Goal: Task Accomplishment & Management: Complete application form

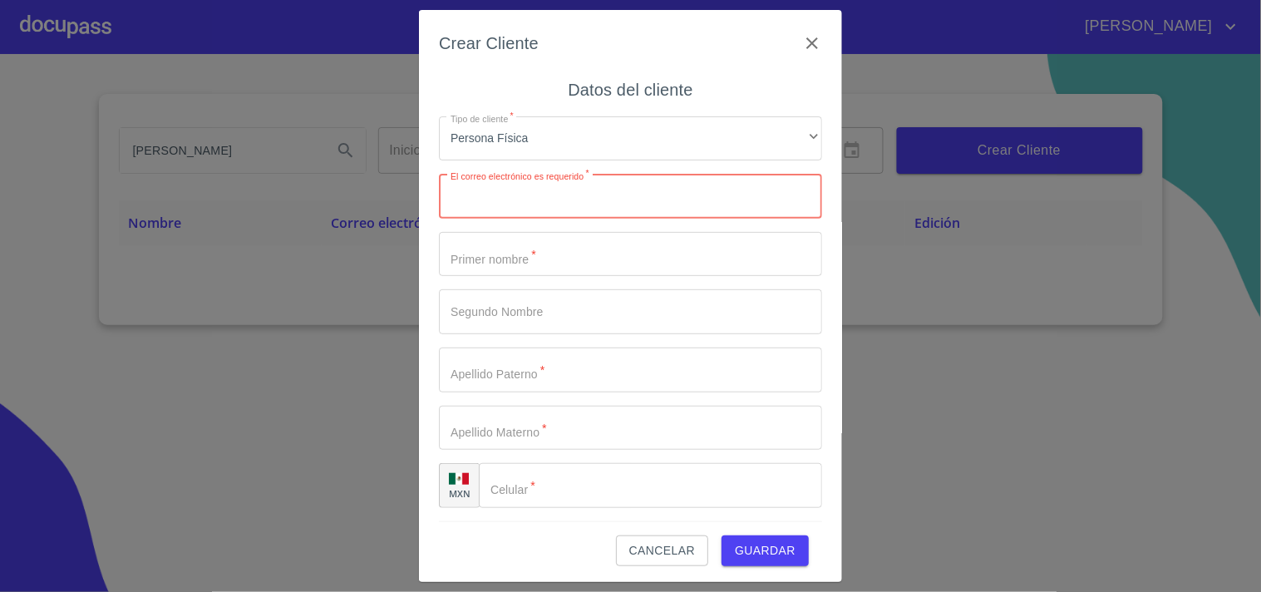
click at [496, 209] on input "Tipo de cliente   *" at bounding box center [630, 196] width 383 height 45
type input "[PERSON_NAME][EMAIL_ADDRESS][DOMAIN_NAME]"
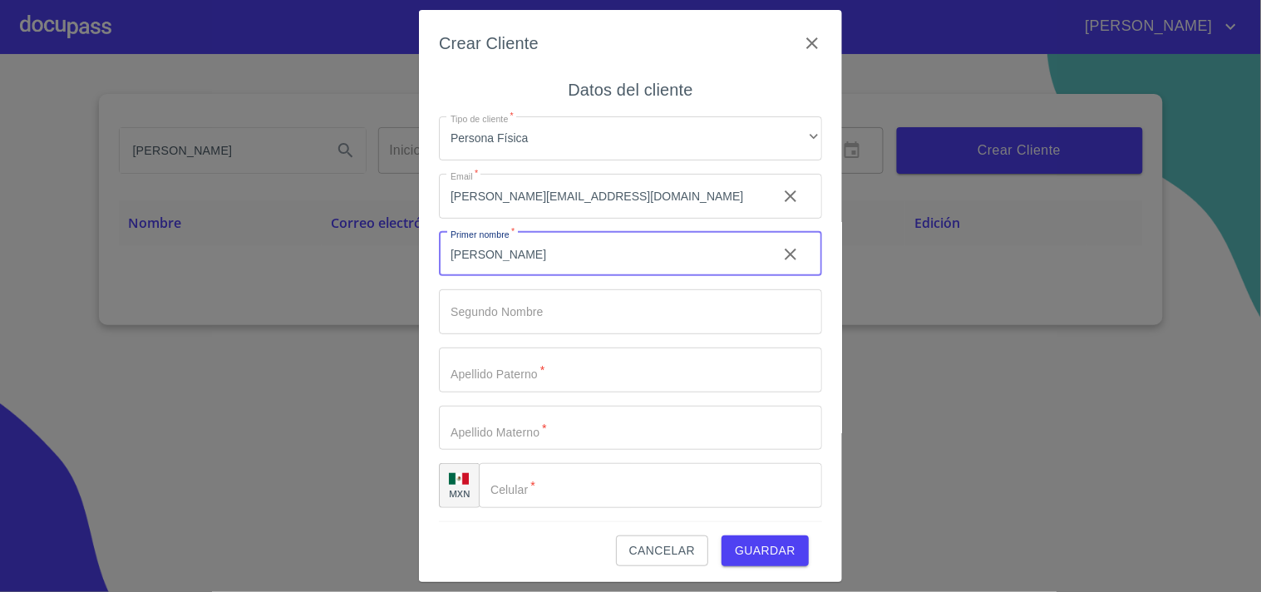
type input "[PERSON_NAME]"
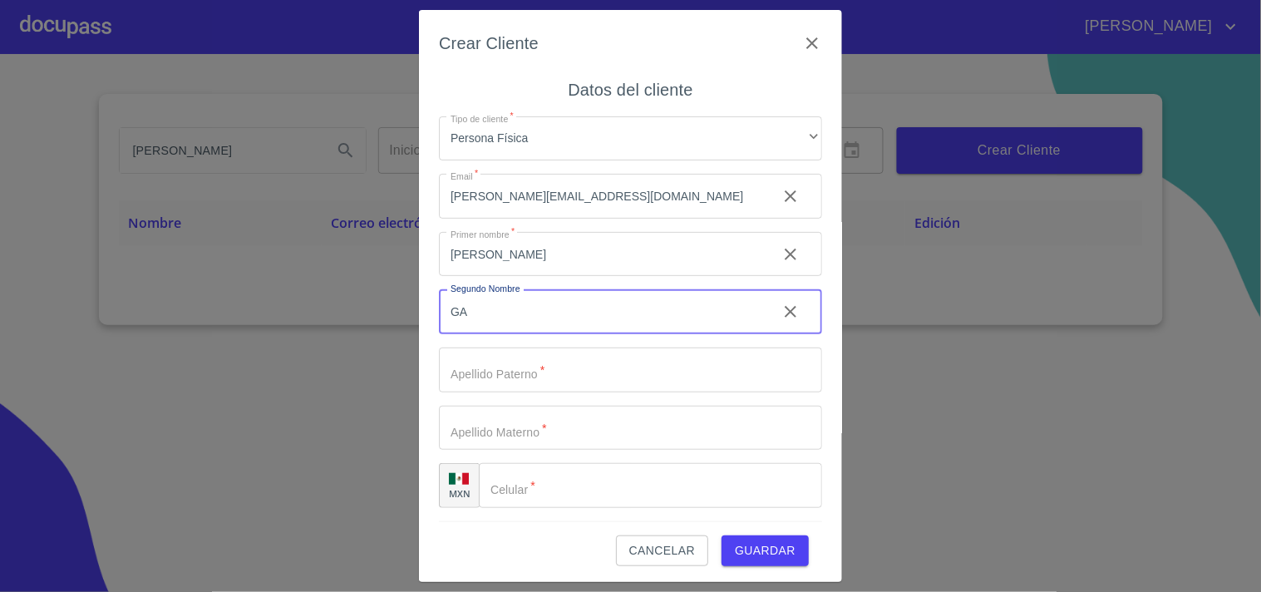
type input "G"
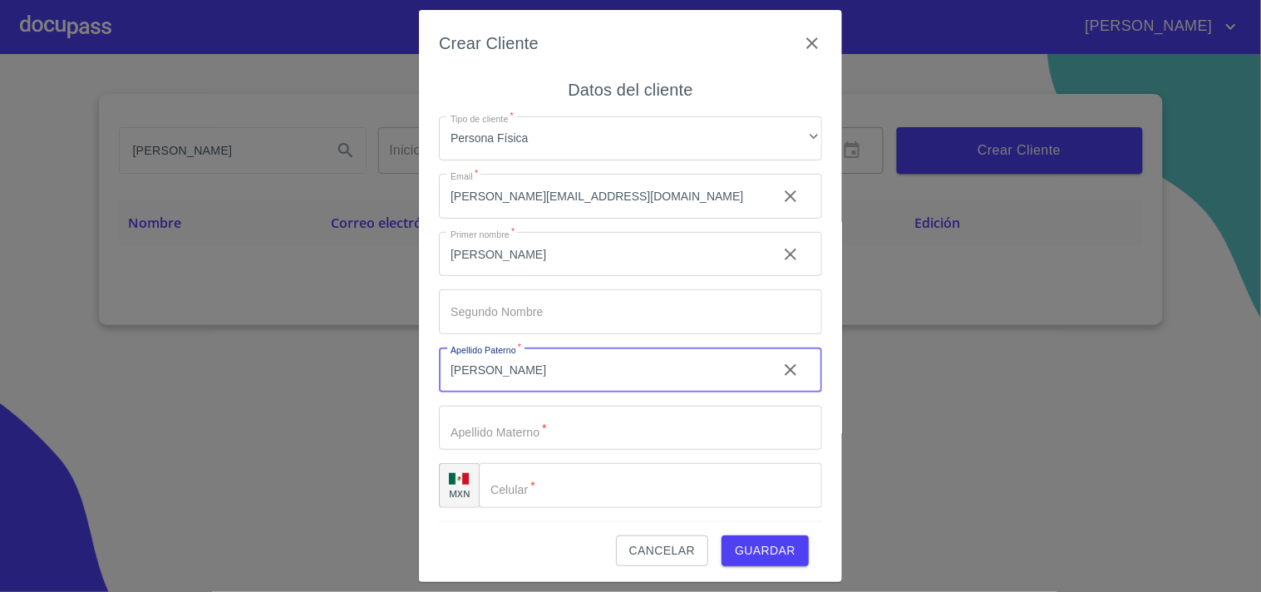
type input "[PERSON_NAME]"
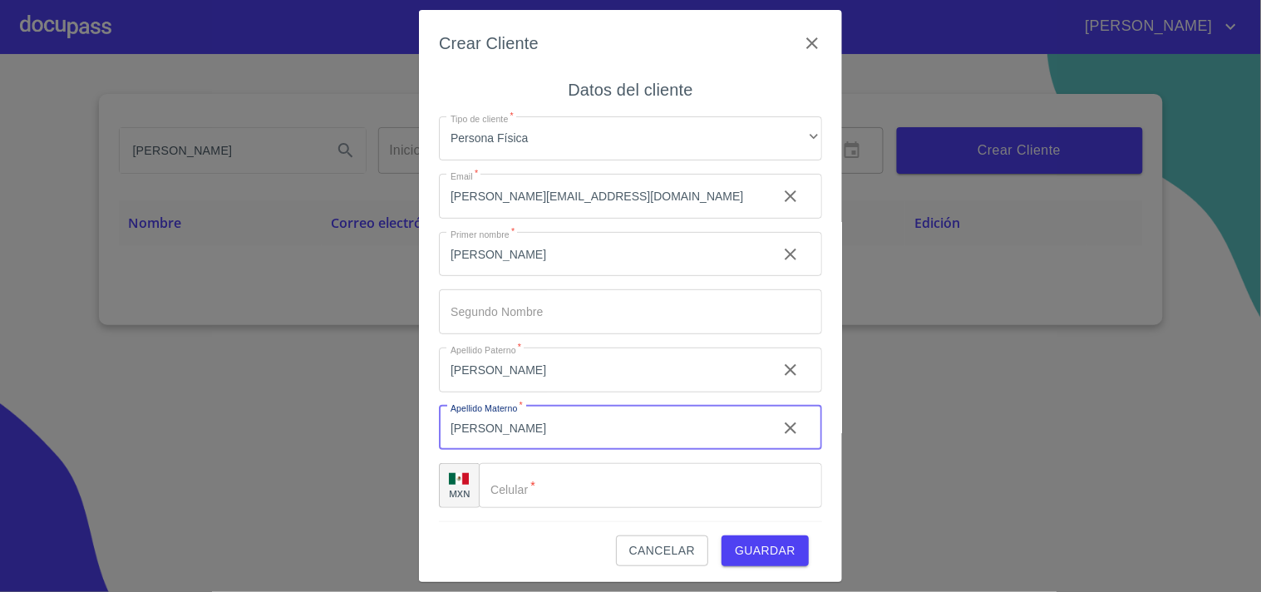
type input "[PERSON_NAME]"
click at [496, 493] on div "​" at bounding box center [650, 485] width 343 height 45
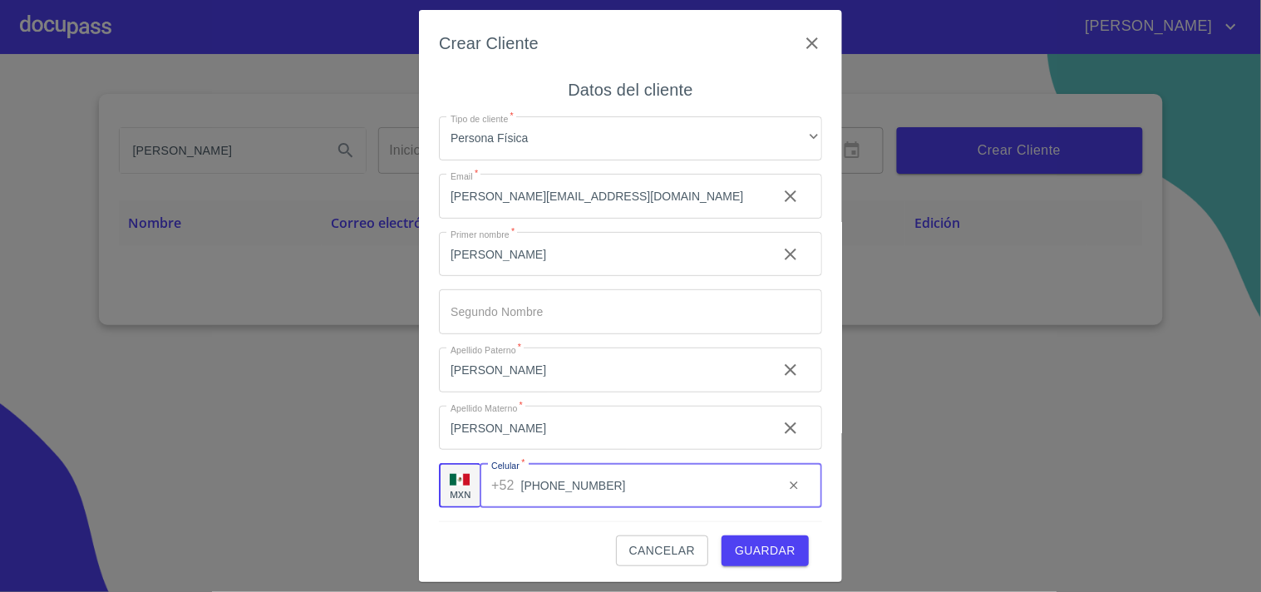
type input "[PHONE_NUMBER]"
click at [746, 546] on span "Guardar" at bounding box center [765, 550] width 61 height 21
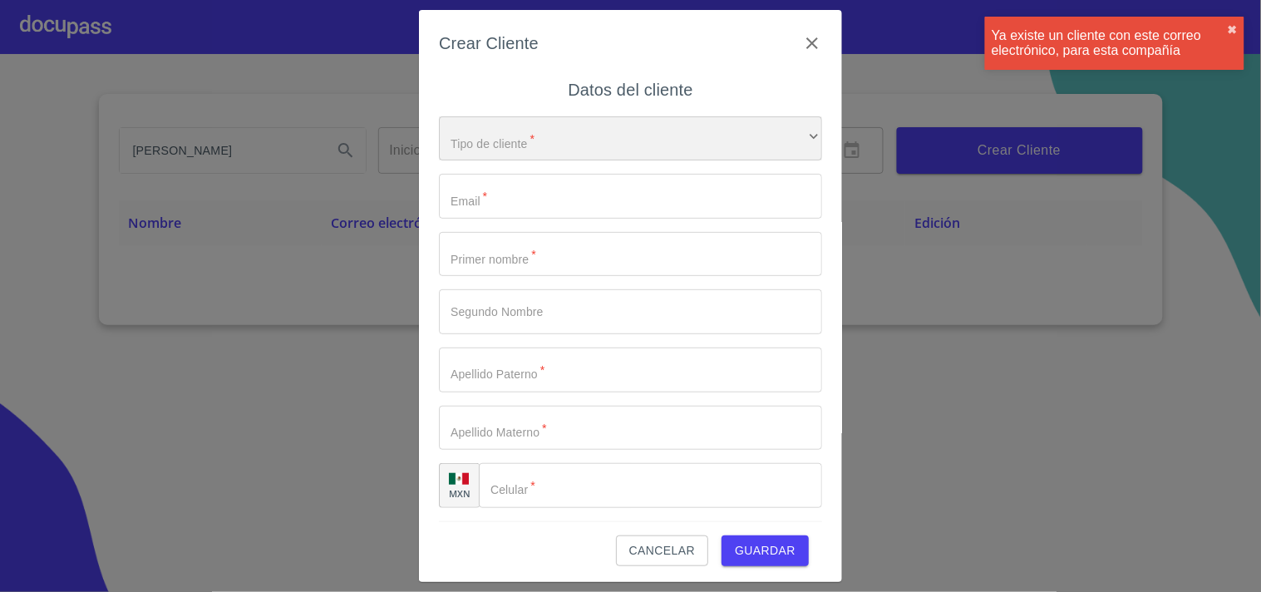
click at [461, 144] on div "​" at bounding box center [630, 138] width 383 height 45
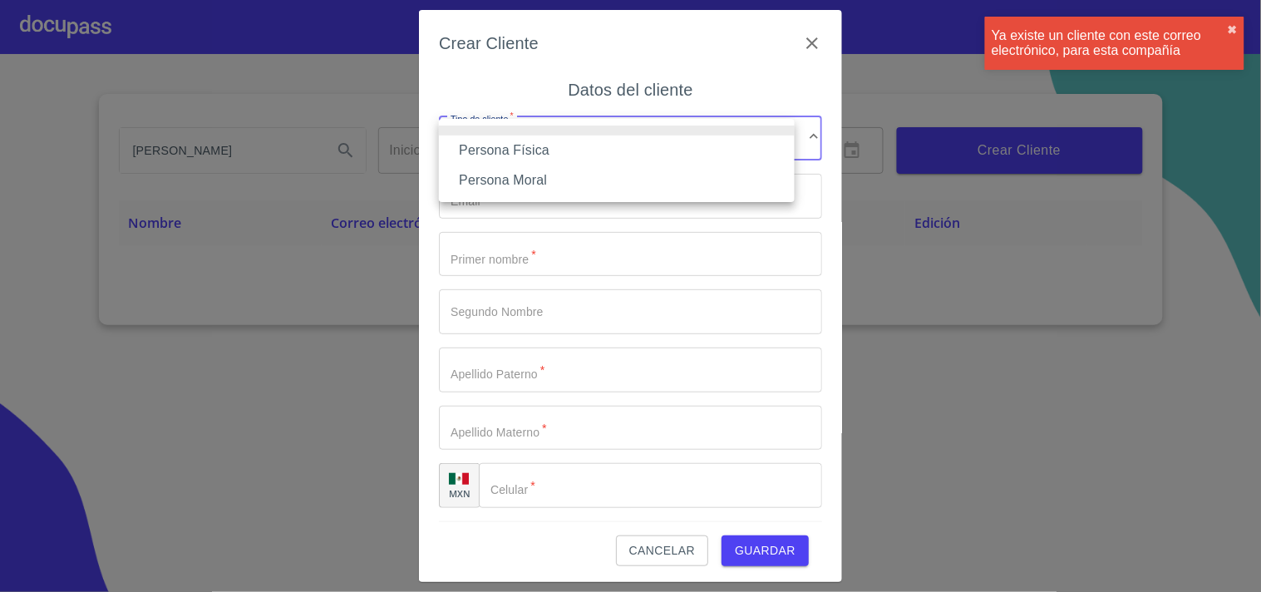
click at [497, 150] on li "Persona Física" at bounding box center [617, 150] width 356 height 30
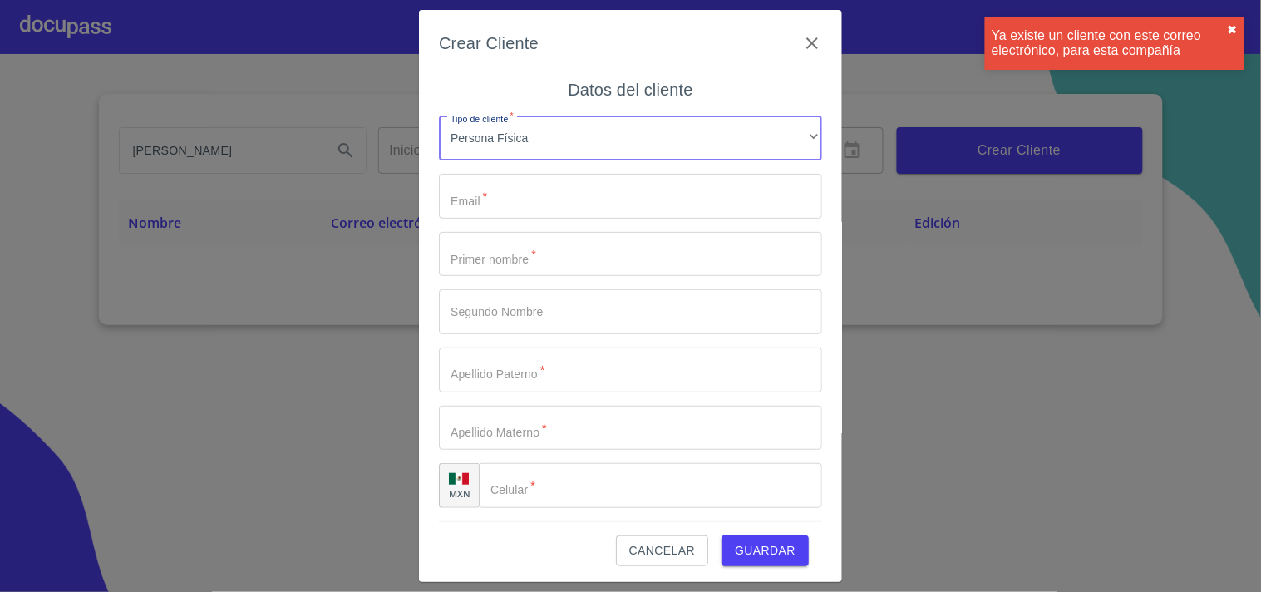
click at [1236, 27] on button "✖︎" at bounding box center [1233, 29] width 10 height 13
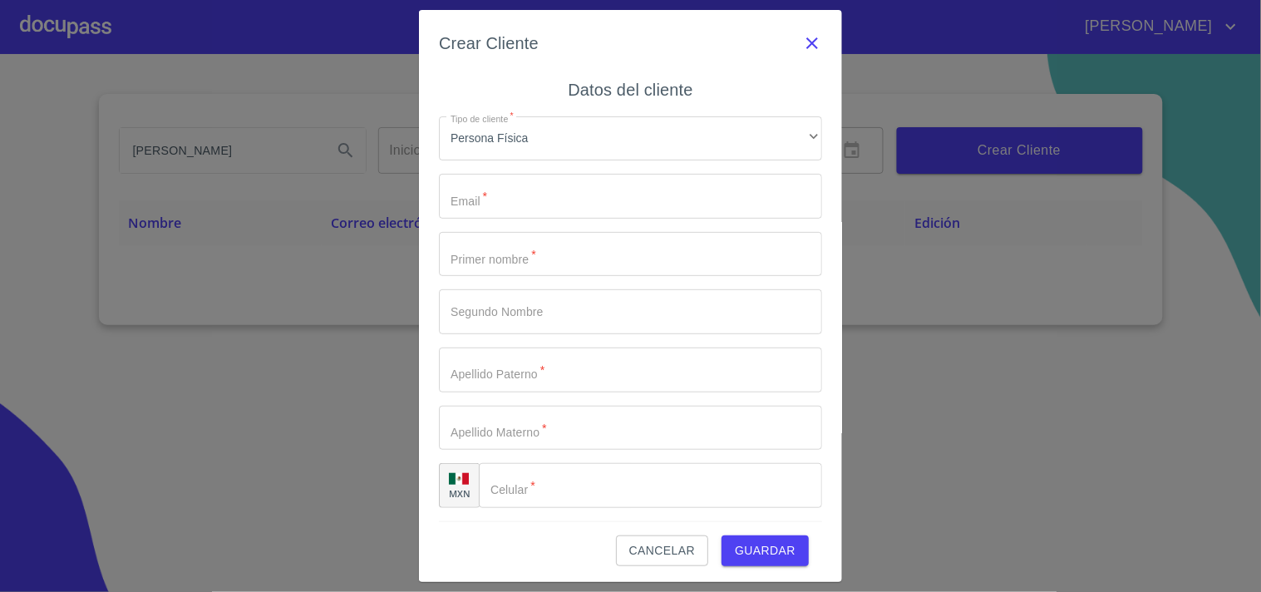
click at [802, 47] on icon "button" at bounding box center [812, 43] width 20 height 20
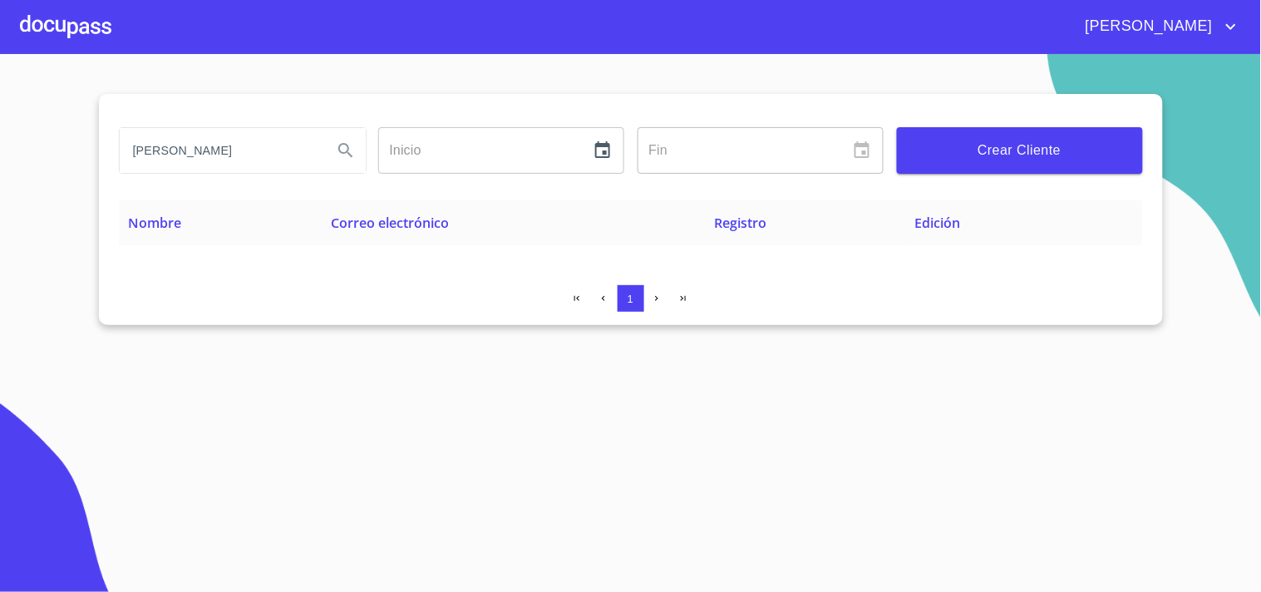
click at [321, 153] on div "[PERSON_NAME]" at bounding box center [243, 150] width 246 height 45
type input "H"
type input "[PERSON_NAME][EMAIL_ADDRESS][DOMAIN_NAME]"
click at [345, 145] on icon "Search" at bounding box center [346, 150] width 20 height 20
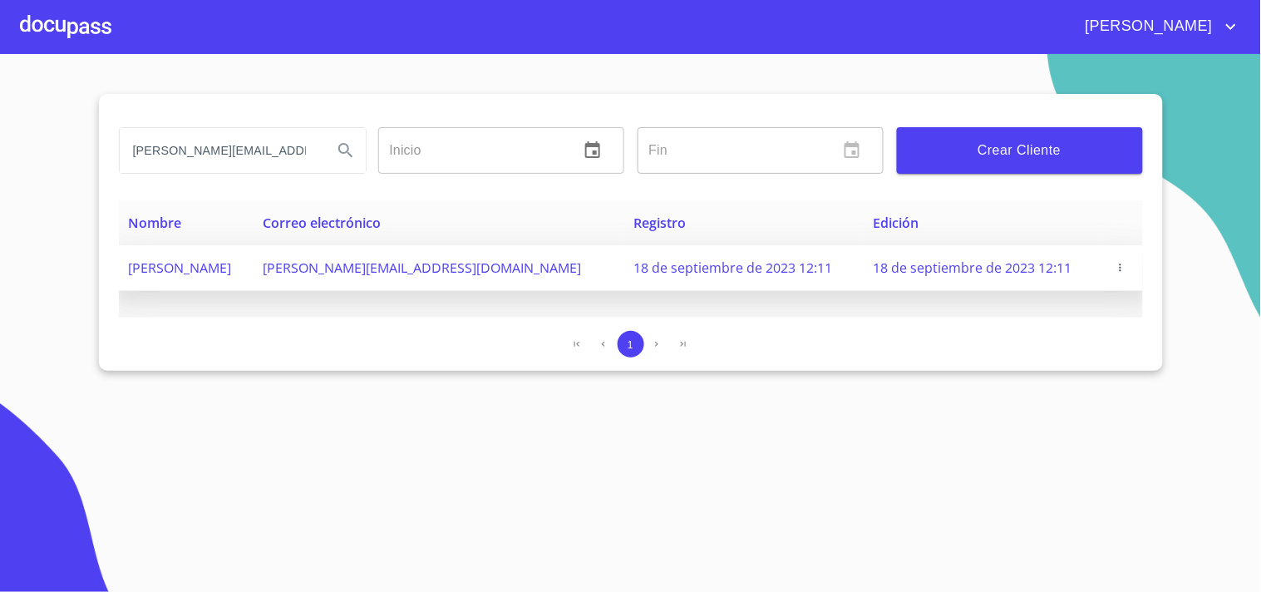
click at [1115, 271] on icon "button" at bounding box center [1121, 268] width 12 height 12
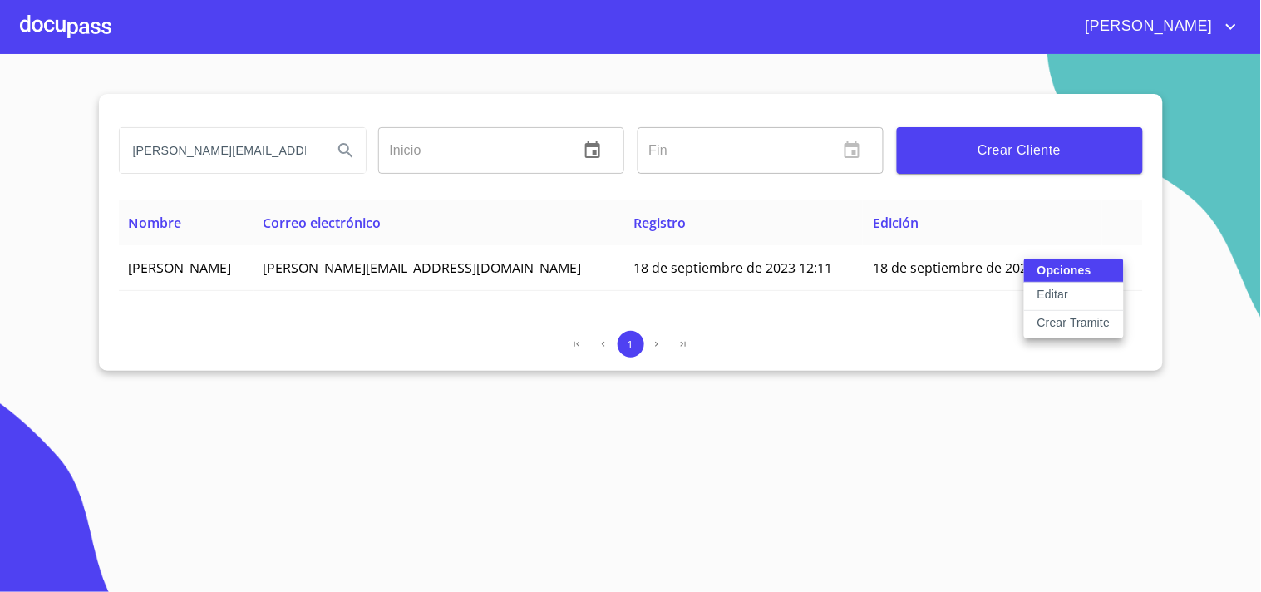
drag, startPoint x: 293, startPoint y: 150, endPoint x: 11, endPoint y: 152, distance: 281.8
click at [11, 152] on div at bounding box center [630, 296] width 1261 height 592
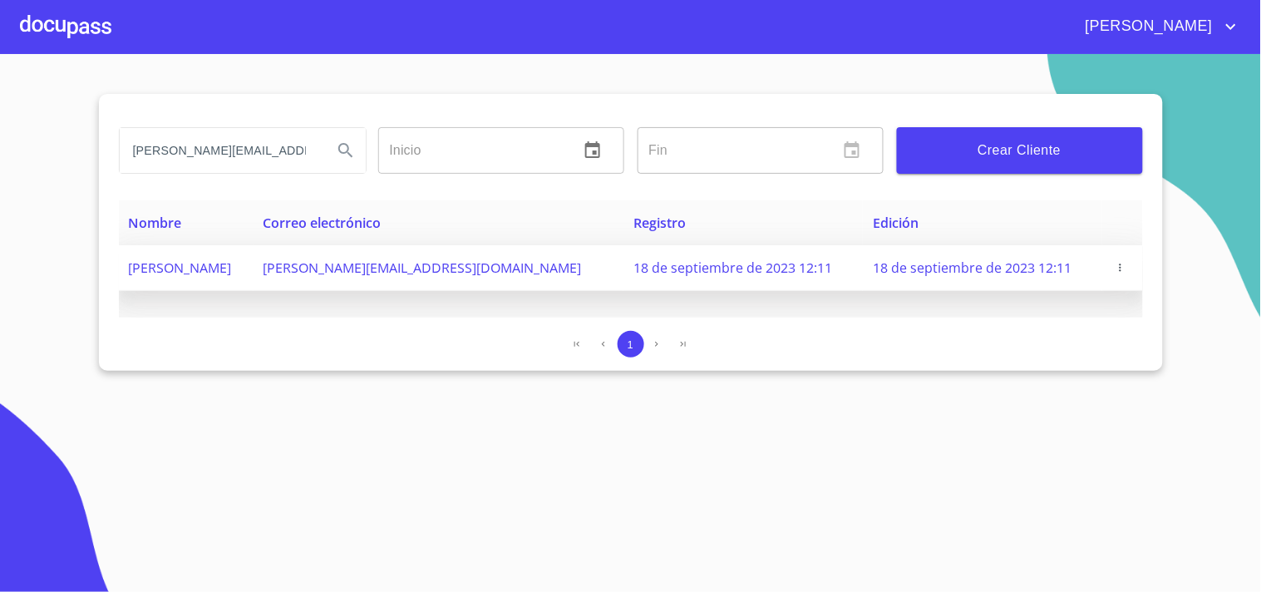
click at [1120, 267] on icon "button" at bounding box center [1121, 268] width 12 height 12
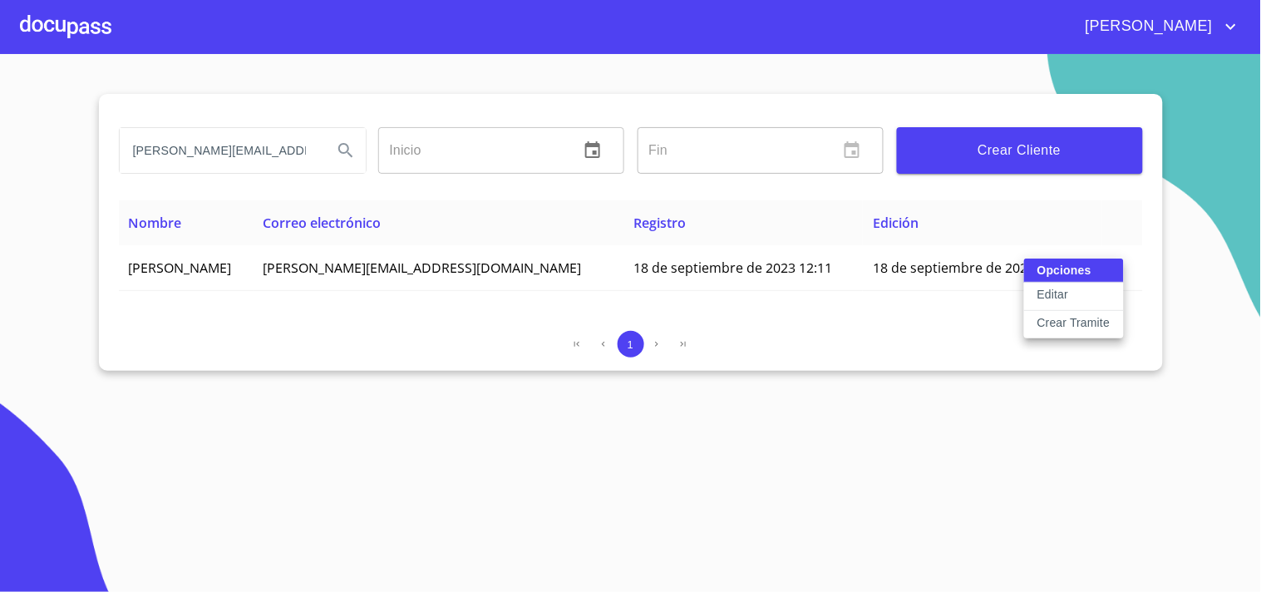
click at [1064, 267] on div "Opciones Editar Crear Tramite" at bounding box center [1074, 299] width 100 height 80
drag, startPoint x: 321, startPoint y: 152, endPoint x: 273, endPoint y: 142, distance: 49.2
click at [287, 150] on div at bounding box center [630, 296] width 1261 height 592
click at [973, 159] on span "Crear Cliente" at bounding box center [1019, 150] width 219 height 23
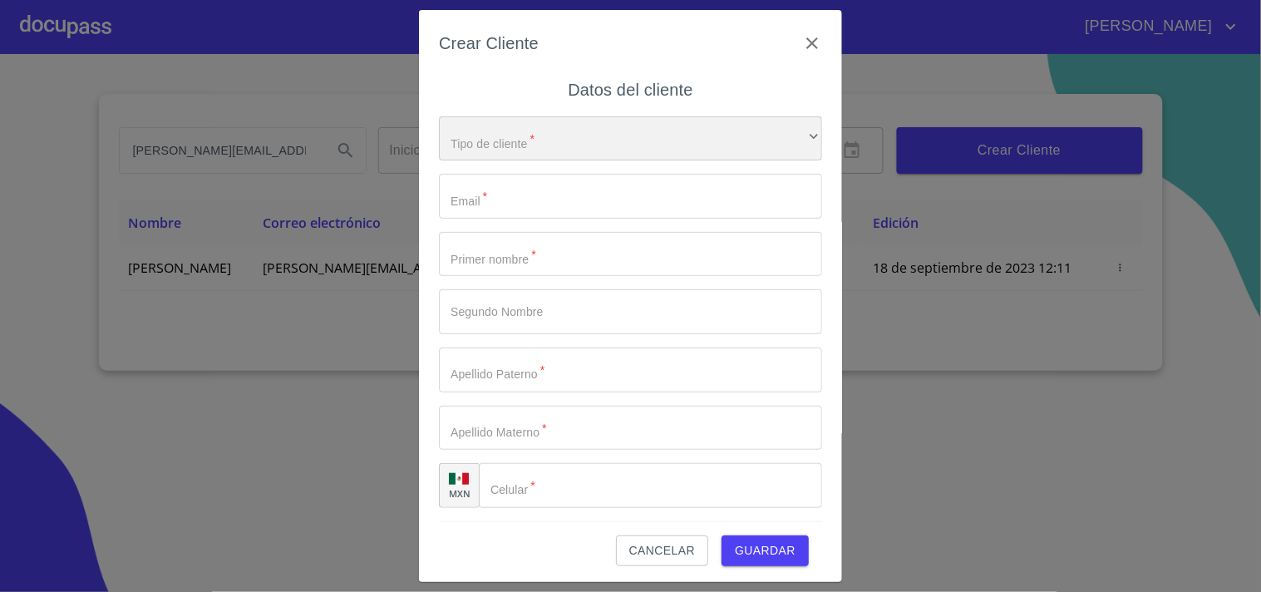
click at [492, 138] on div "​" at bounding box center [630, 138] width 383 height 45
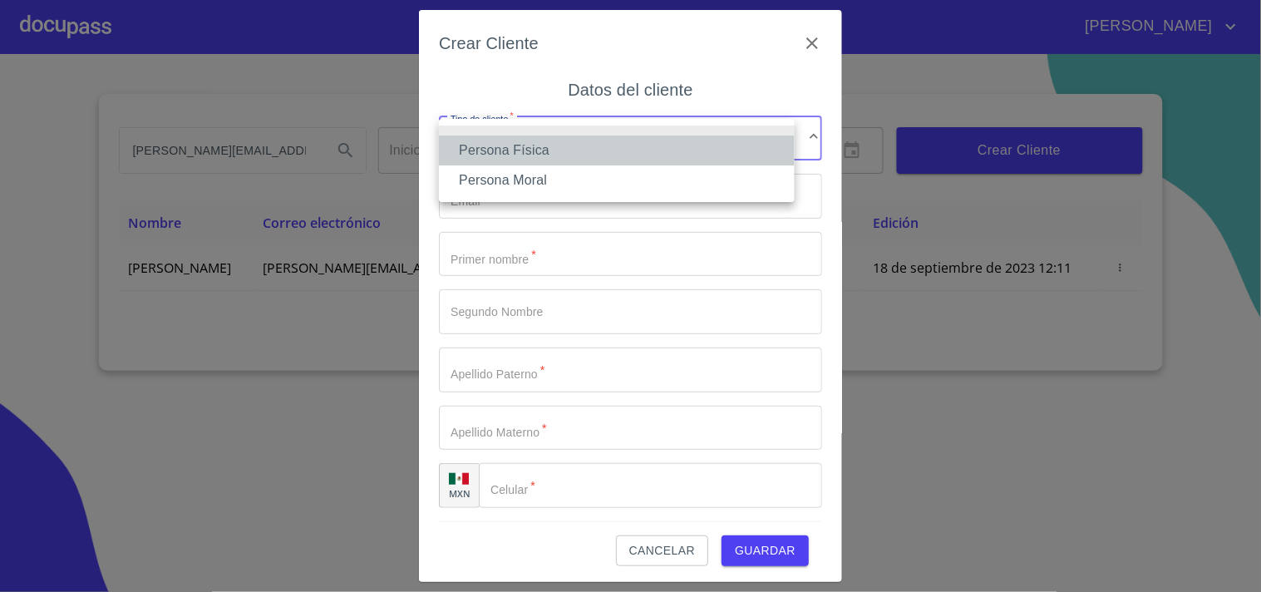
click at [504, 153] on li "Persona Física" at bounding box center [617, 150] width 356 height 30
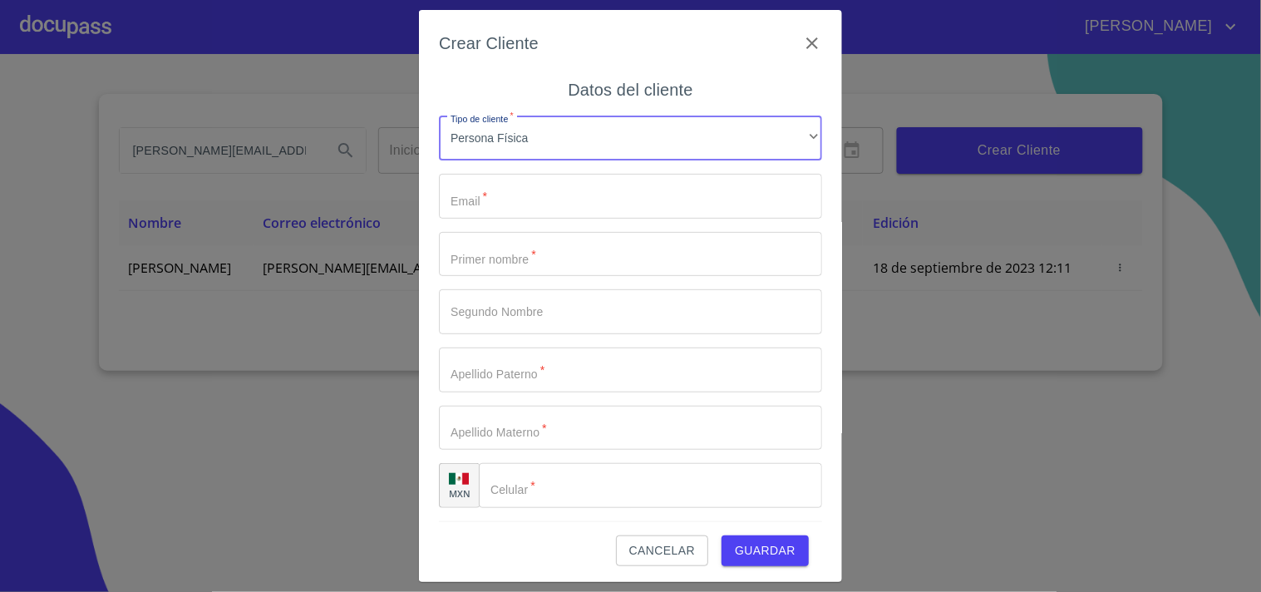
click at [488, 200] on input "Tipo de cliente   *" at bounding box center [630, 196] width 383 height 45
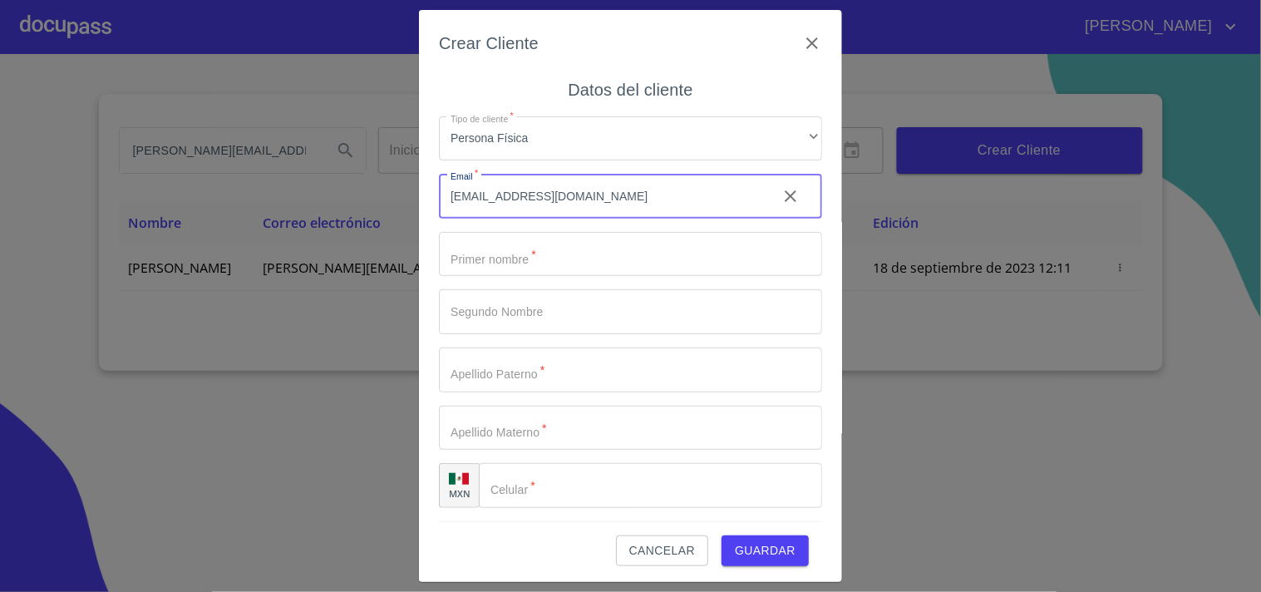
type input "[EMAIL_ADDRESS][DOMAIN_NAME]"
click at [483, 253] on input "Tipo de cliente   *" at bounding box center [630, 254] width 383 height 45
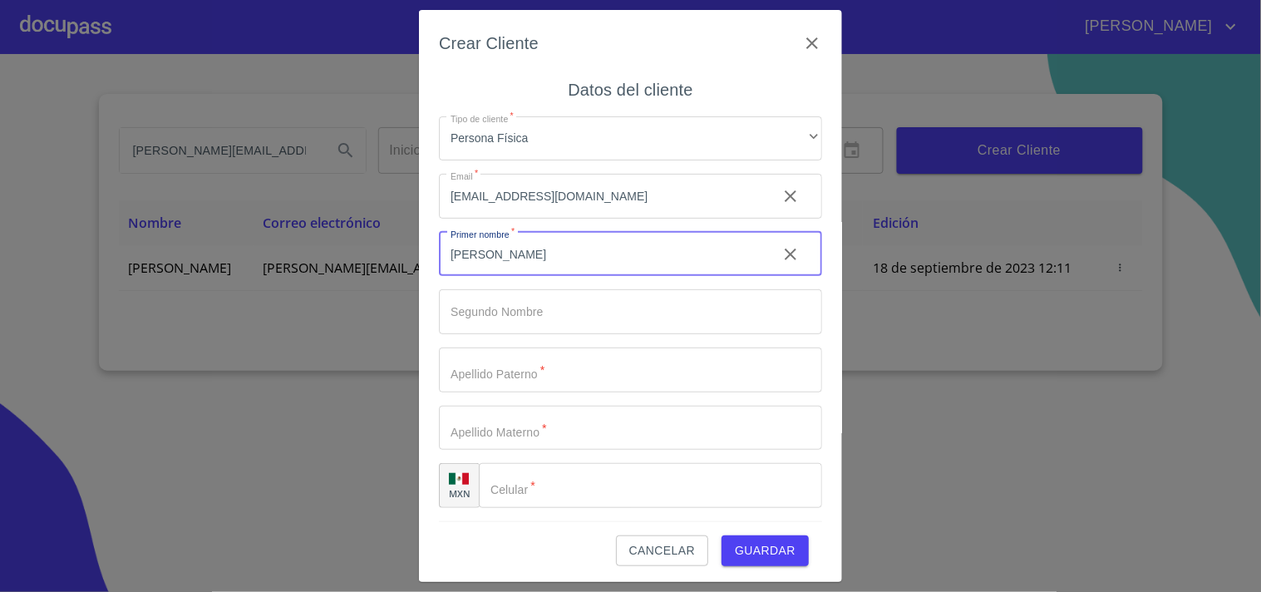
type input "[PERSON_NAME]"
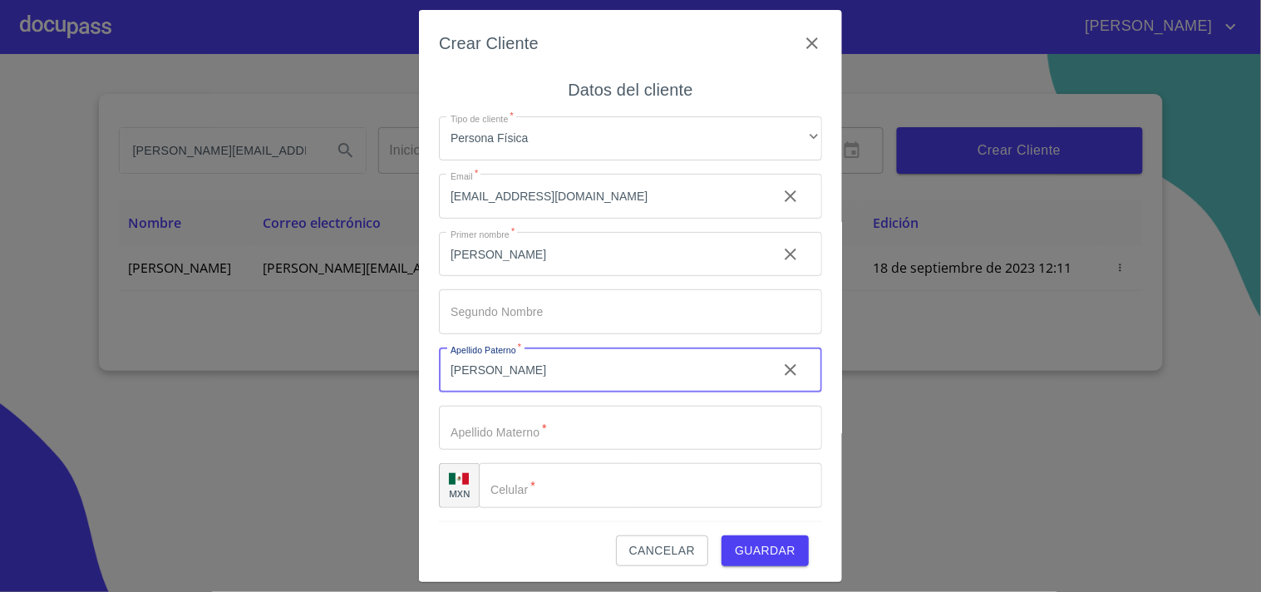
type input "[PERSON_NAME]"
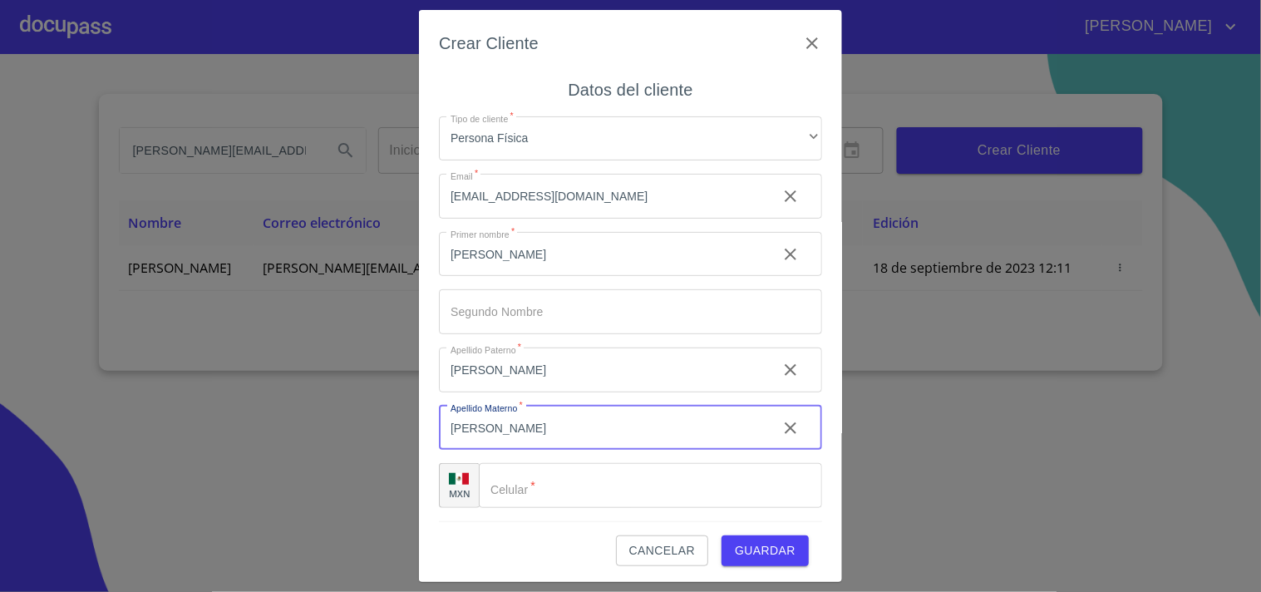
type input "[PERSON_NAME]"
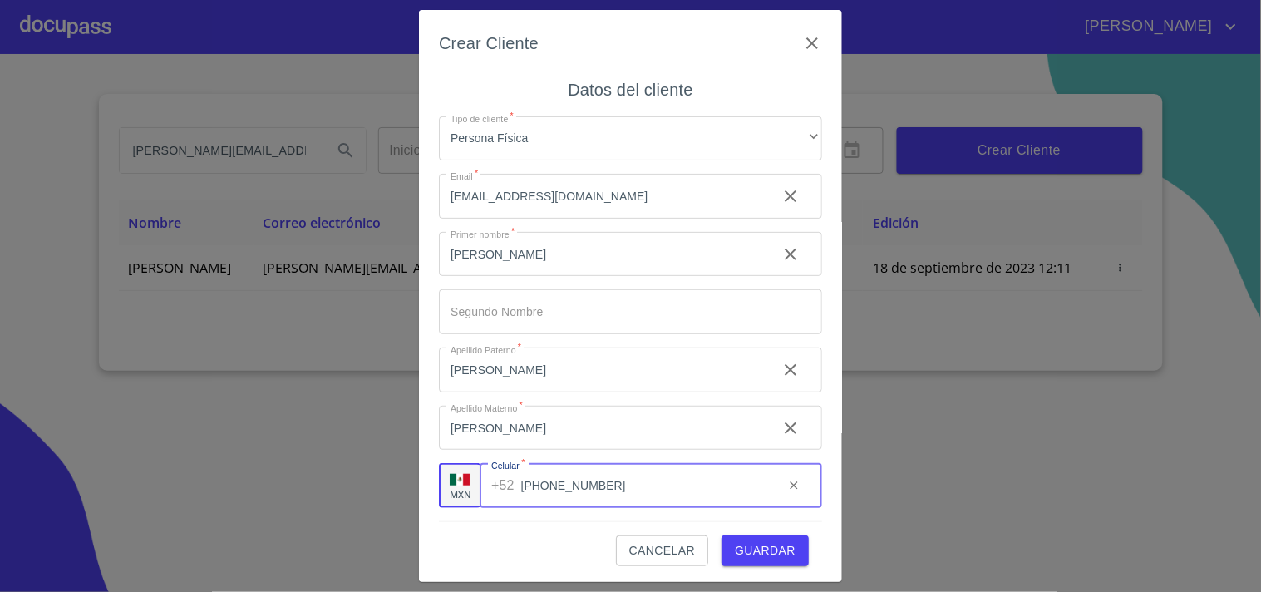
type input "[PHONE_NUMBER]"
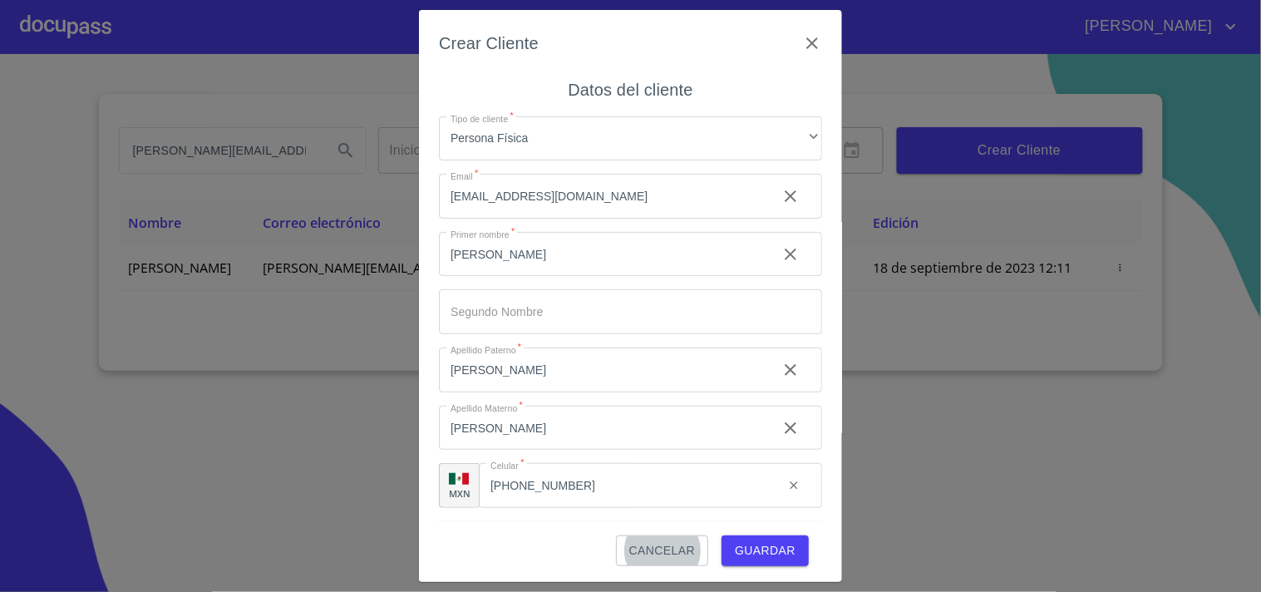
scroll to position [2, 0]
click at [754, 553] on span "Guardar" at bounding box center [765, 548] width 61 height 21
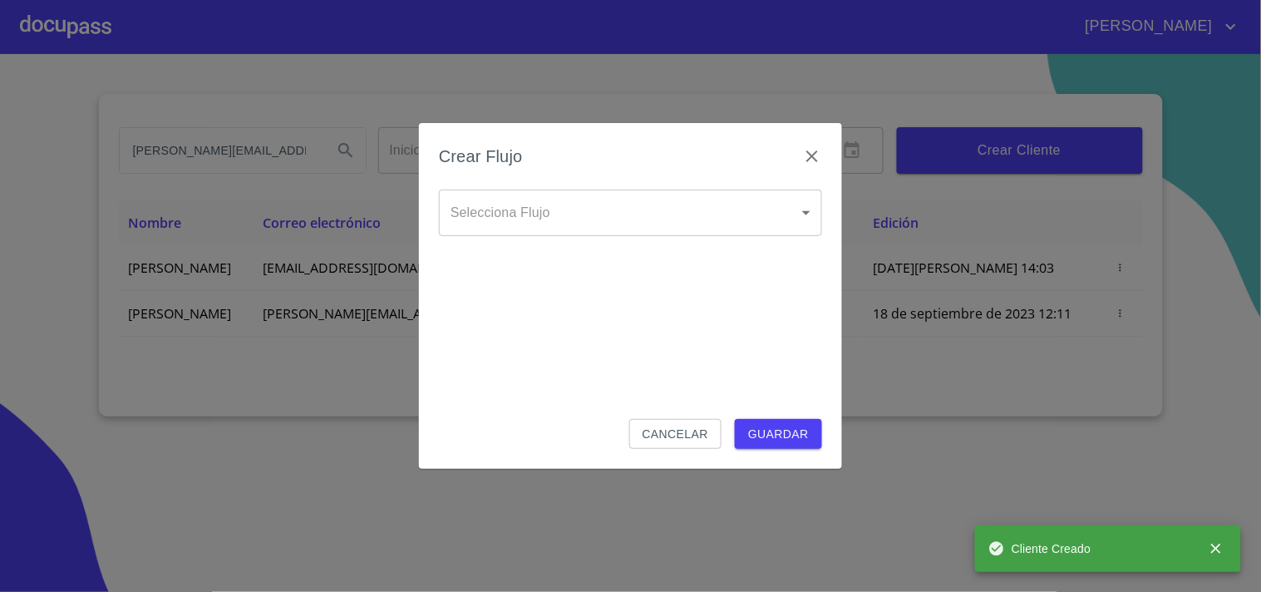
click at [503, 220] on body "JUAN [EMAIL_ADDRESS][DOMAIN_NAME] Inicio ​ Fin ​ Crear Cliente Nombre Correo el…" at bounding box center [630, 296] width 1261 height 592
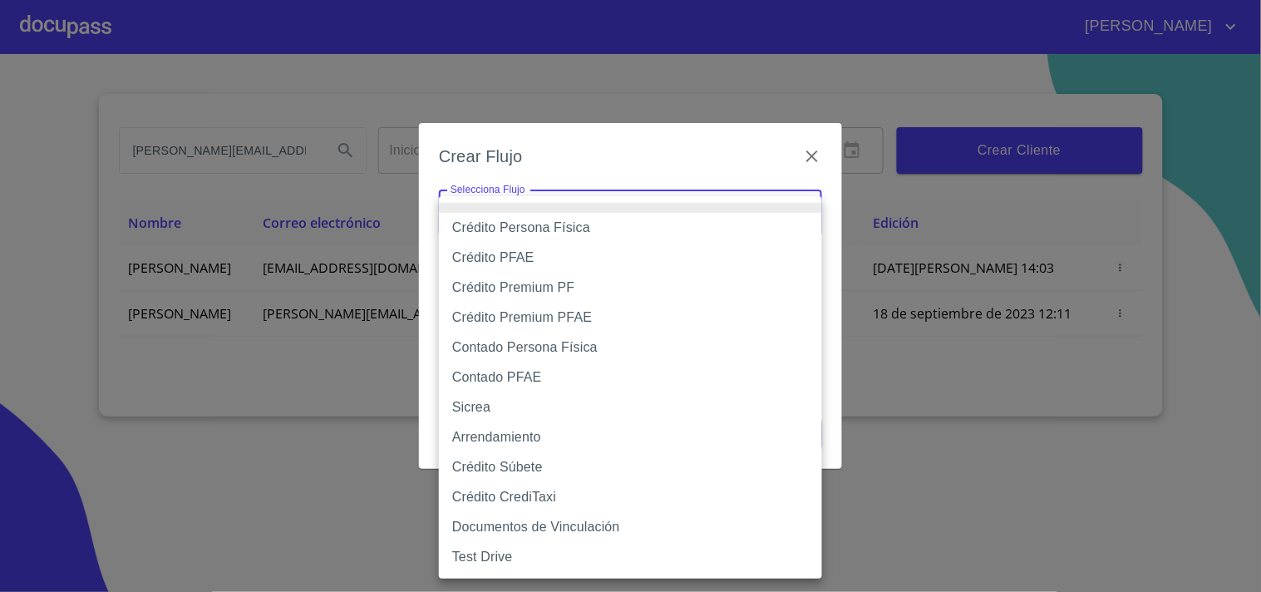
click at [542, 222] on li "Crédito Persona Física" at bounding box center [630, 228] width 383 height 30
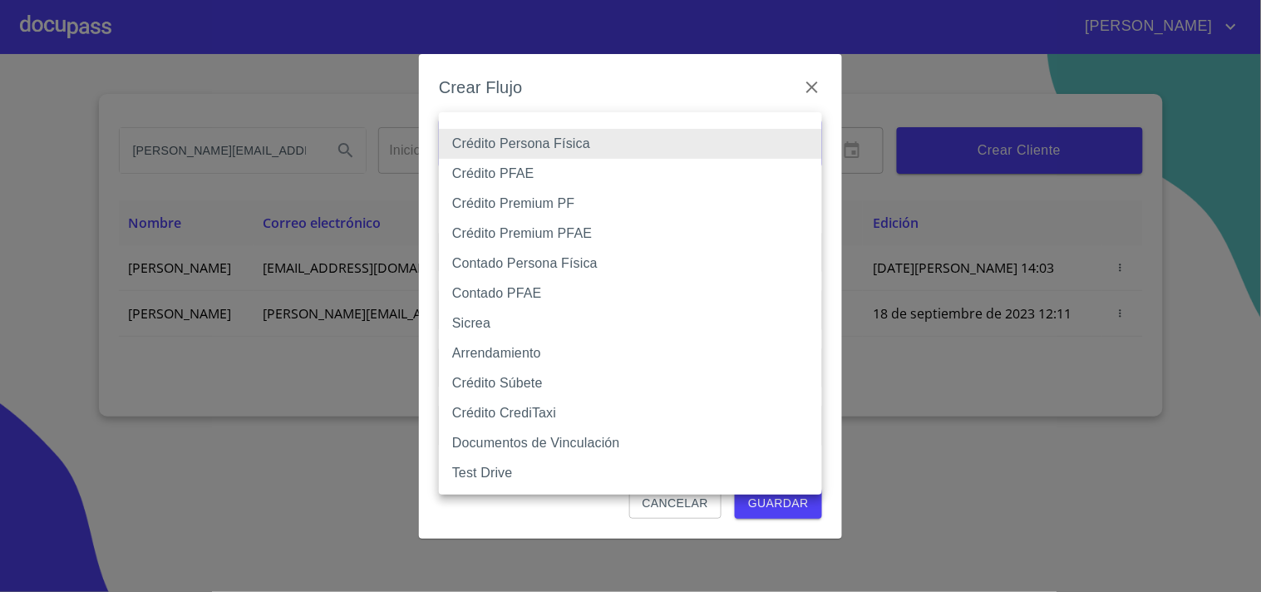
click at [510, 150] on body "JUAN [EMAIL_ADDRESS][DOMAIN_NAME] Inicio ​ Fin ​ Crear Cliente Nombre Correo el…" at bounding box center [630, 296] width 1261 height 592
click at [519, 161] on li "Crédito PFAE" at bounding box center [630, 174] width 383 height 30
type input "60bfa0150d9865ccc24afd7c"
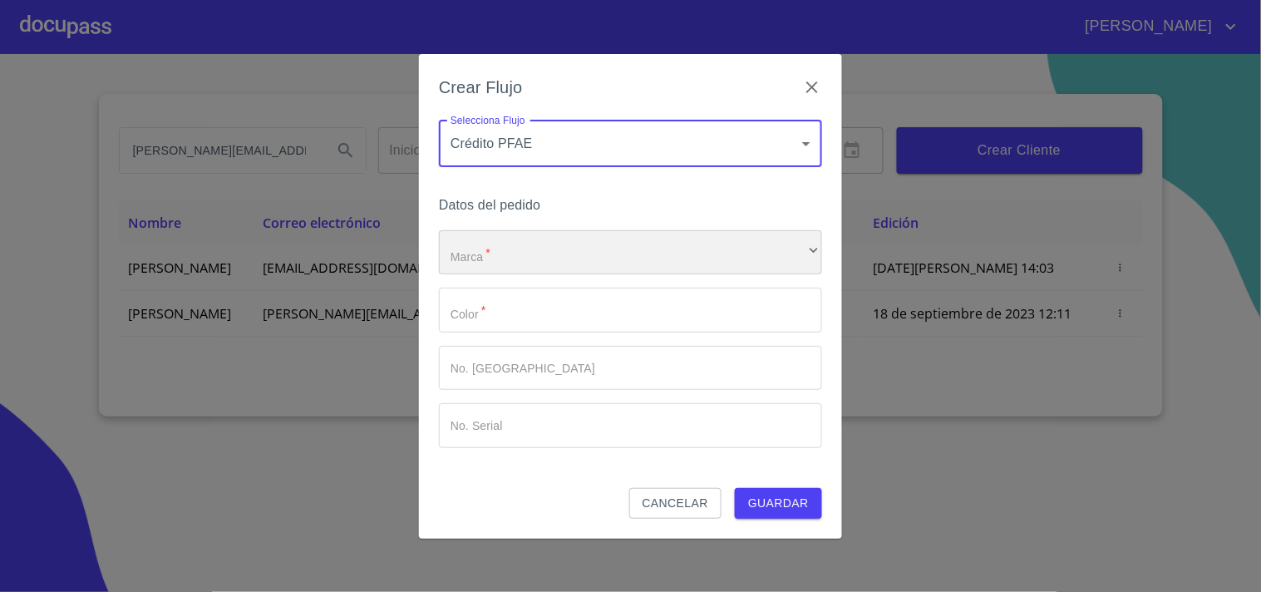
click at [495, 251] on div "​" at bounding box center [630, 252] width 383 height 45
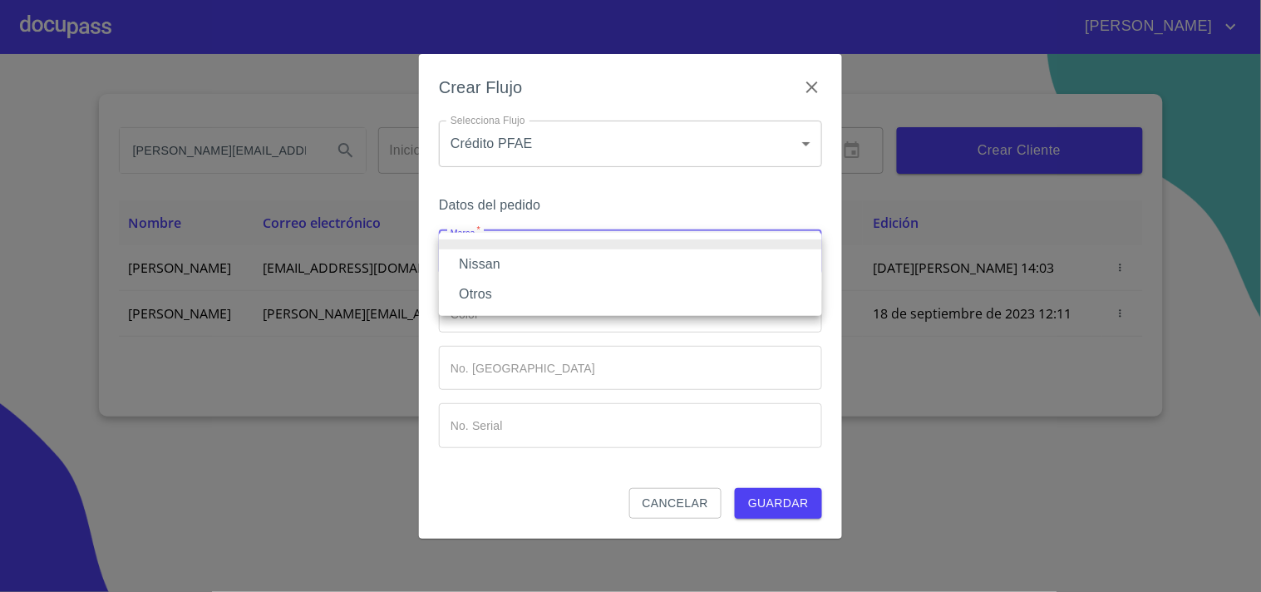
click at [485, 264] on li "Nissan" at bounding box center [630, 264] width 383 height 30
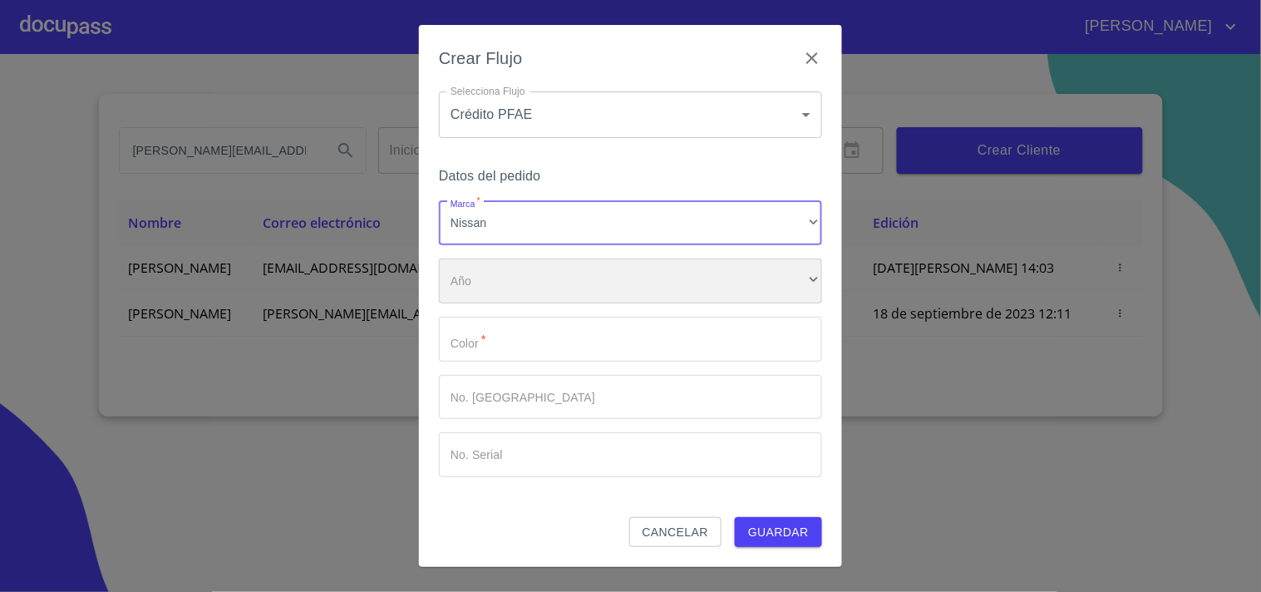
click at [500, 294] on div "​" at bounding box center [630, 281] width 383 height 45
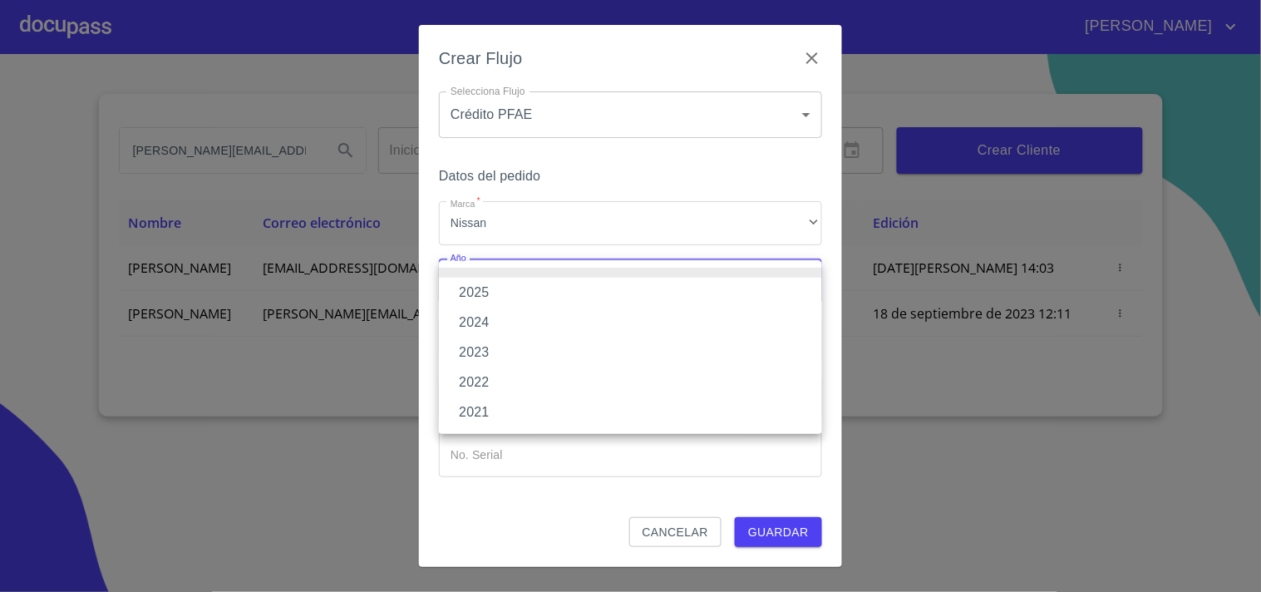
click at [494, 292] on li "2025" at bounding box center [630, 293] width 383 height 30
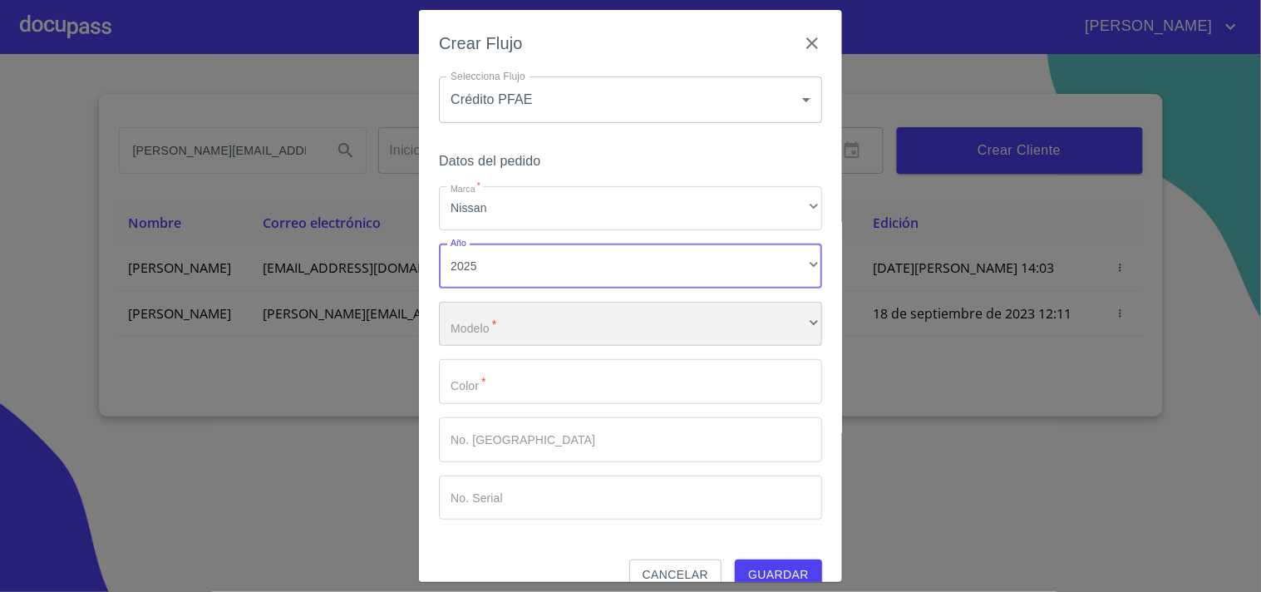
click at [485, 323] on div "​" at bounding box center [630, 324] width 383 height 45
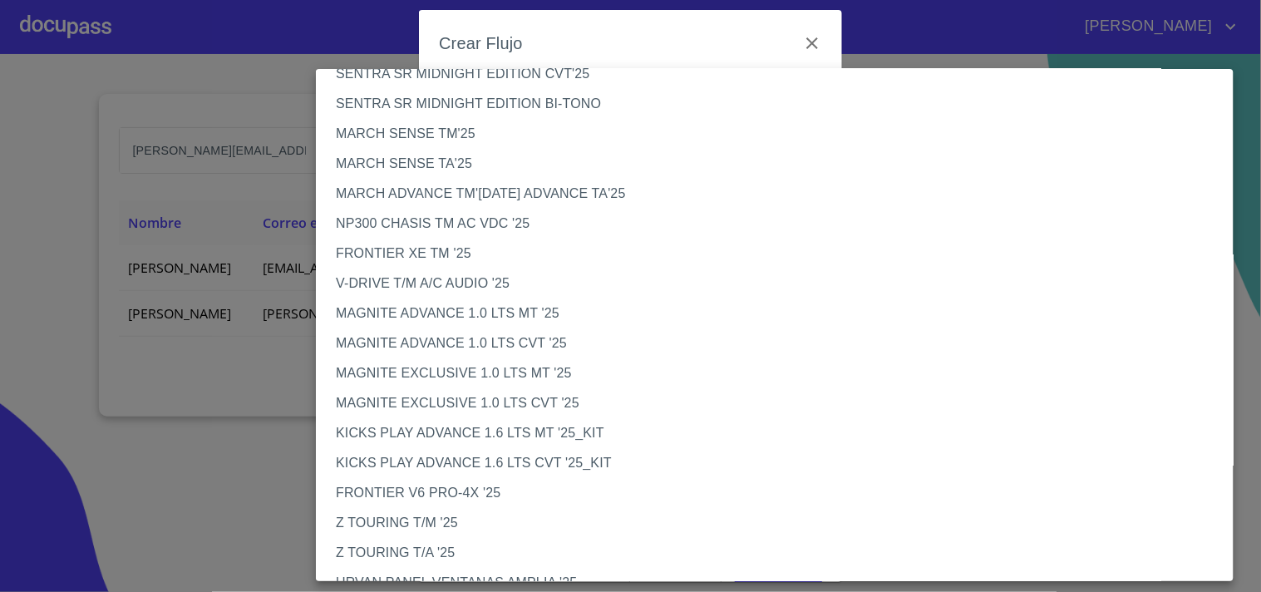
scroll to position [0, 0]
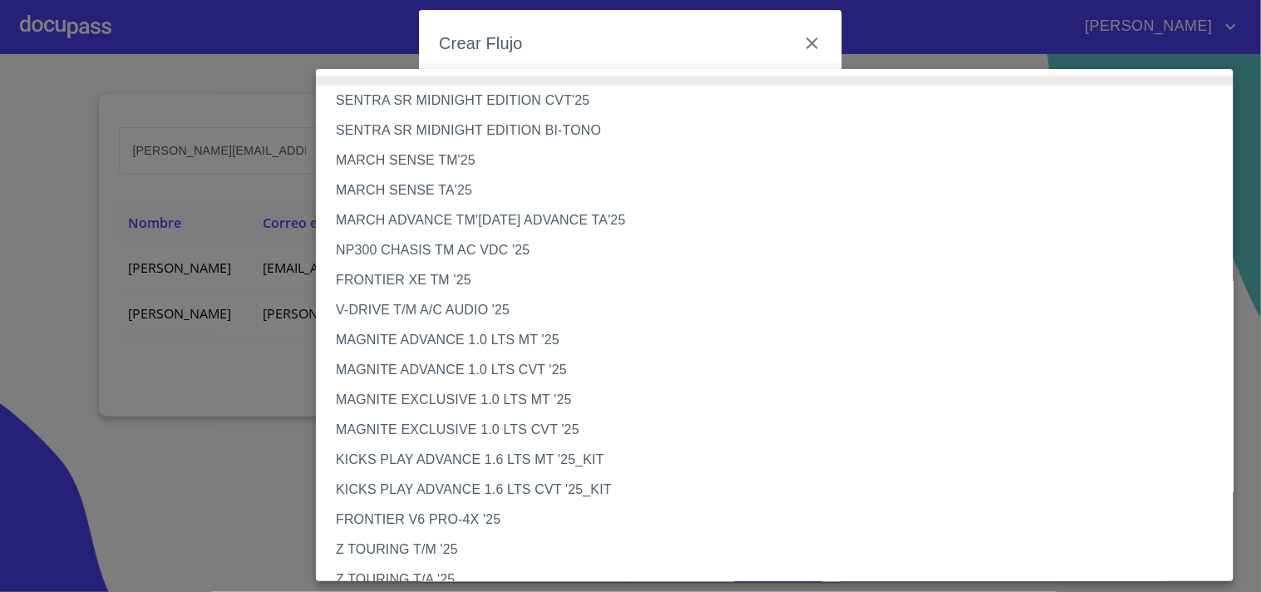
click at [441, 193] on li "MARCH SENSE TA'25" at bounding box center [782, 190] width 932 height 30
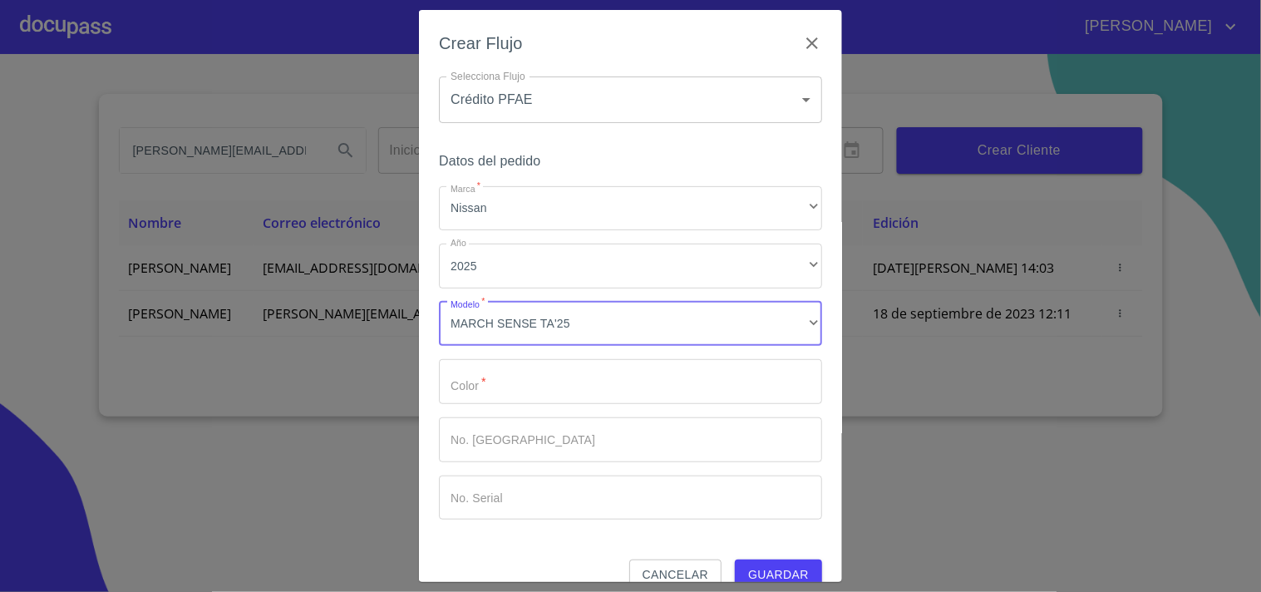
click at [514, 394] on input "Marca   *" at bounding box center [630, 381] width 383 height 45
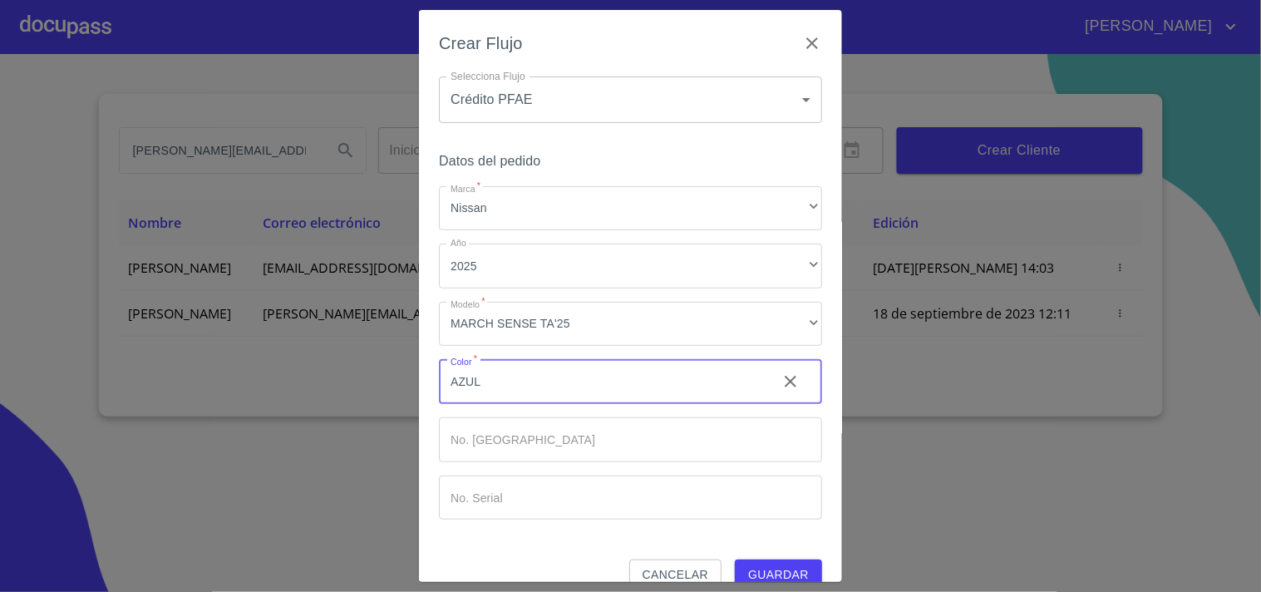
type input "AZUL"
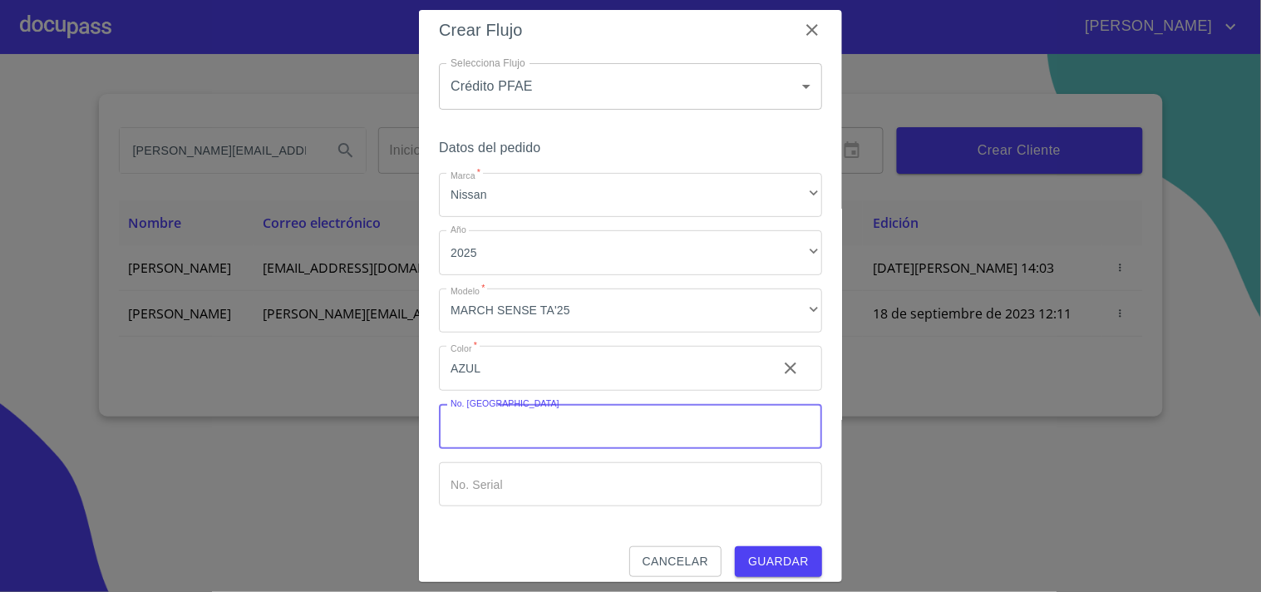
scroll to position [27, 0]
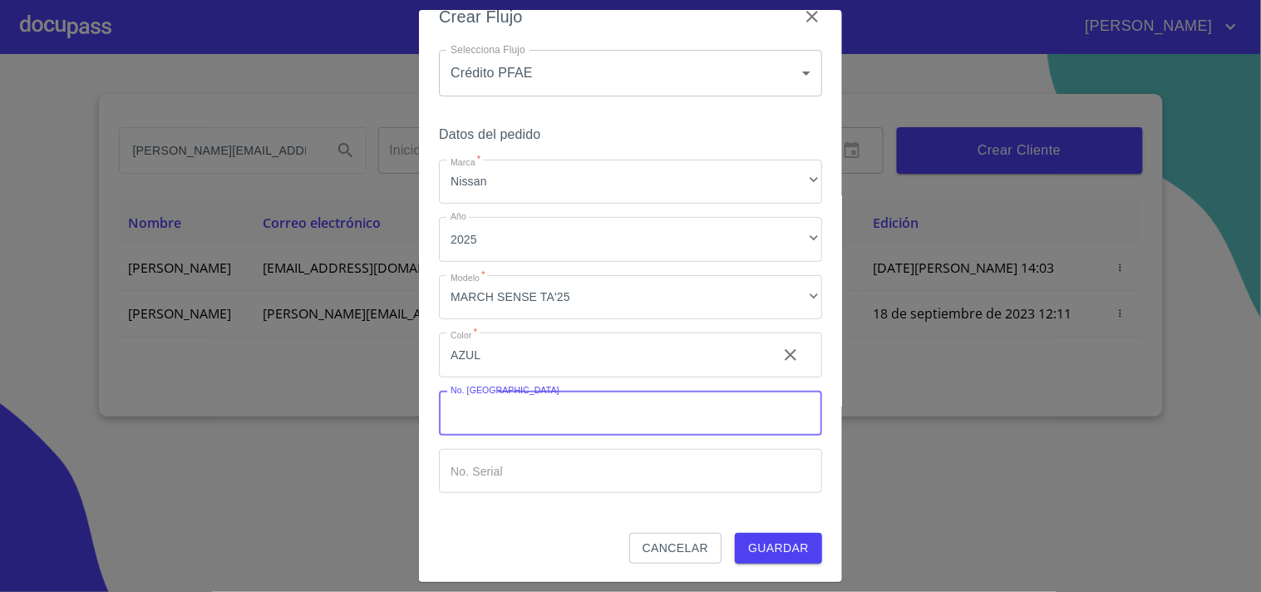
click at [751, 538] on span "Guardar" at bounding box center [778, 548] width 61 height 21
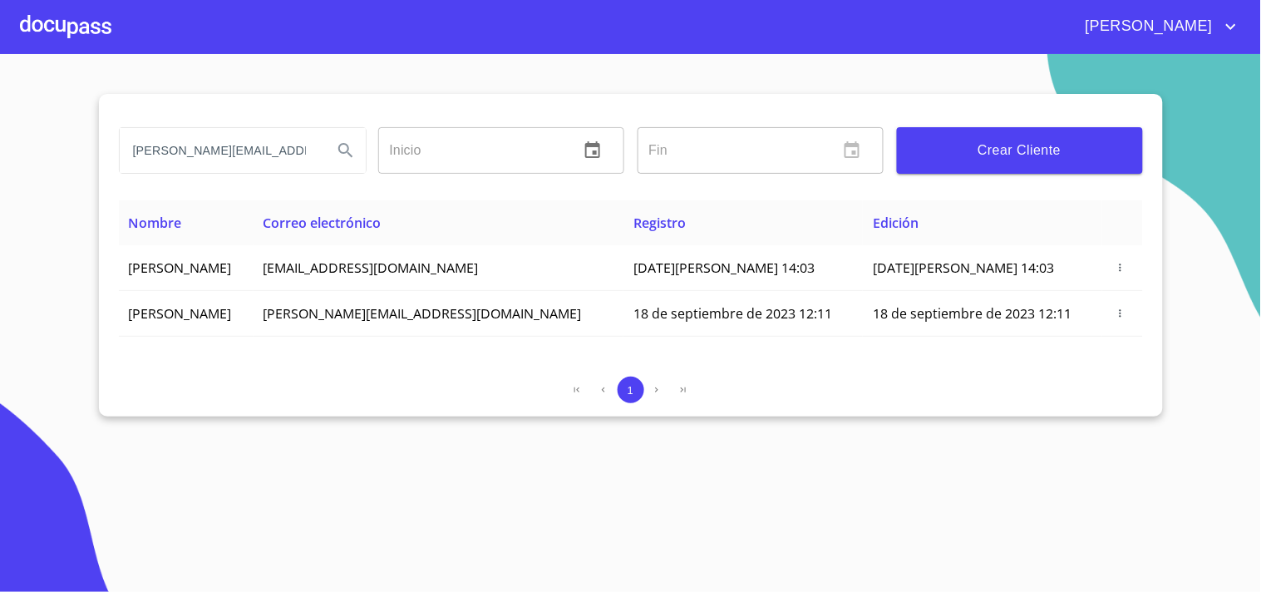
drag, startPoint x: 305, startPoint y: 160, endPoint x: 63, endPoint y: 180, distance: 242.6
click at [81, 179] on section "[PERSON_NAME][EMAIL_ADDRESS][DOMAIN_NAME] Inicio ​ Fin ​ Crear Cliente Nombre C…" at bounding box center [630, 323] width 1261 height 538
click at [63, 34] on div at bounding box center [65, 26] width 91 height 53
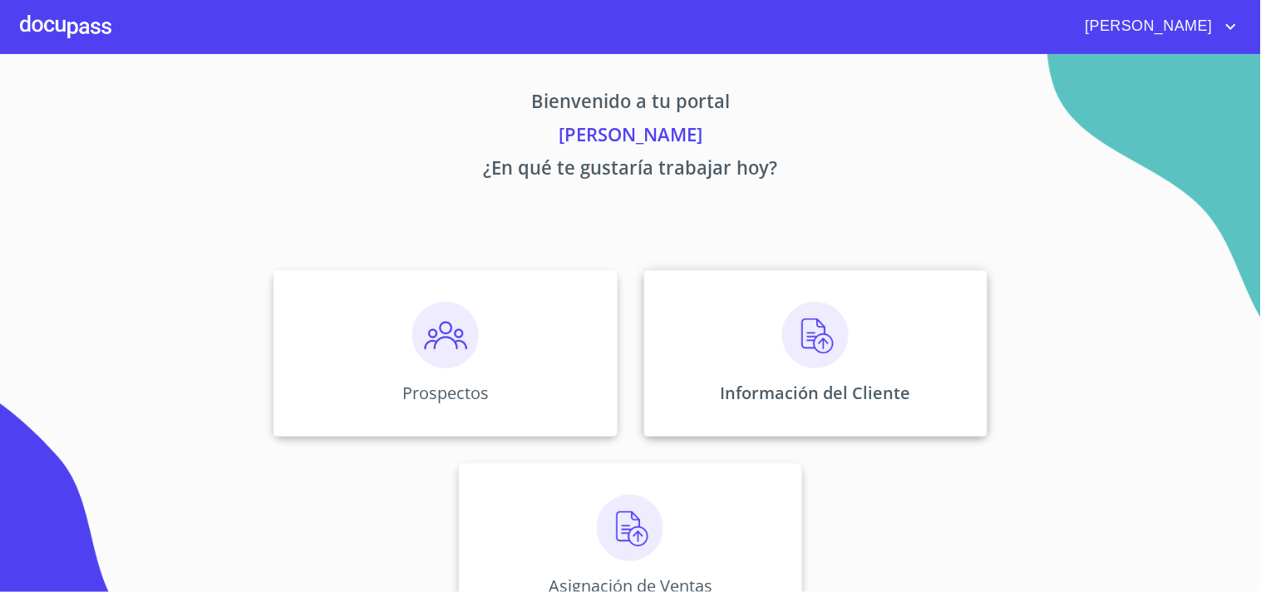
click at [798, 314] on img at bounding box center [815, 335] width 66 height 66
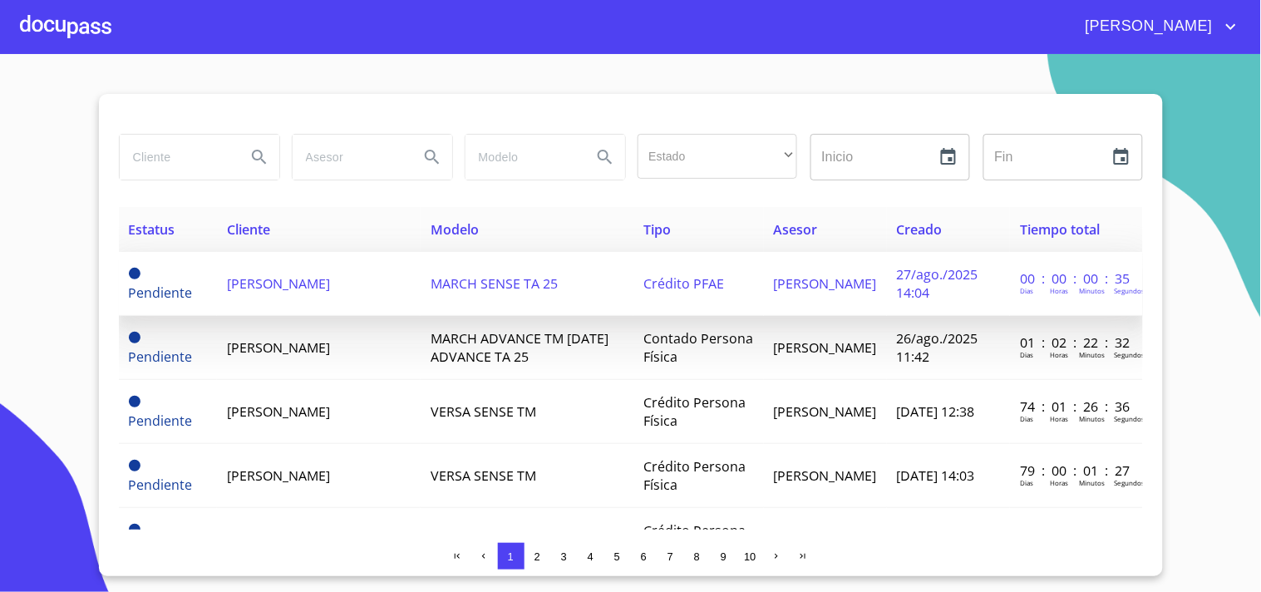
click at [283, 284] on span "[PERSON_NAME]" at bounding box center [278, 283] width 103 height 18
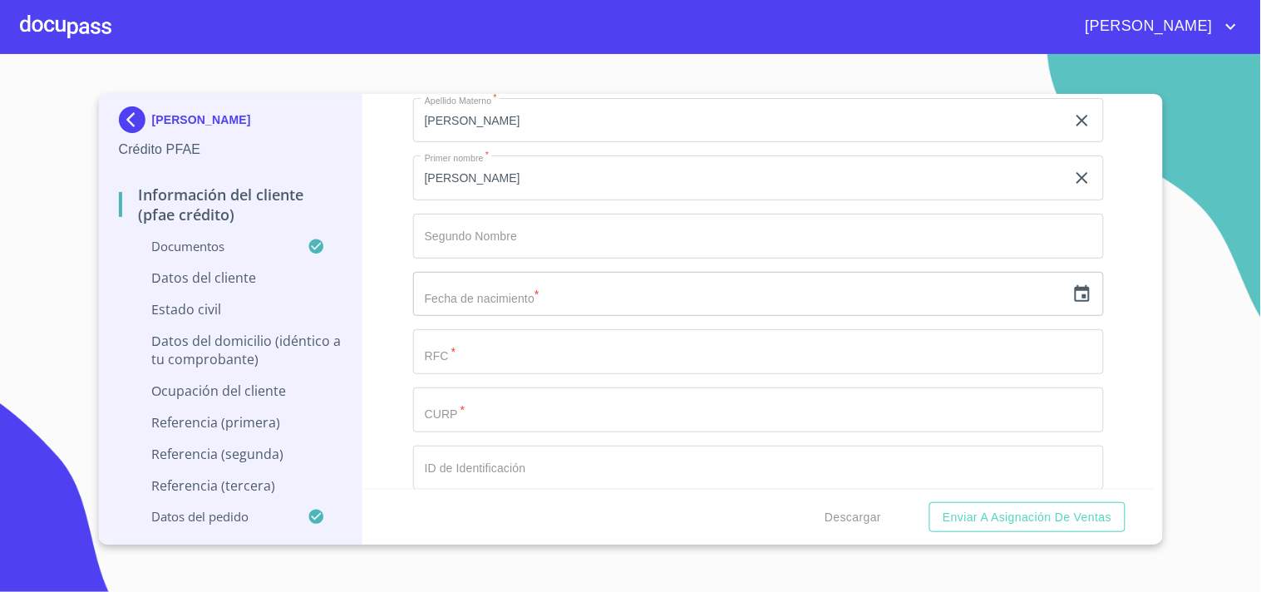
scroll to position [5508, 0]
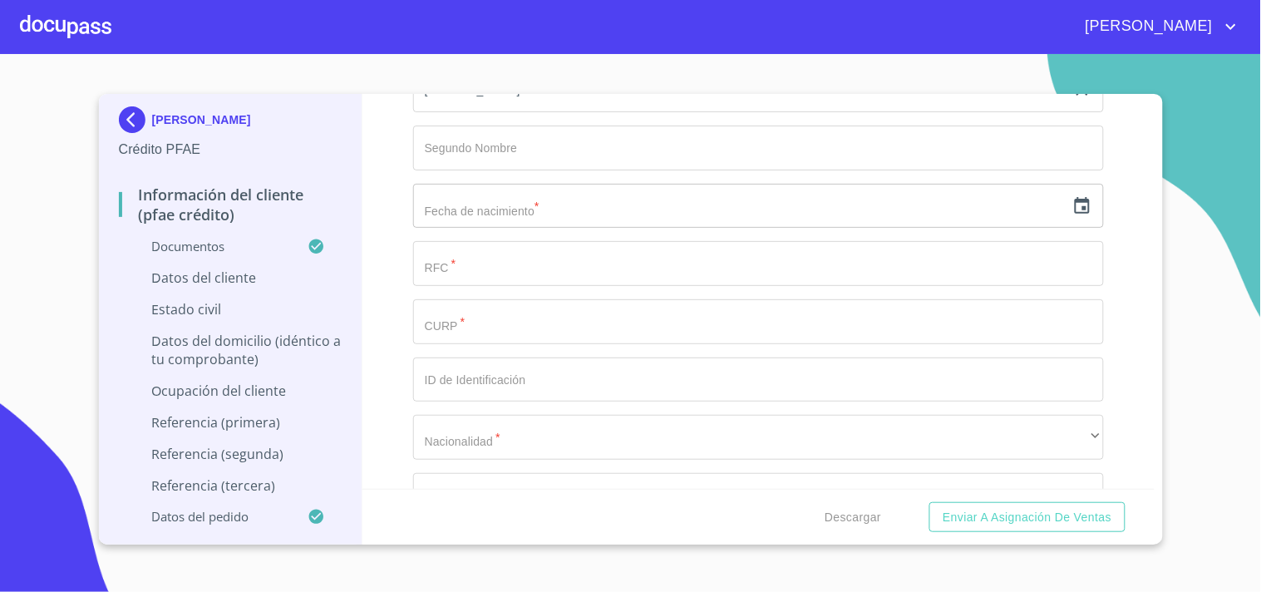
click at [475, 302] on input "Documento de identificación.   *" at bounding box center [758, 321] width 691 height 45
paste input "GAMH730401HJCRNG04"
type input "GAMH730401HJCRNG04"
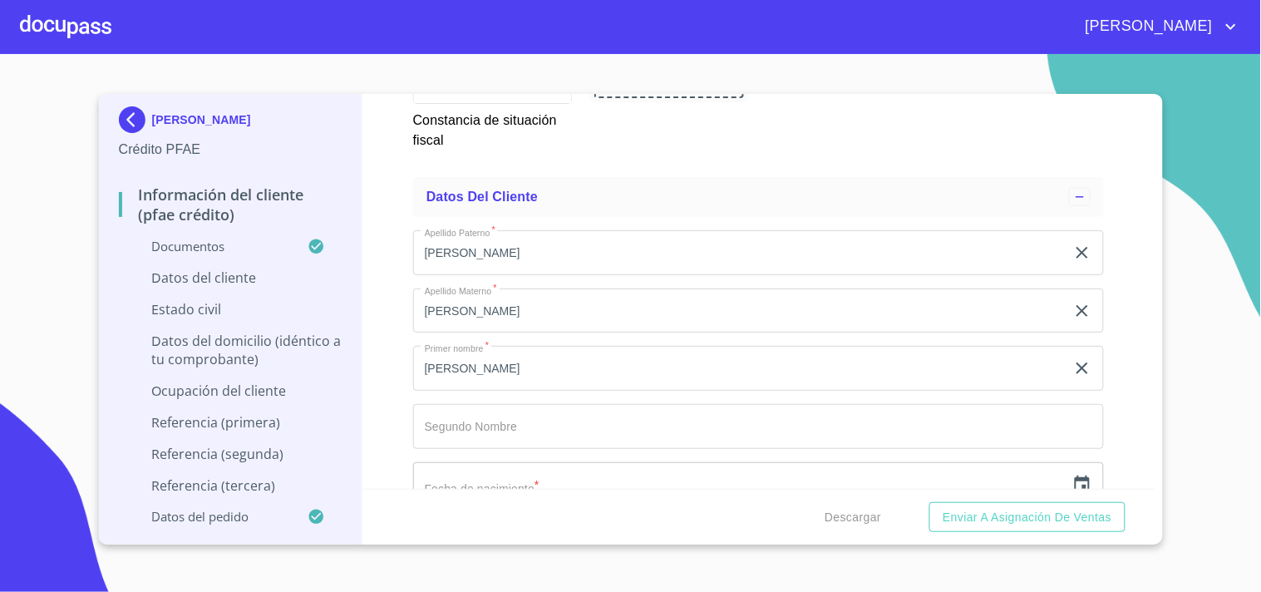
scroll to position [5416, 0]
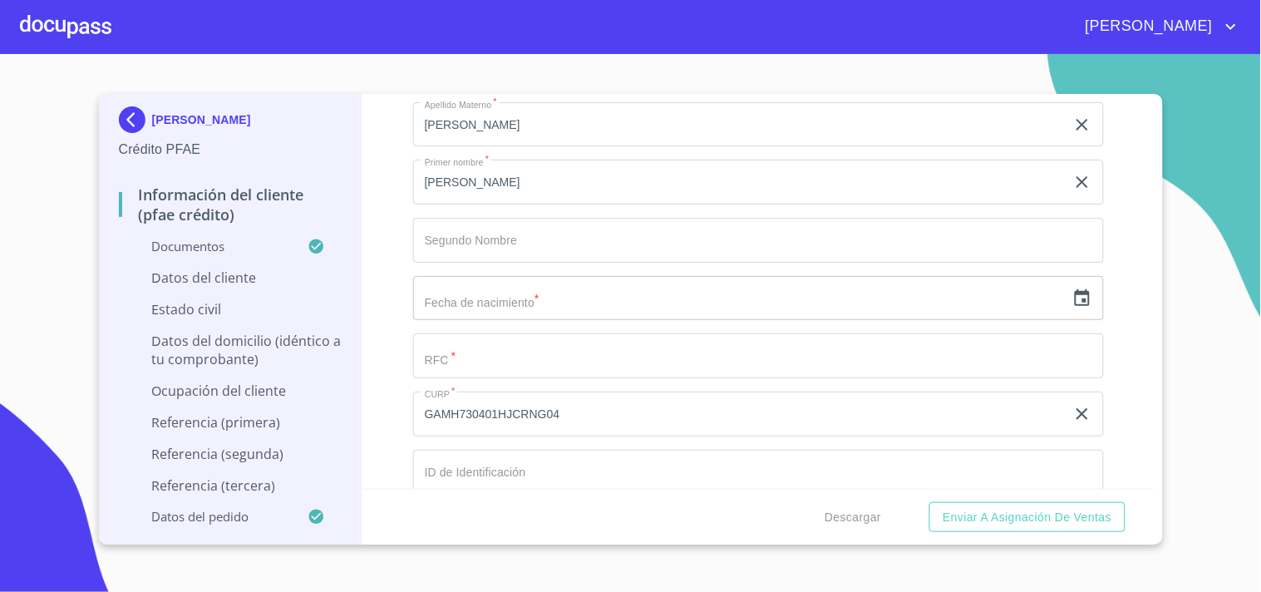
click at [454, 339] on input "Documento de identificación.   *" at bounding box center [758, 355] width 691 height 45
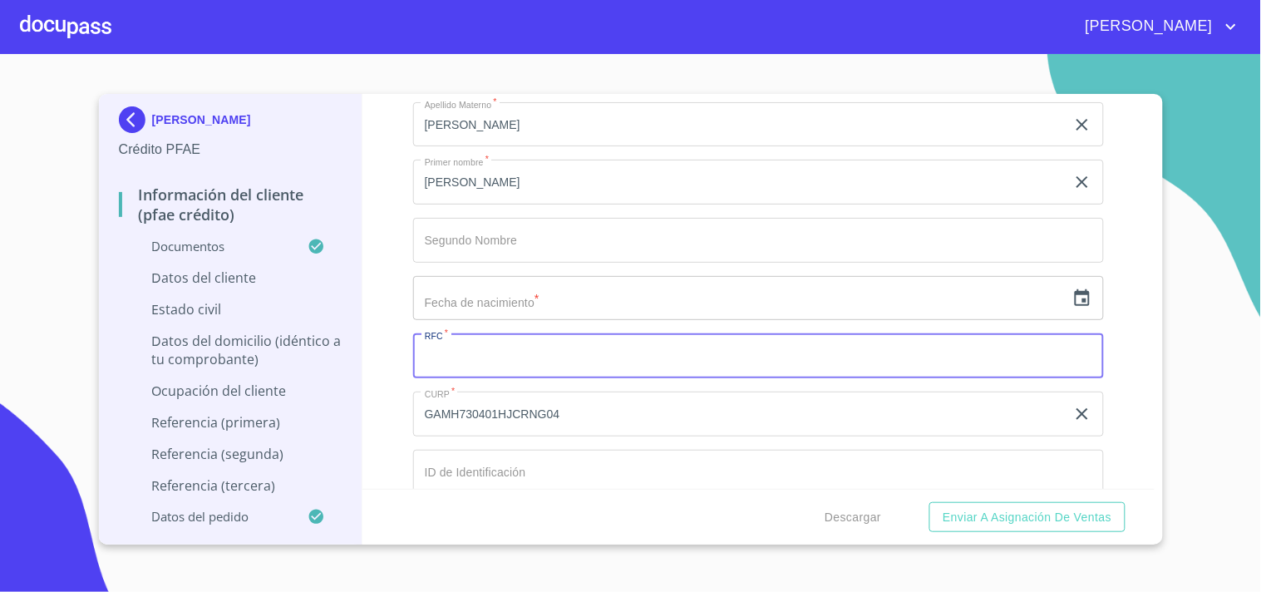
paste input "GAMH730401B62"
type input "GAMH730401B62"
click at [1072, 288] on icon "button" at bounding box center [1082, 298] width 20 height 20
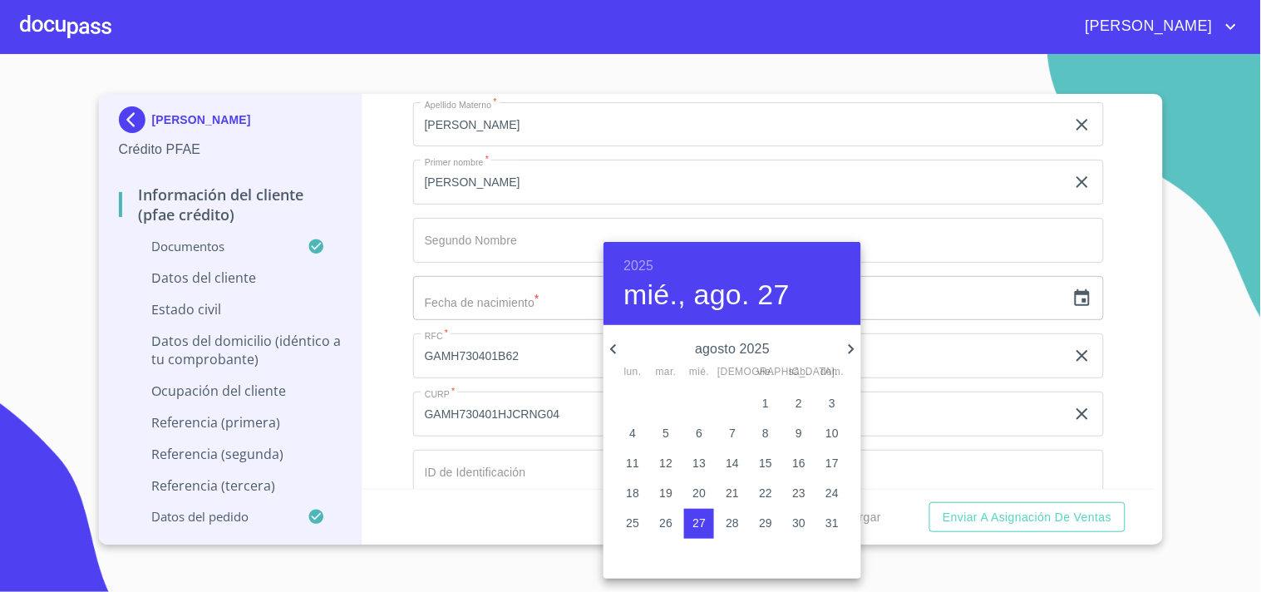
click at [638, 268] on h6 "2025" at bounding box center [638, 265] width 30 height 23
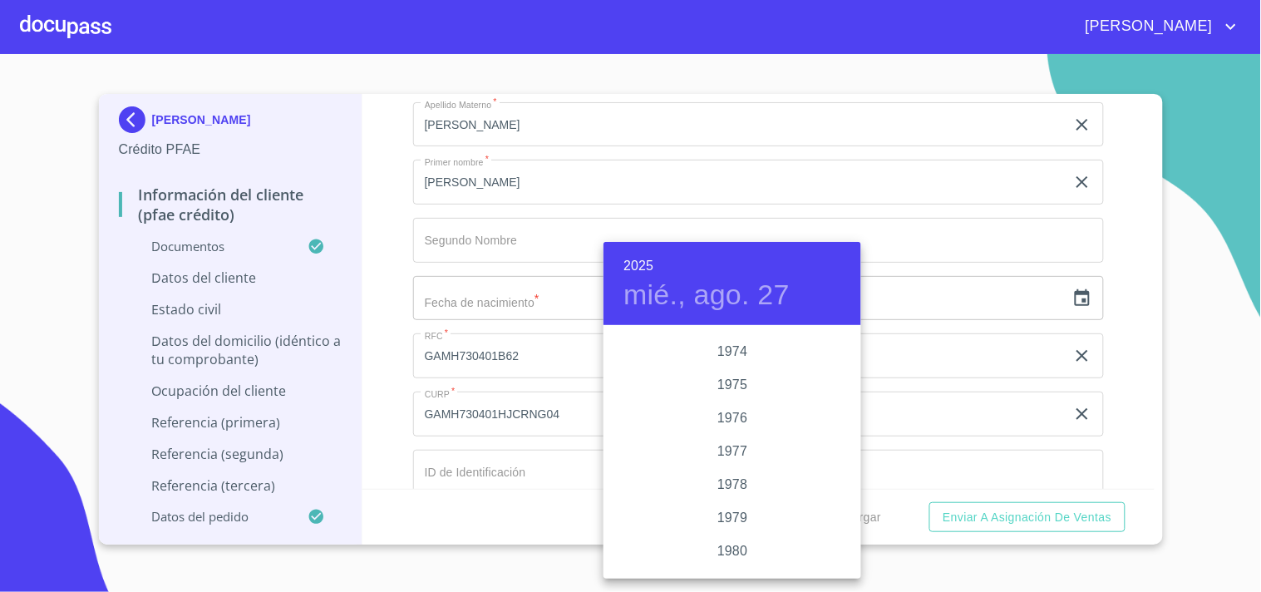
scroll to position [1563, 0]
click at [726, 376] on div "1973" at bounding box center [732, 377] width 258 height 33
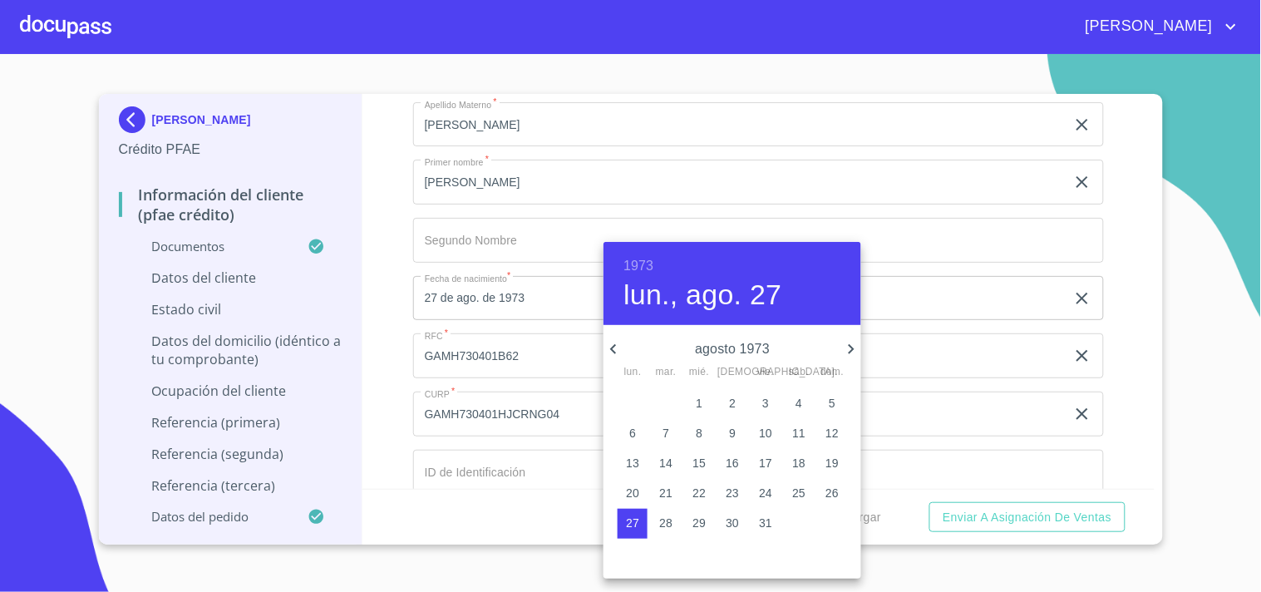
click at [613, 347] on icon "button" at bounding box center [613, 349] width 20 height 20
click at [613, 349] on icon "button" at bounding box center [613, 349] width 20 height 20
click at [831, 405] on p "1" at bounding box center [832, 403] width 7 height 17
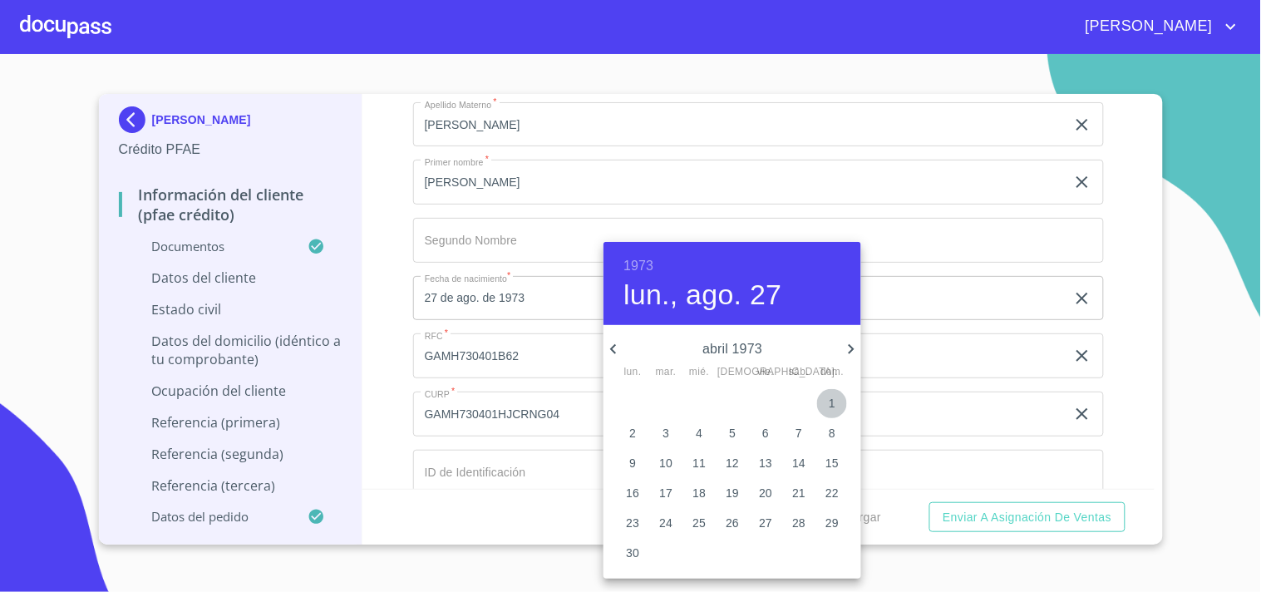
type input "1 de abr. de 1973"
click at [520, 293] on div at bounding box center [630, 296] width 1261 height 592
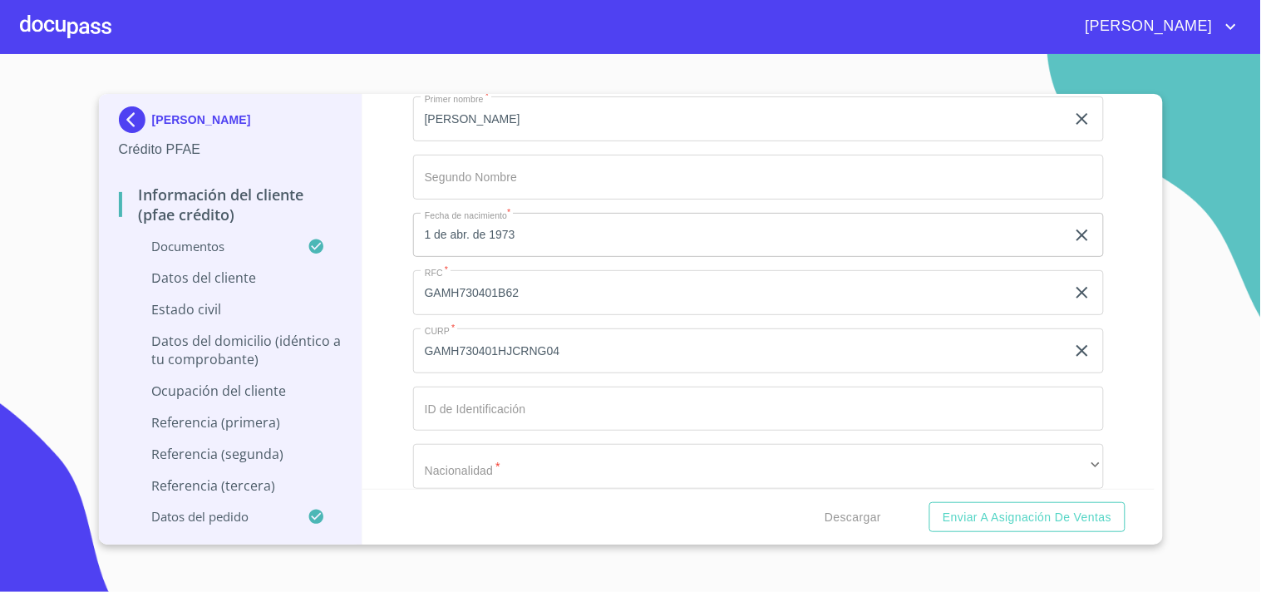
scroll to position [5508, 0]
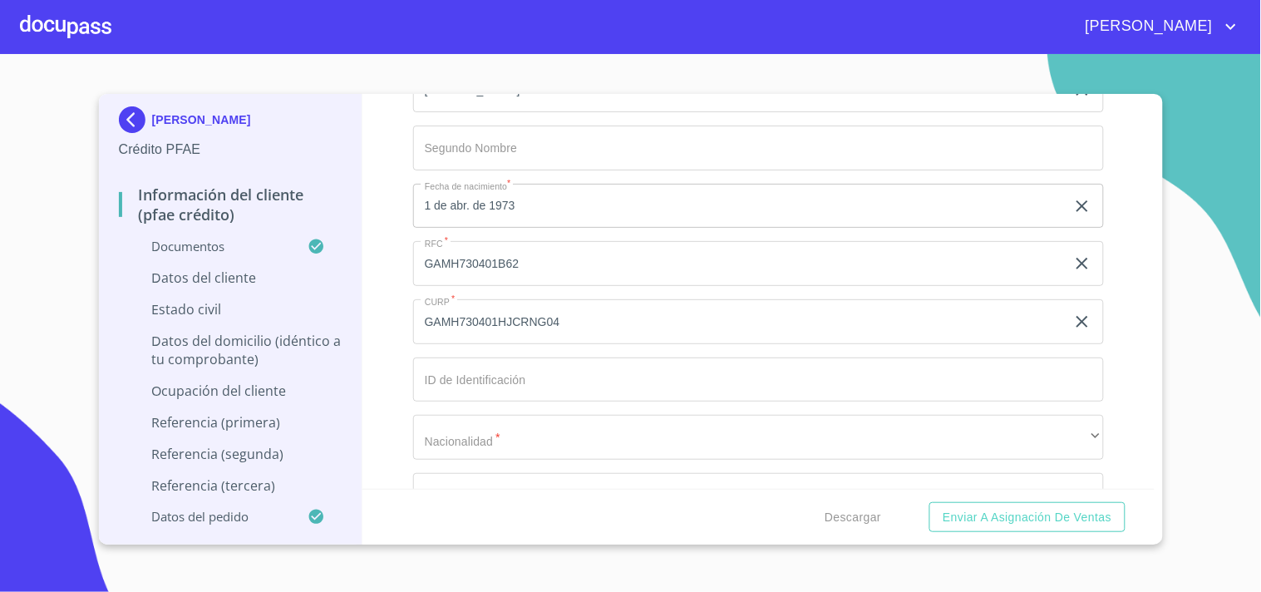
click at [486, 374] on input "Documento de identificación.   *" at bounding box center [758, 379] width 691 height 45
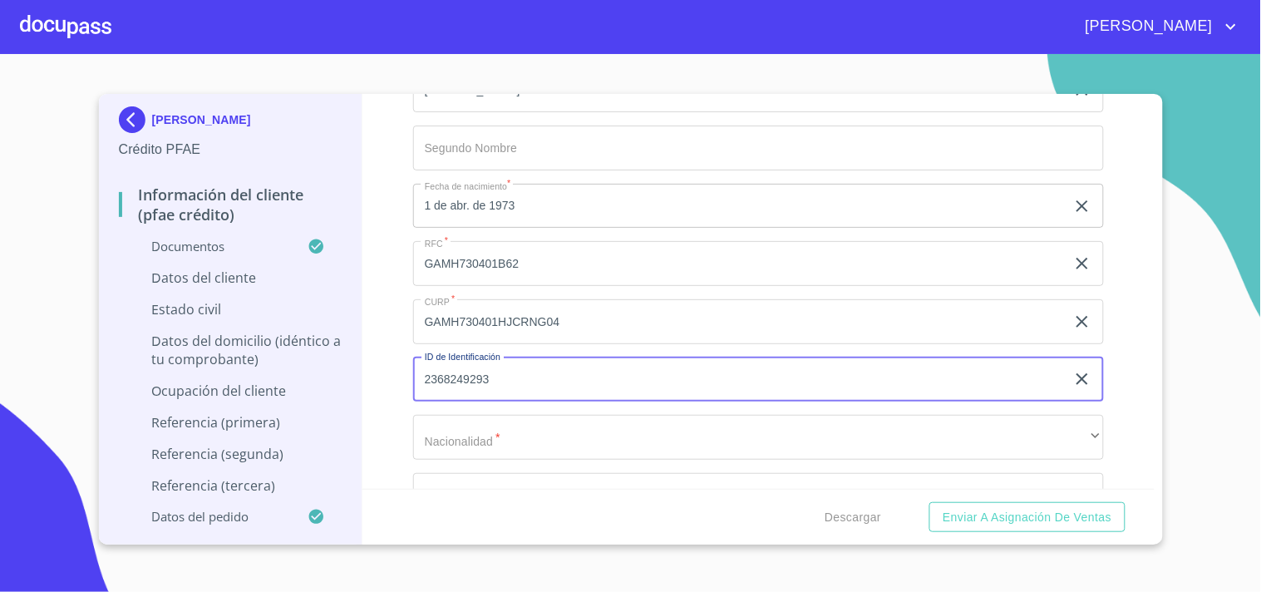
type input "2368249293"
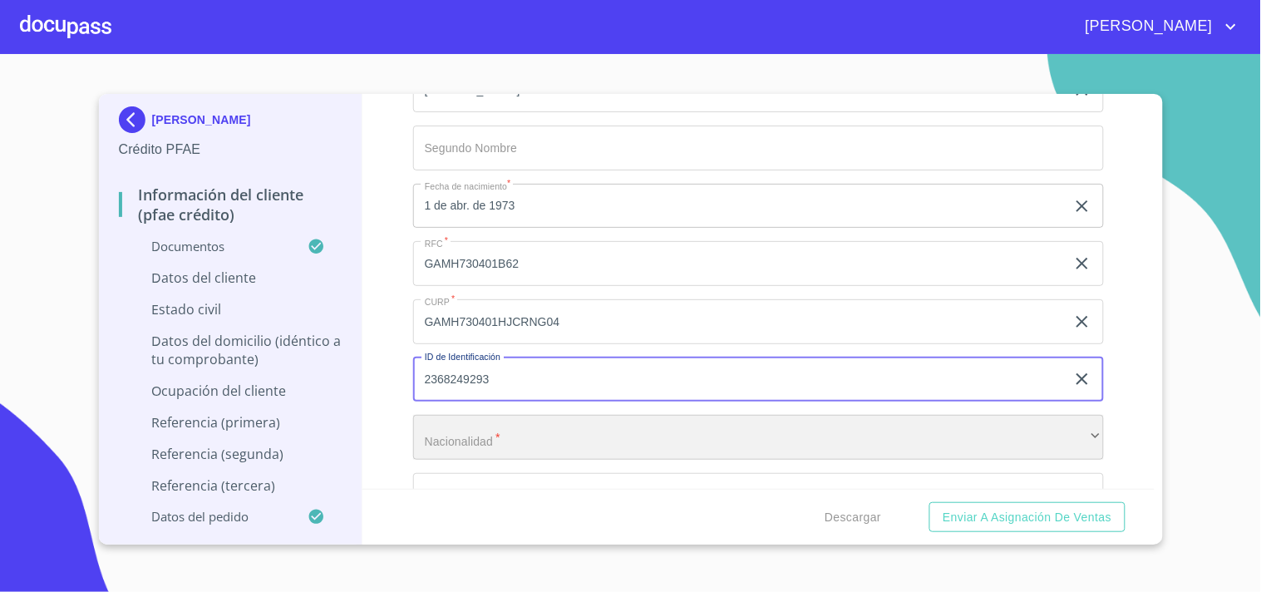
click at [488, 415] on div "​" at bounding box center [758, 437] width 691 height 45
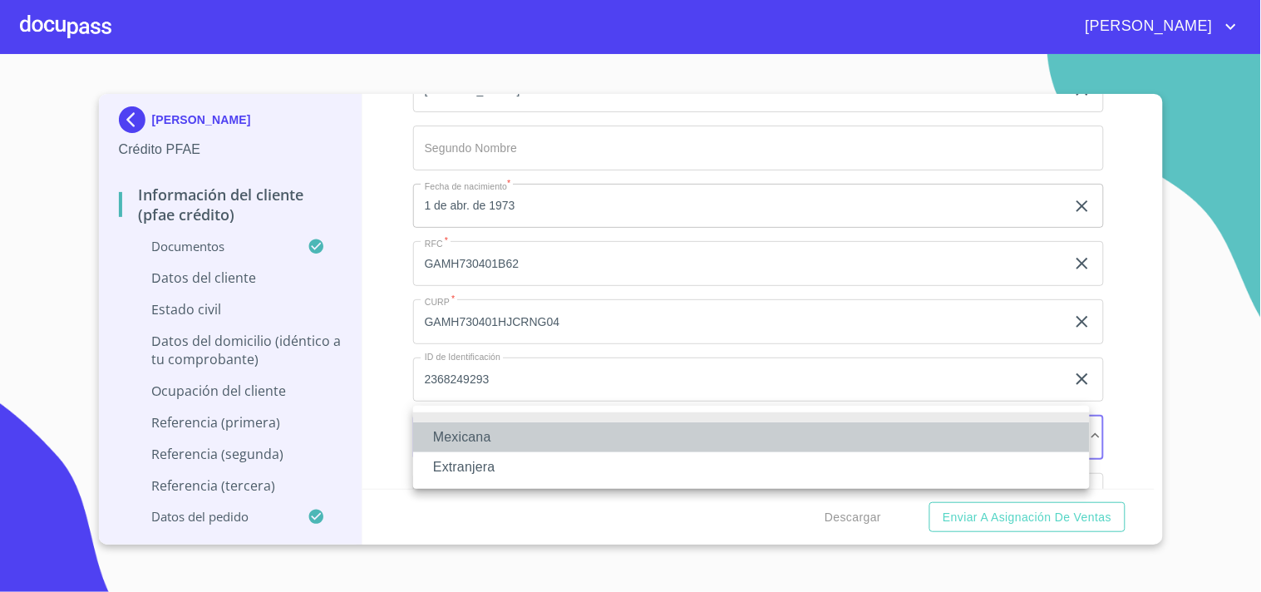
click at [471, 429] on li "Mexicana" at bounding box center [751, 437] width 677 height 30
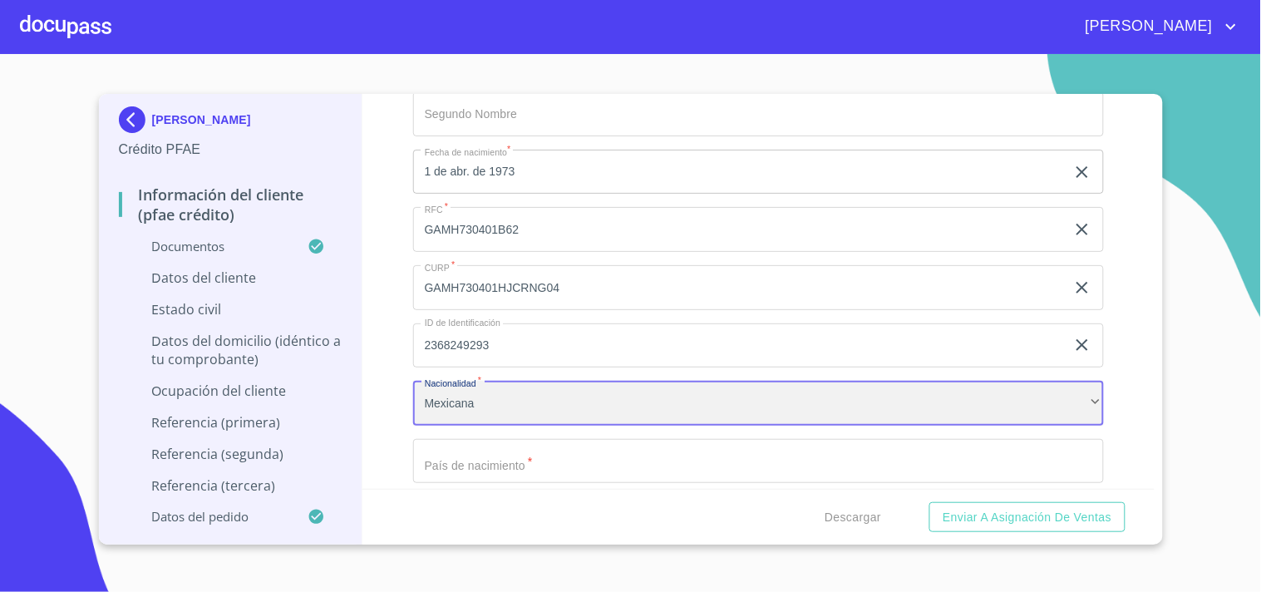
scroll to position [5601, 0]
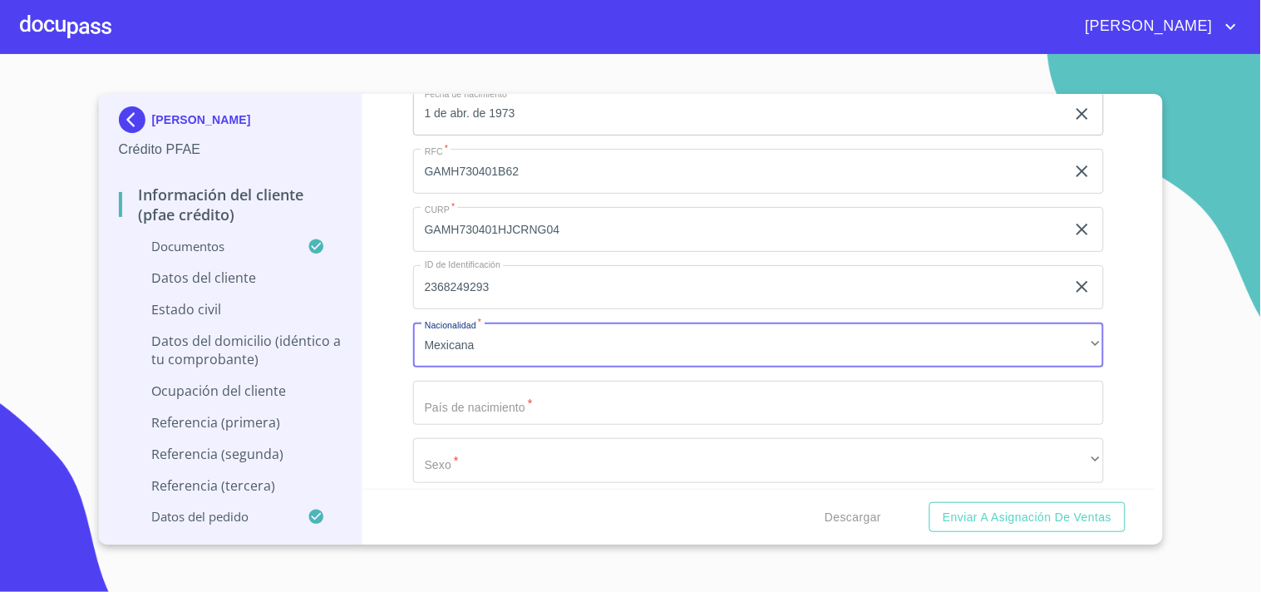
click at [469, 395] on input "Documento de identificación.   *" at bounding box center [758, 403] width 691 height 45
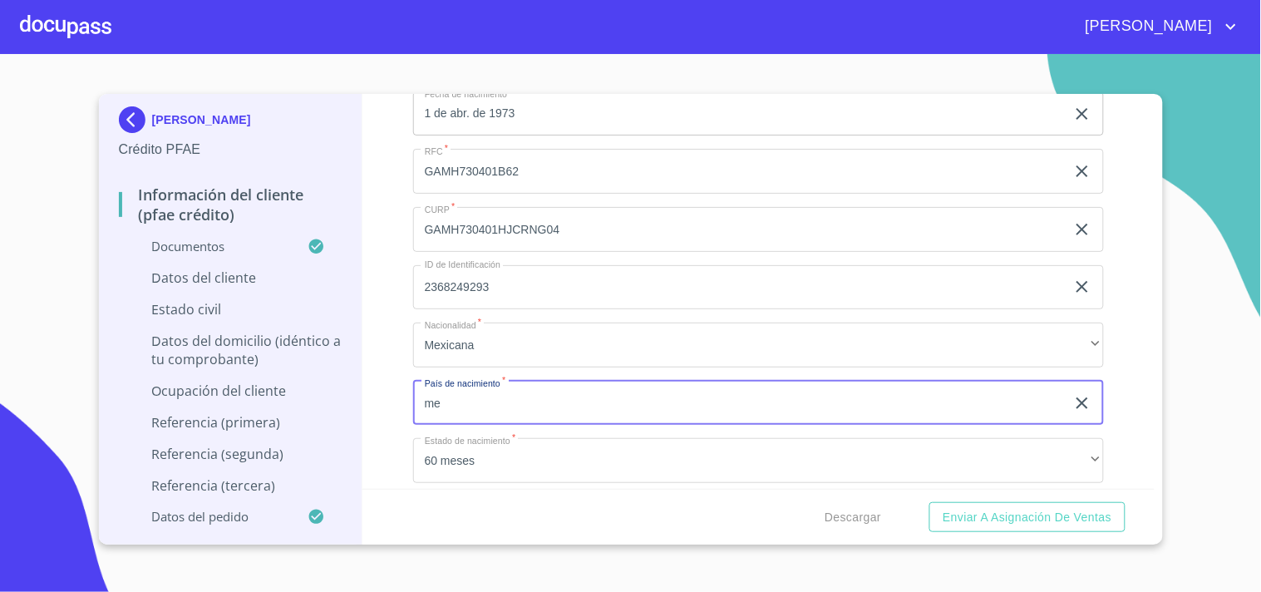
type input "m"
type input "[GEOGRAPHIC_DATA]"
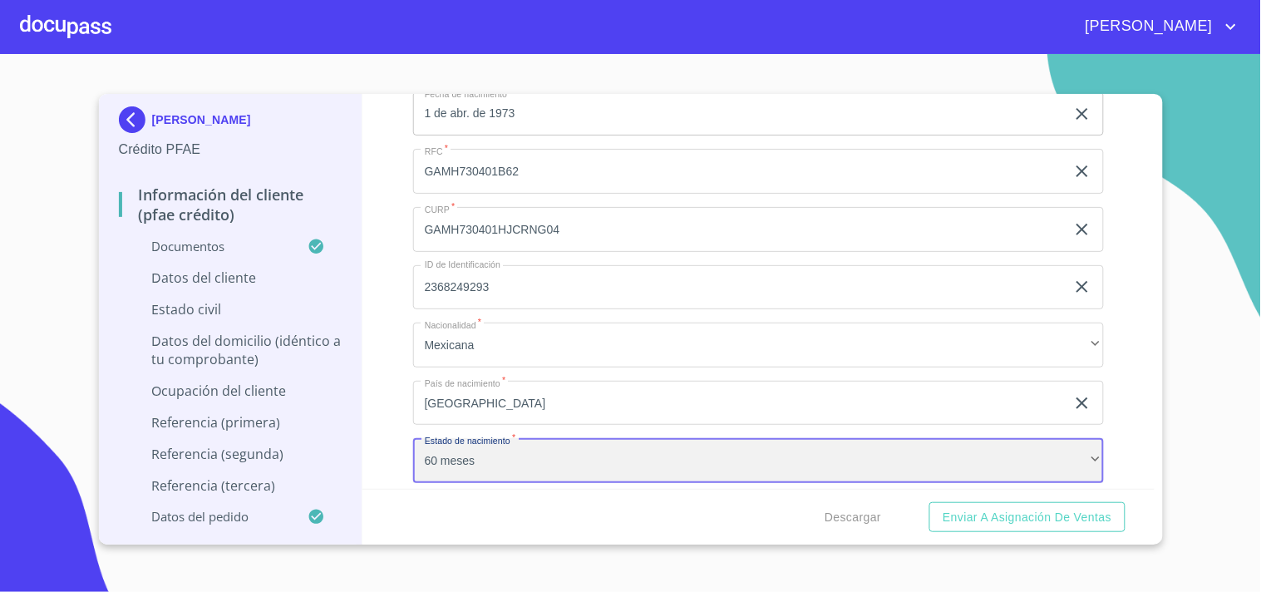
click at [495, 438] on div "60 meses" at bounding box center [758, 460] width 691 height 45
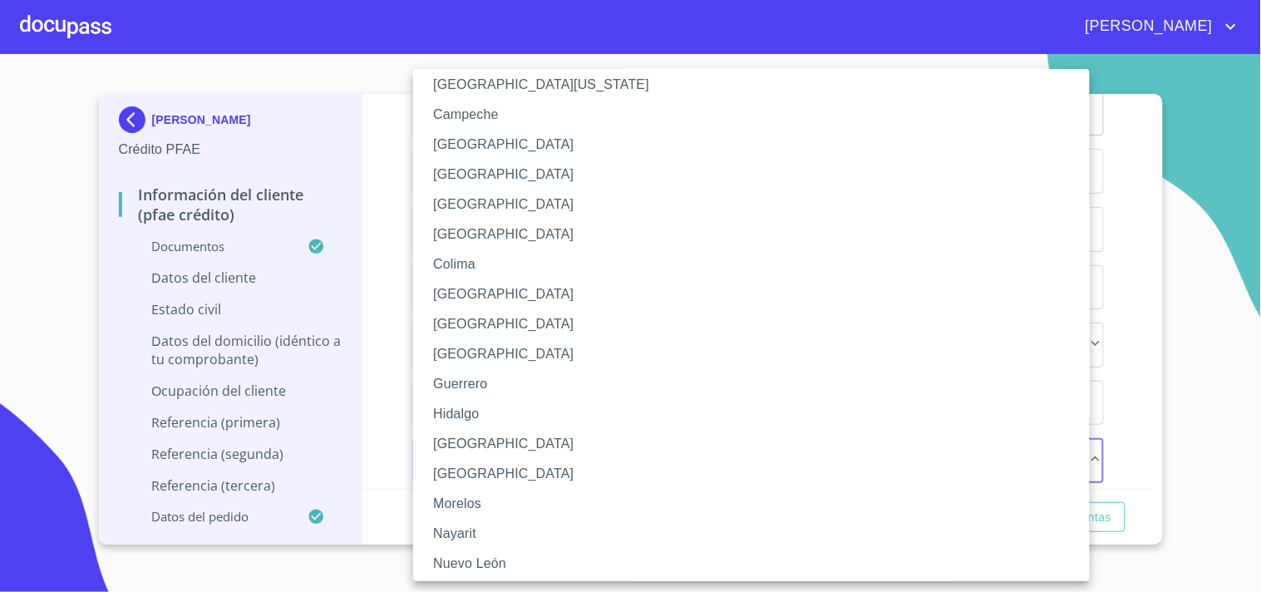
scroll to position [185, 0]
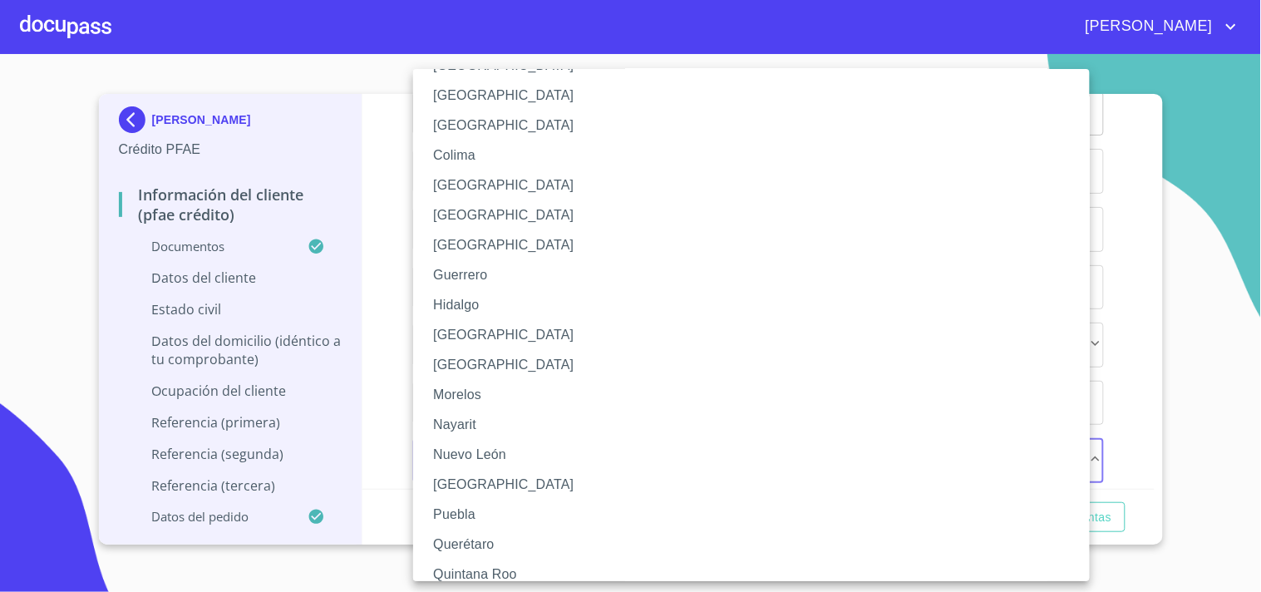
click at [456, 337] on li "[GEOGRAPHIC_DATA]" at bounding box center [758, 335] width 691 height 30
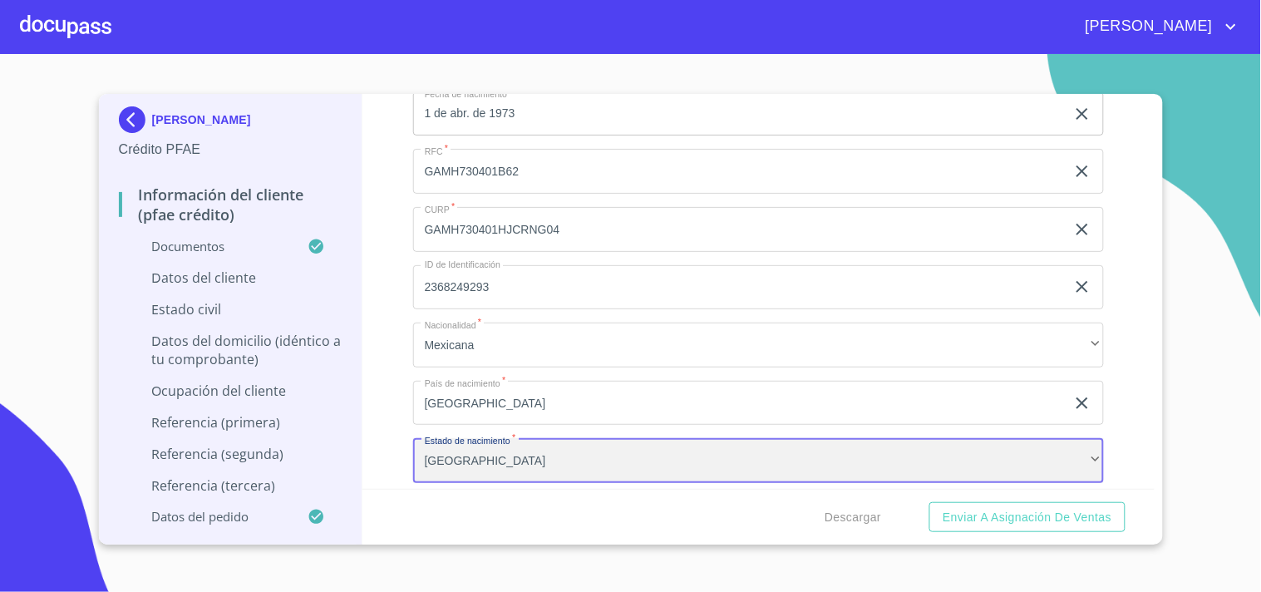
scroll to position [5694, 0]
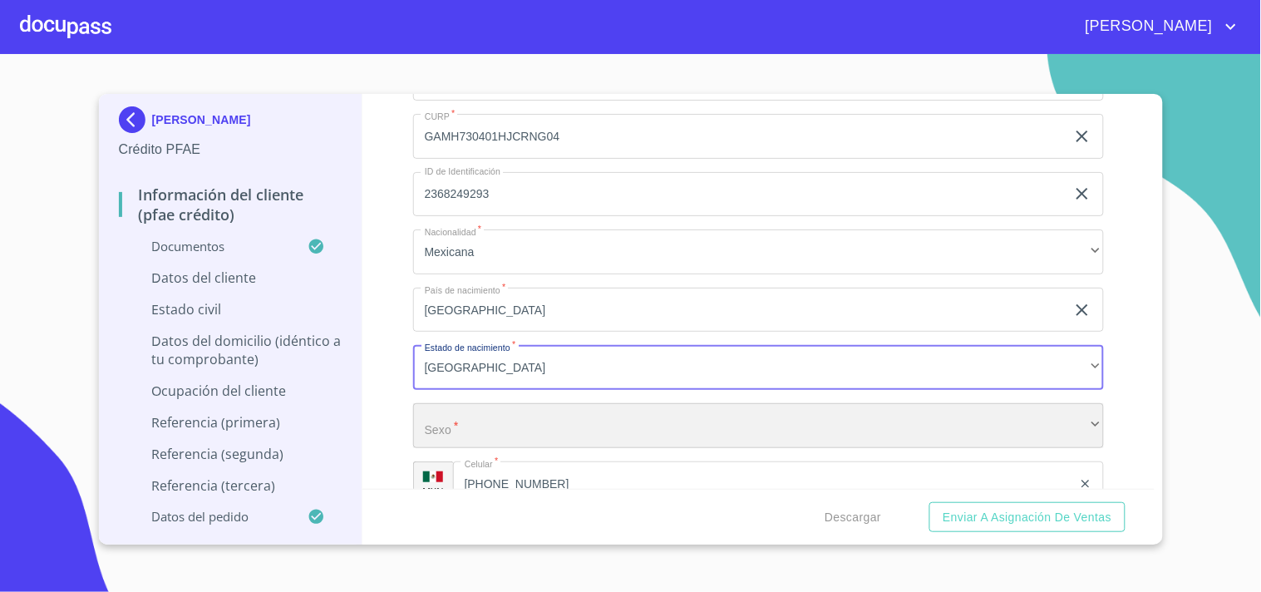
click at [504, 433] on div "​" at bounding box center [758, 425] width 691 height 45
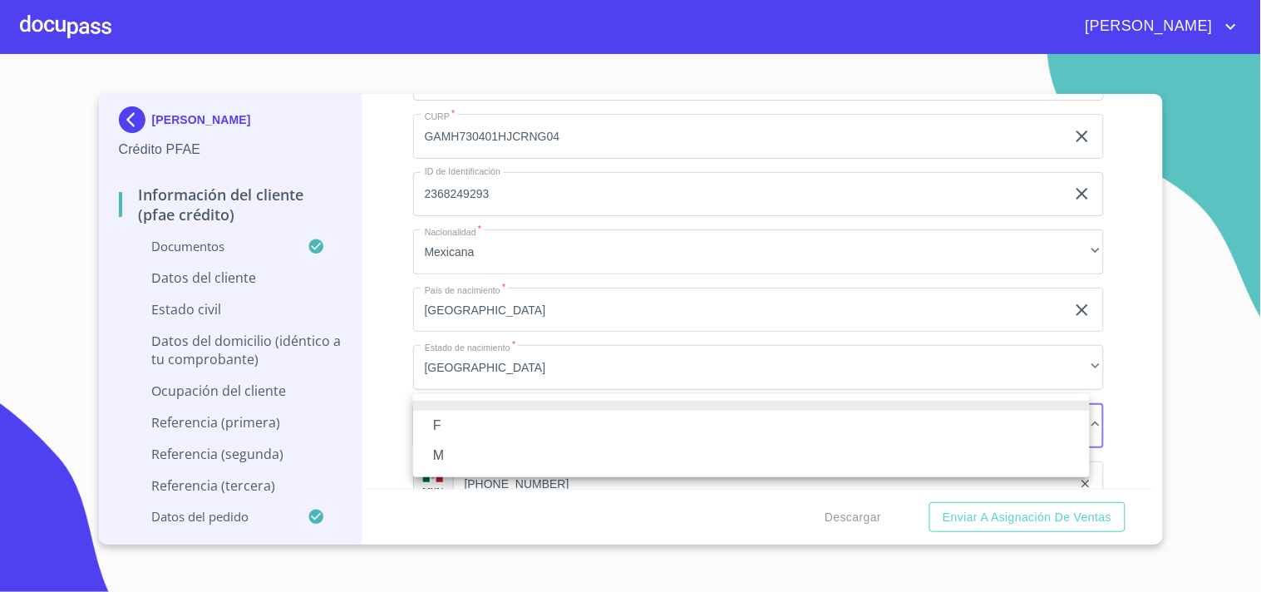
click at [436, 449] on li "M" at bounding box center [751, 456] width 677 height 30
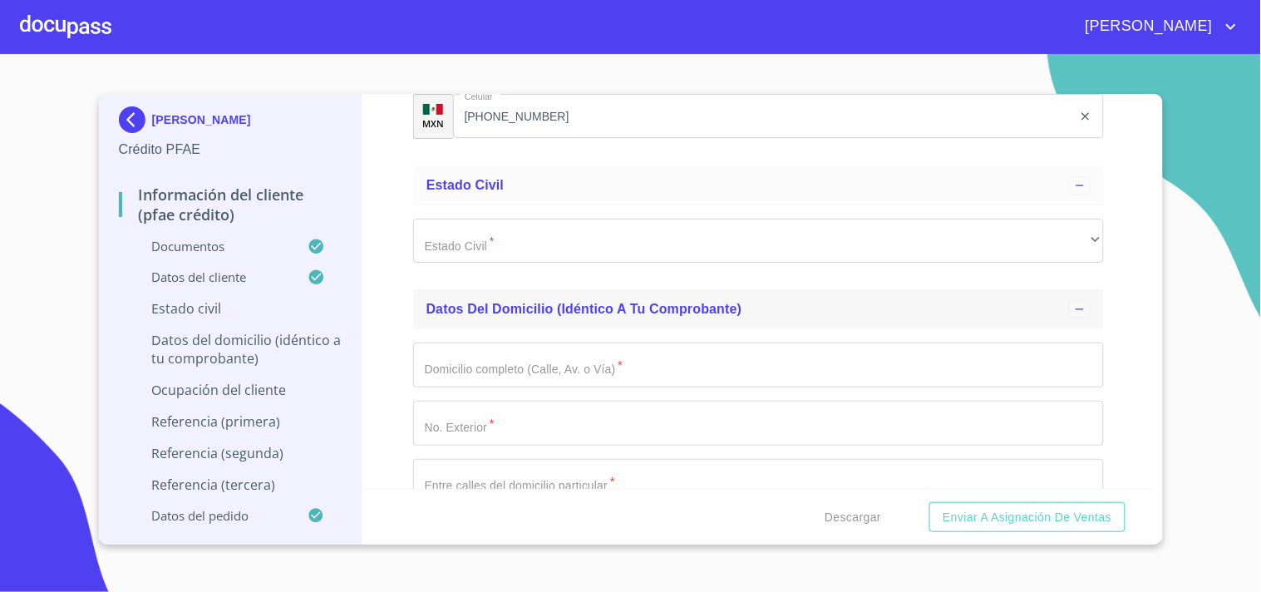
scroll to position [6063, 0]
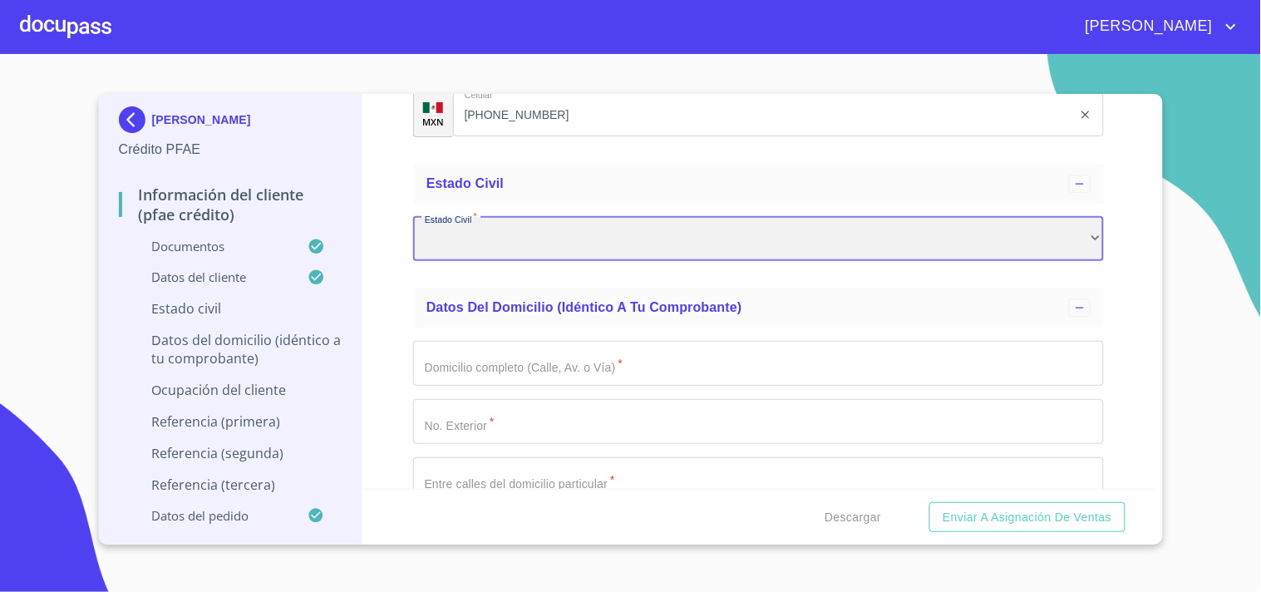
click at [457, 233] on div "​" at bounding box center [758, 239] width 691 height 45
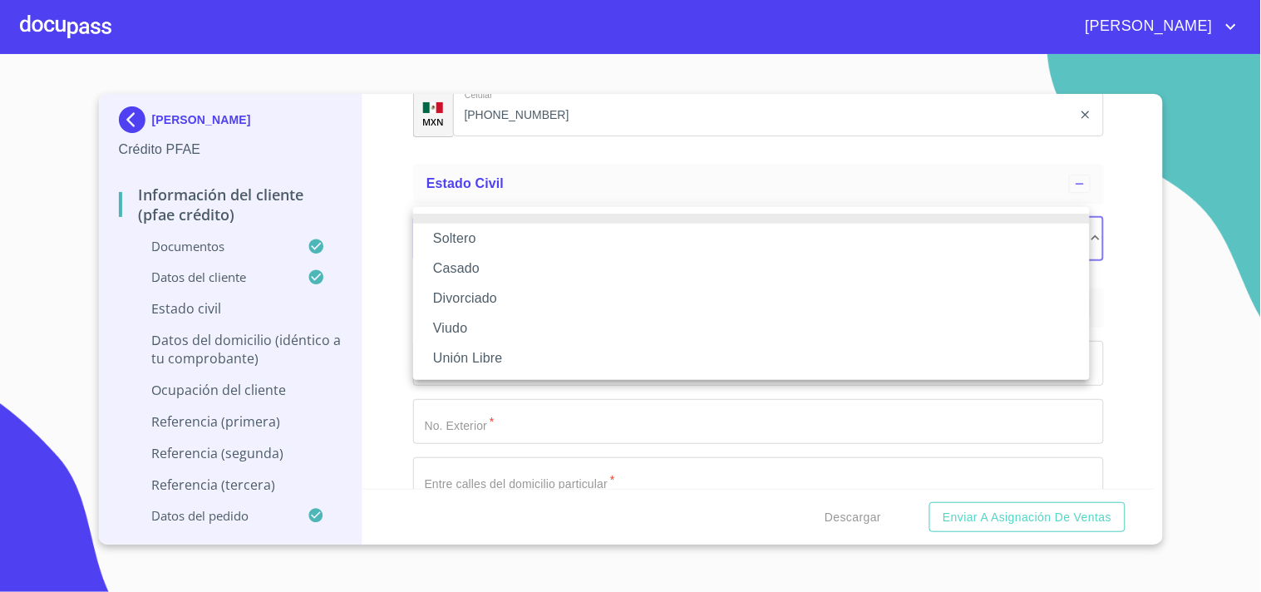
click at [458, 239] on li "Soltero" at bounding box center [751, 239] width 677 height 30
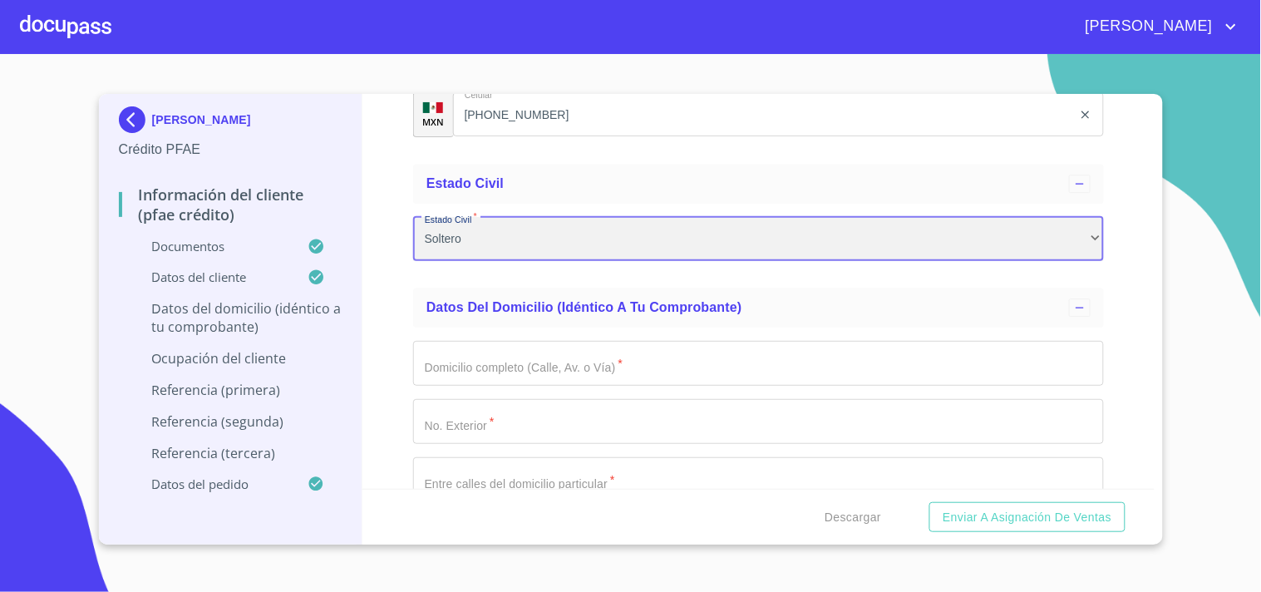
click at [884, 226] on div "Soltero" at bounding box center [758, 239] width 691 height 45
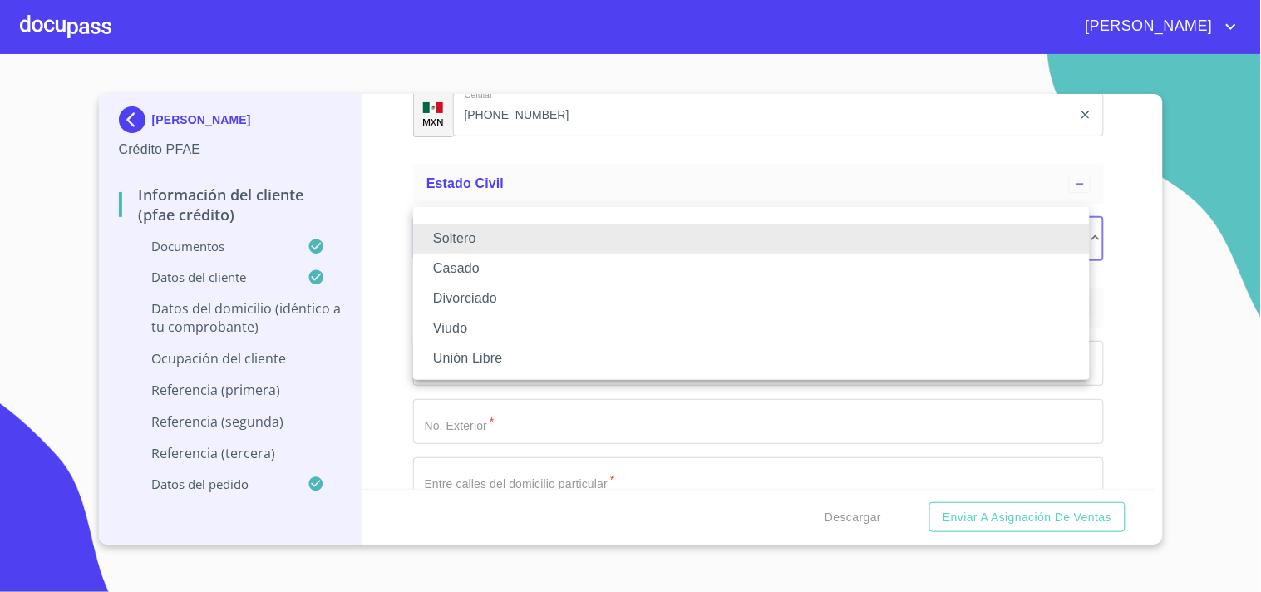
click at [462, 270] on li "Casado" at bounding box center [751, 269] width 677 height 30
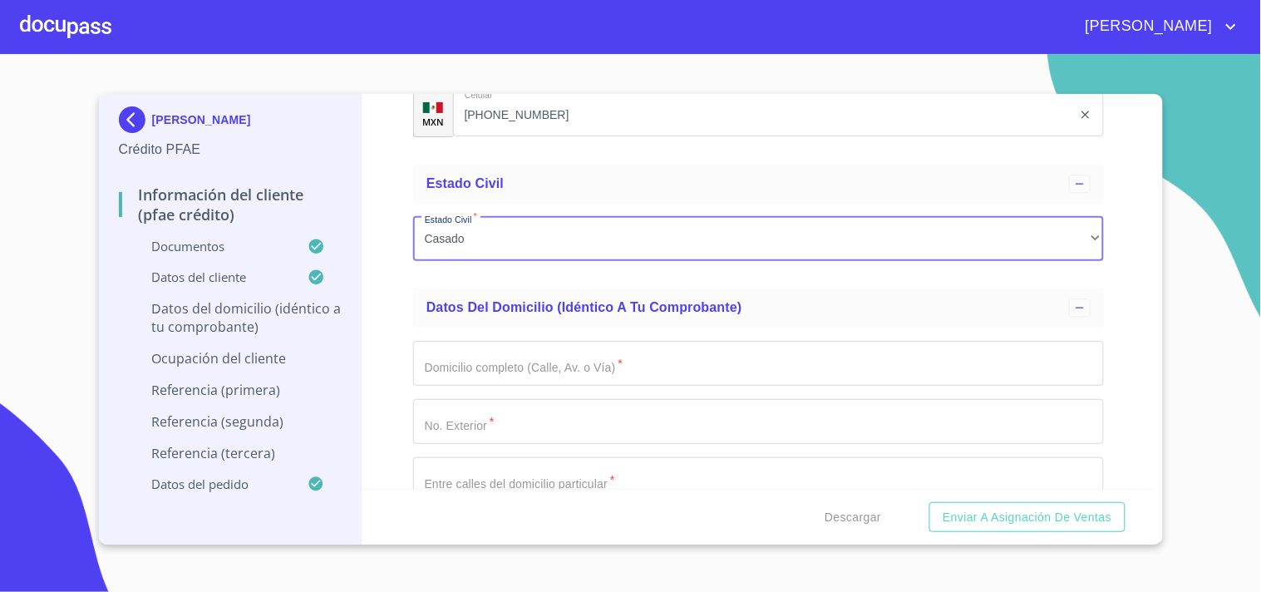
click at [505, 355] on input "Documento de identificación.   *" at bounding box center [758, 363] width 691 height 45
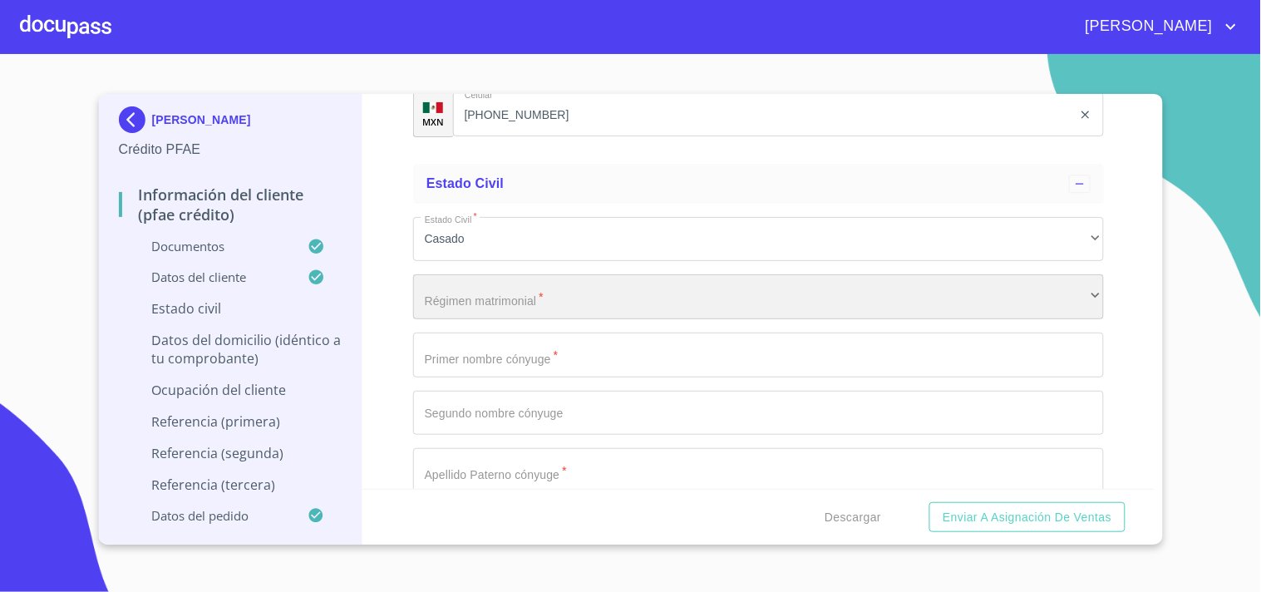
click at [486, 300] on div "​" at bounding box center [758, 296] width 691 height 45
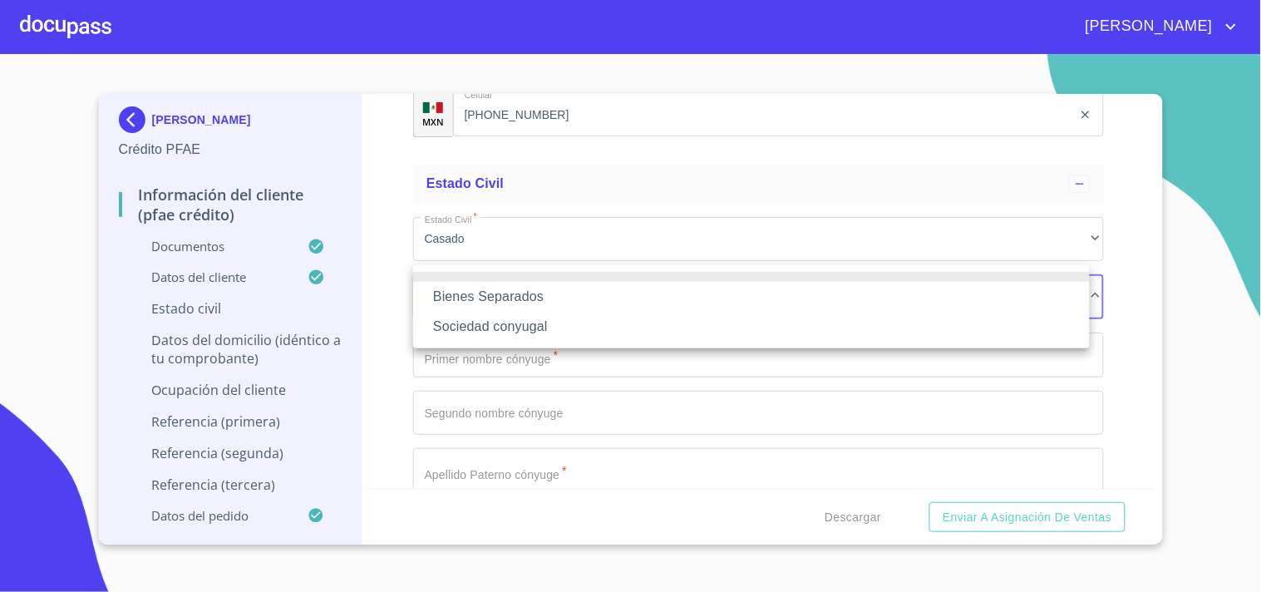
click at [505, 301] on li "Bienes Separados" at bounding box center [751, 297] width 677 height 30
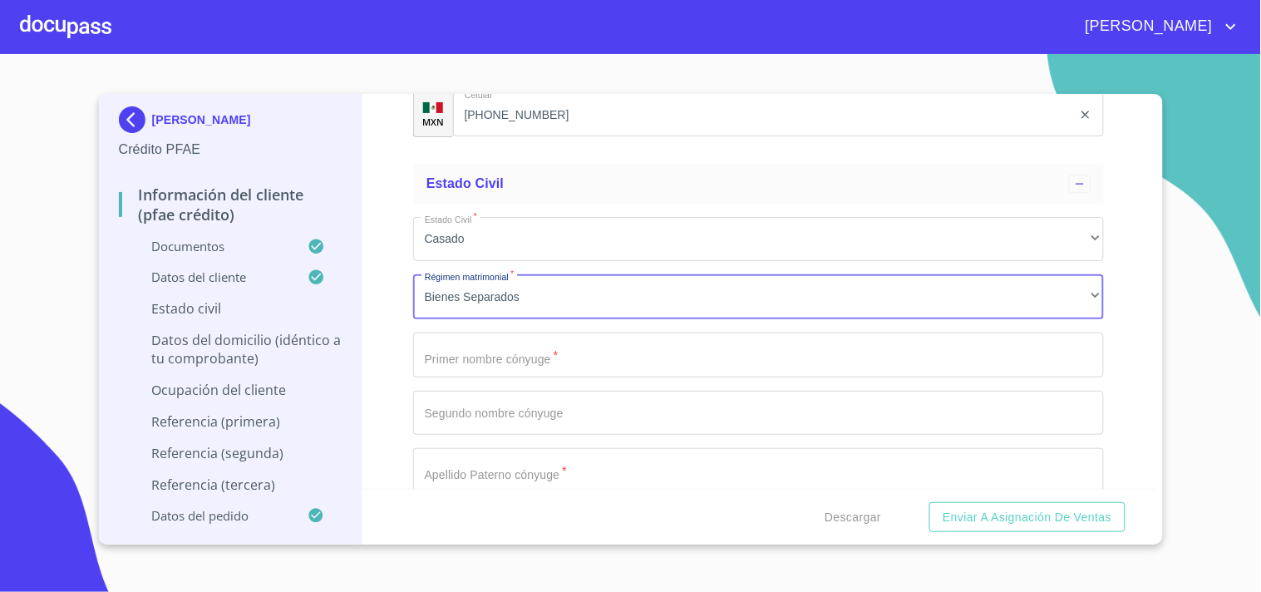
drag, startPoint x: 532, startPoint y: 347, endPoint x: 630, endPoint y: 364, distance: 99.5
click at [532, 349] on input "Documento de identificación.   *" at bounding box center [758, 354] width 691 height 45
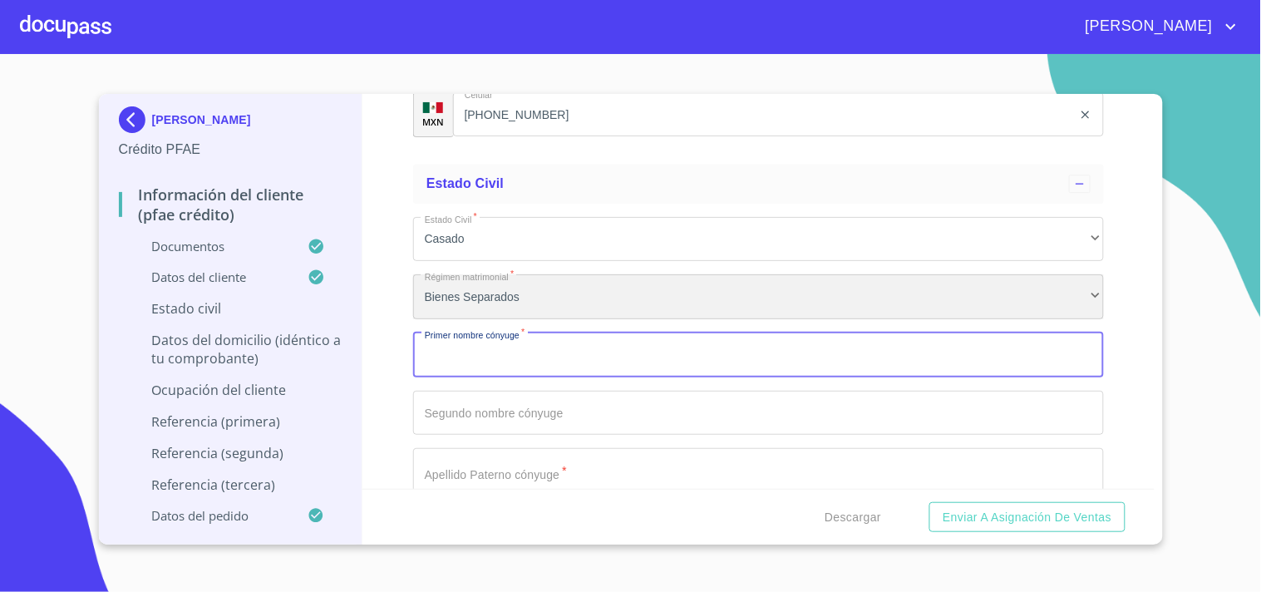
click at [475, 302] on div "Bienes Separados" at bounding box center [758, 296] width 691 height 45
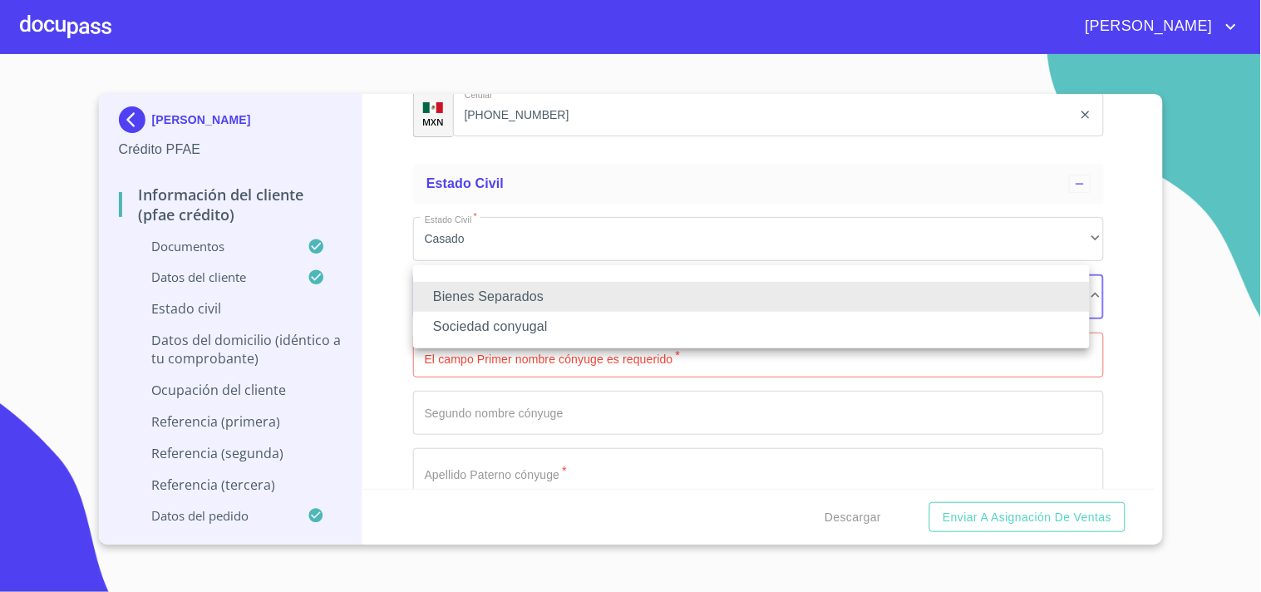
click at [480, 339] on li "Sociedad conyugal" at bounding box center [751, 327] width 677 height 30
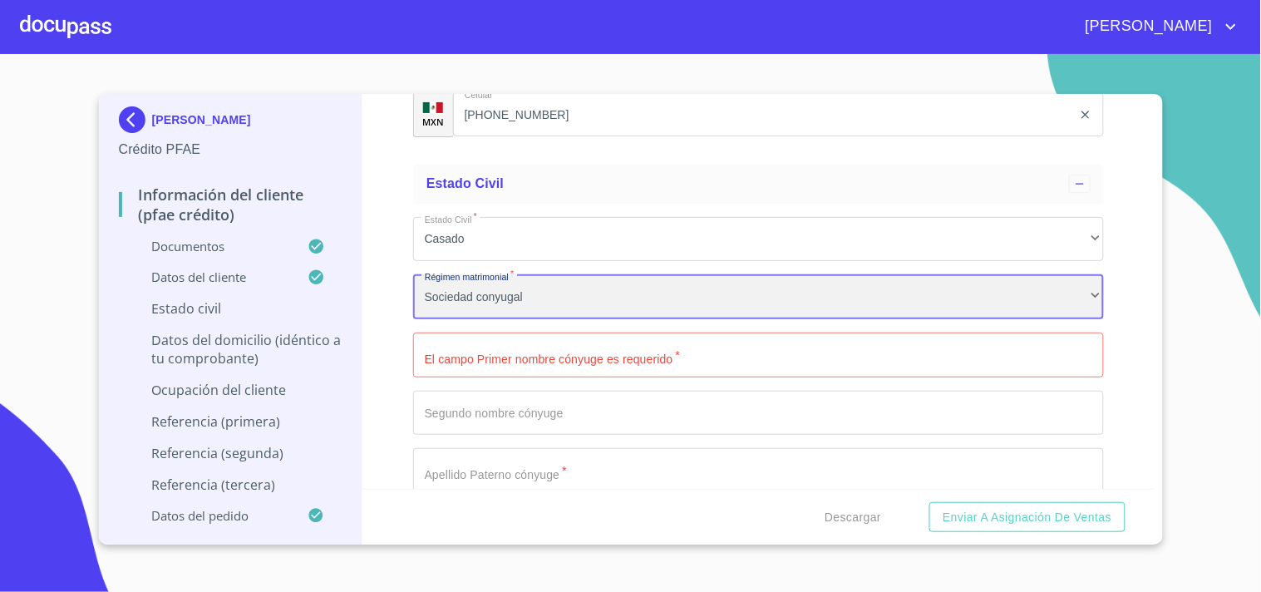
click at [497, 302] on div "Sociedad conyugal" at bounding box center [758, 296] width 691 height 45
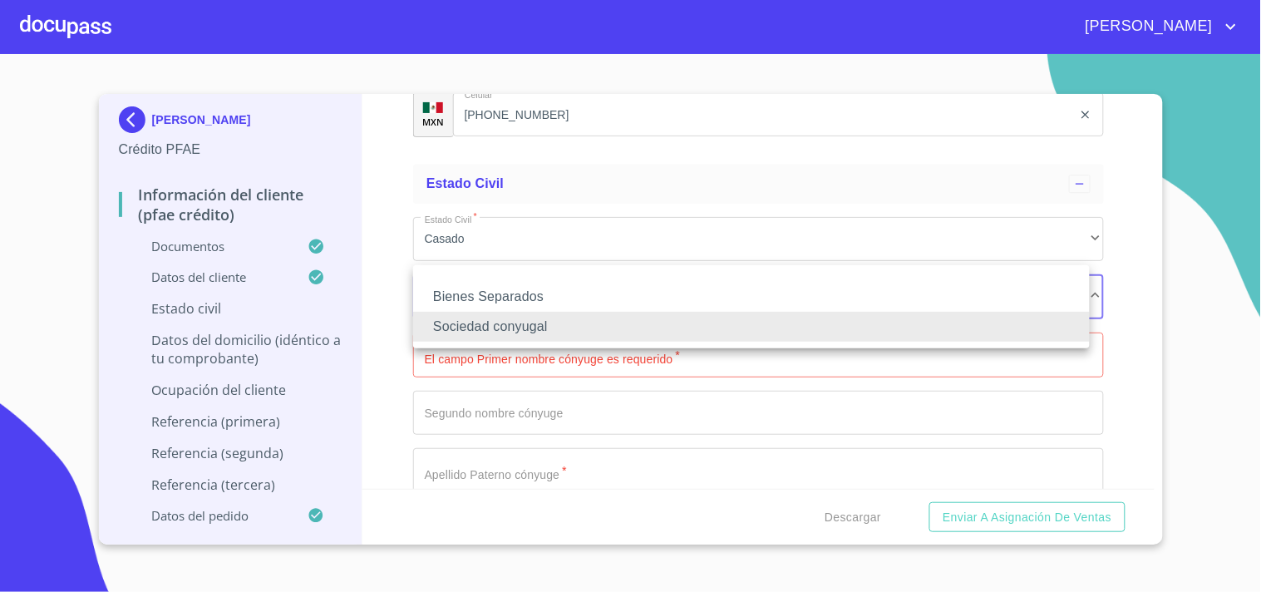
click at [511, 302] on li "Bienes Separados" at bounding box center [751, 297] width 677 height 30
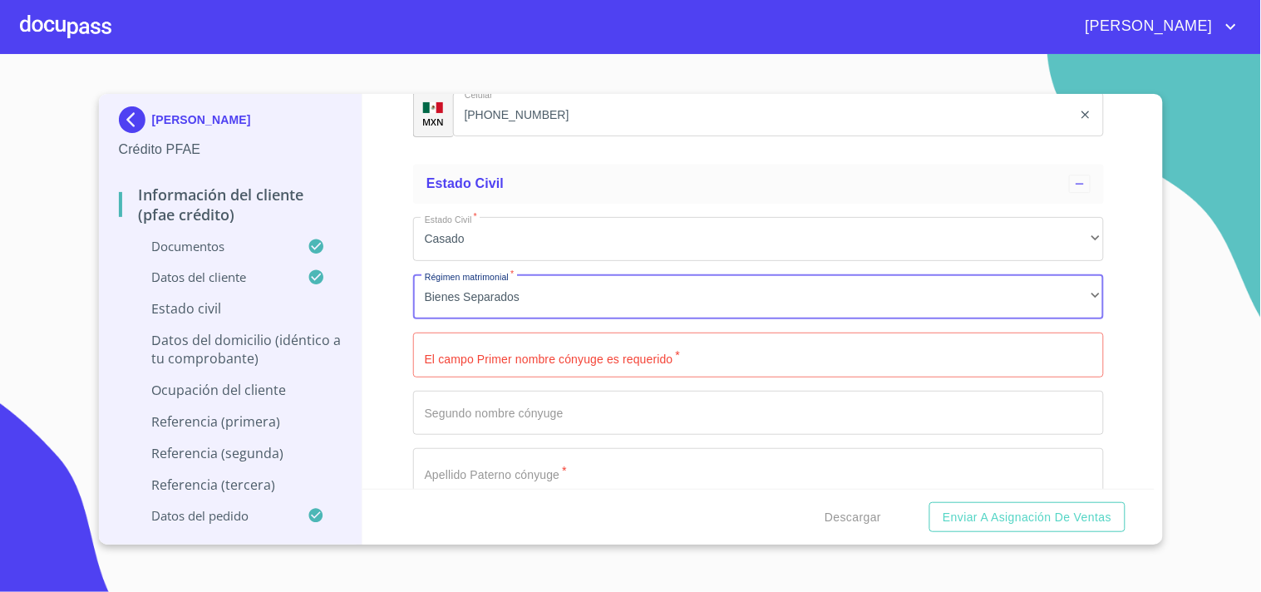
click at [486, 352] on input "Documento de identificación.   *" at bounding box center [758, 354] width 691 height 45
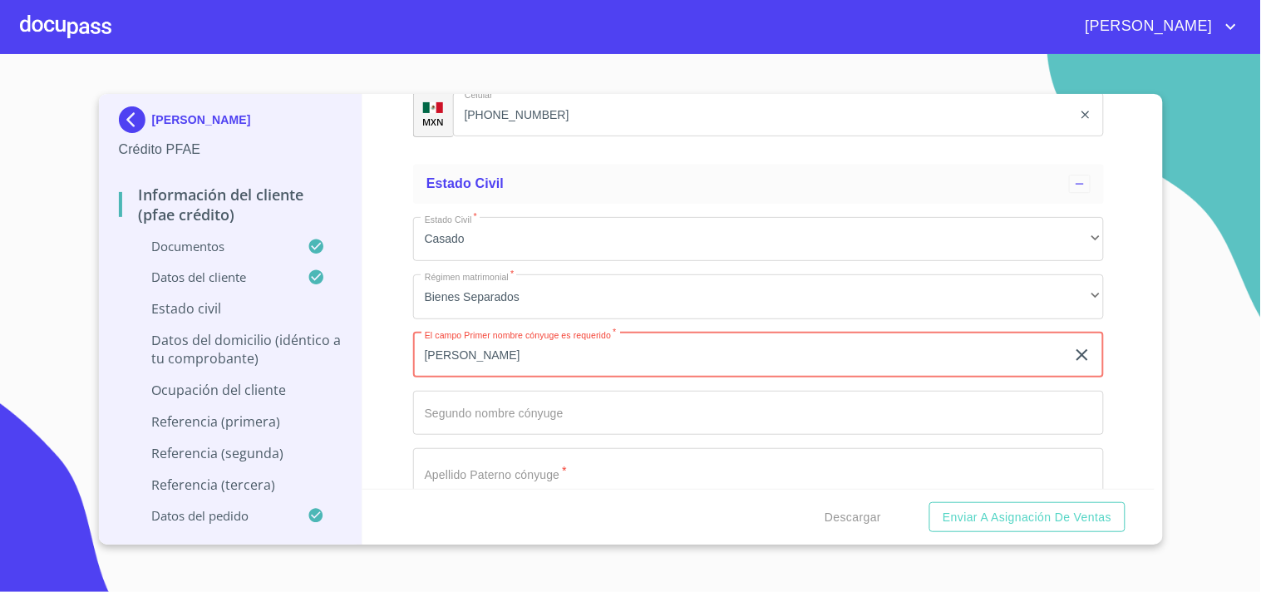
type input "[PERSON_NAME]"
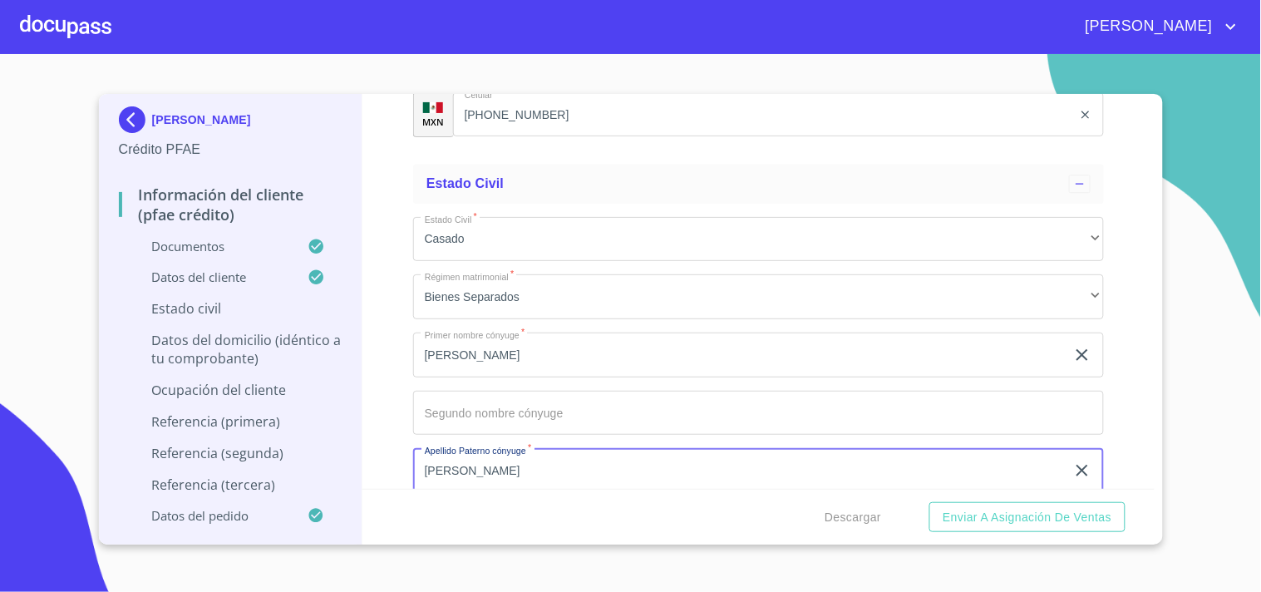
type input "[PERSON_NAME]"
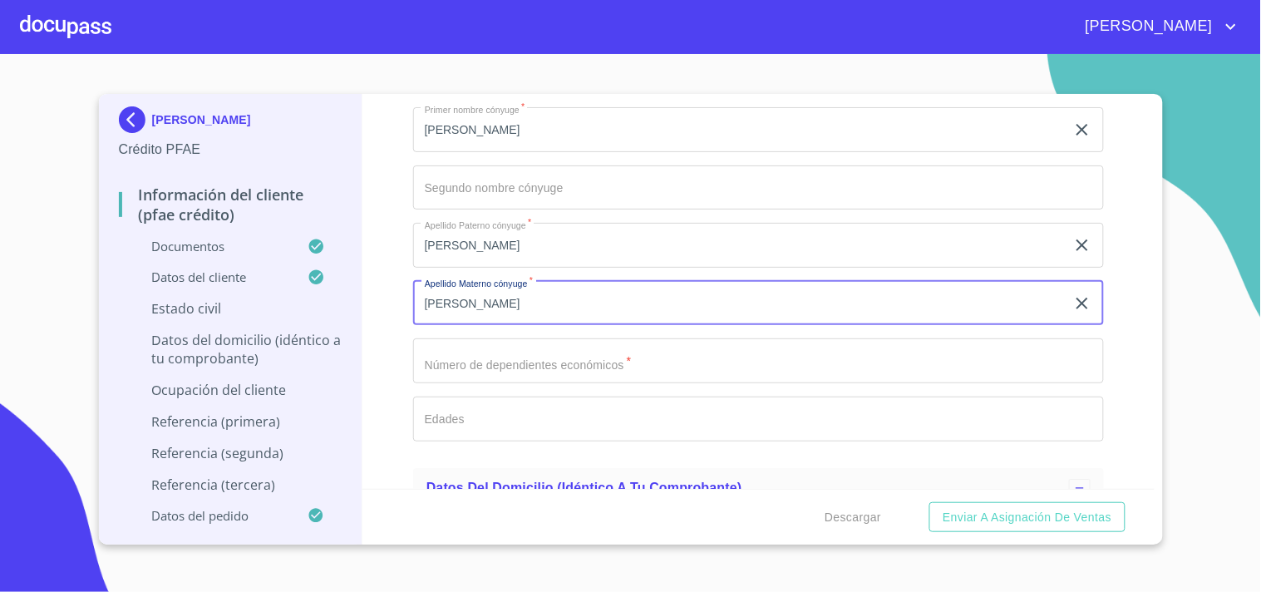
type input "[PERSON_NAME]"
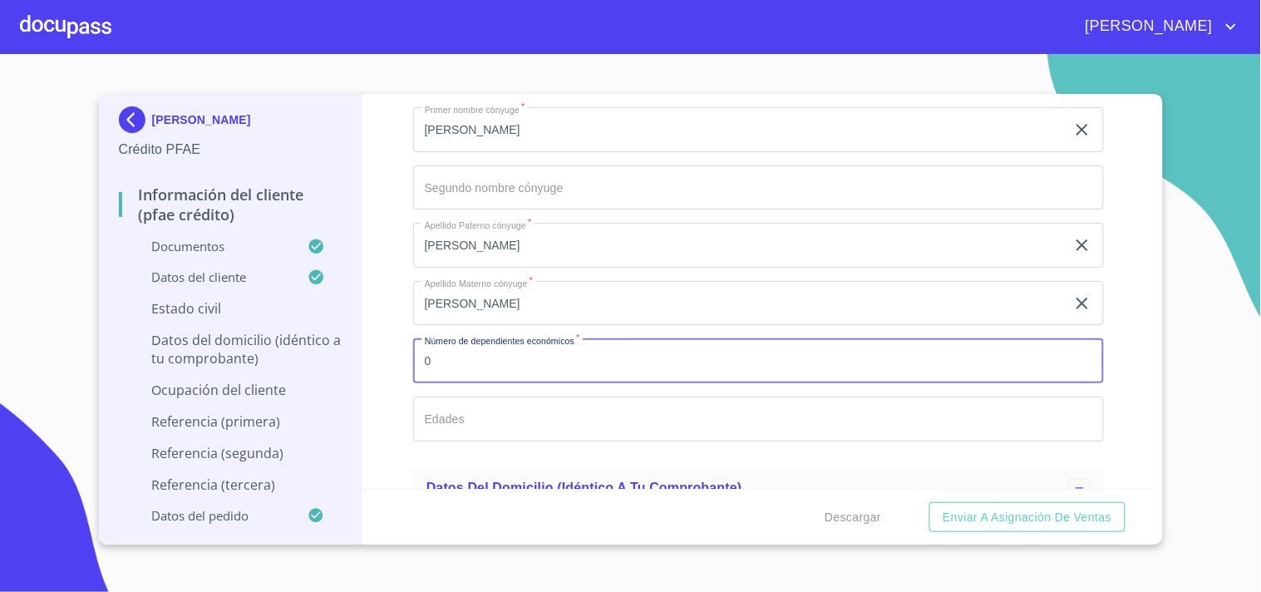
type input "0"
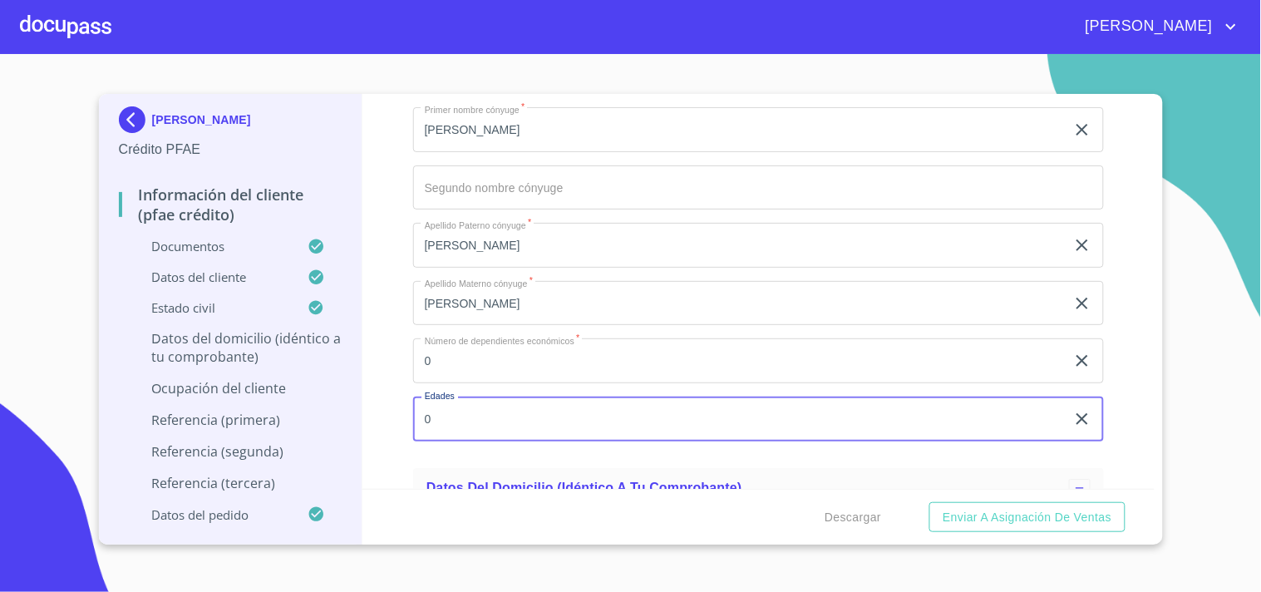
type input "0"
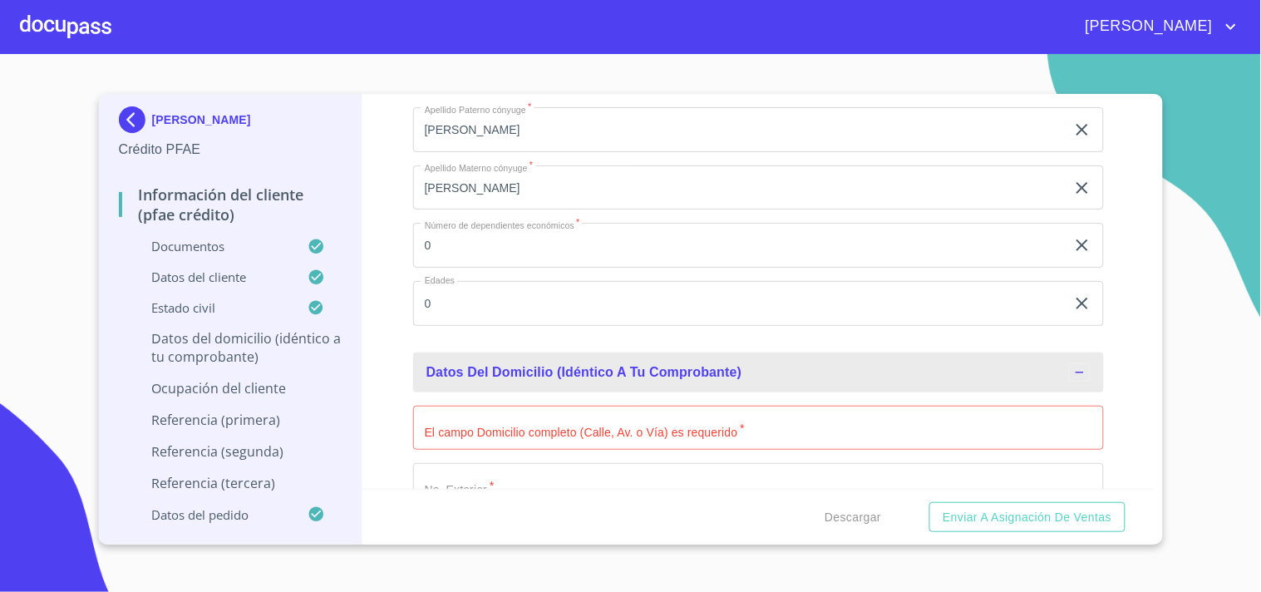
scroll to position [6572, 0]
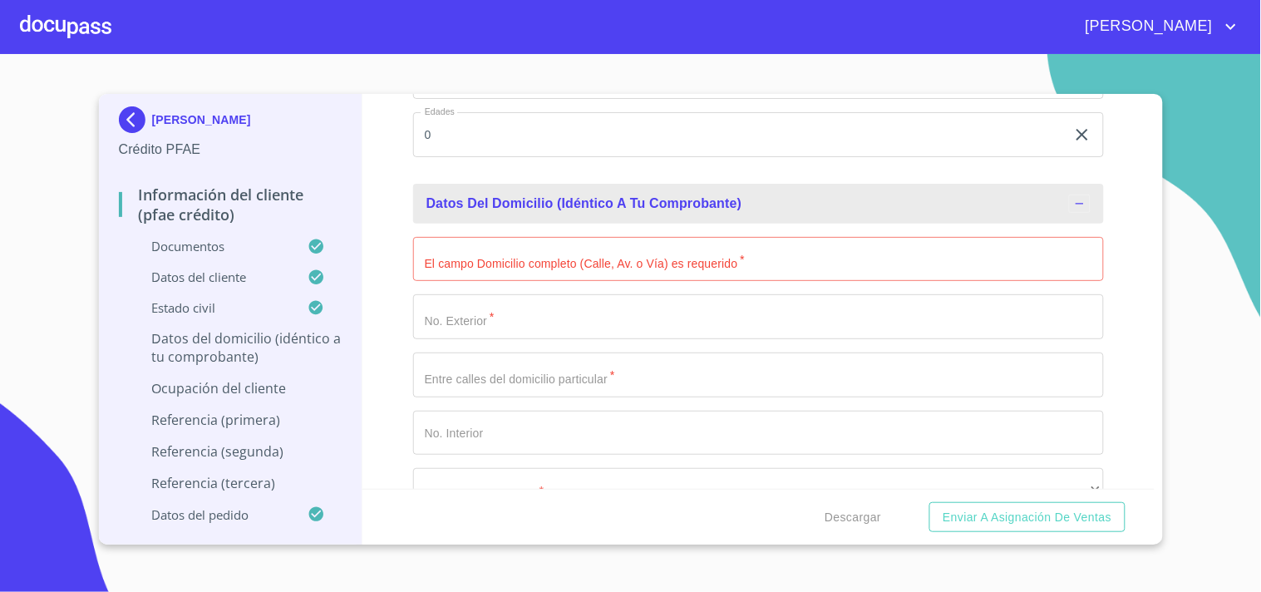
click at [480, 255] on input "Documento de identificación.   *" at bounding box center [758, 259] width 691 height 45
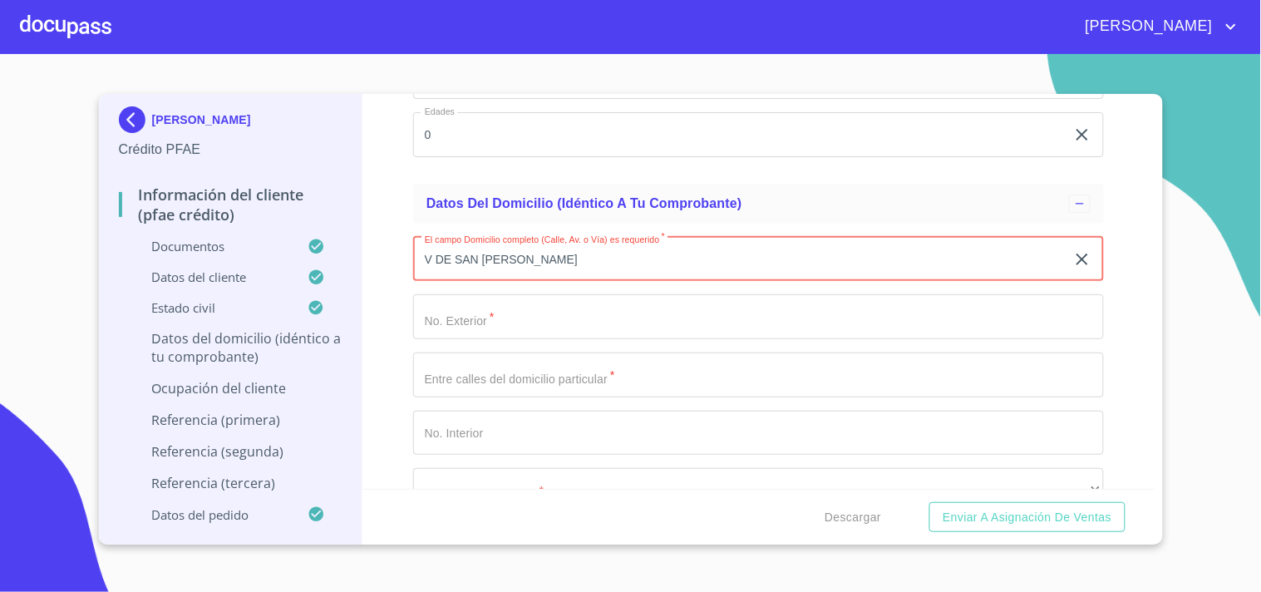
type input "V DE SAN [PERSON_NAME]"
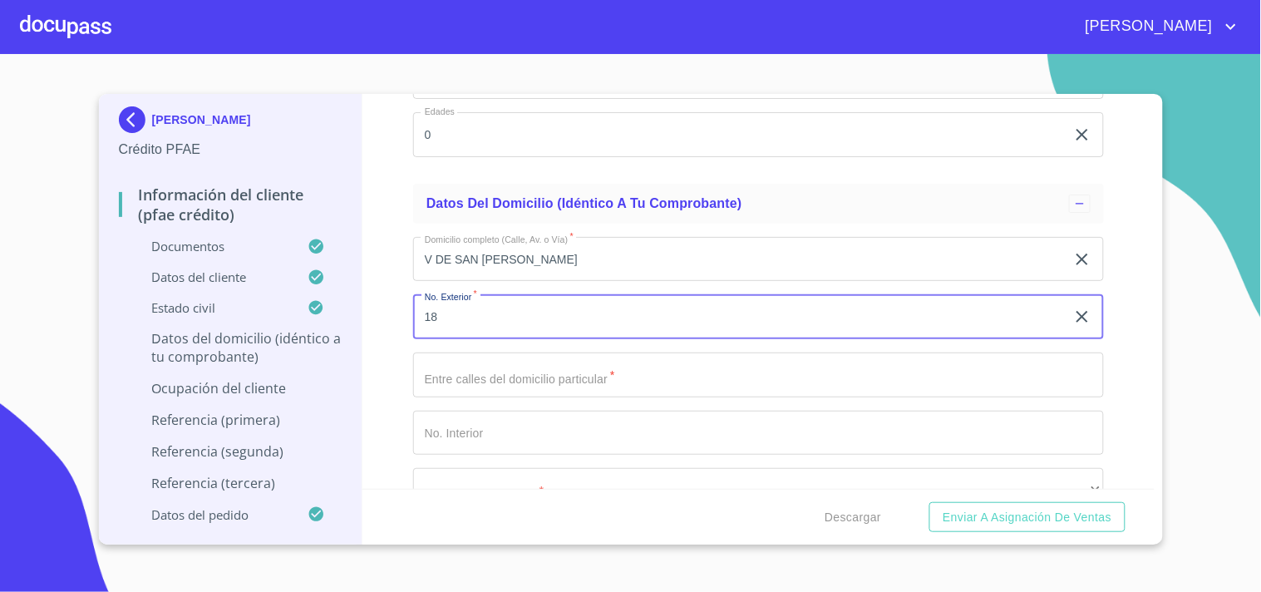
type input "18"
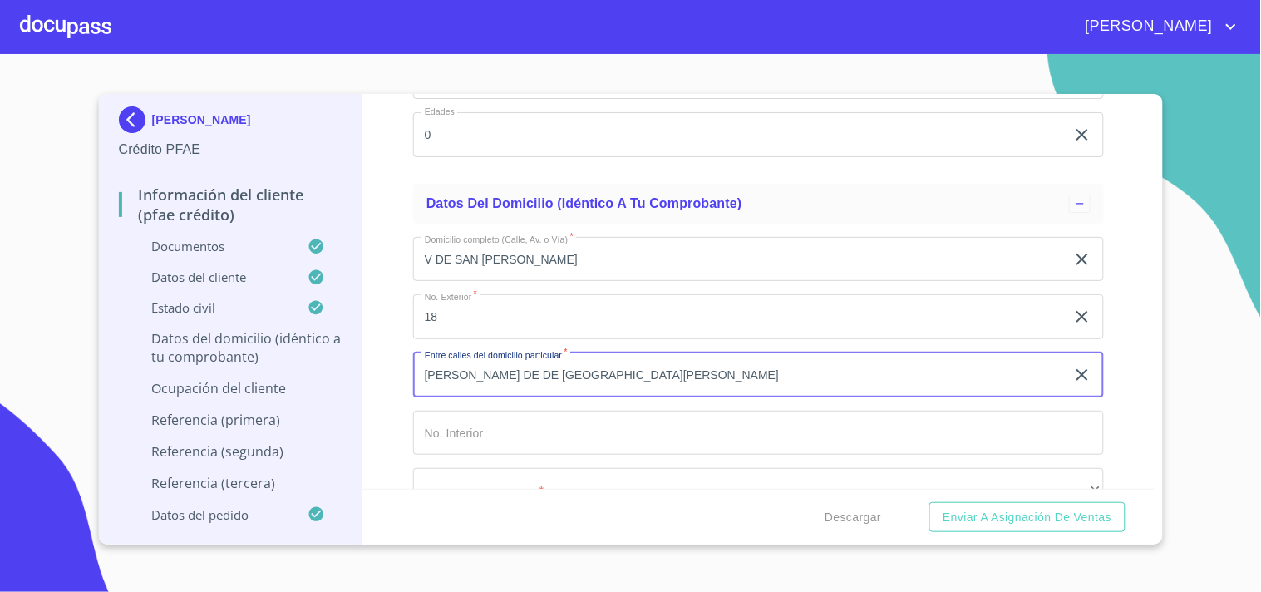
type input "[PERSON_NAME] DE DE [GEOGRAPHIC_DATA][PERSON_NAME]"
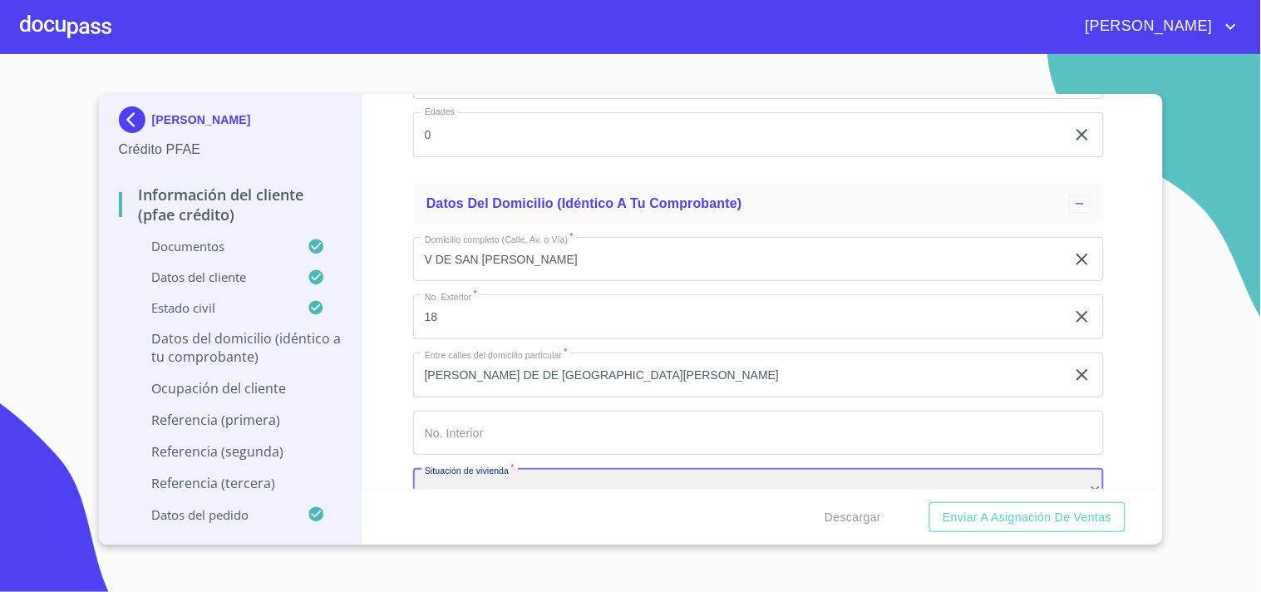
scroll to position [6585, 0]
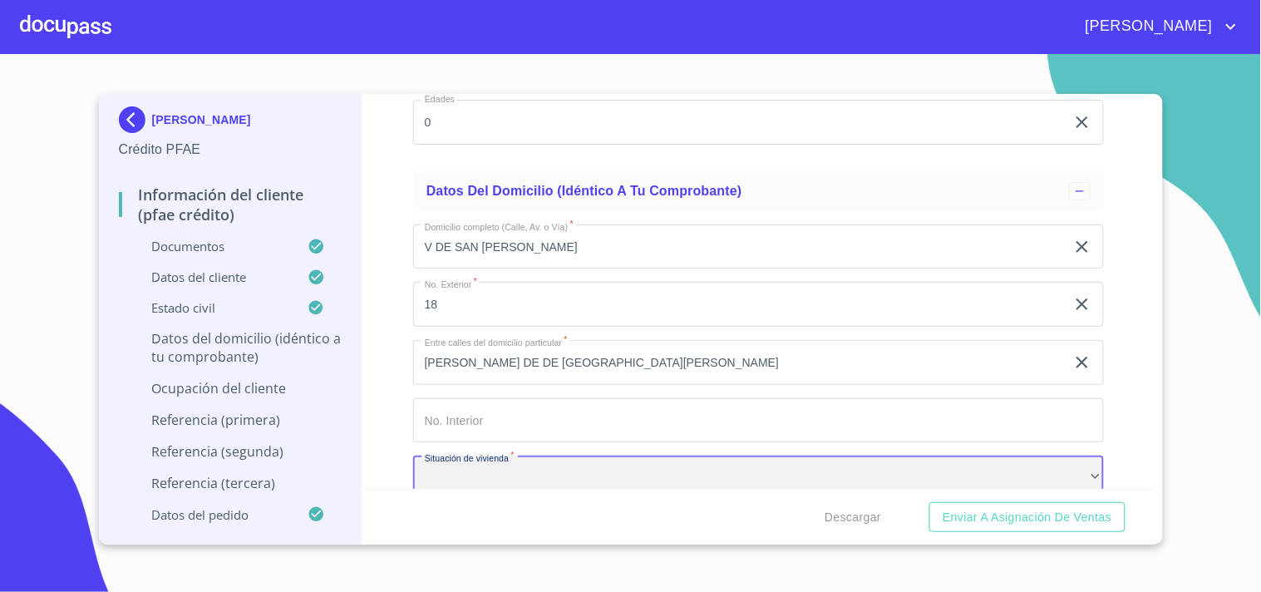
click at [472, 485] on div "​" at bounding box center [758, 478] width 691 height 45
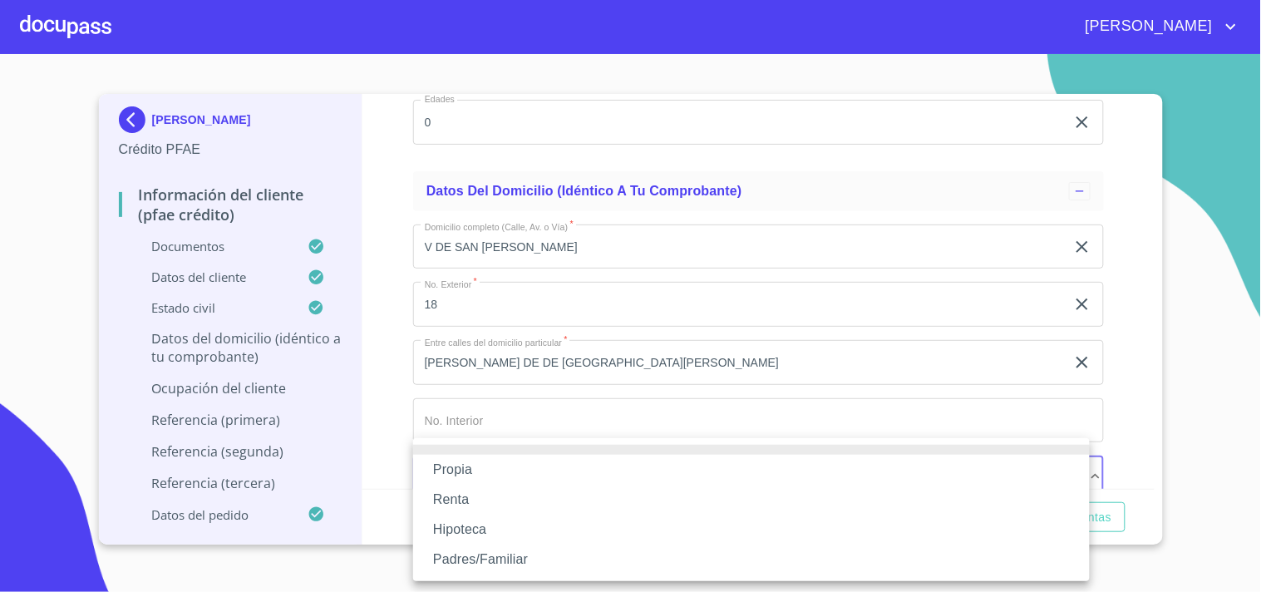
click at [455, 475] on li "Propia" at bounding box center [751, 470] width 677 height 30
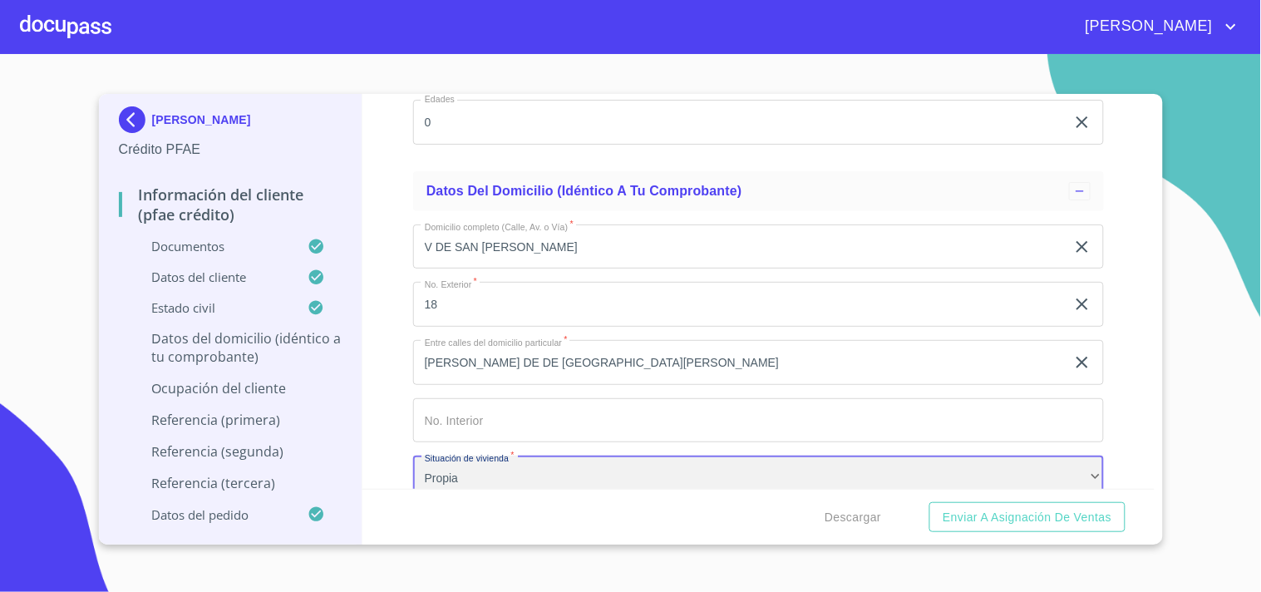
scroll to position [6677, 0]
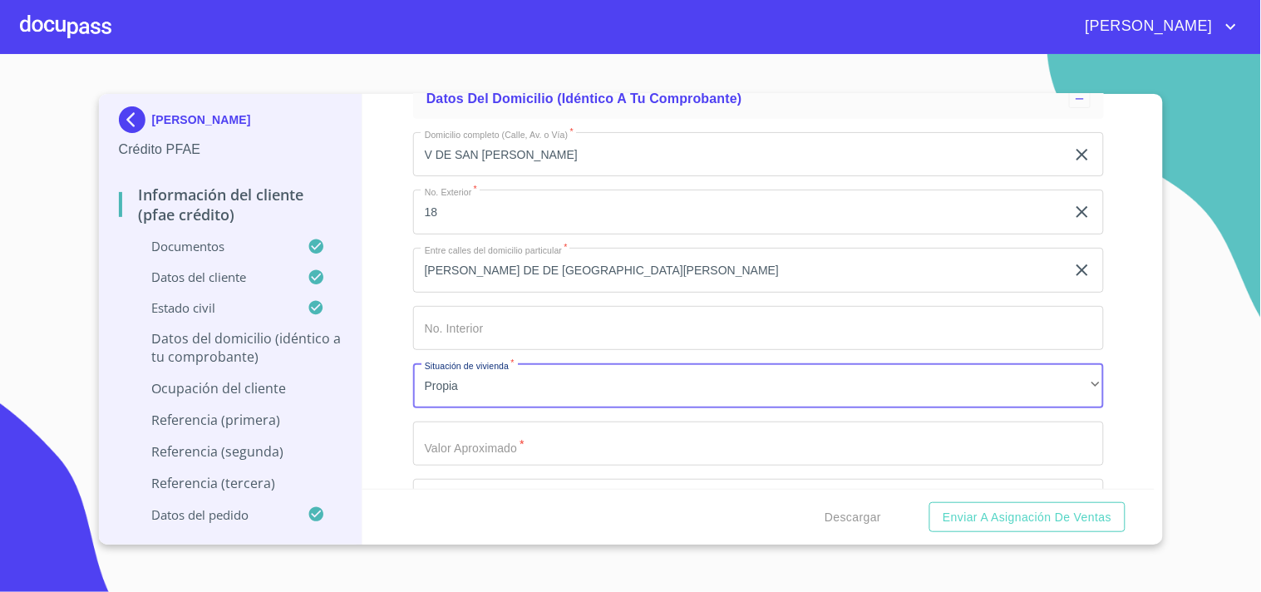
click at [470, 446] on input "Documento de identificación.   *" at bounding box center [758, 443] width 691 height 45
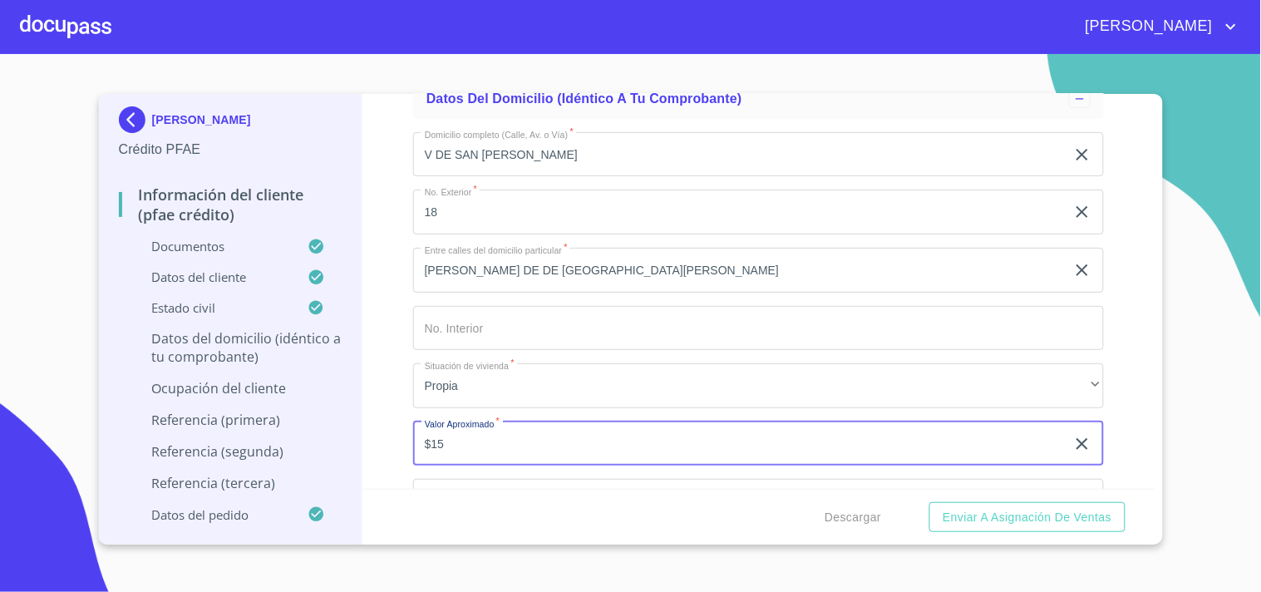
type input "$1"
type input "$2,000,000"
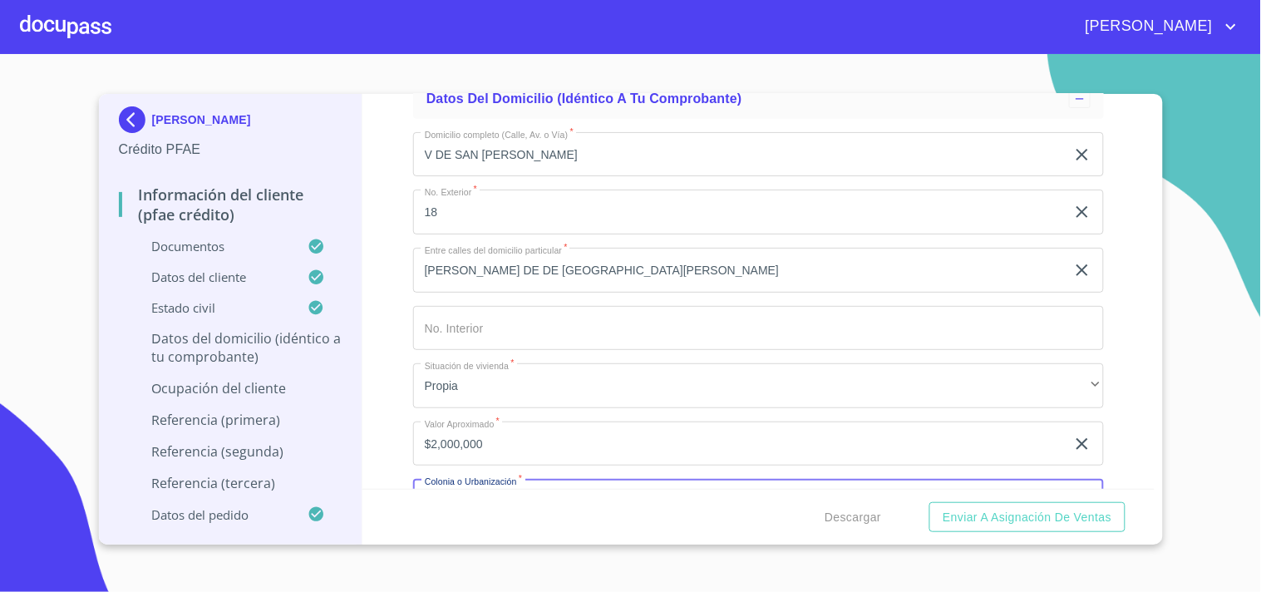
scroll to position [6700, 0]
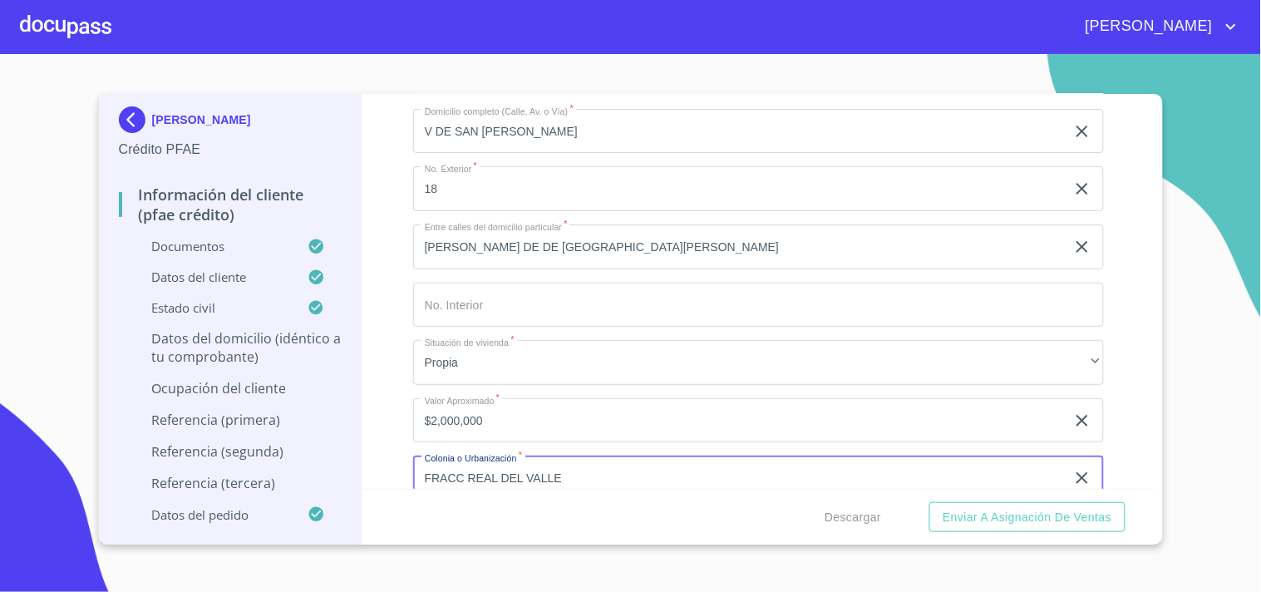
type input "FRACC REAL DEL VALLE"
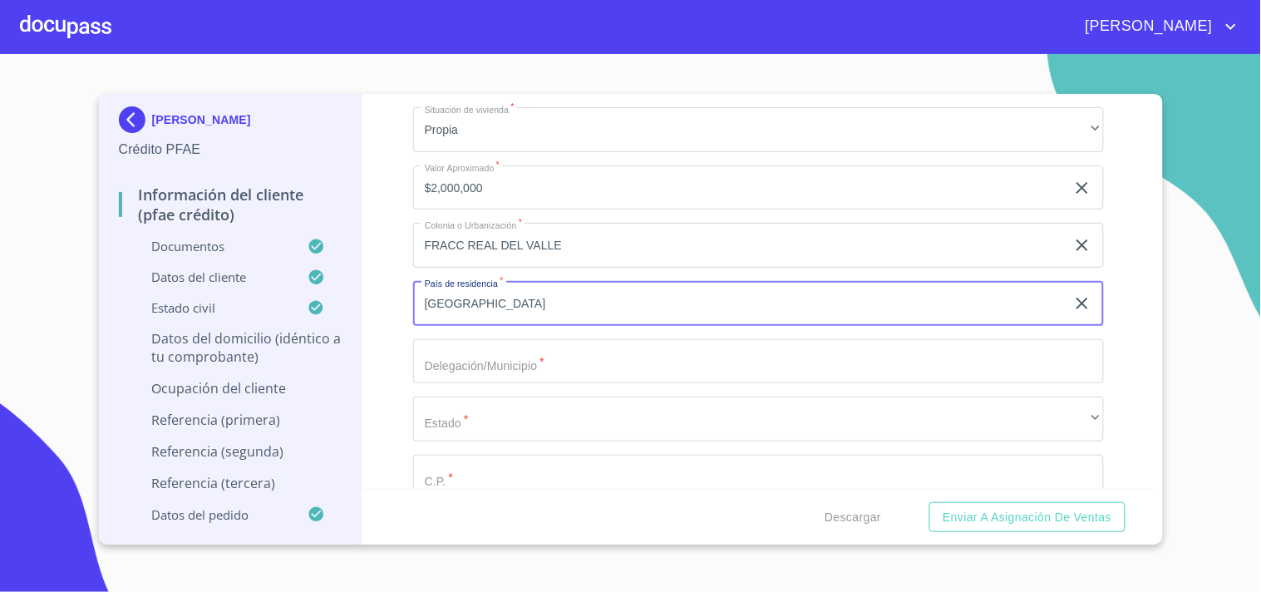
type input "[GEOGRAPHIC_DATA]"
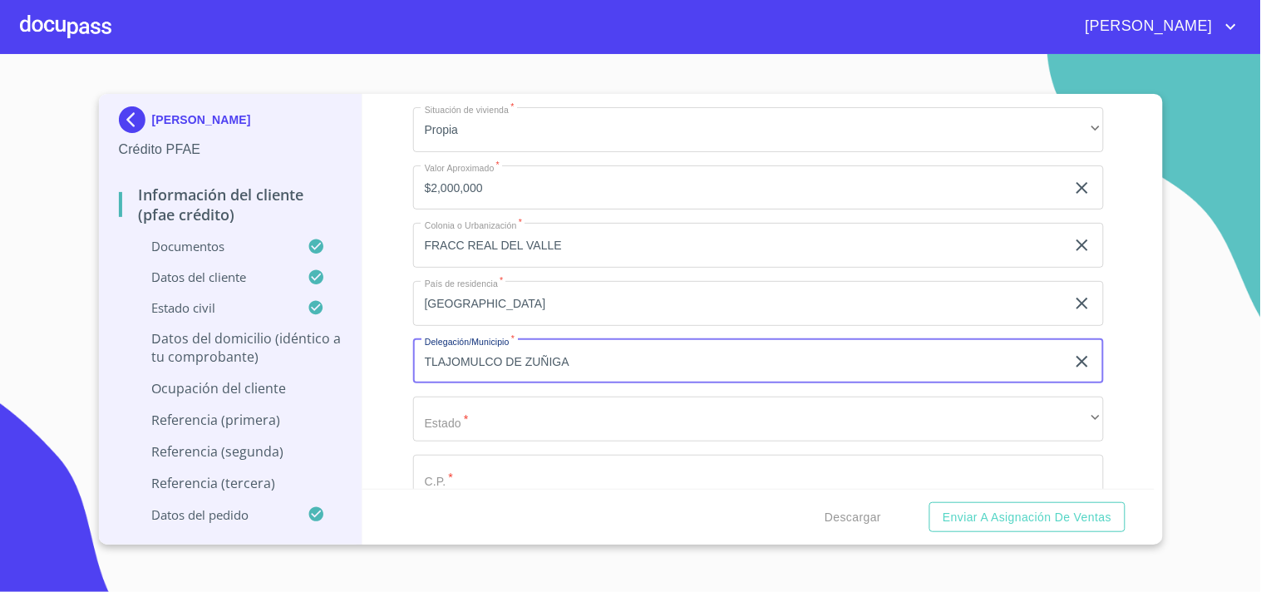
type input "TLAJOMULCO DE ZUÑIGA"
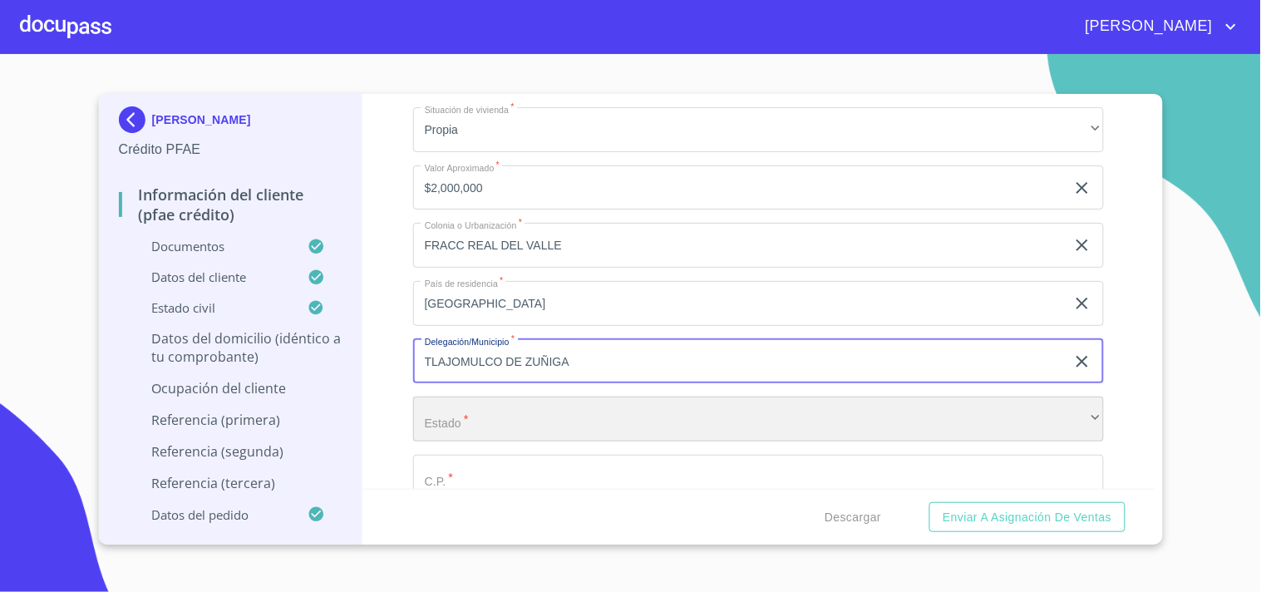
click at [490, 396] on div "​" at bounding box center [758, 418] width 691 height 45
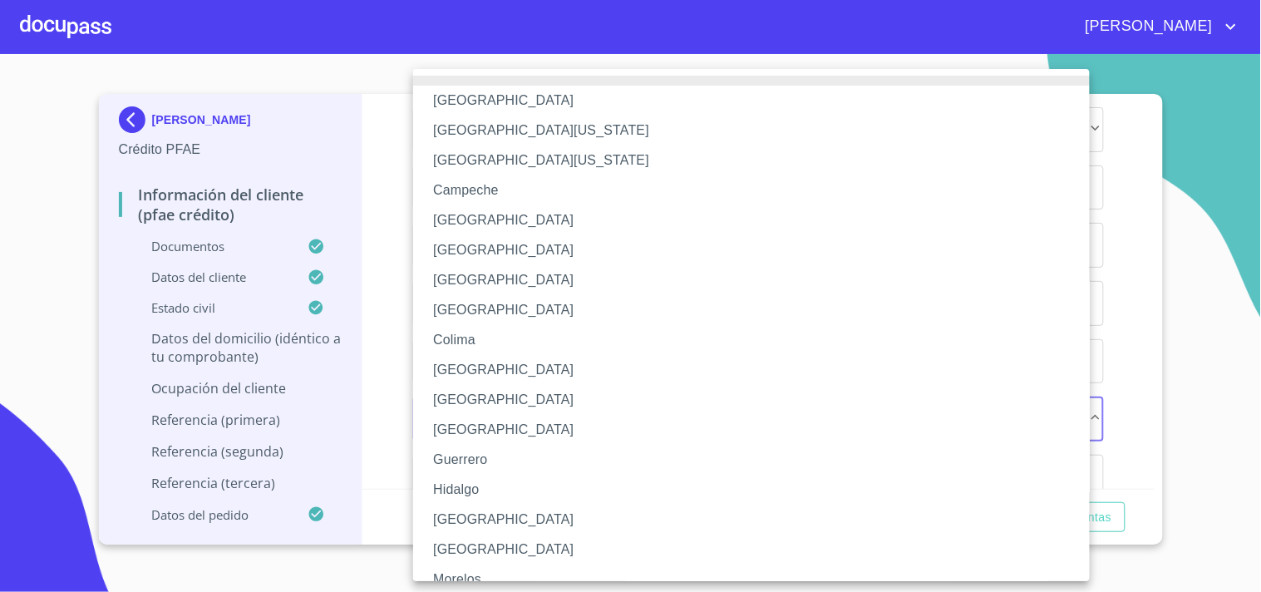
click at [463, 518] on li "[GEOGRAPHIC_DATA]" at bounding box center [758, 520] width 691 height 30
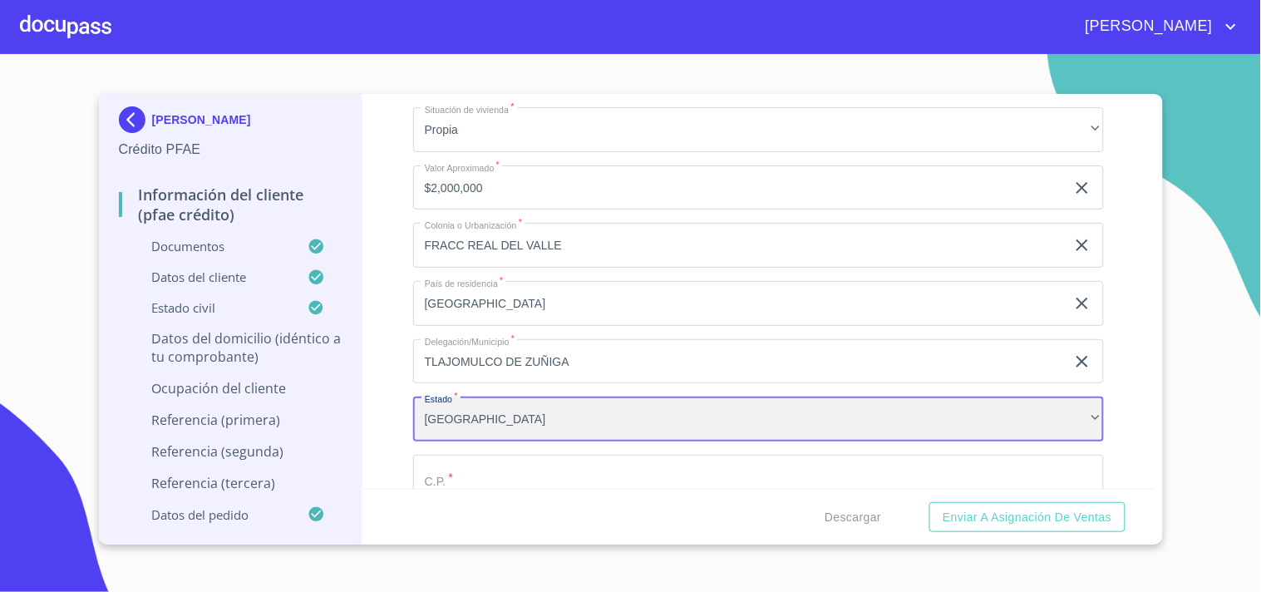
scroll to position [0, 0]
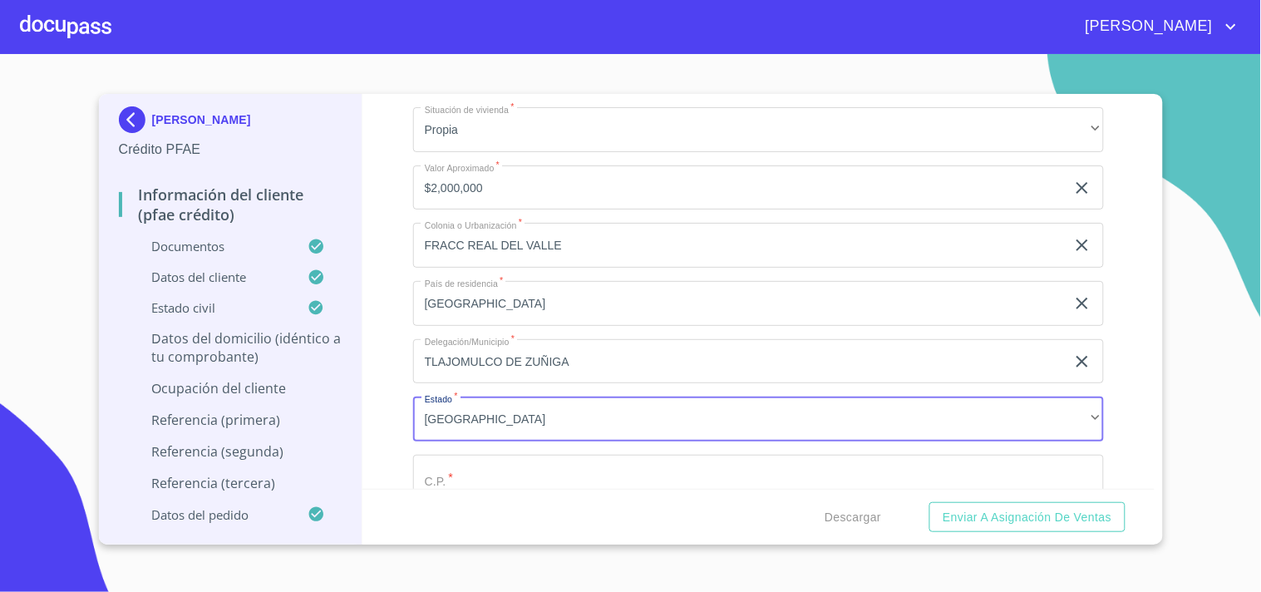
click at [484, 470] on input "Documento de identificación.   *" at bounding box center [758, 477] width 691 height 45
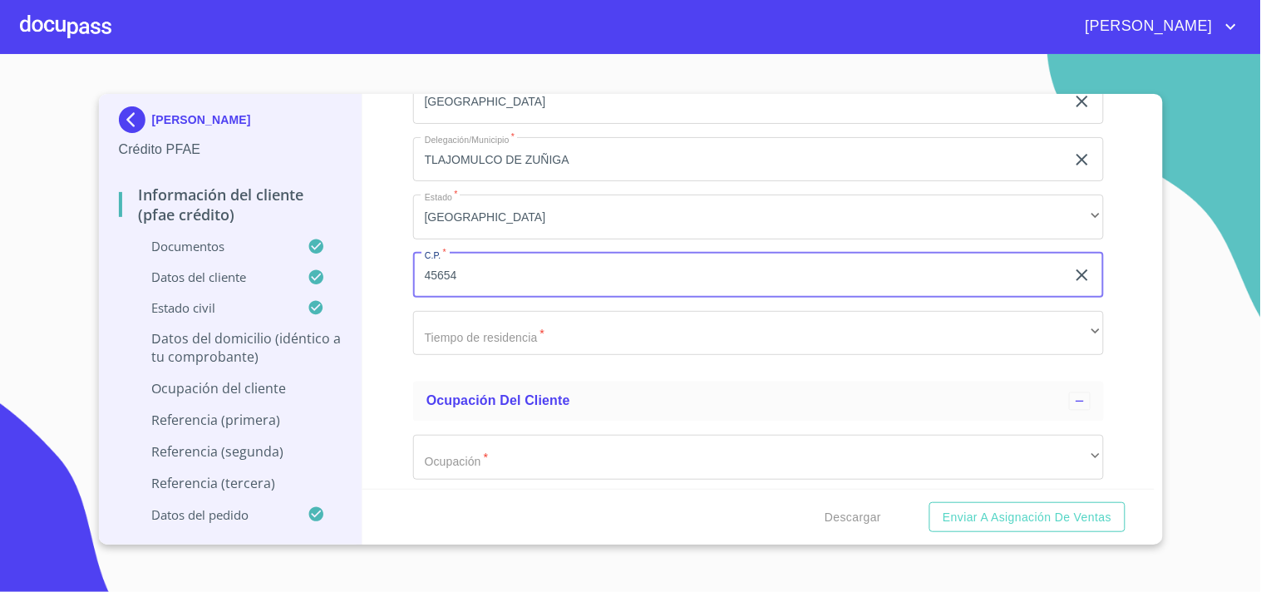
scroll to position [7210, 0]
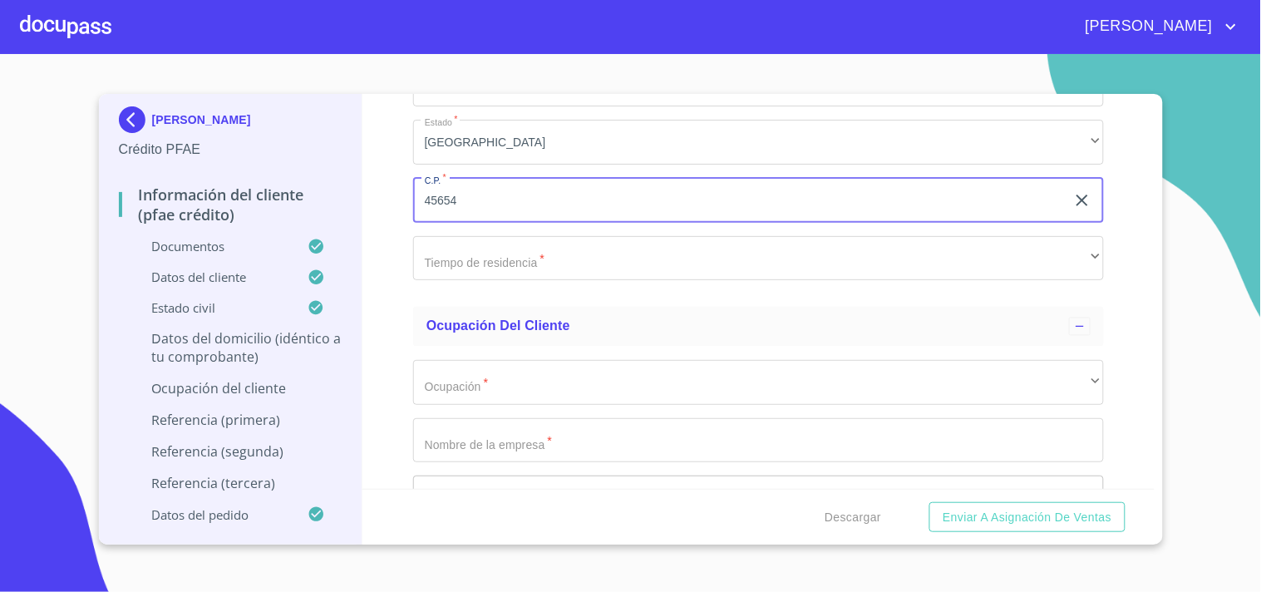
type input "45654"
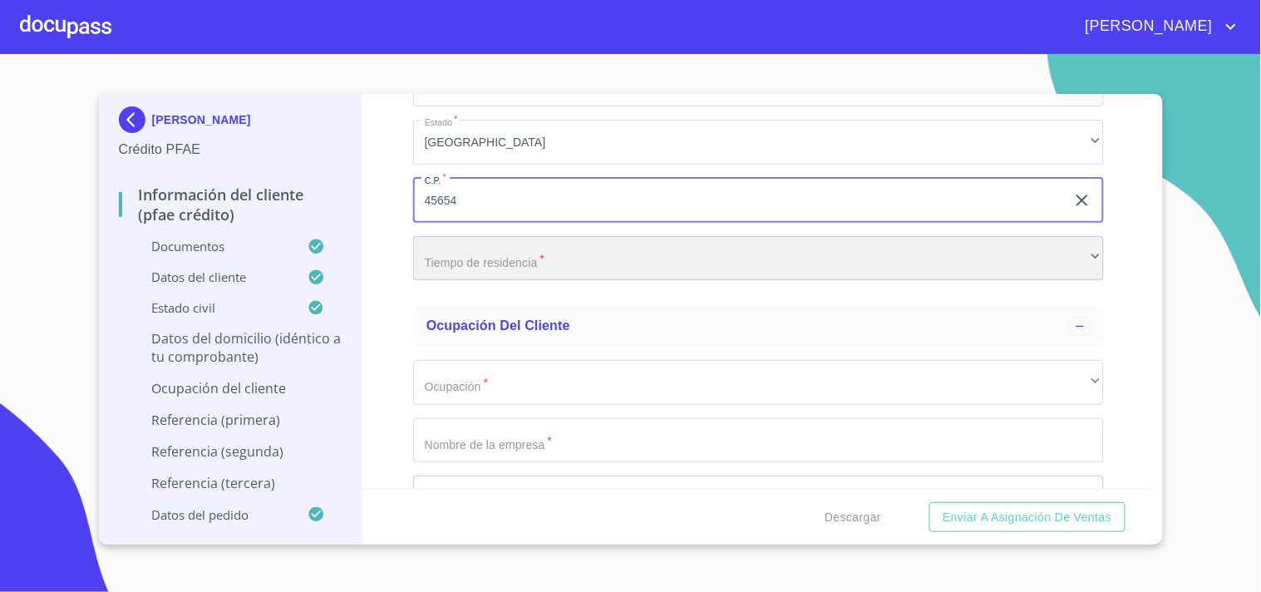
click at [455, 236] on div "​" at bounding box center [758, 258] width 691 height 45
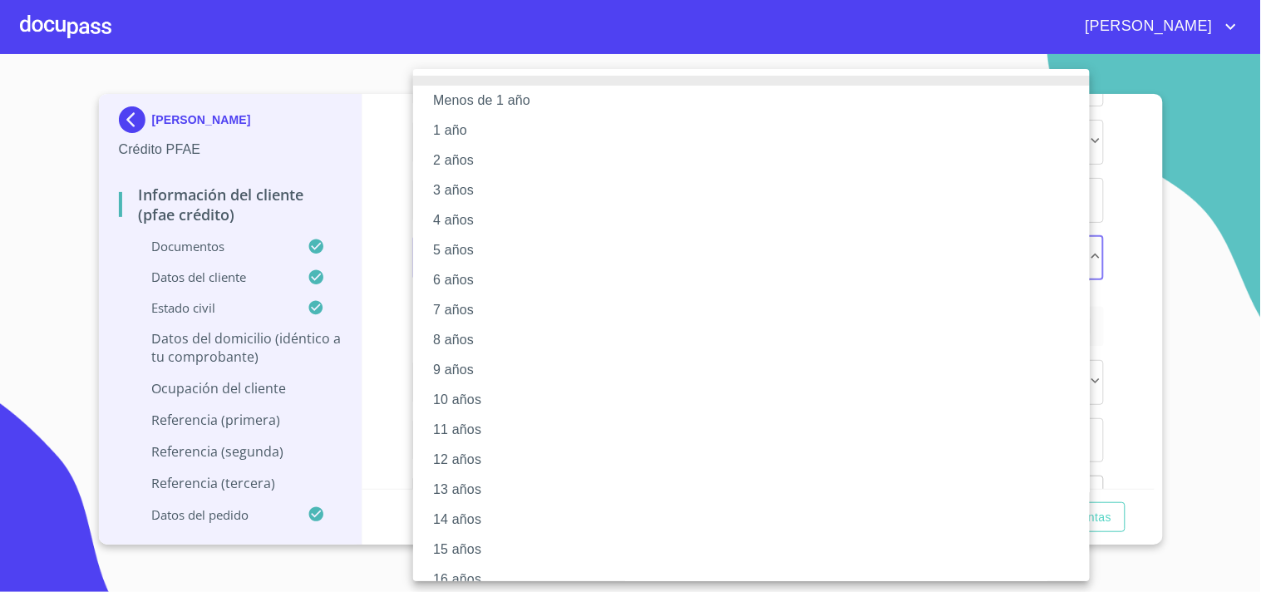
click at [453, 401] on li "10 años" at bounding box center [758, 400] width 691 height 30
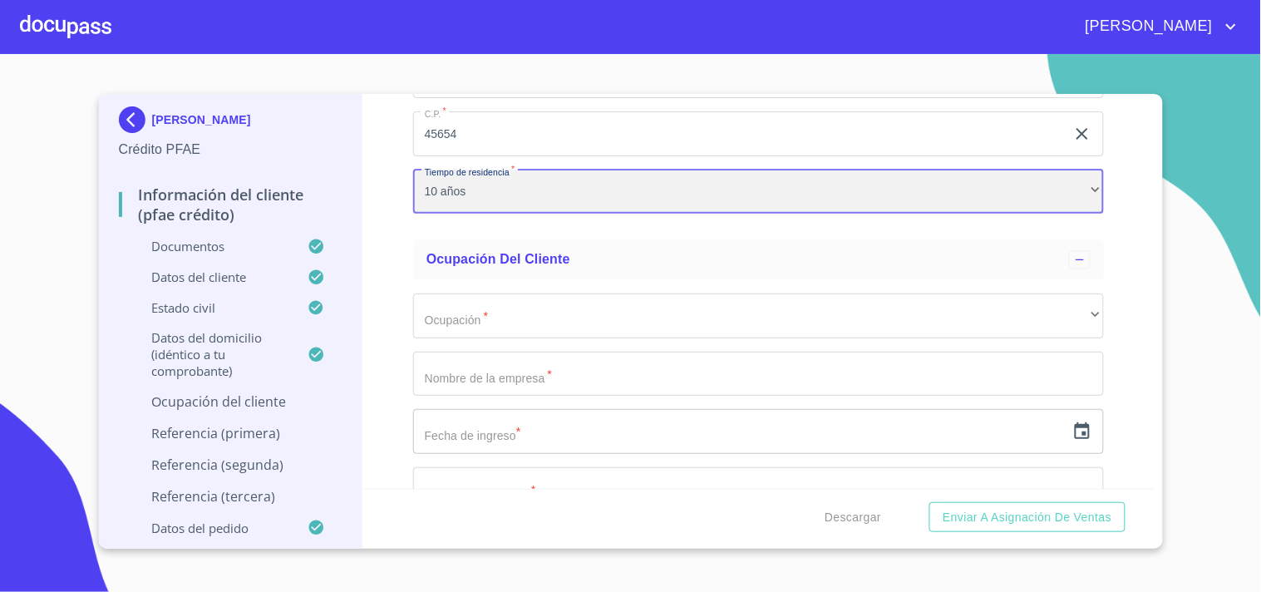
scroll to position [7302, 0]
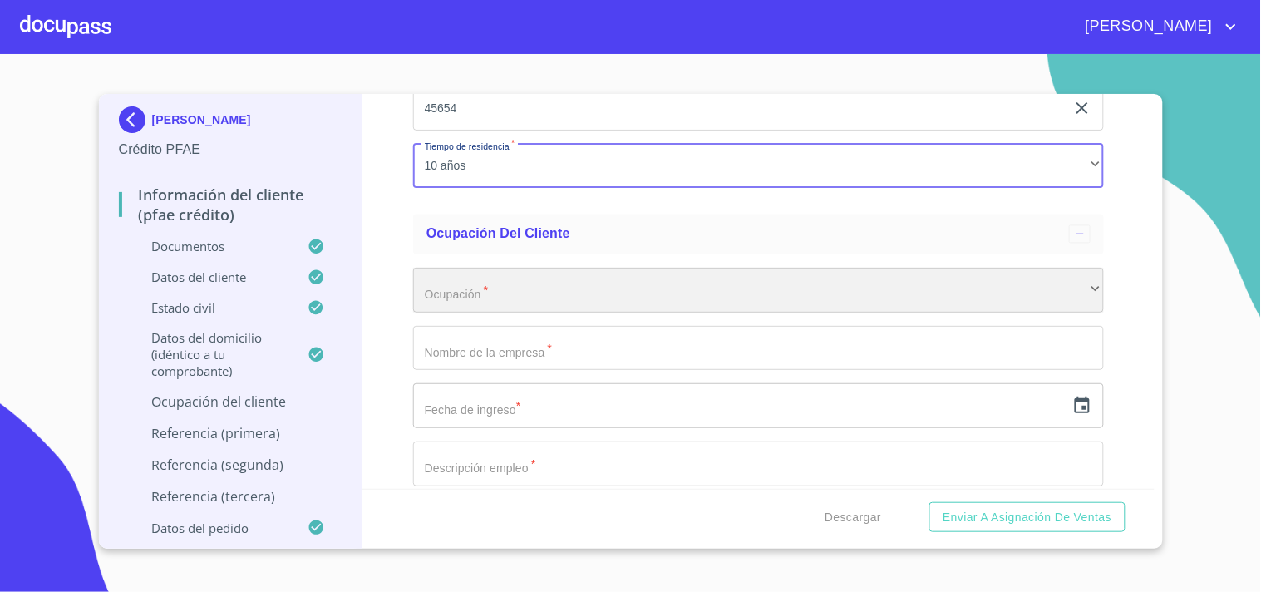
click at [487, 292] on div "​" at bounding box center [758, 290] width 691 height 45
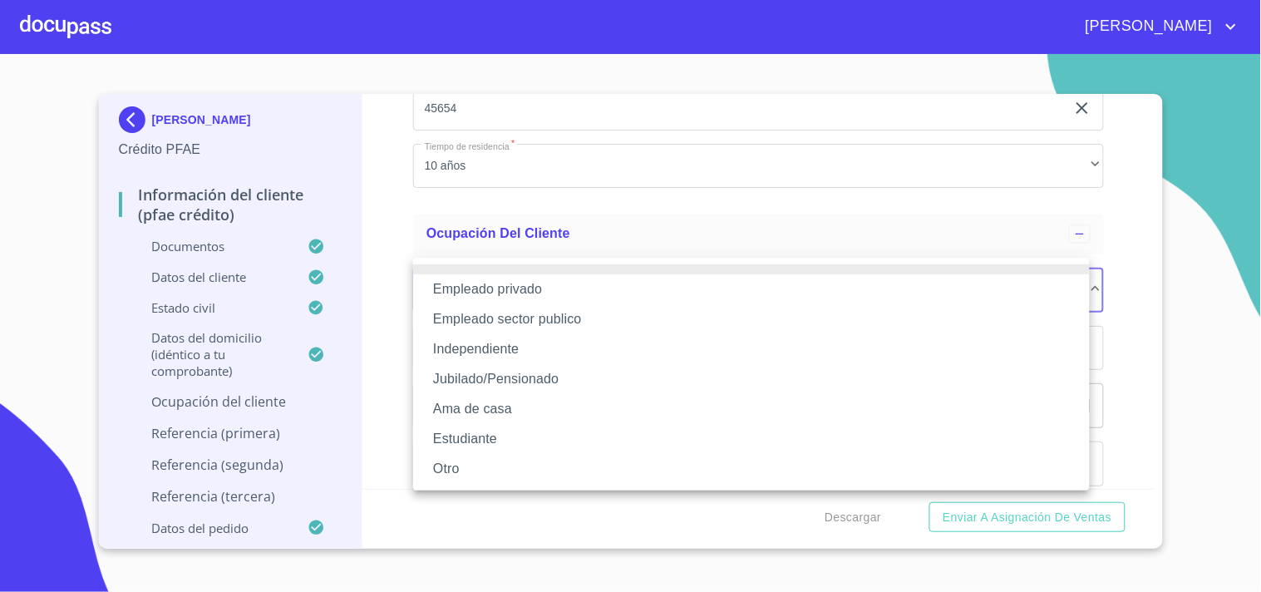
click at [485, 289] on li "Empleado privado" at bounding box center [751, 289] width 677 height 30
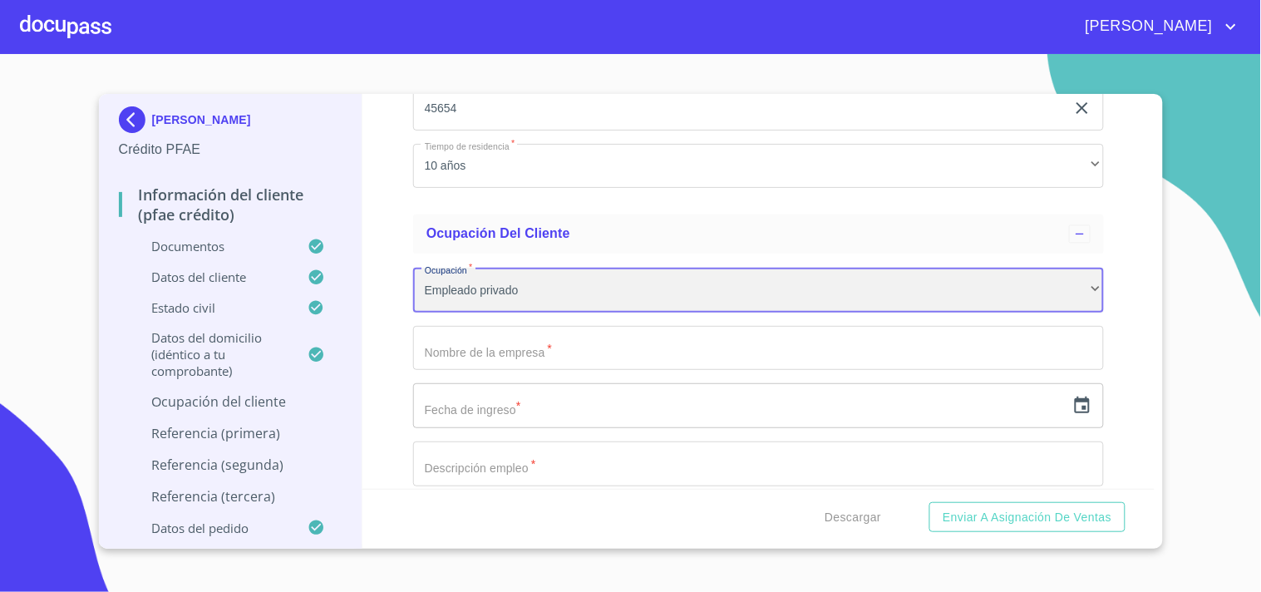
click at [479, 291] on div "Empleado privado" at bounding box center [758, 290] width 691 height 45
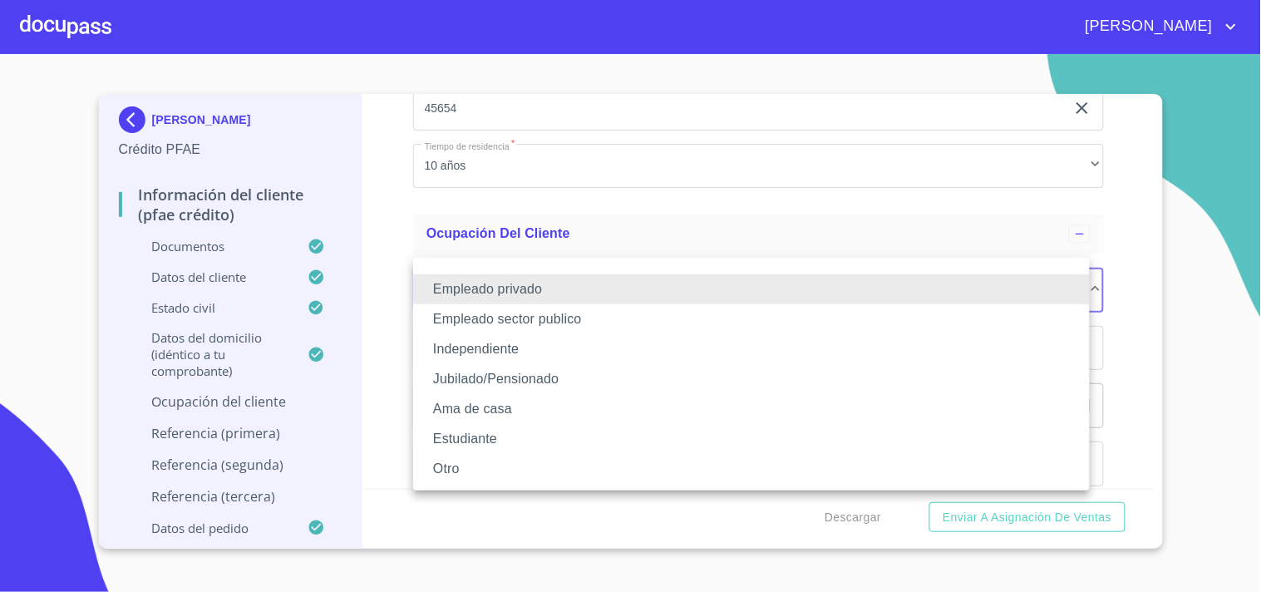
click at [487, 351] on li "Independiente" at bounding box center [751, 349] width 677 height 30
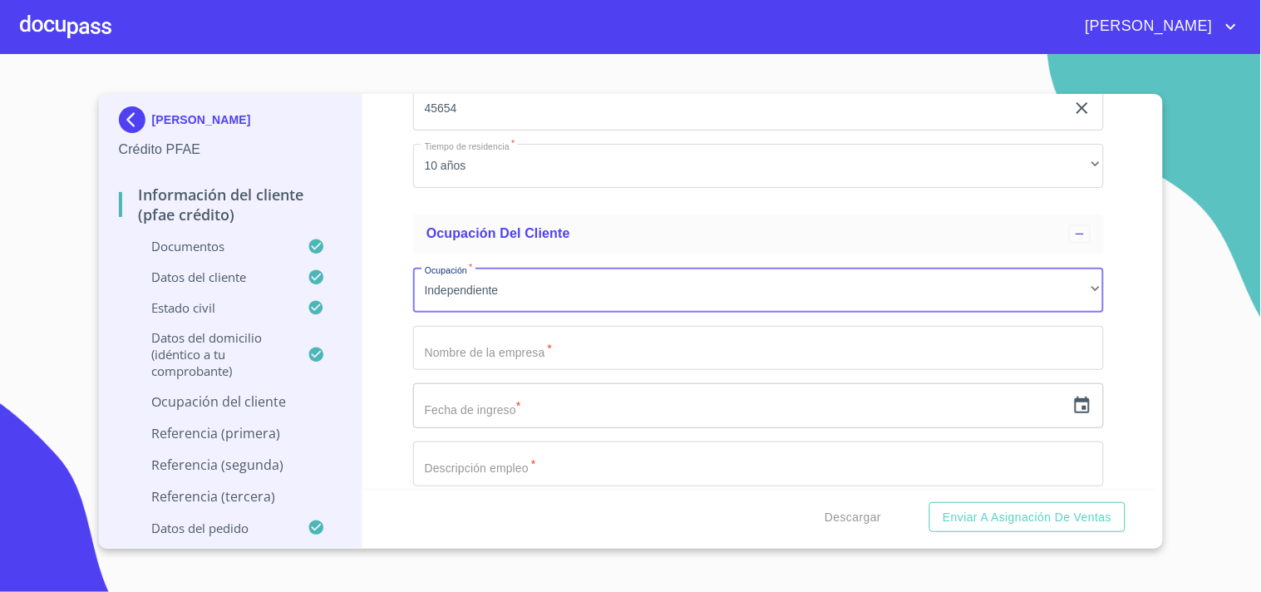
click at [470, 349] on input "Documento de identificación.   *" at bounding box center [758, 348] width 691 height 45
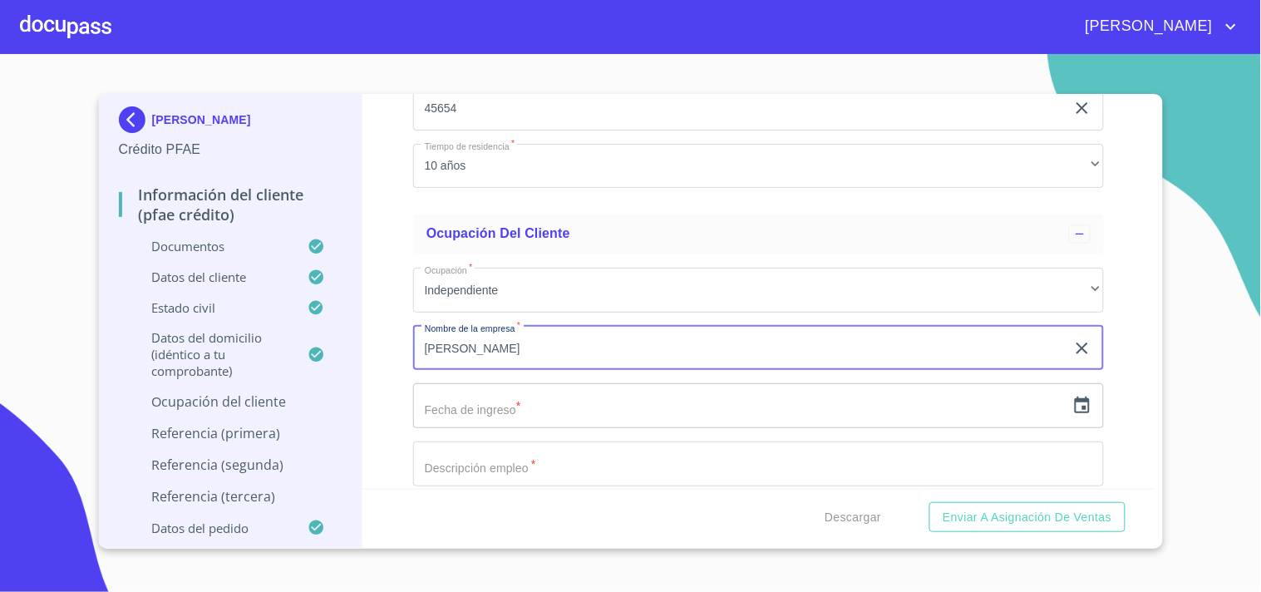
type input "[PERSON_NAME]"
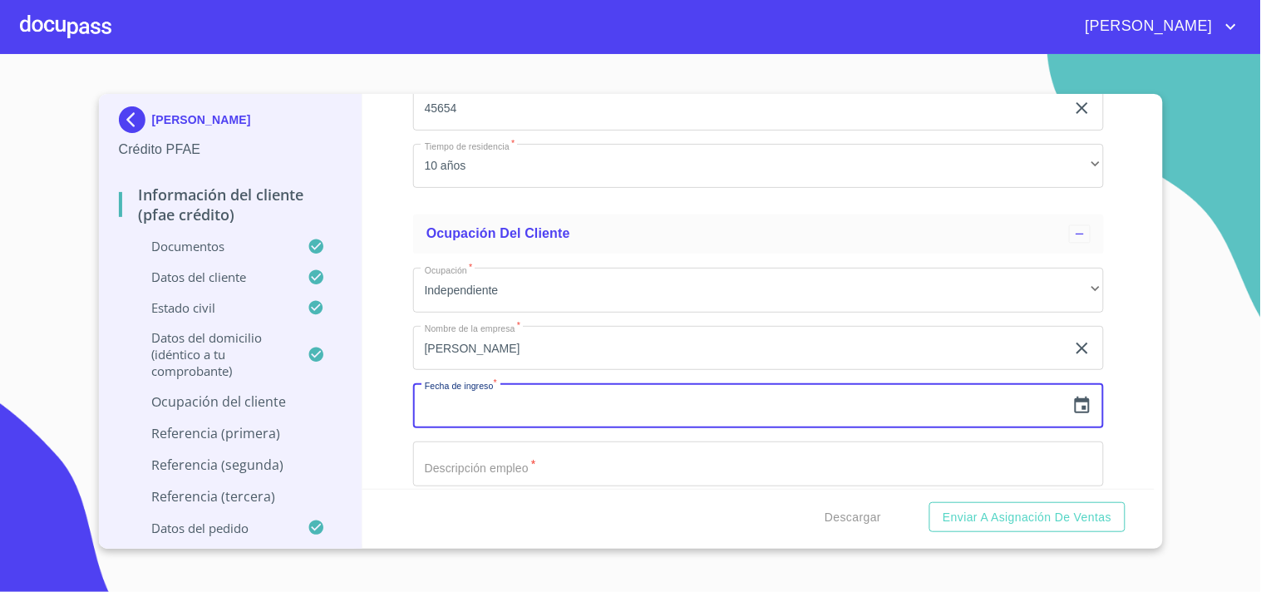
click at [1072, 397] on icon "button" at bounding box center [1082, 406] width 20 height 20
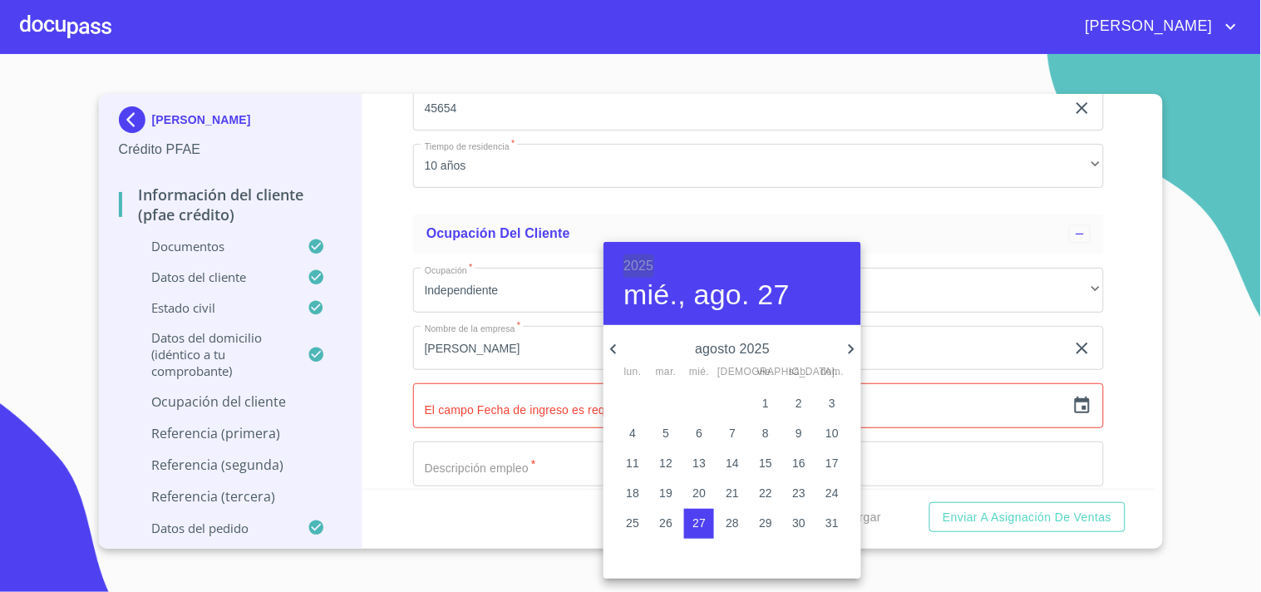
click at [632, 268] on h6 "2025" at bounding box center [638, 265] width 30 height 23
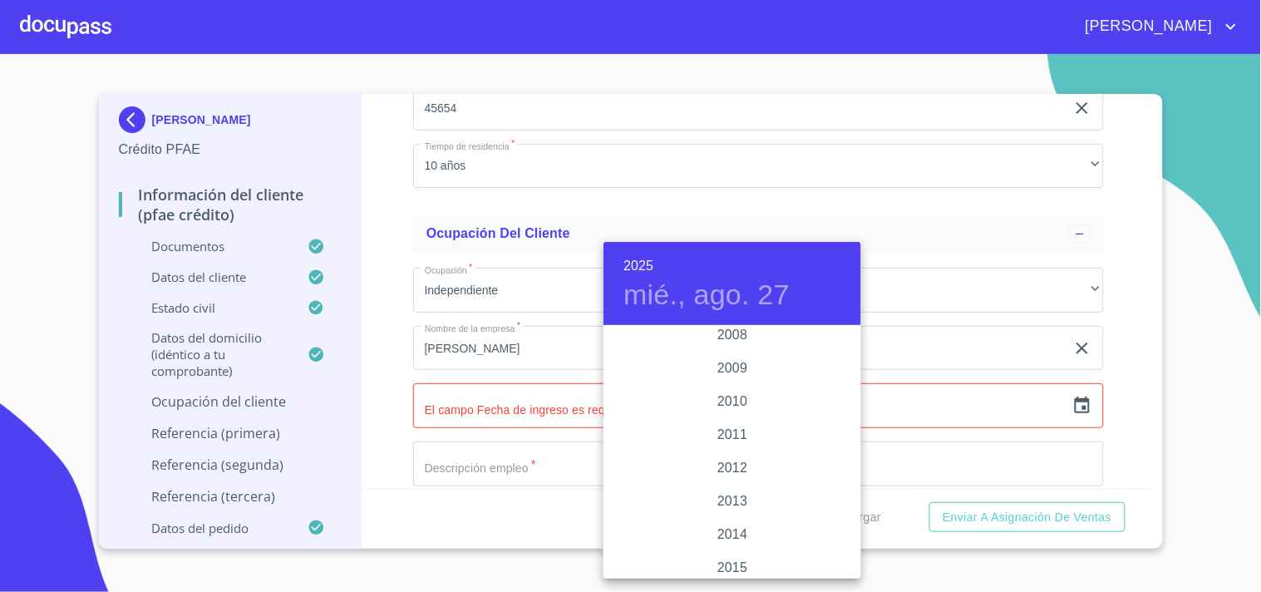
scroll to position [2763, 0]
click at [734, 347] on div "2008" at bounding box center [732, 340] width 258 height 33
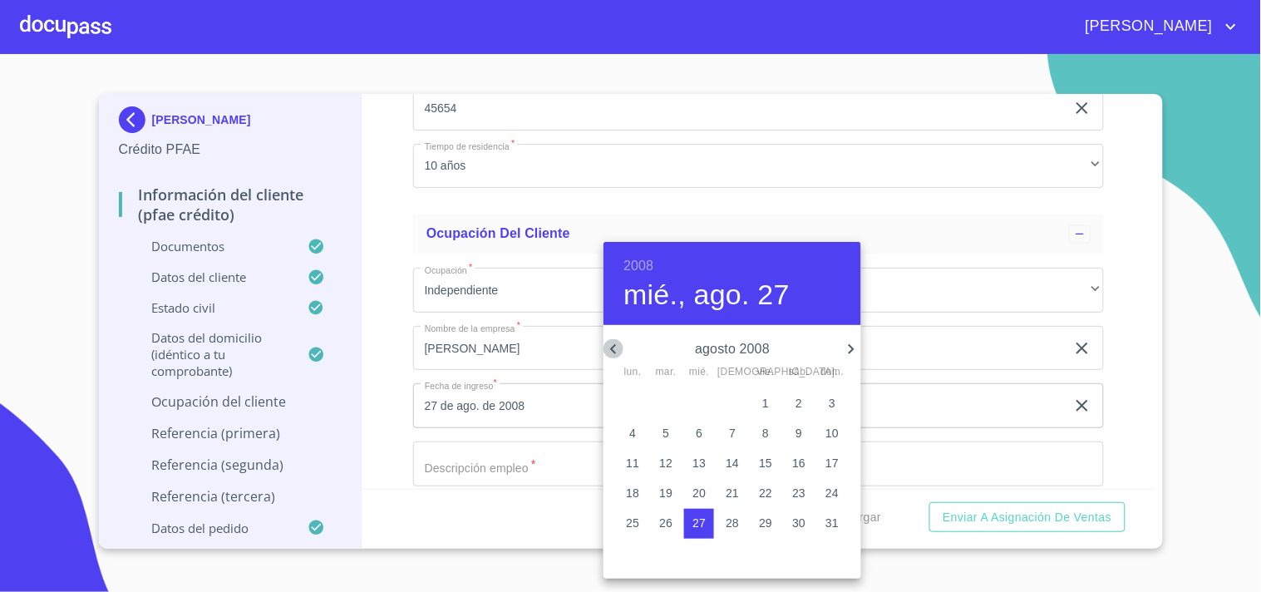
click at [618, 353] on icon "button" at bounding box center [613, 349] width 20 height 20
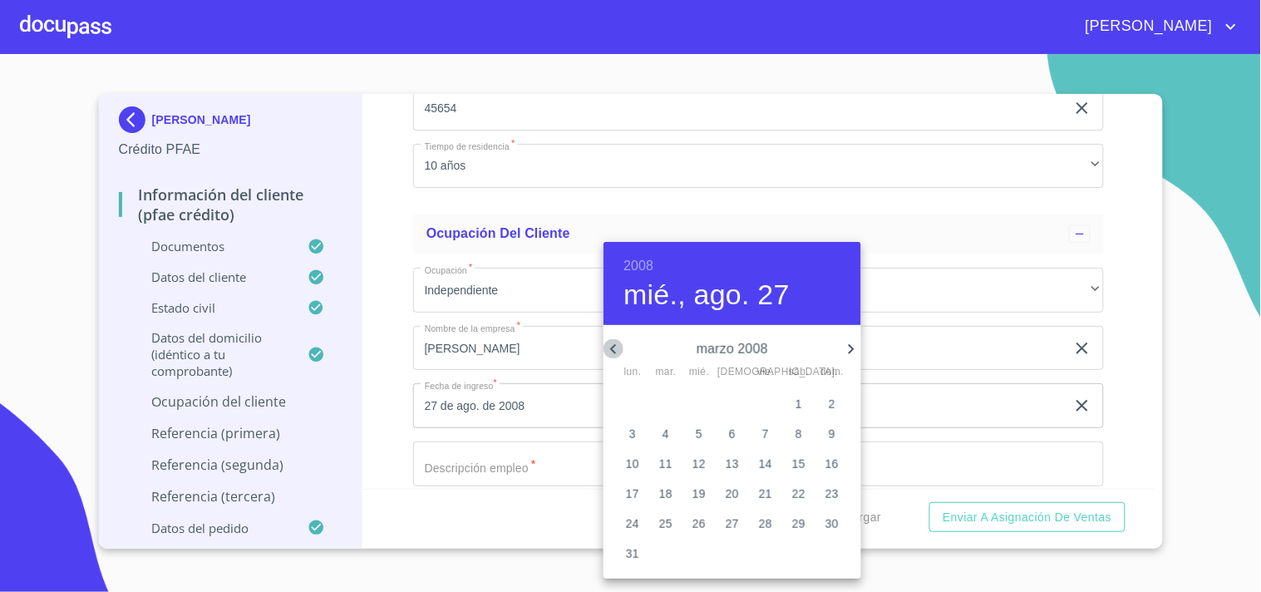
click at [618, 353] on icon "button" at bounding box center [613, 349] width 20 height 20
click at [673, 397] on span "1" at bounding box center [666, 403] width 30 height 17
type input "1 de ene. de 2008"
click at [574, 396] on div at bounding box center [630, 296] width 1261 height 592
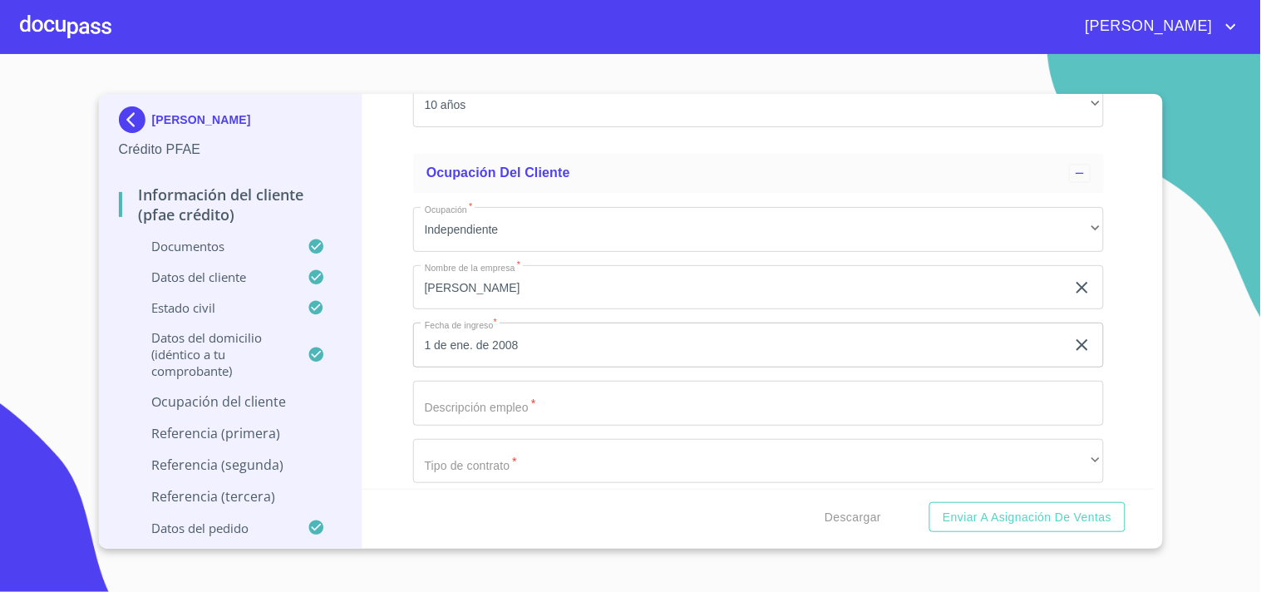
scroll to position [7394, 0]
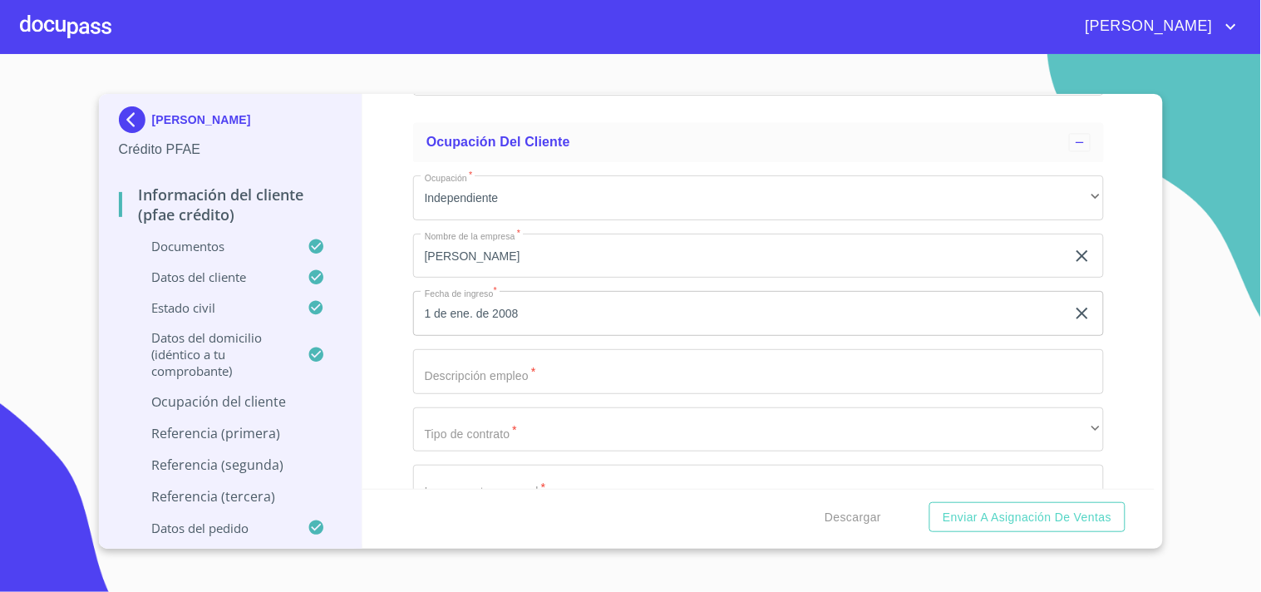
click at [513, 372] on input "Documento de identificación.   *" at bounding box center [758, 371] width 691 height 45
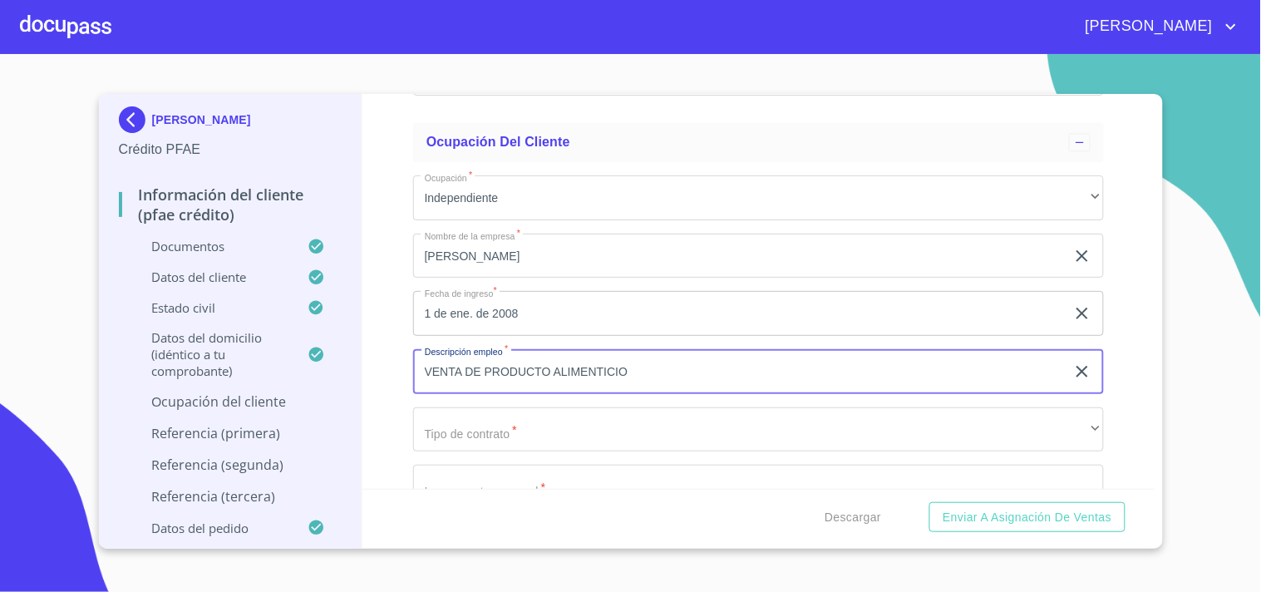
type input "VENTA DE PRODUCTO ALIMENTICIO"
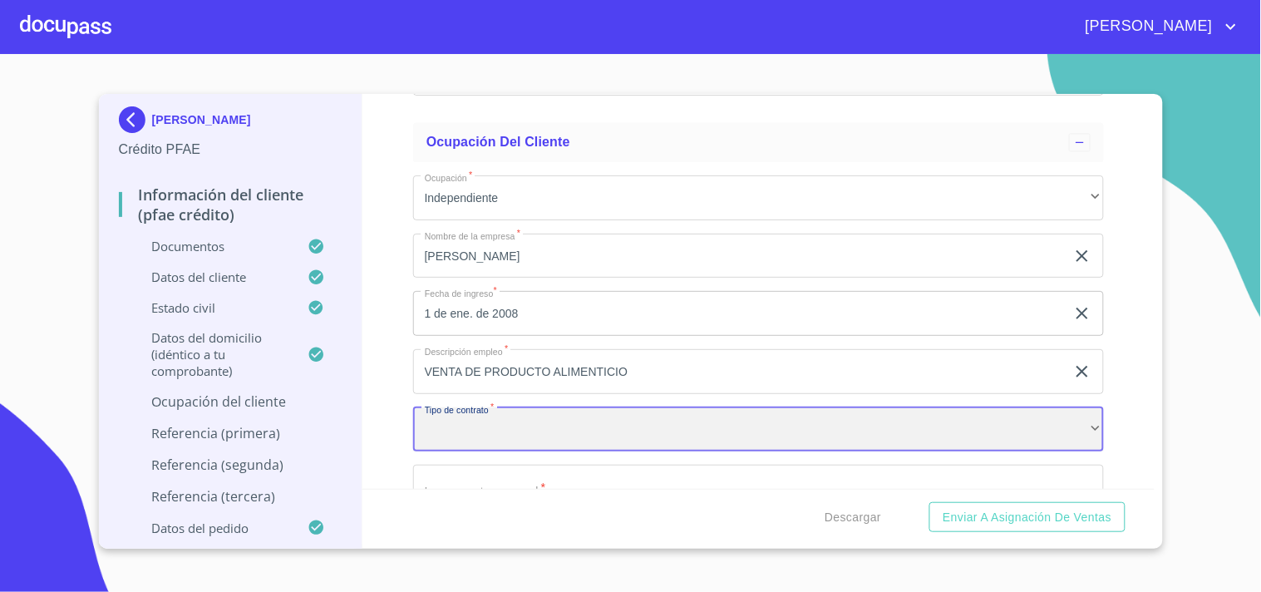
click at [510, 407] on div "​" at bounding box center [758, 429] width 691 height 45
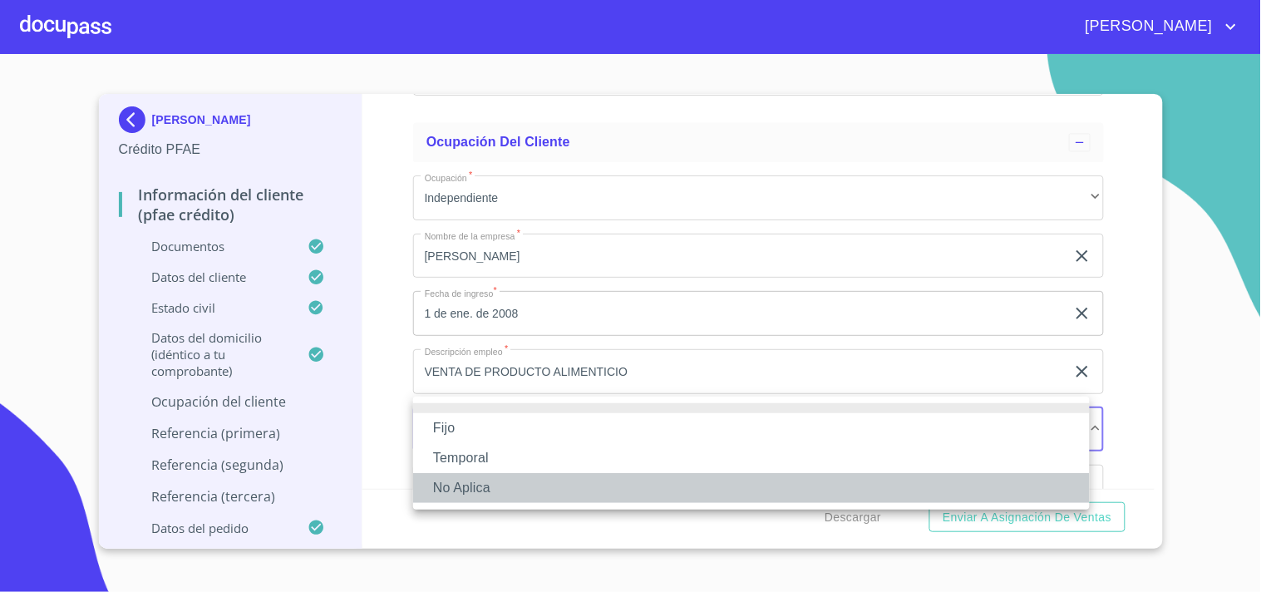
click at [460, 480] on li "No Aplica" at bounding box center [751, 488] width 677 height 30
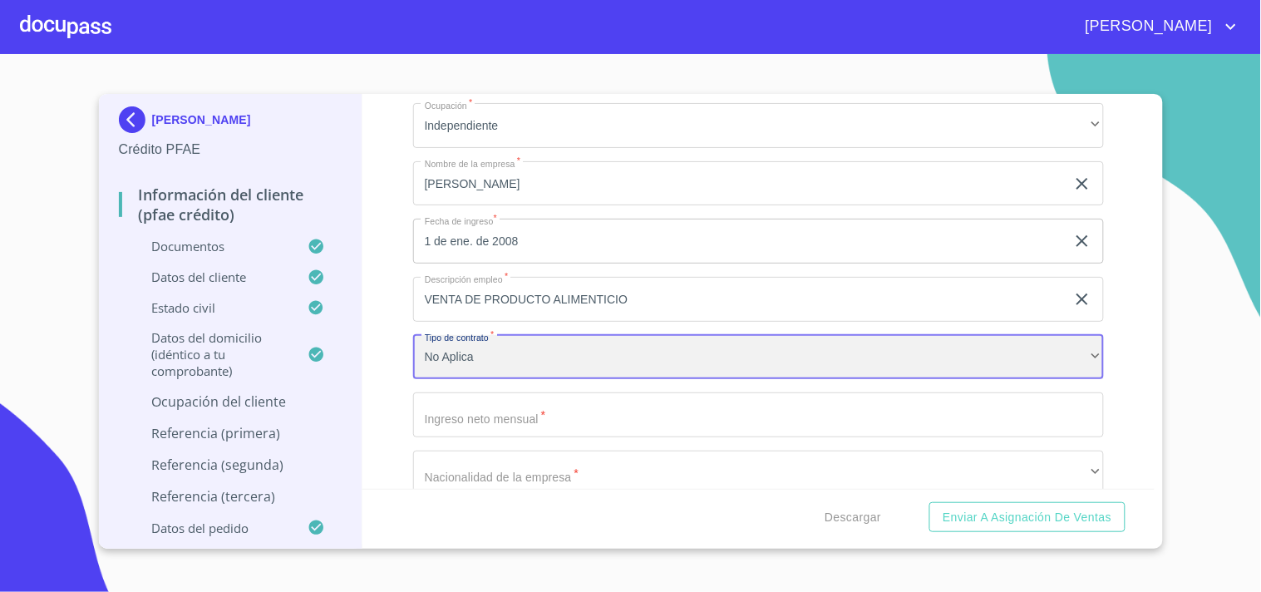
scroll to position [7487, 0]
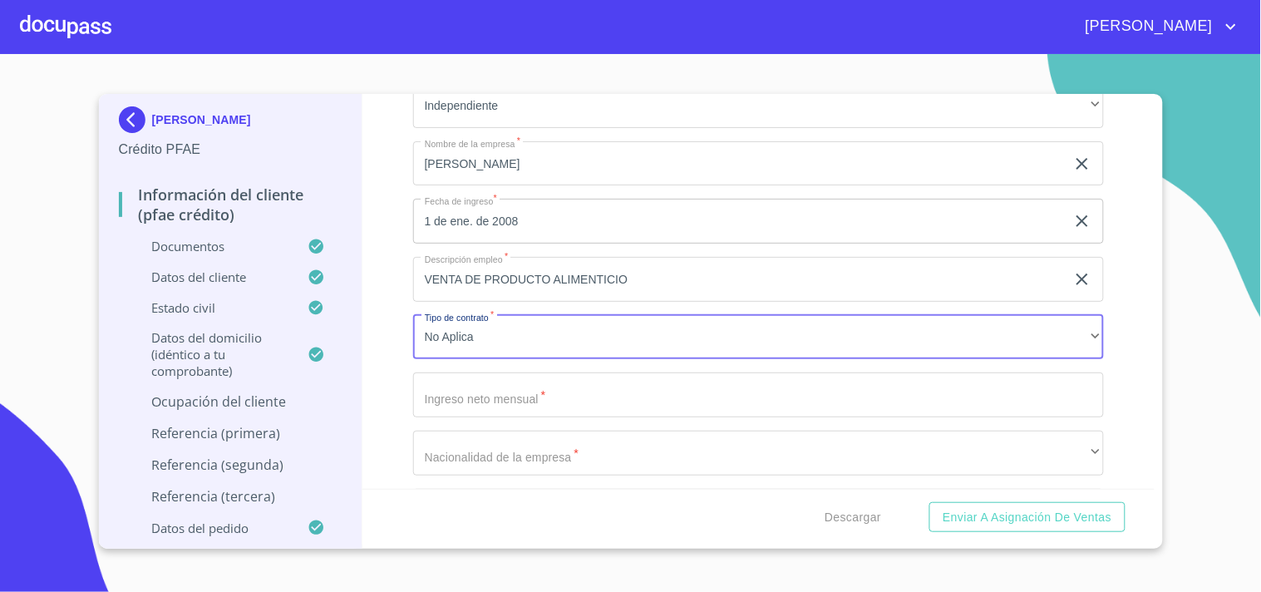
click at [474, 383] on input "Documento de identificación.   *" at bounding box center [758, 394] width 691 height 45
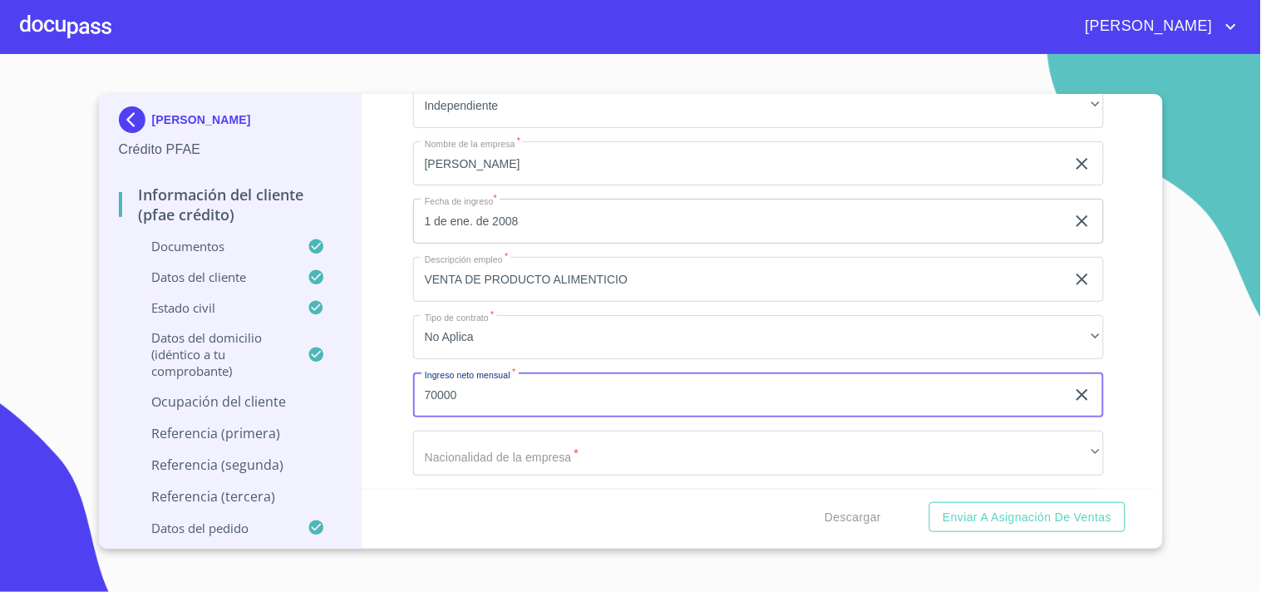
type input "70000"
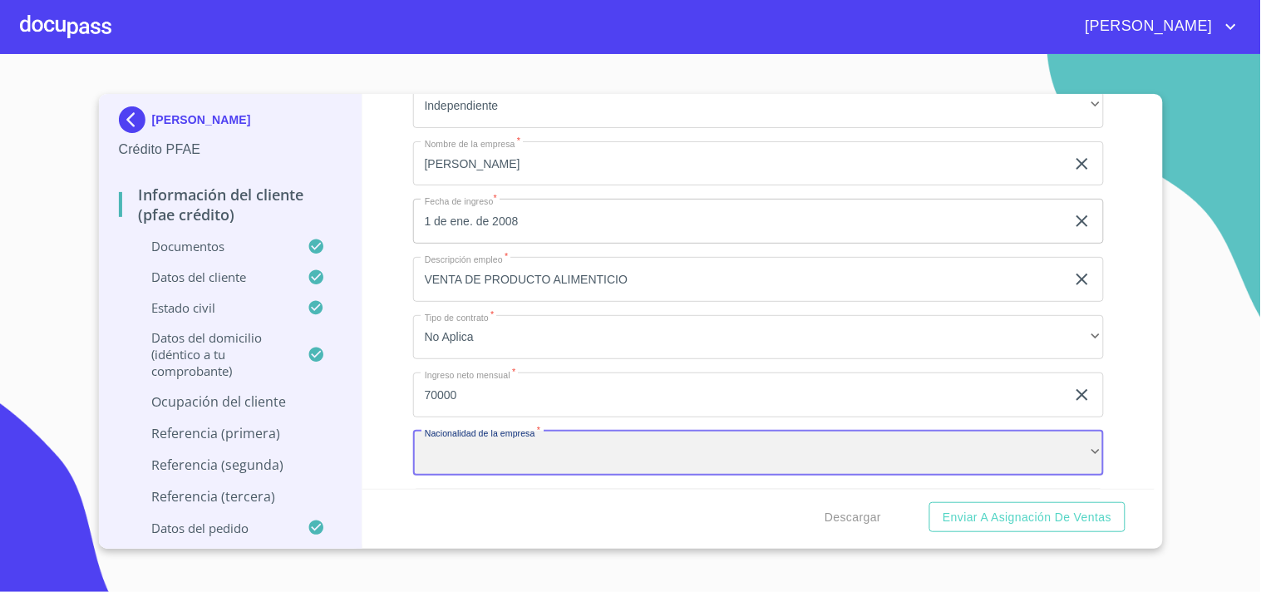
click at [463, 451] on div "​" at bounding box center [758, 453] width 691 height 45
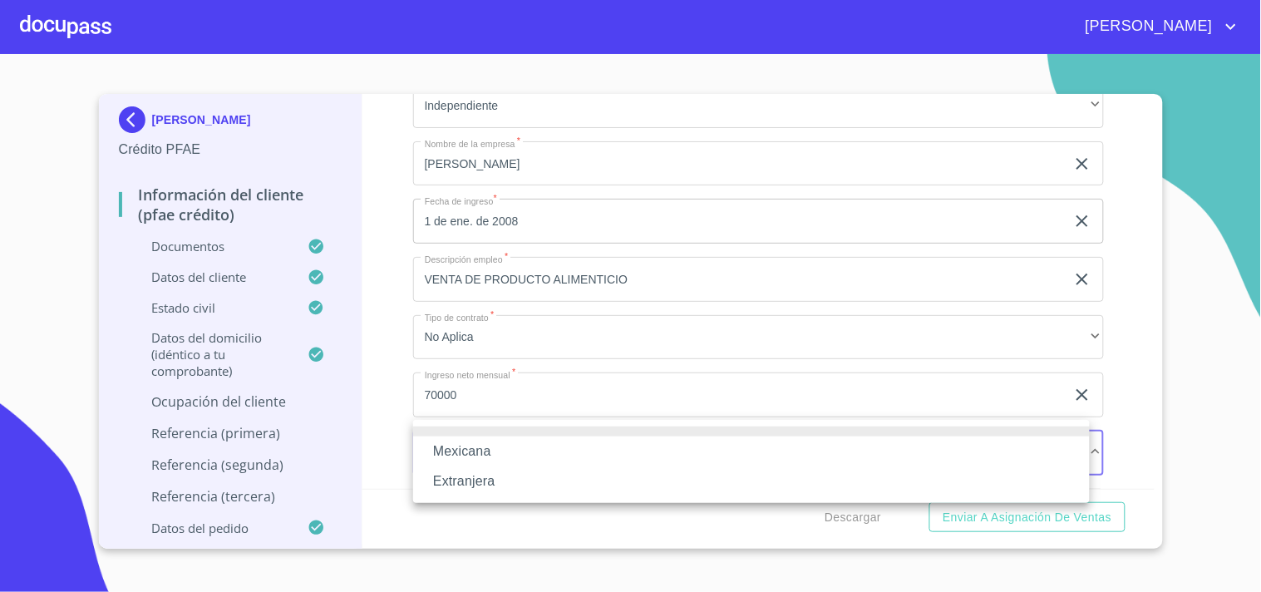
click at [477, 446] on li "Mexicana" at bounding box center [751, 451] width 677 height 30
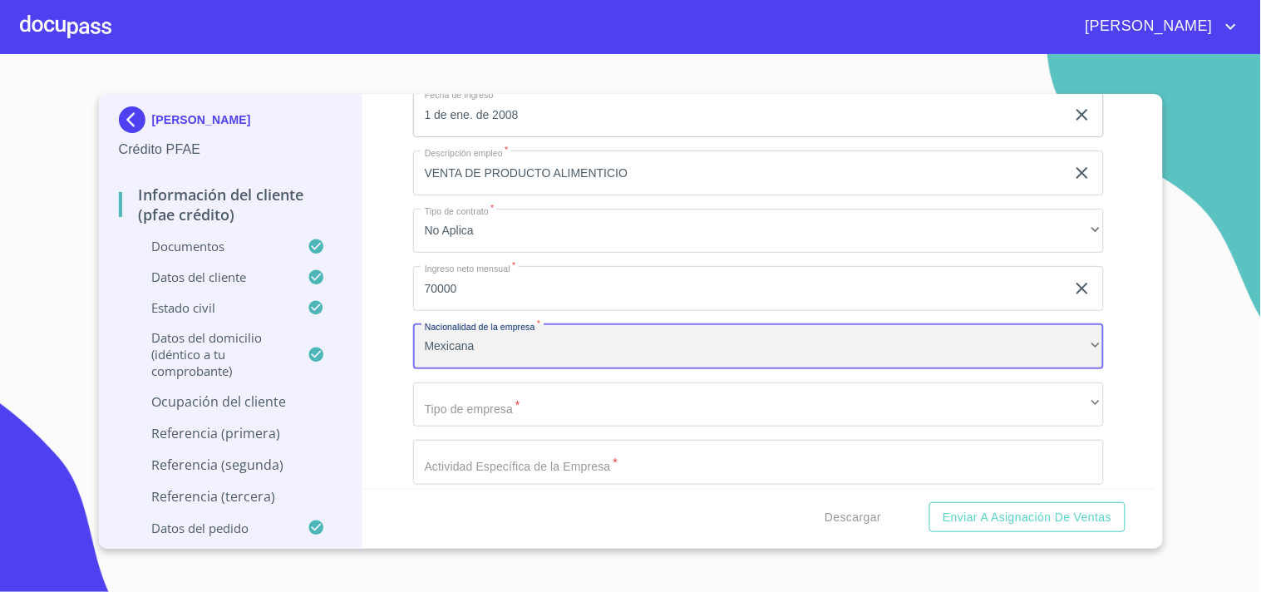
scroll to position [7672, 0]
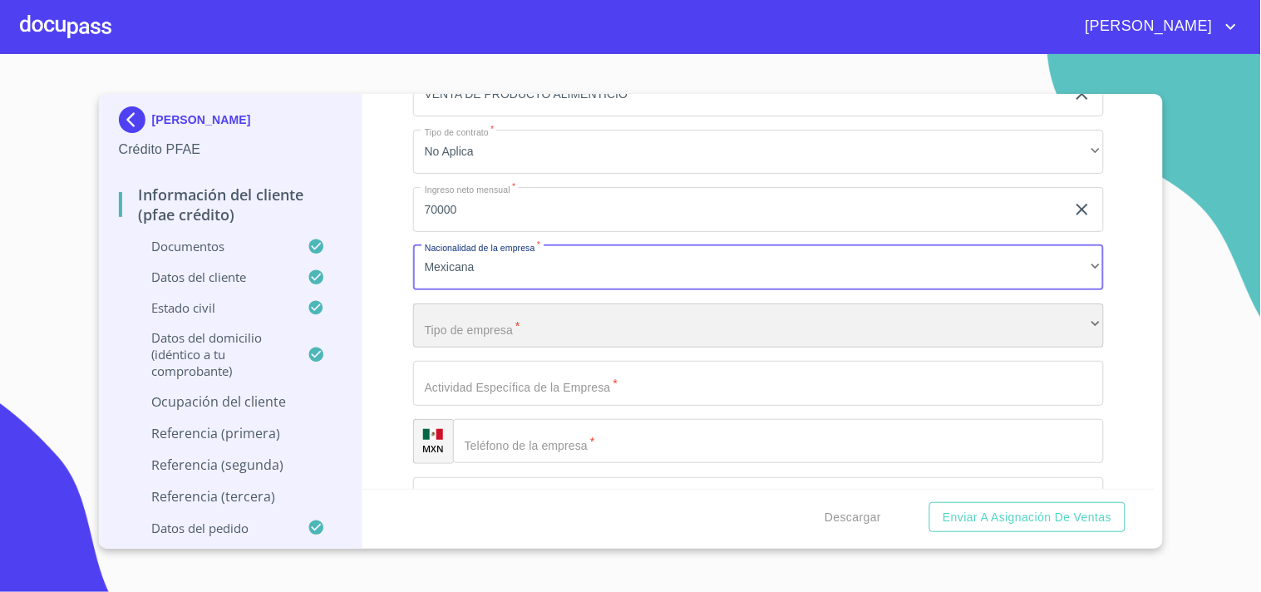
click at [475, 316] on div "​" at bounding box center [758, 325] width 691 height 45
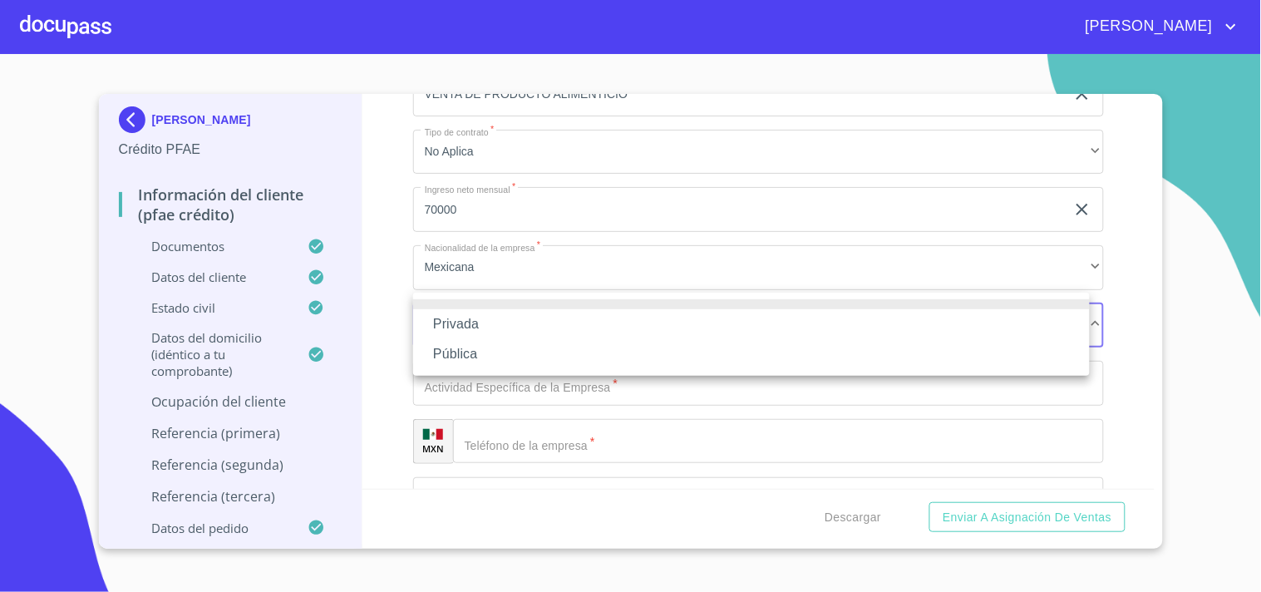
click at [467, 325] on li "Privada" at bounding box center [751, 324] width 677 height 30
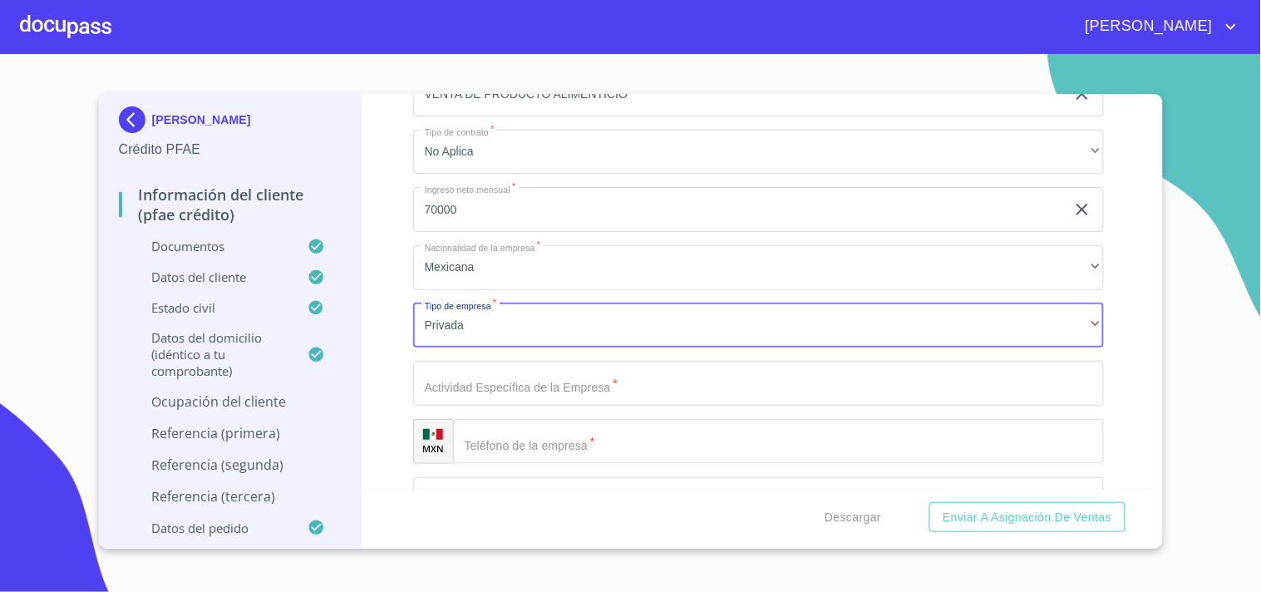
click at [501, 372] on input "Documento de identificación.   *" at bounding box center [758, 383] width 691 height 45
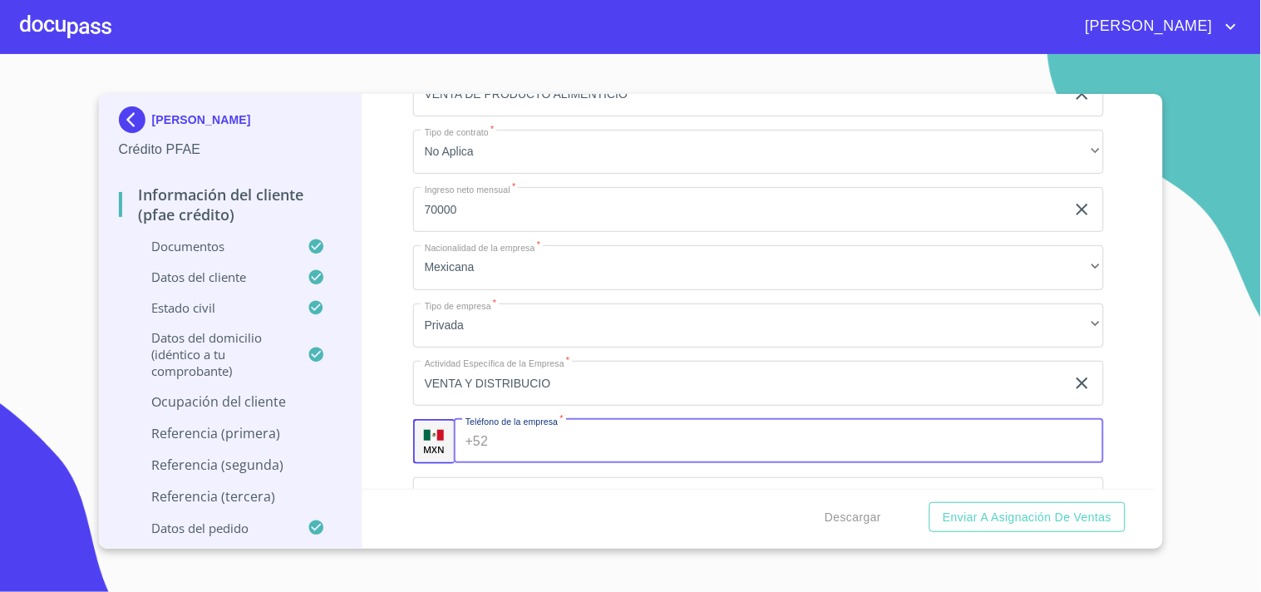
click at [555, 370] on input "VENTA Y DISTRIBUCIO" at bounding box center [739, 383] width 653 height 45
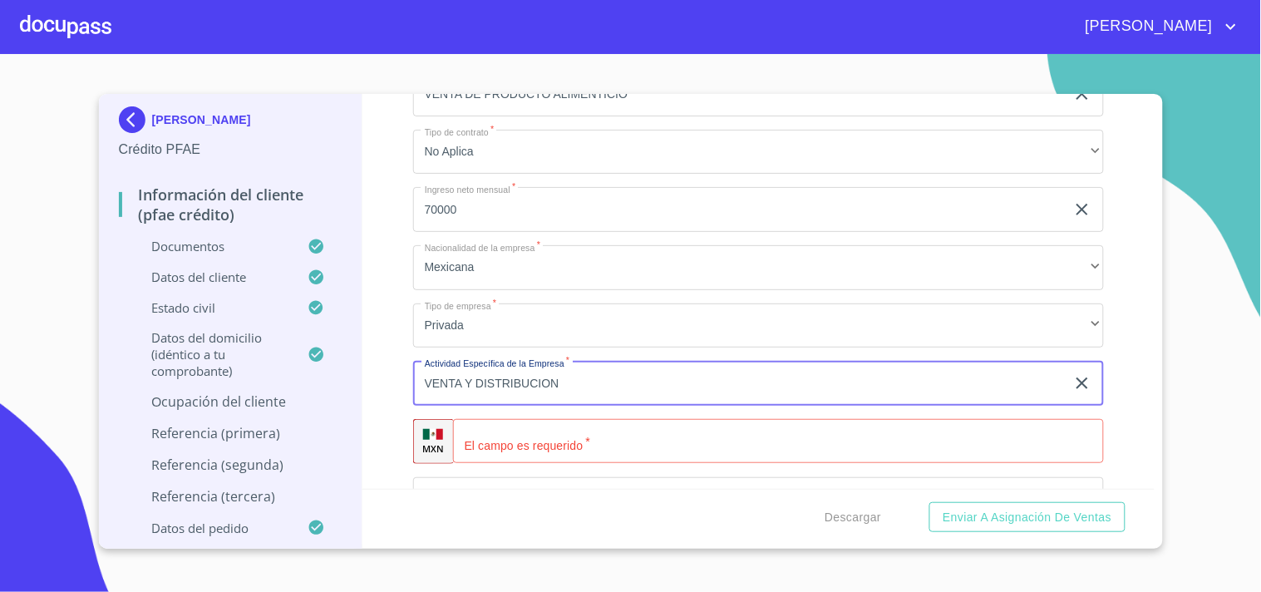
type input "VENTA Y DISTRIBUCION"
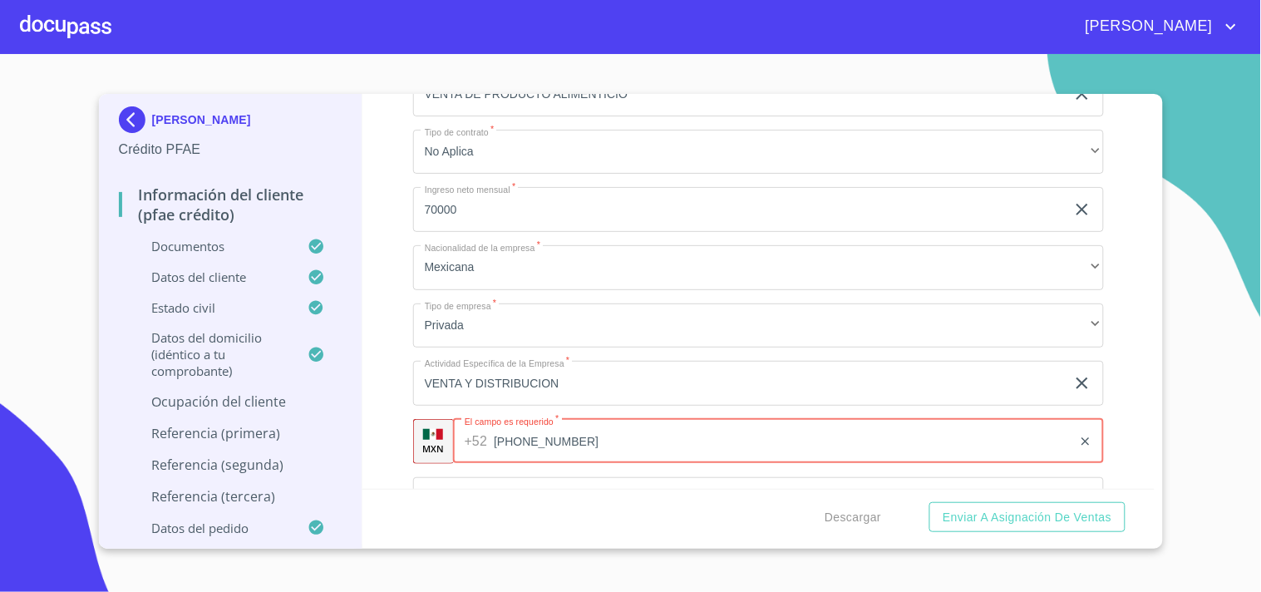
type input "[PHONE_NUMBER]"
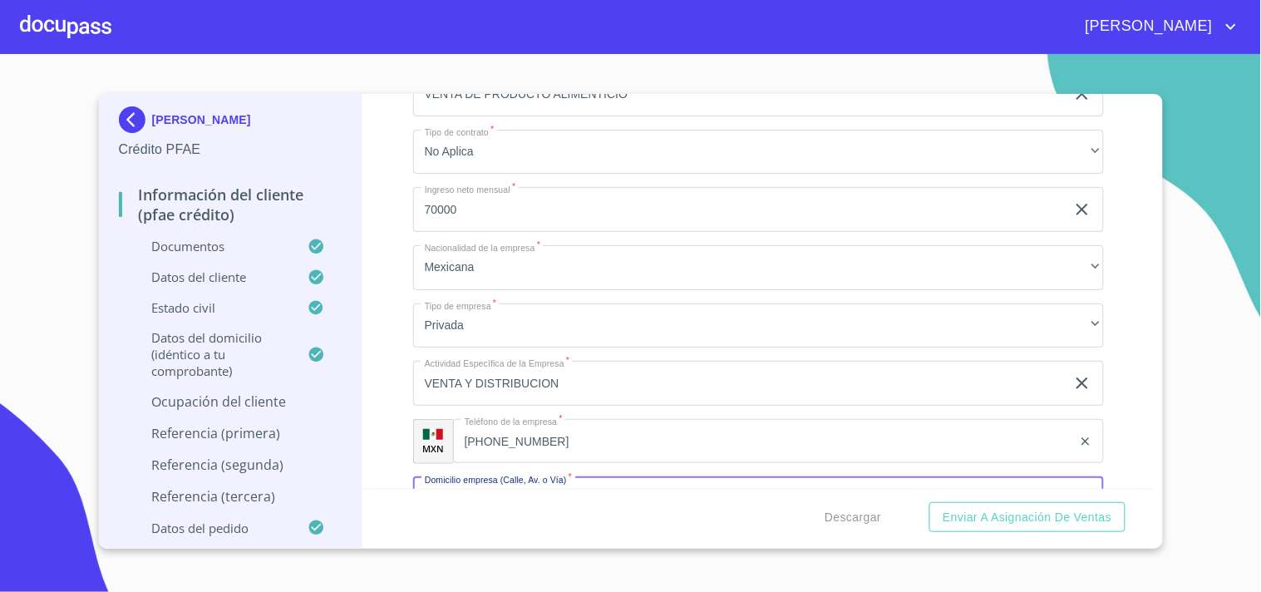
scroll to position [7692, 0]
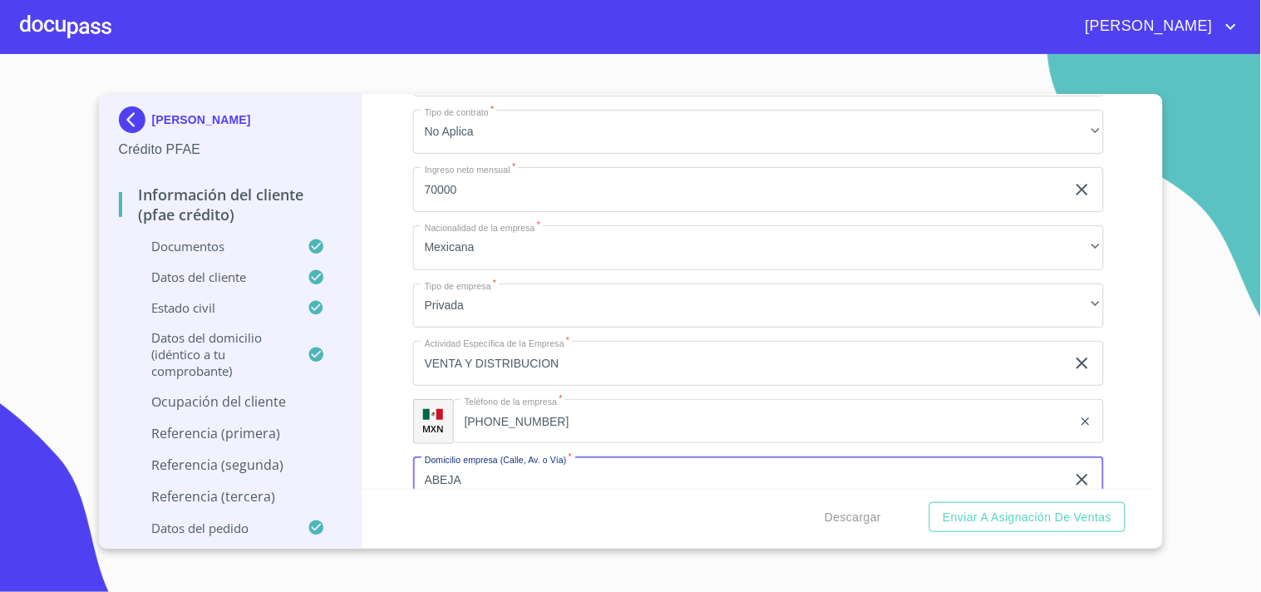
type input "ABEJA"
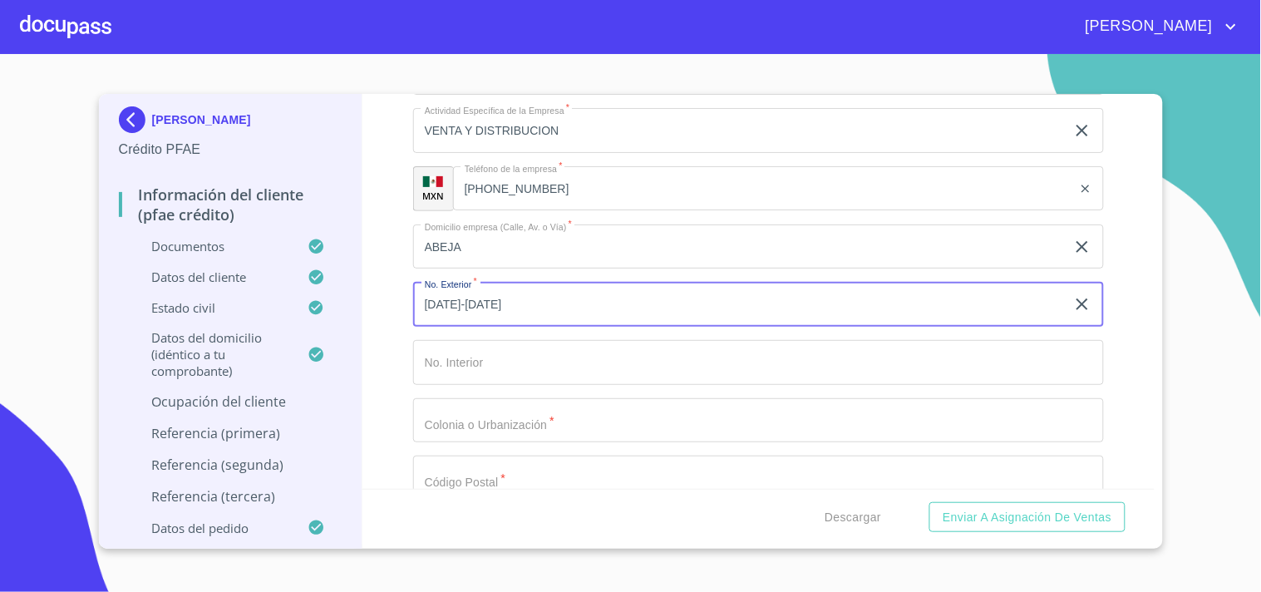
type input "[DATE]-[DATE]"
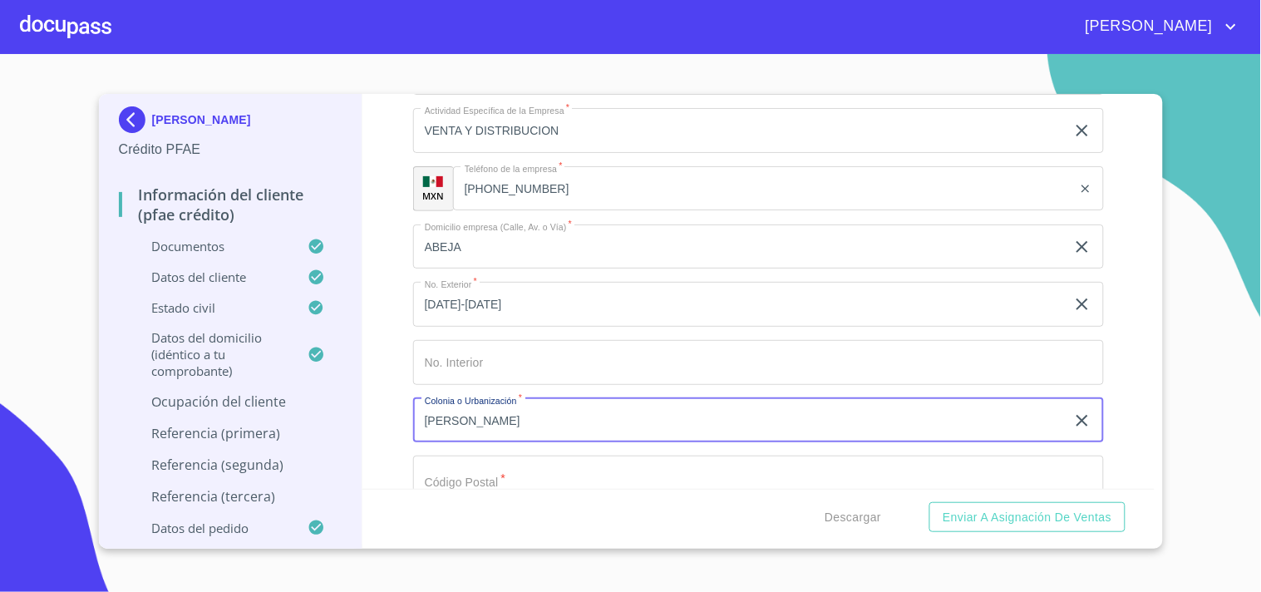
type input "[PERSON_NAME]"
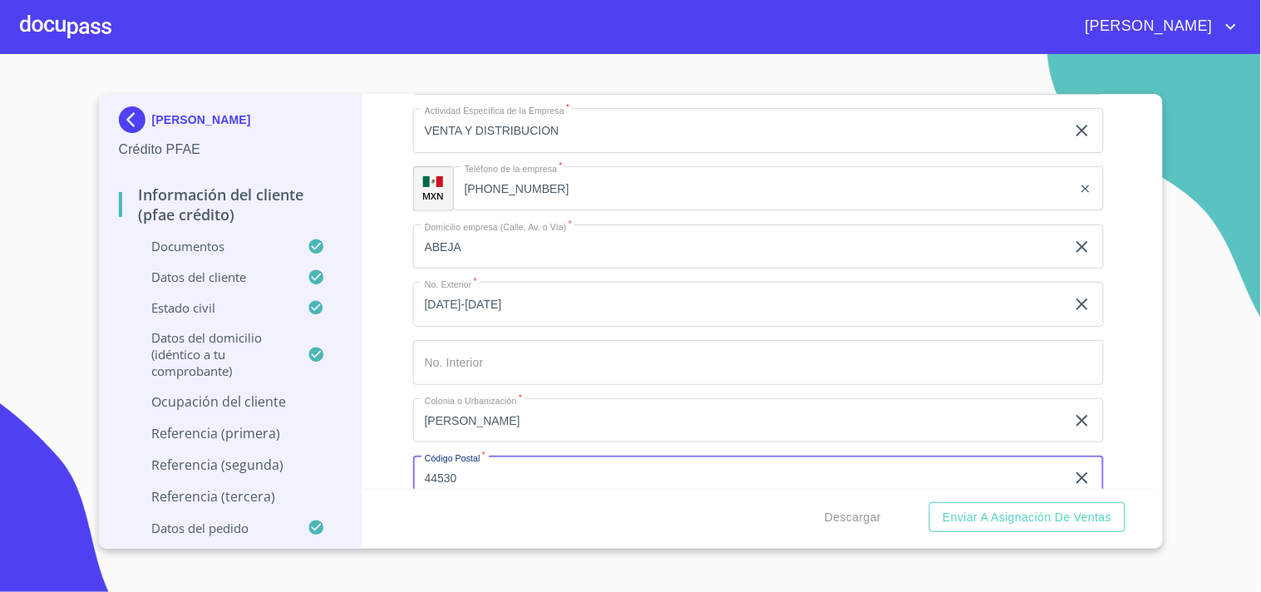
type input "44530"
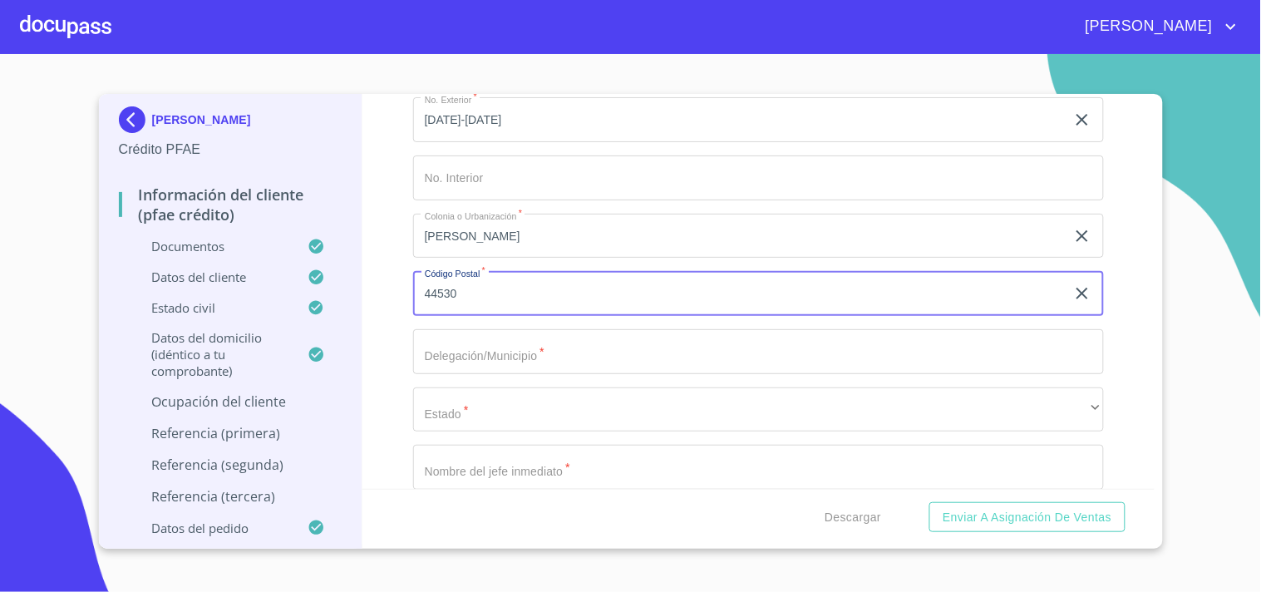
click at [468, 330] on input "Documento de identificación.   *" at bounding box center [758, 351] width 691 height 45
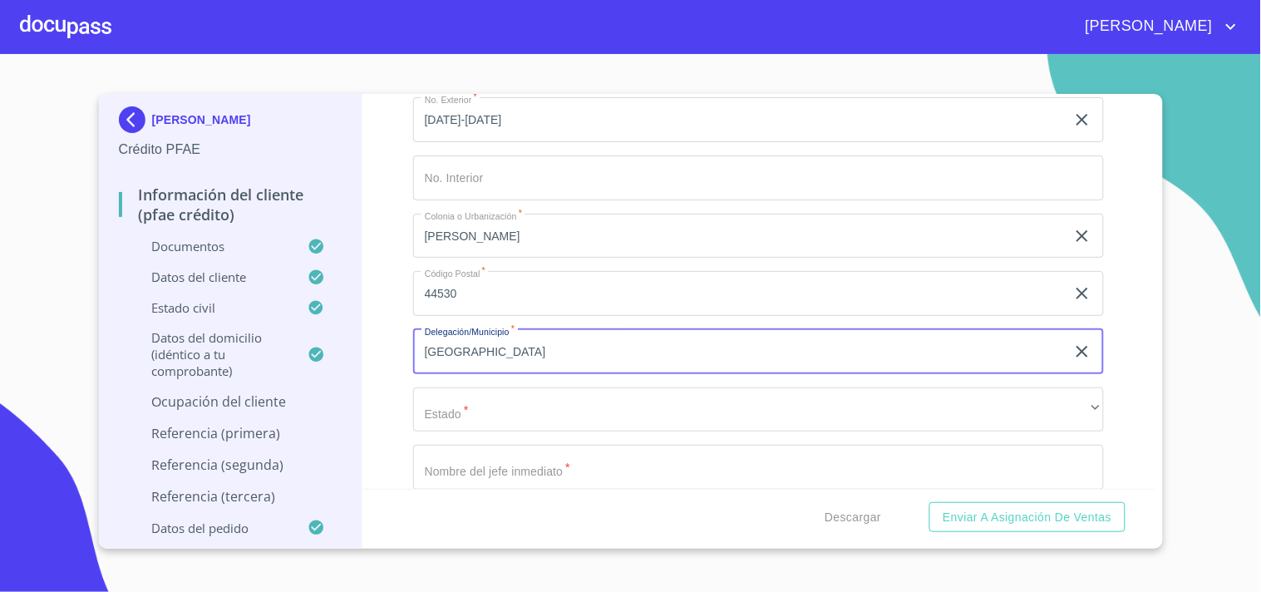
type input "[GEOGRAPHIC_DATA]"
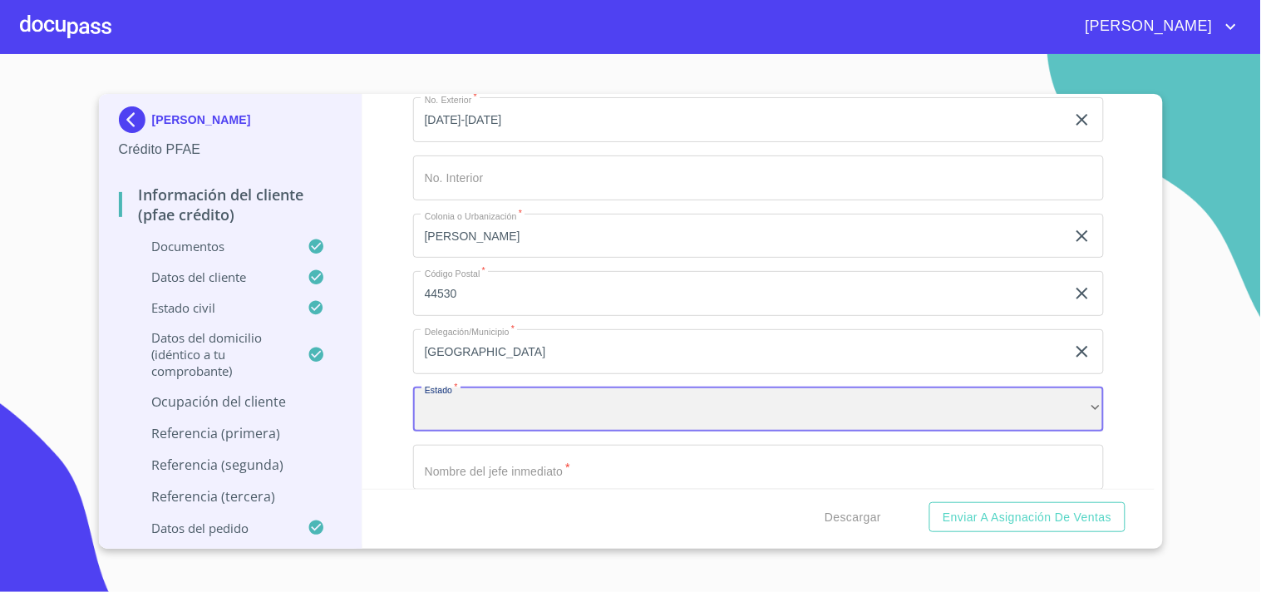
click at [433, 387] on div "​" at bounding box center [758, 409] width 691 height 45
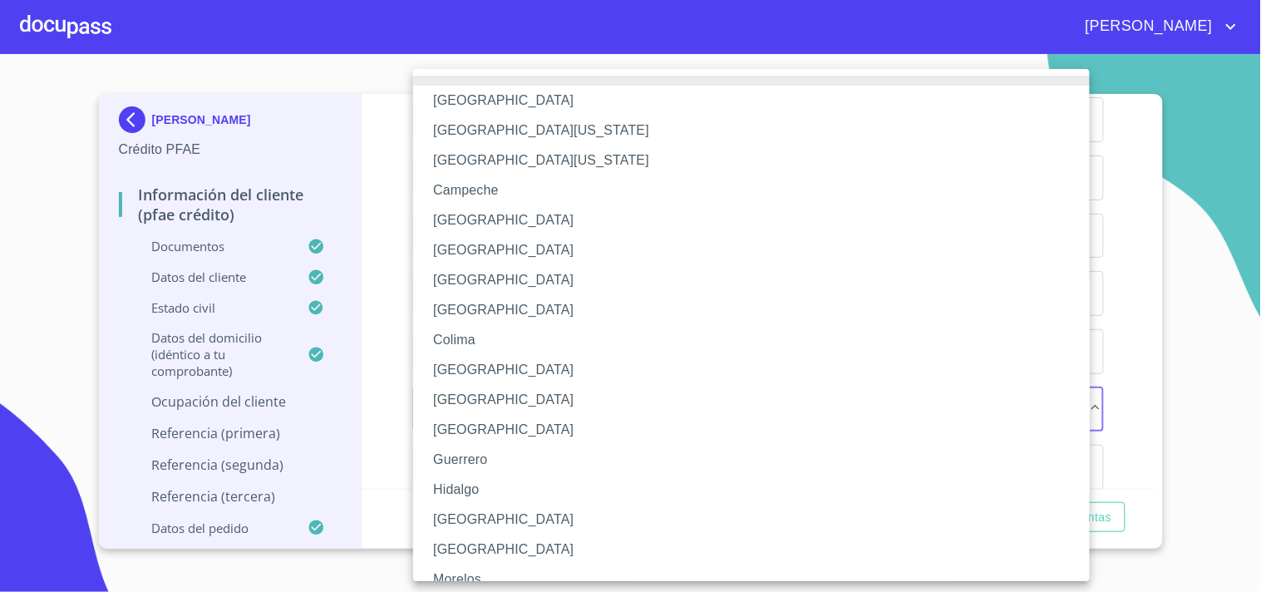
click at [480, 516] on li "[GEOGRAPHIC_DATA]" at bounding box center [758, 520] width 691 height 30
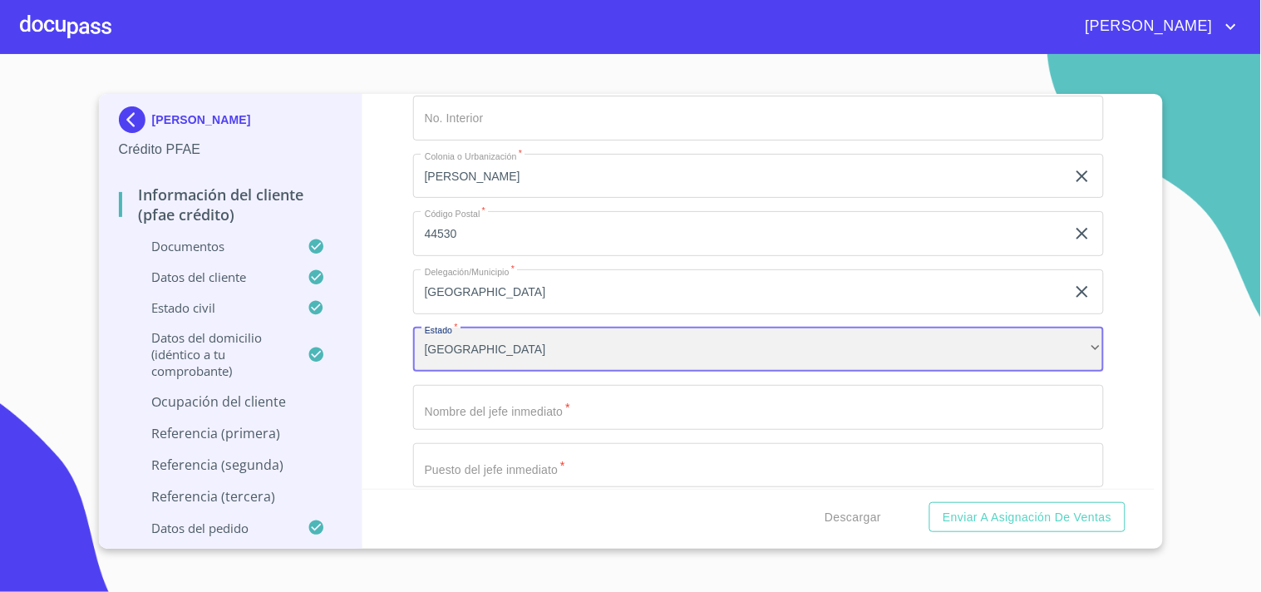
scroll to position [8202, 0]
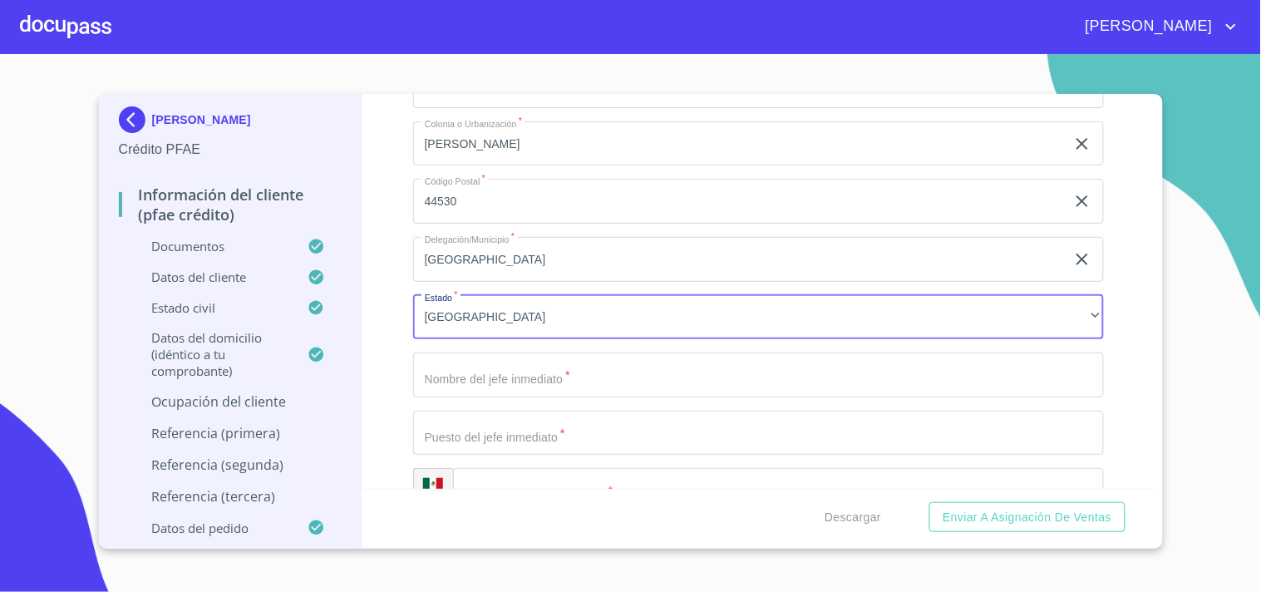
click at [494, 379] on input "Documento de identificación.   *" at bounding box center [758, 374] width 691 height 45
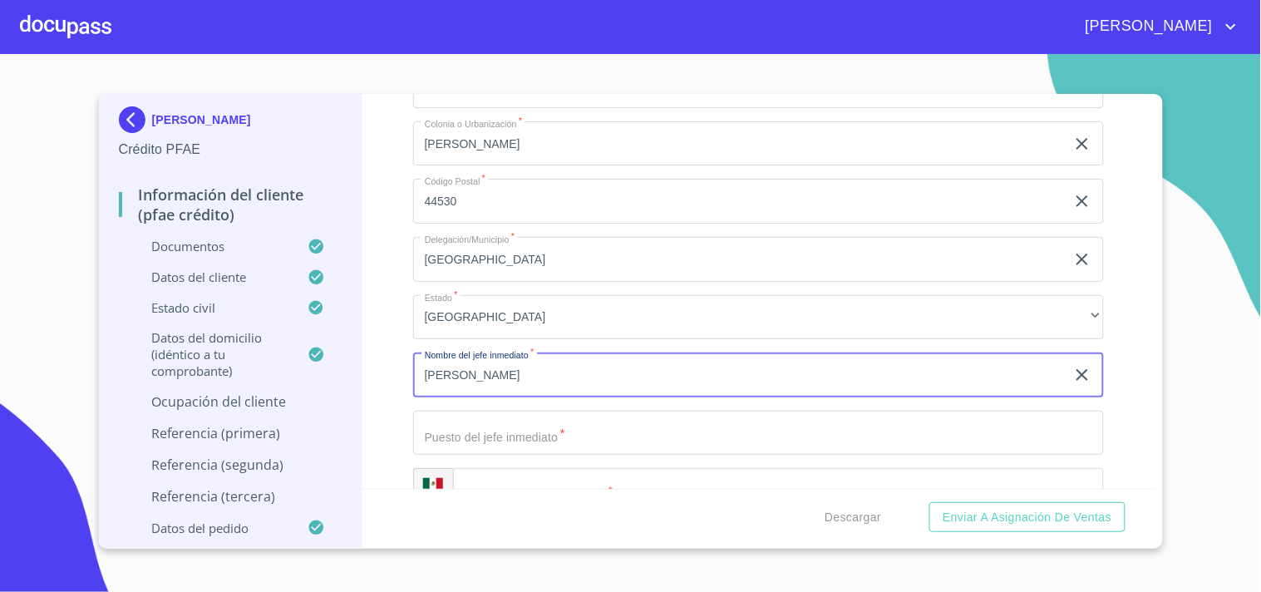
type input "[PERSON_NAME]"
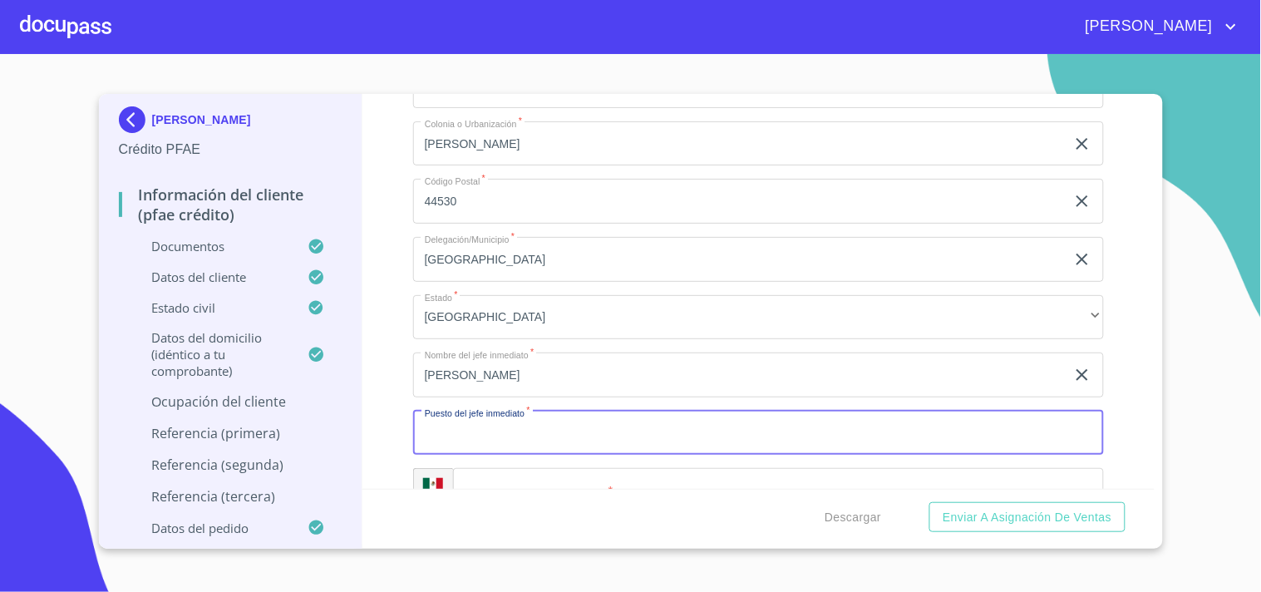
click at [485, 433] on input "Documento de identificación.   *" at bounding box center [758, 433] width 691 height 45
type input "PROPIETARIO"
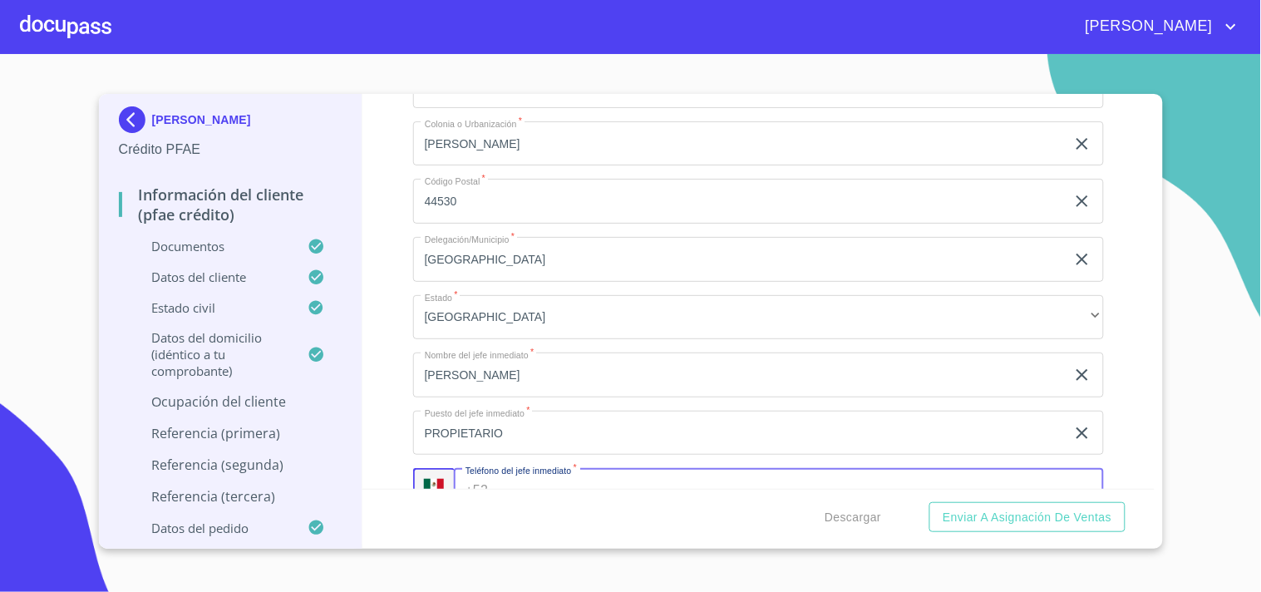
scroll to position [8213, 0]
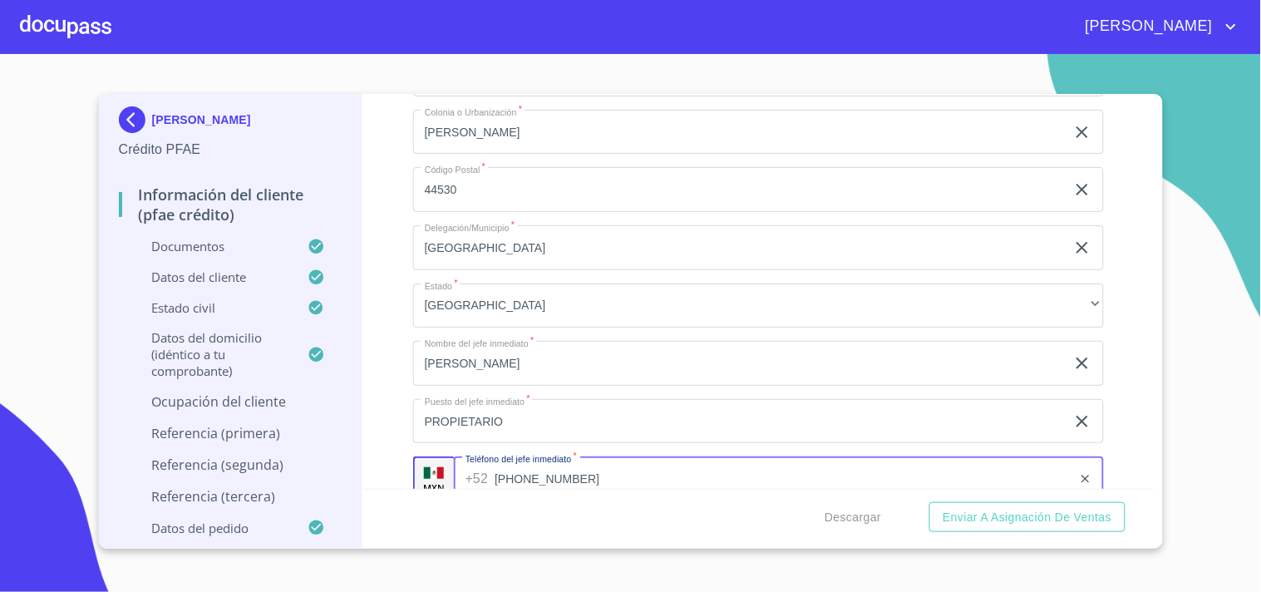
type input "[PHONE_NUMBER]"
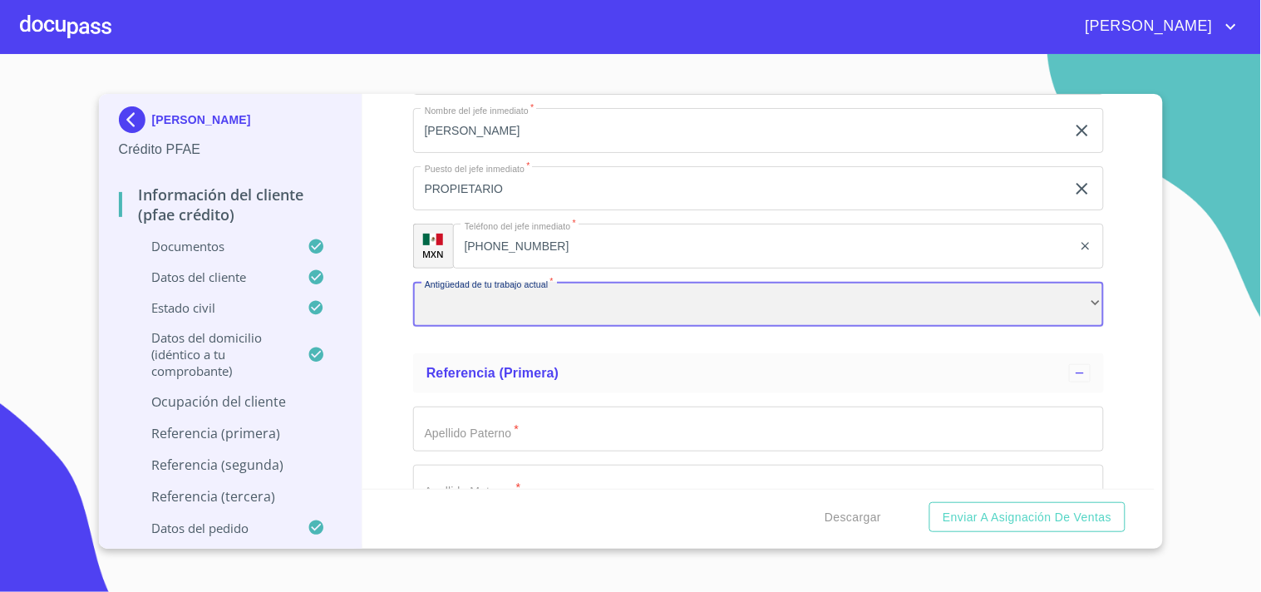
click at [457, 303] on div "​" at bounding box center [758, 304] width 691 height 45
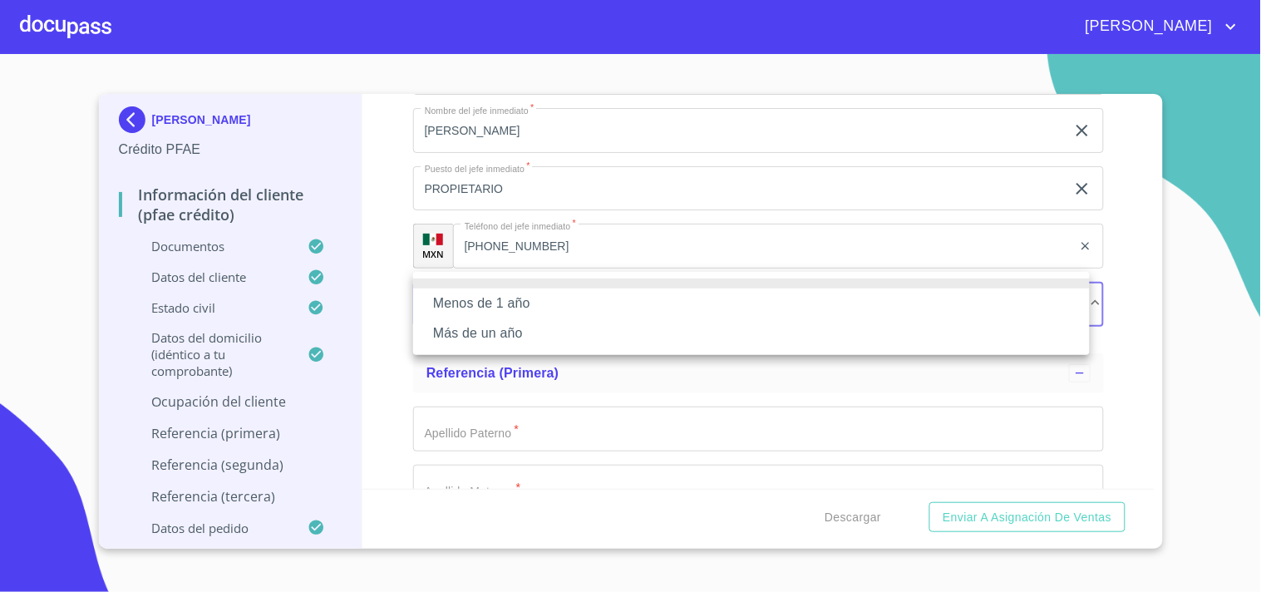
click at [467, 333] on li "Más de un año" at bounding box center [751, 333] width 677 height 30
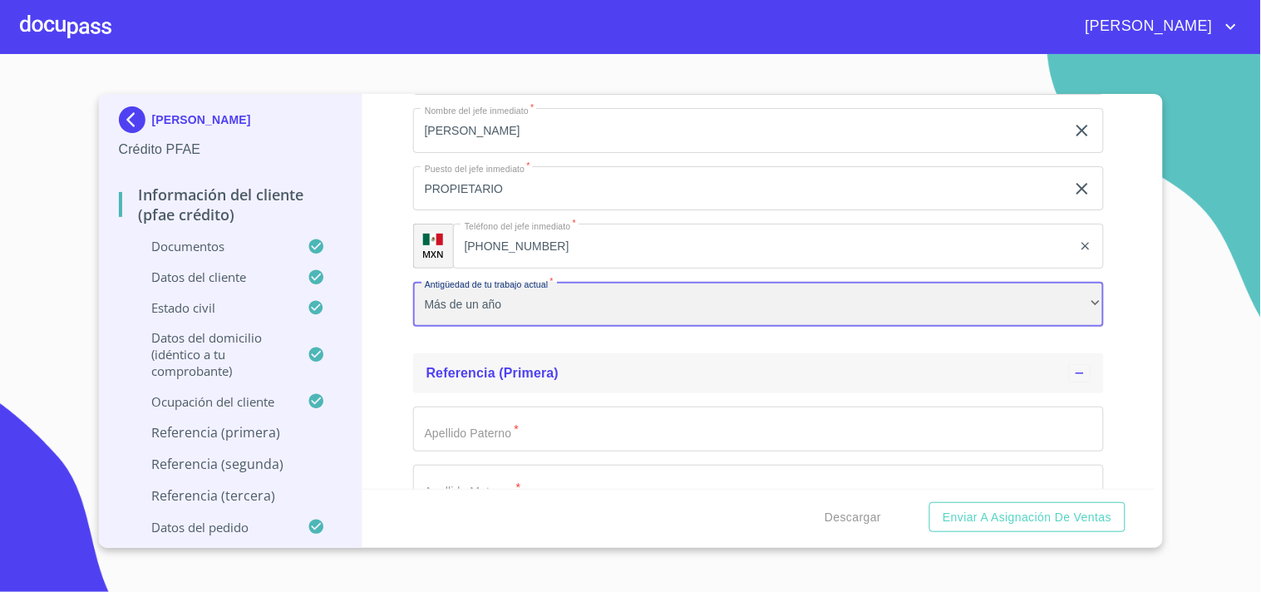
scroll to position [8631, 0]
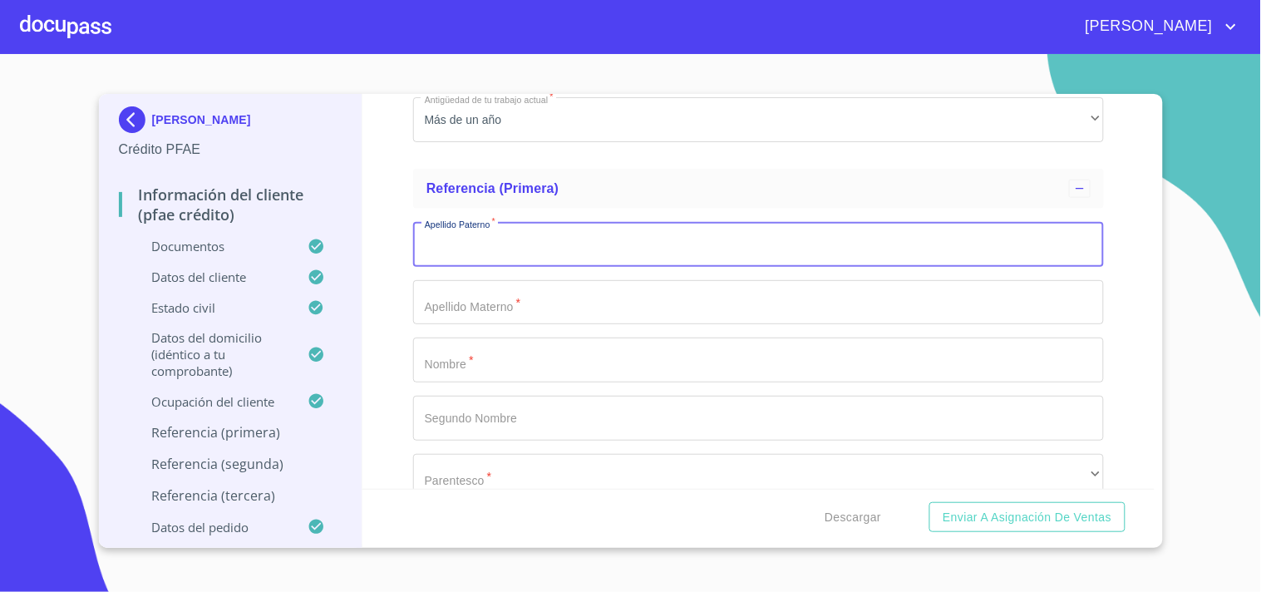
click at [469, 237] on input "Documento de identificación.   *" at bounding box center [758, 244] width 691 height 45
type input "[PERSON_NAME]"
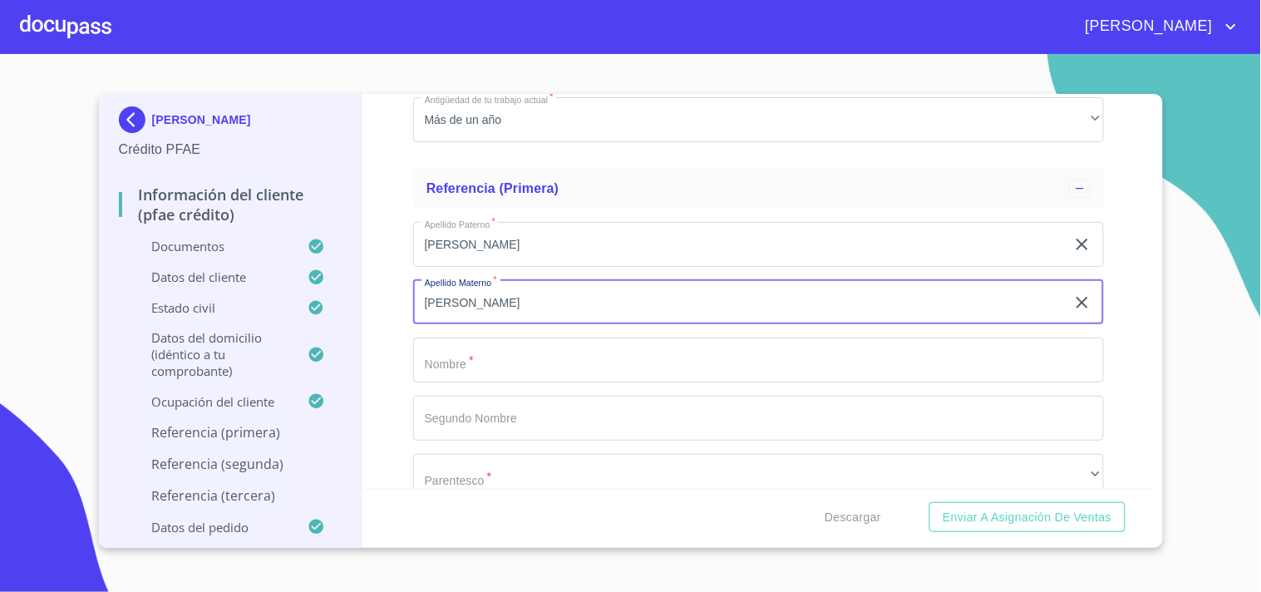
type input "[PERSON_NAME]"
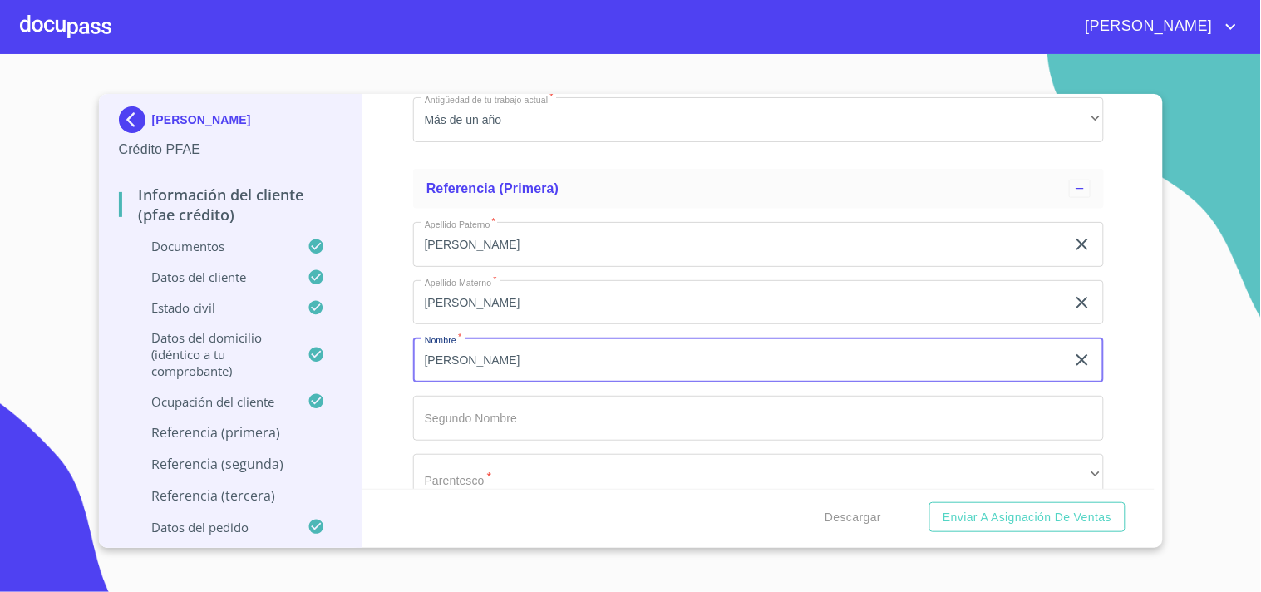
type input "[PERSON_NAME]"
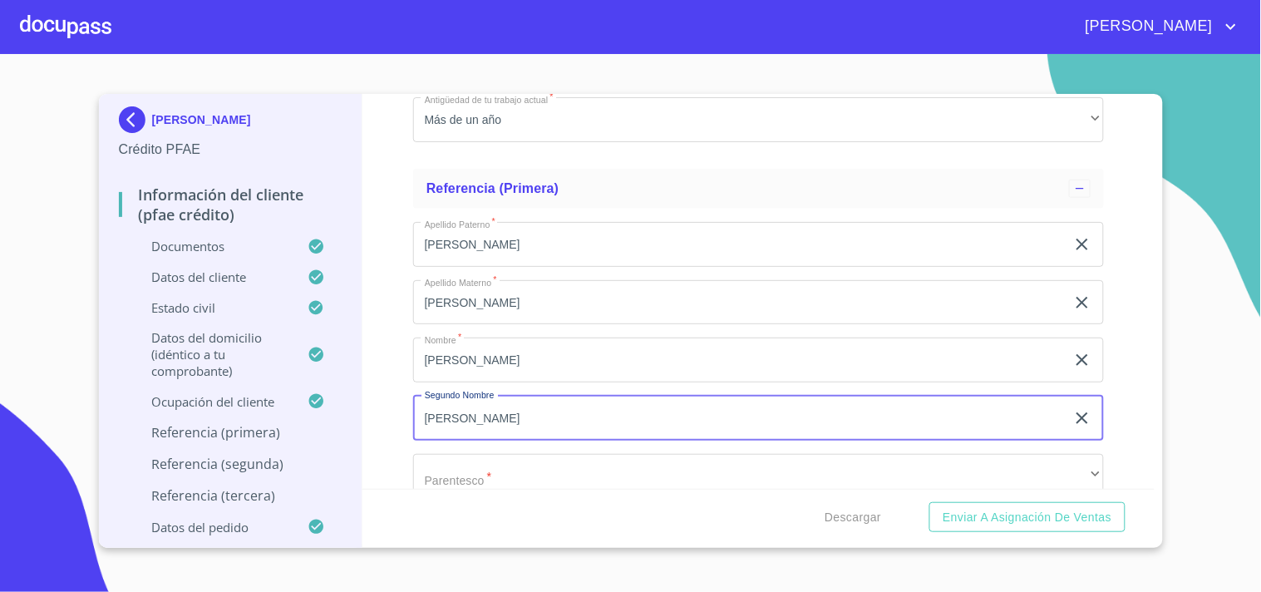
type input "[PERSON_NAME]"
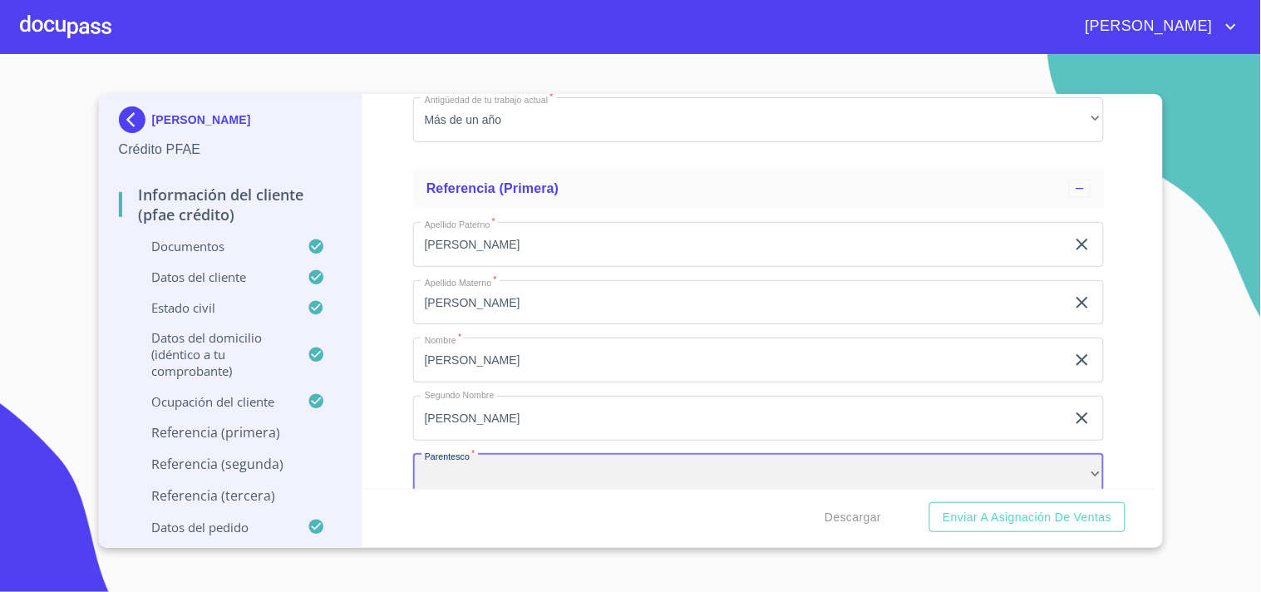
click at [584, 465] on div "​" at bounding box center [758, 476] width 691 height 45
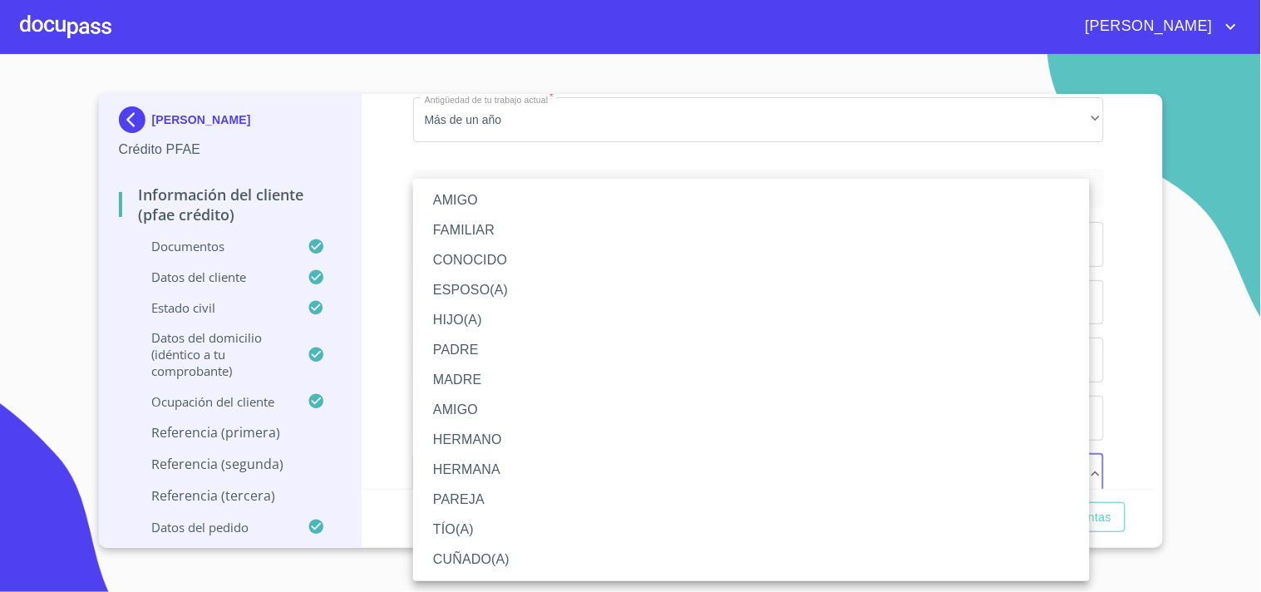
click at [458, 319] on li "HIJO(A)" at bounding box center [751, 320] width 677 height 30
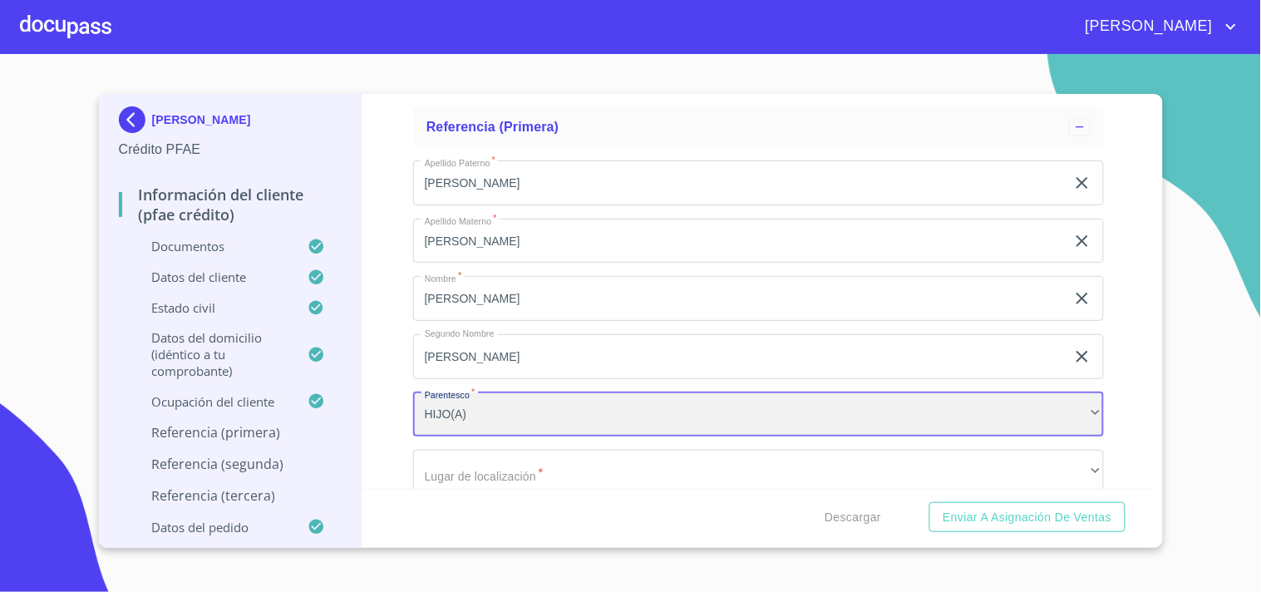
scroll to position [8723, 0]
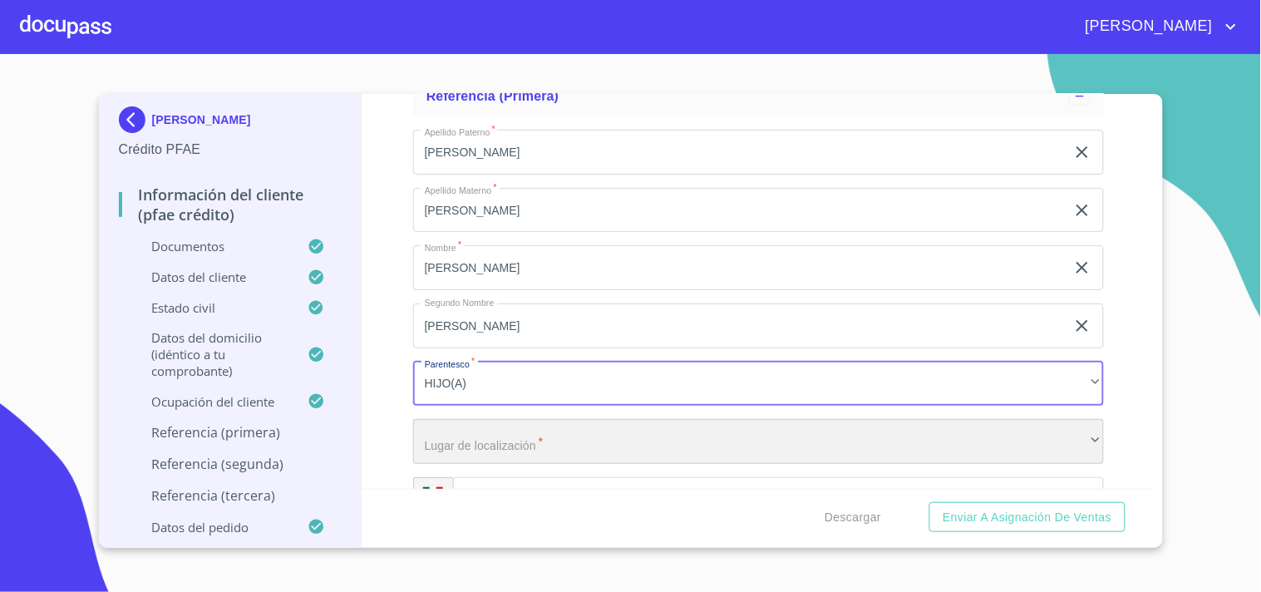
click at [461, 441] on div "​" at bounding box center [758, 441] width 691 height 45
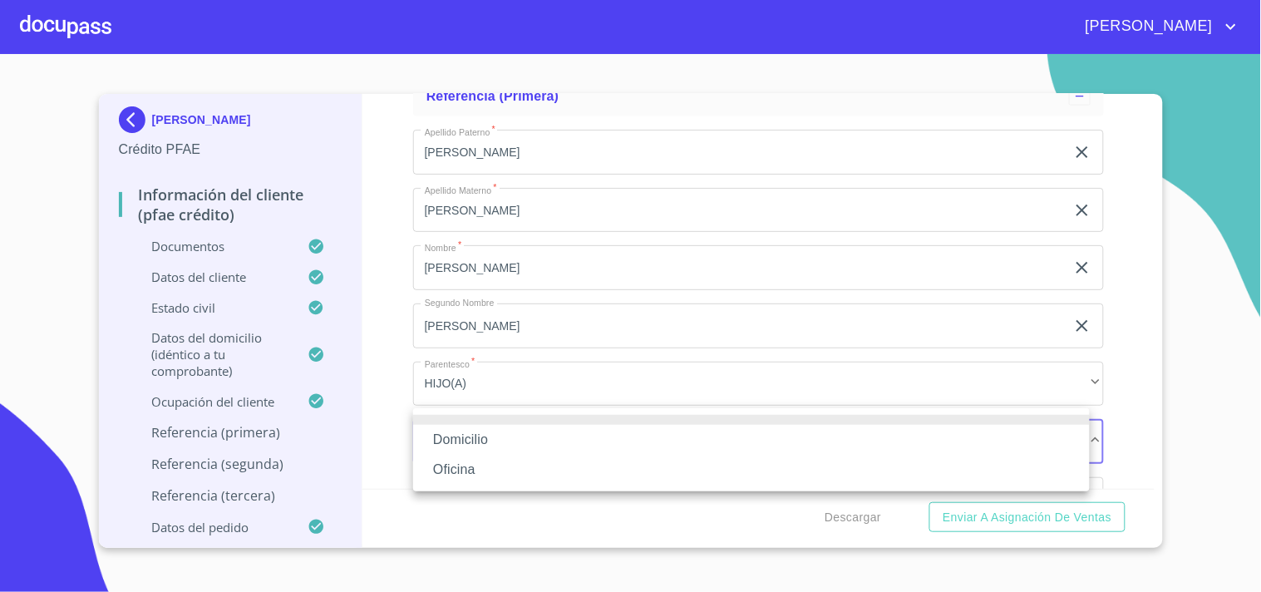
click at [477, 419] on li at bounding box center [751, 420] width 677 height 10
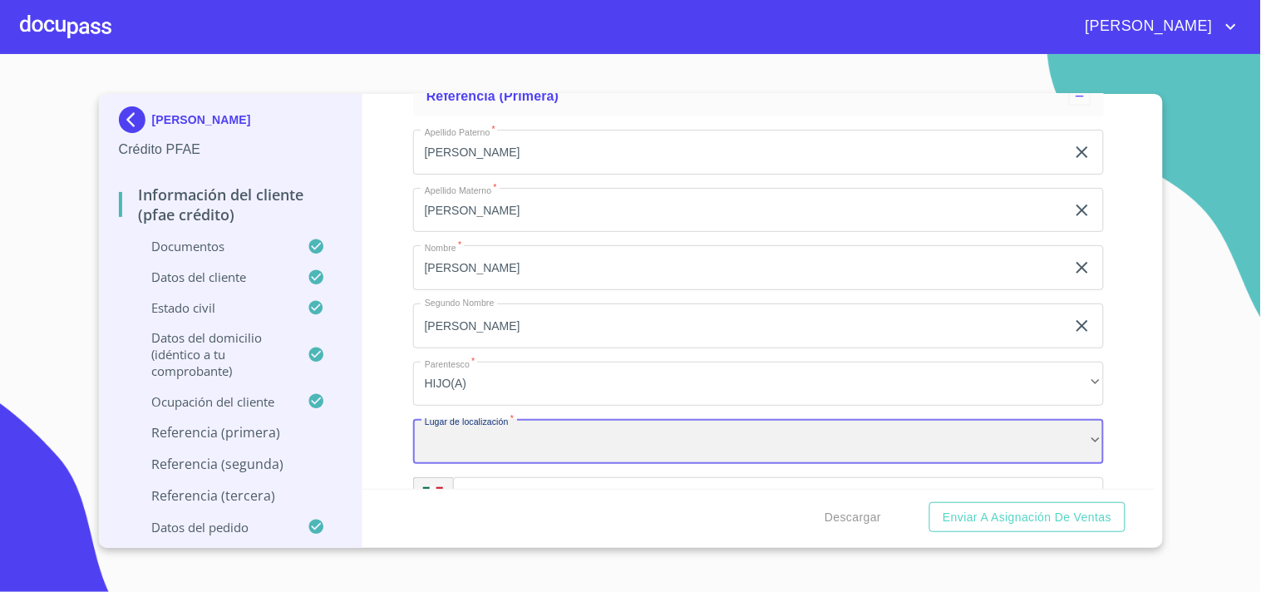
click at [491, 433] on div "​" at bounding box center [758, 441] width 691 height 45
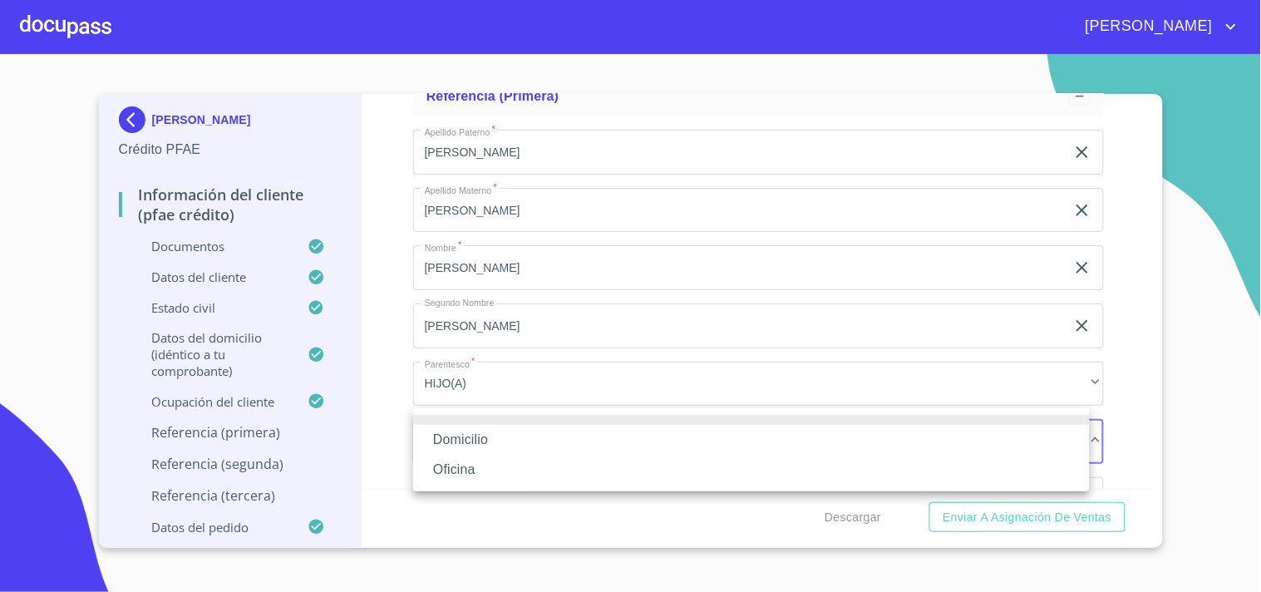
click at [480, 437] on li "Domicilio" at bounding box center [751, 440] width 677 height 30
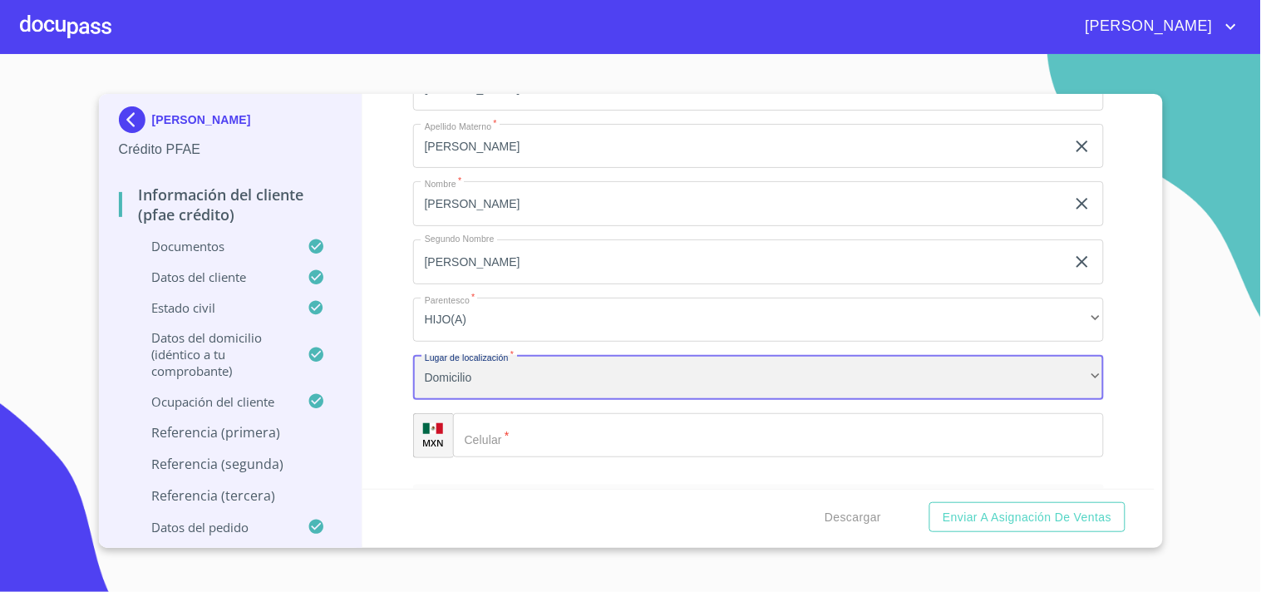
scroll to position [8815, 0]
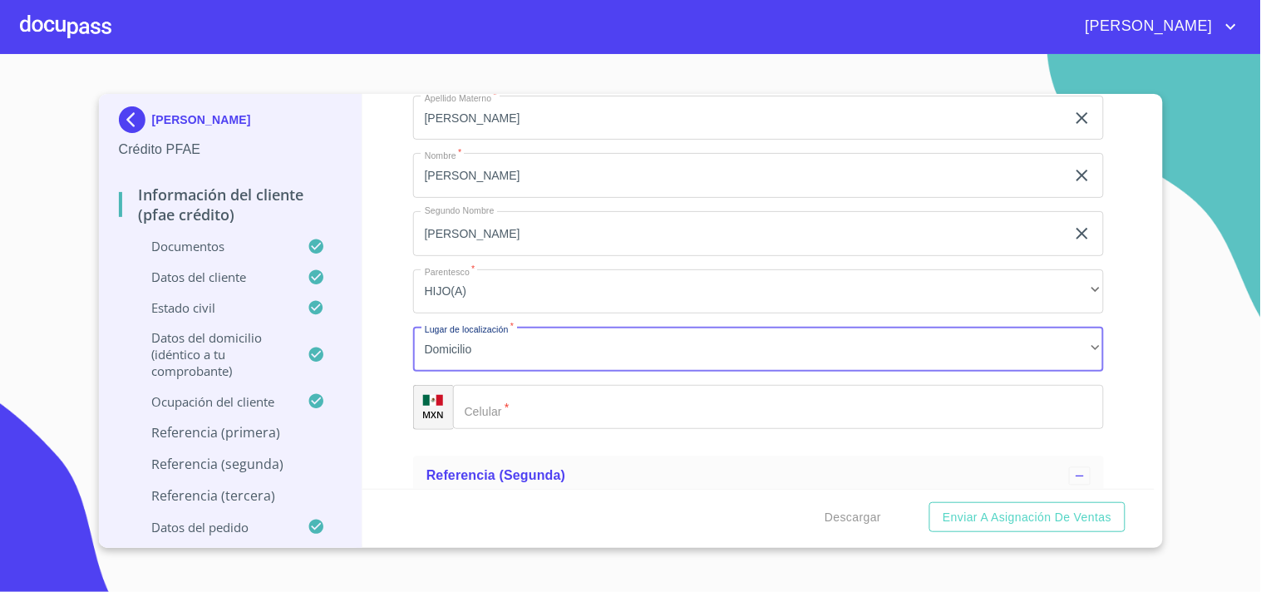
click at [554, 402] on input "Documento de identificación.   *" at bounding box center [778, 407] width 651 height 45
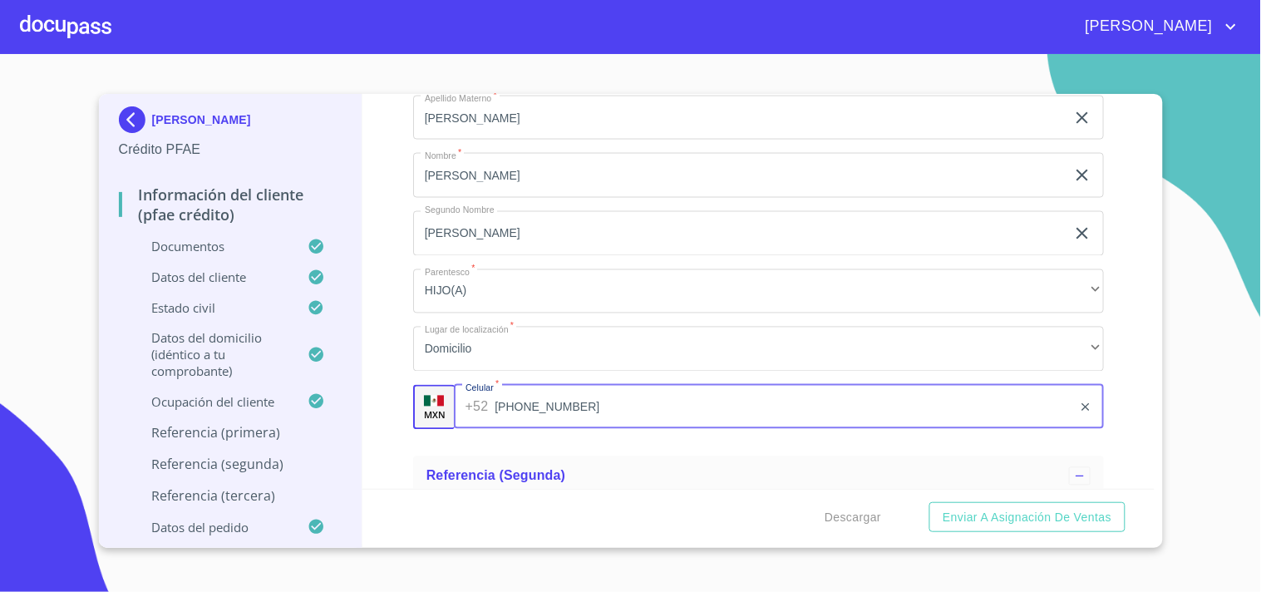
type input "[PHONE_NUMBER]"
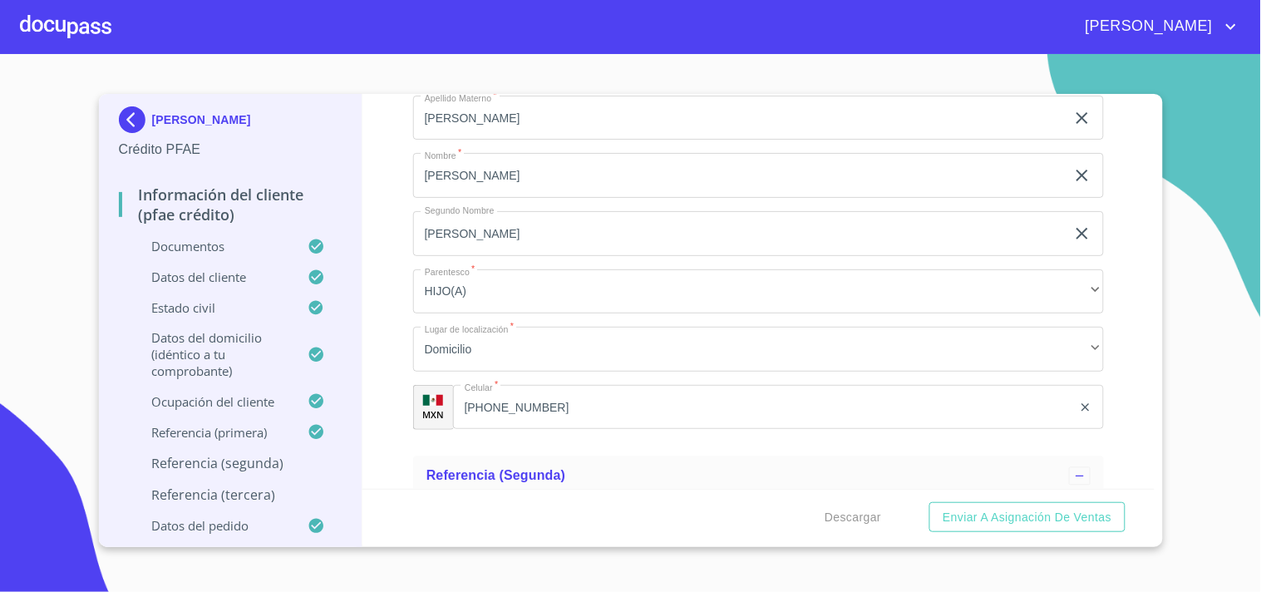
scroll to position [9042, 0]
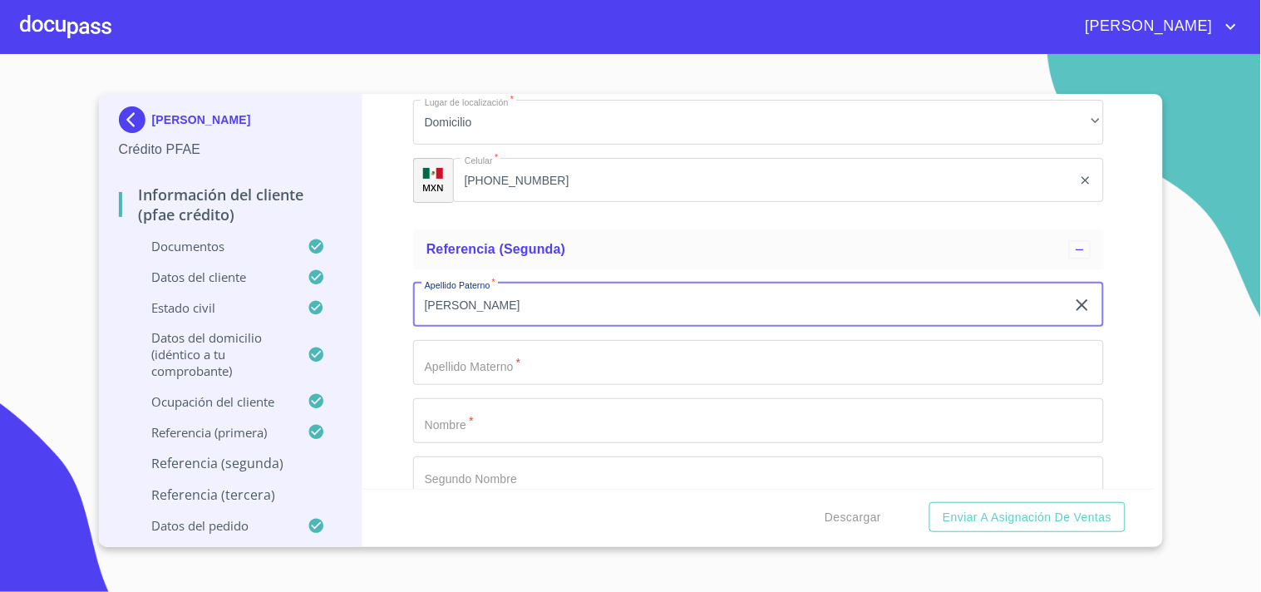
type input "[PERSON_NAME]"
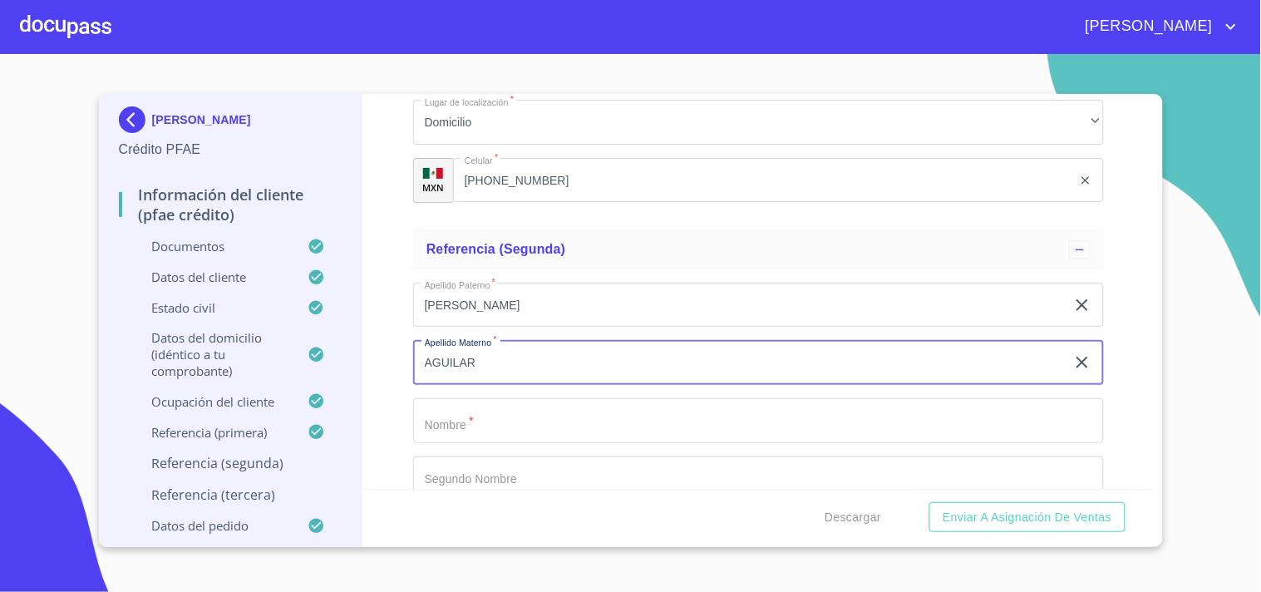
type input "AGUILAR"
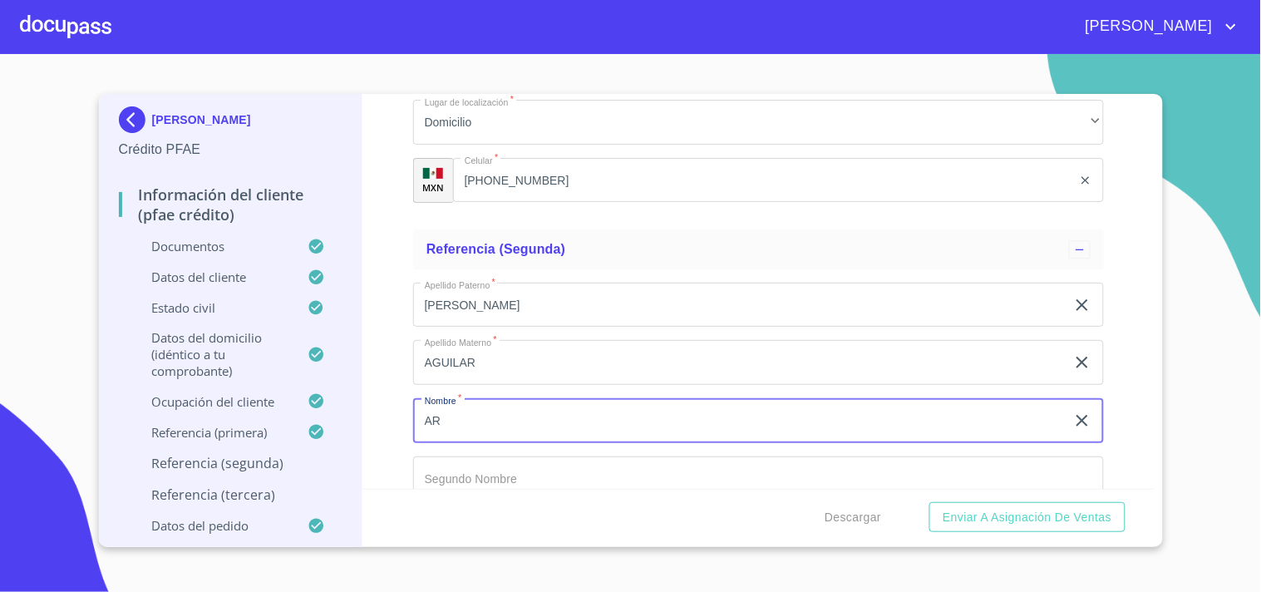
type input "A"
type input "[PERSON_NAME]"
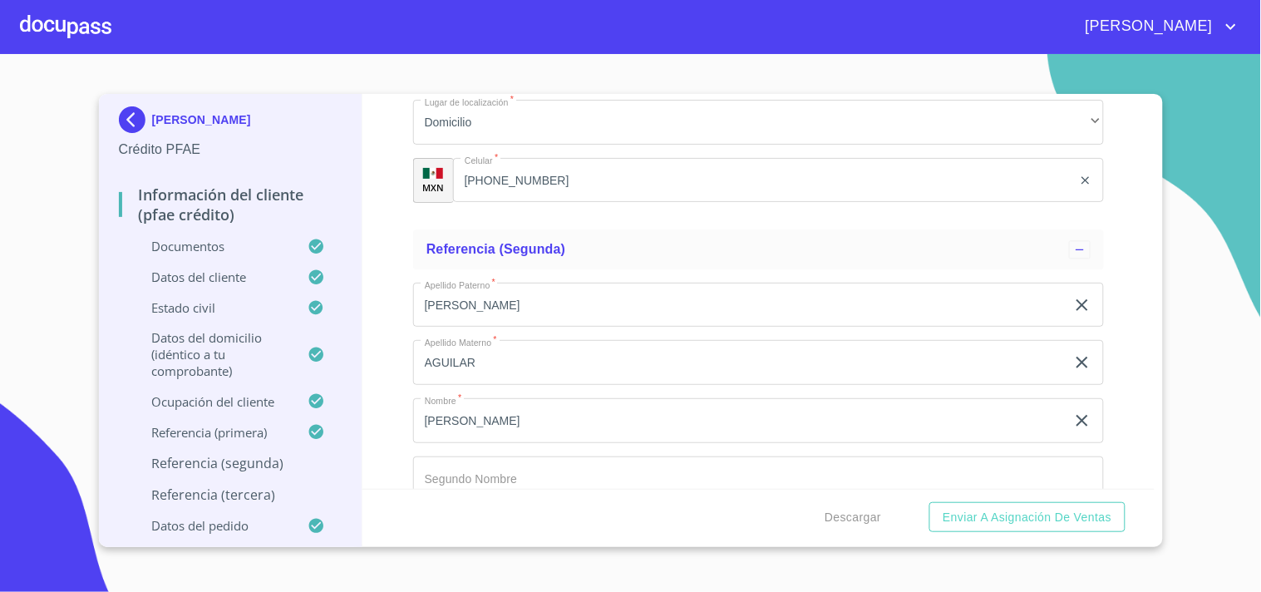
scroll to position [9273, 0]
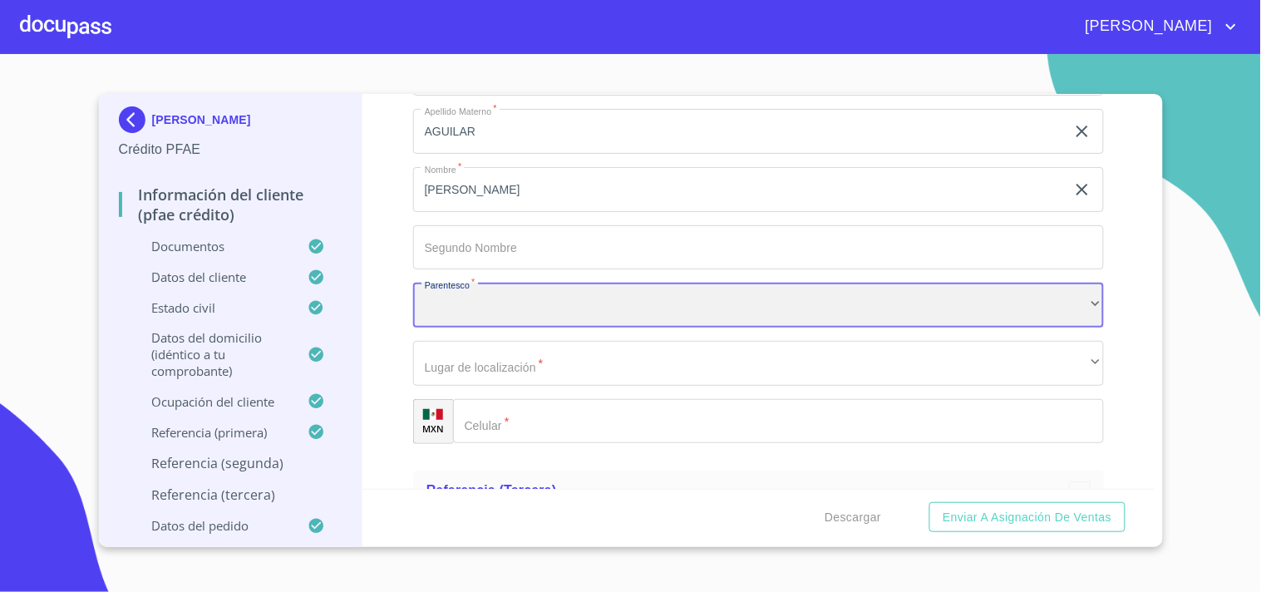
click at [467, 299] on div "​" at bounding box center [758, 305] width 691 height 45
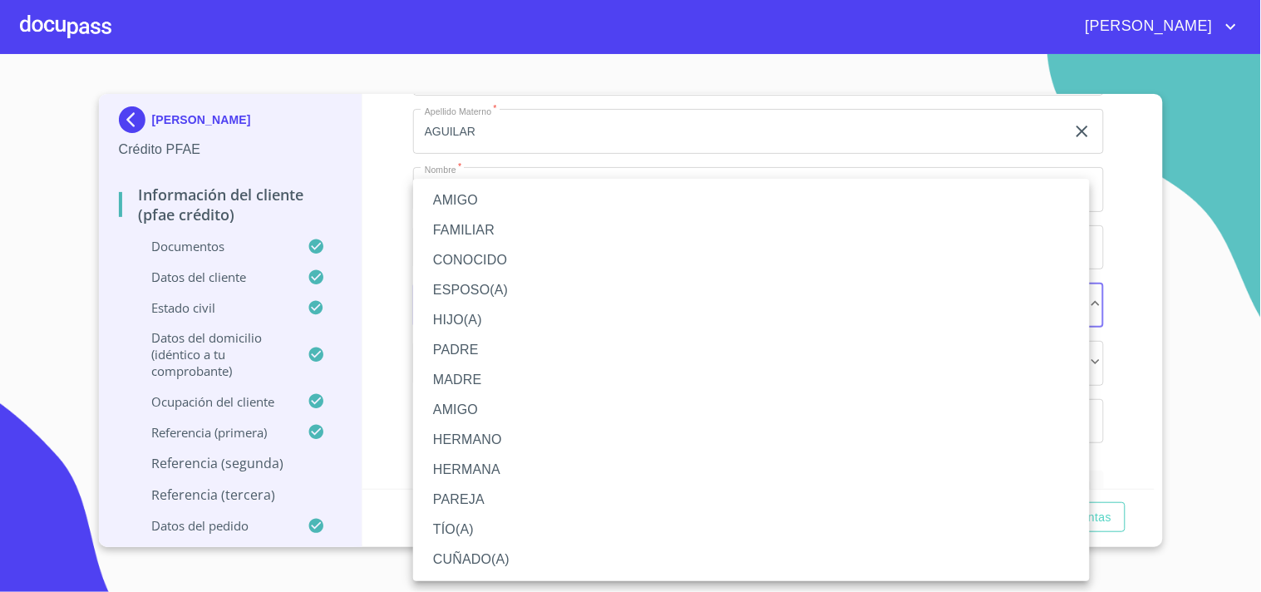
click at [465, 288] on li "ESPOSO(A)" at bounding box center [751, 290] width 677 height 30
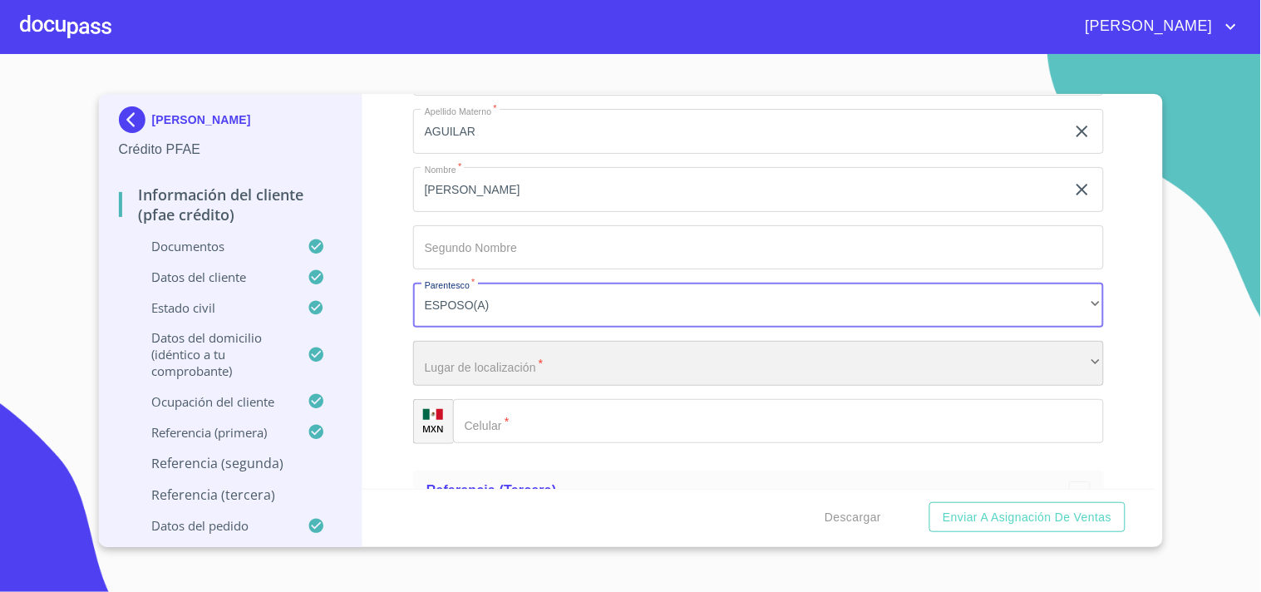
click at [485, 359] on div "​" at bounding box center [758, 363] width 691 height 45
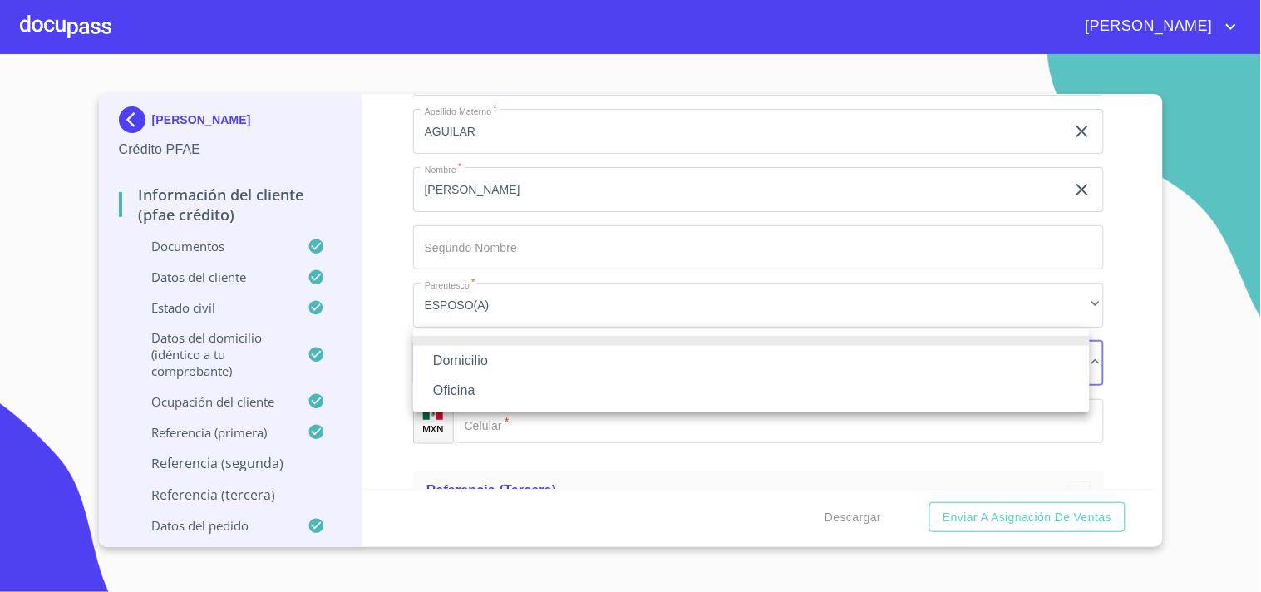
click at [475, 351] on li "Domicilio" at bounding box center [751, 361] width 677 height 30
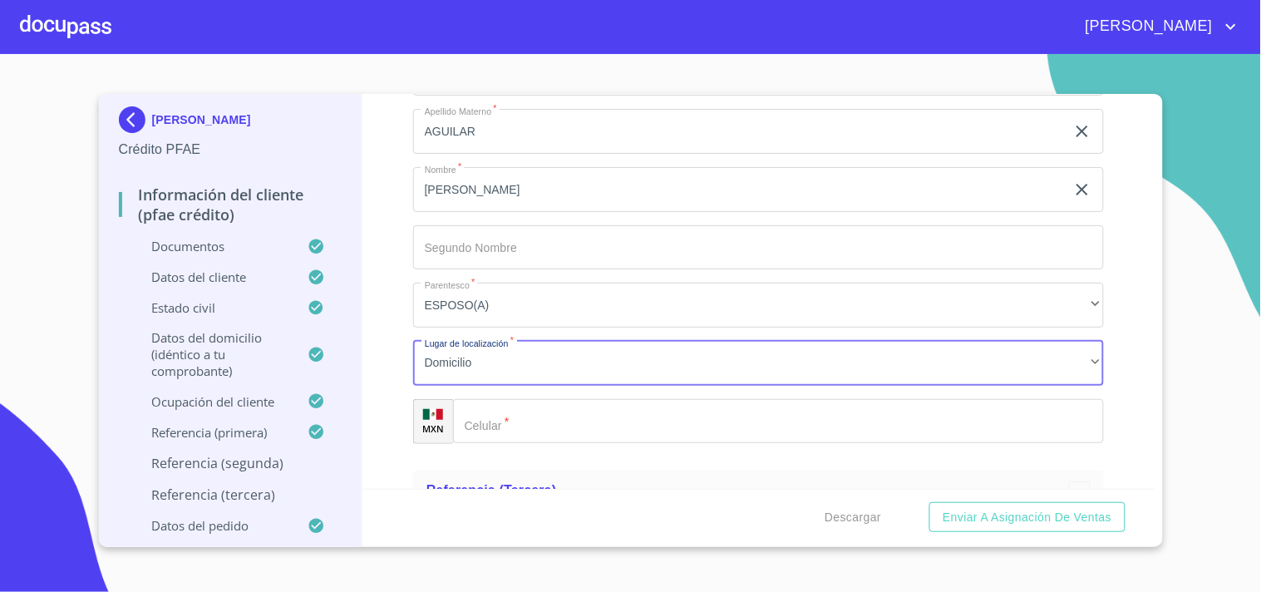
click at [535, 420] on input "Documento de identificación.   *" at bounding box center [778, 421] width 651 height 45
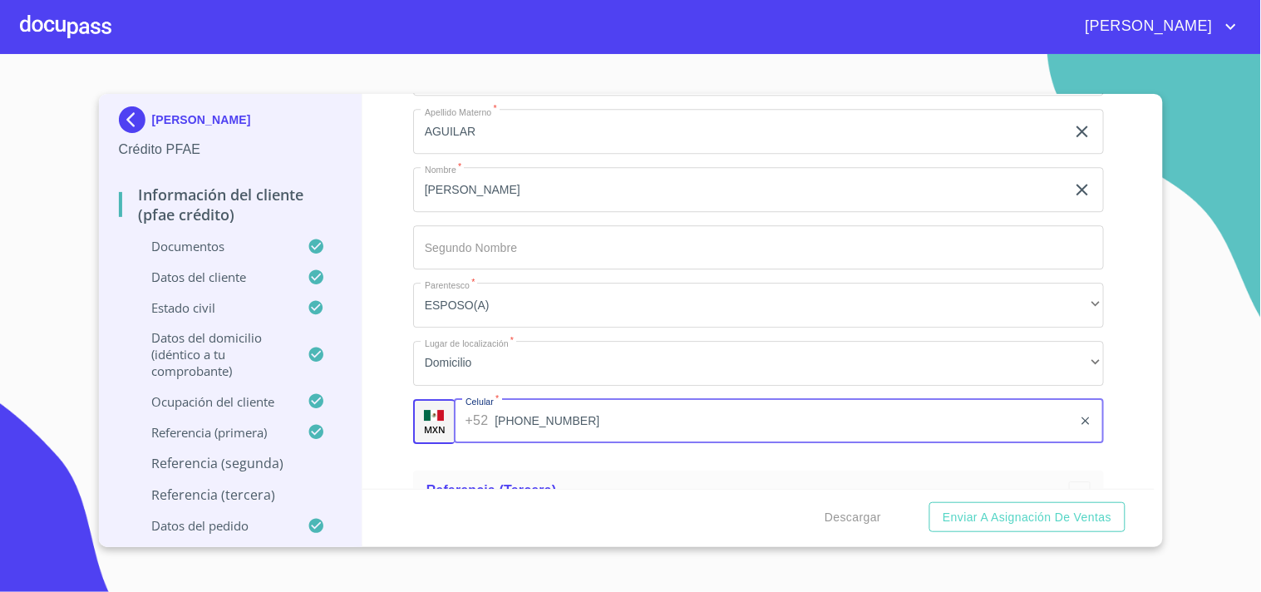
type input "[PHONE_NUMBER]"
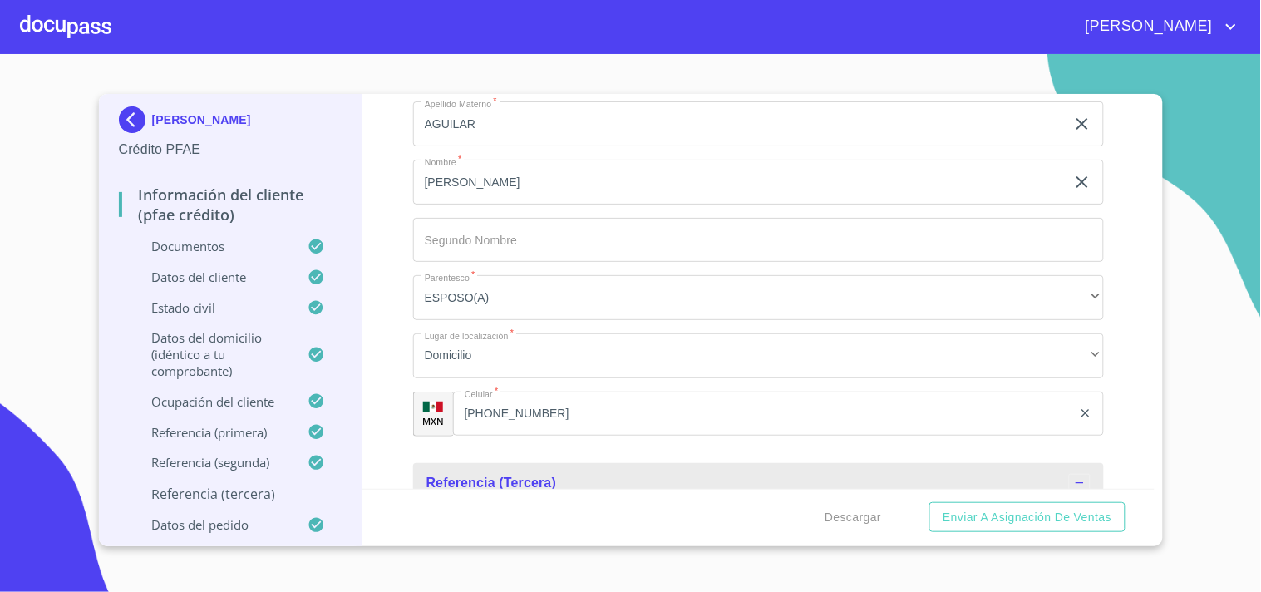
scroll to position [9513, 0]
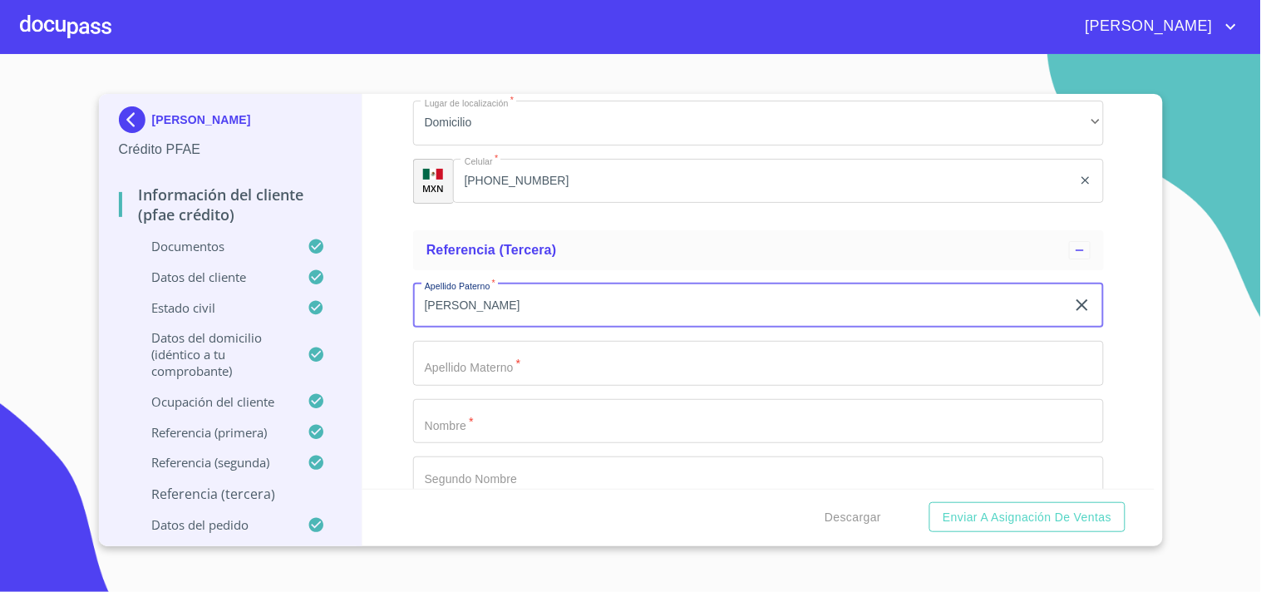
type input "[PERSON_NAME]"
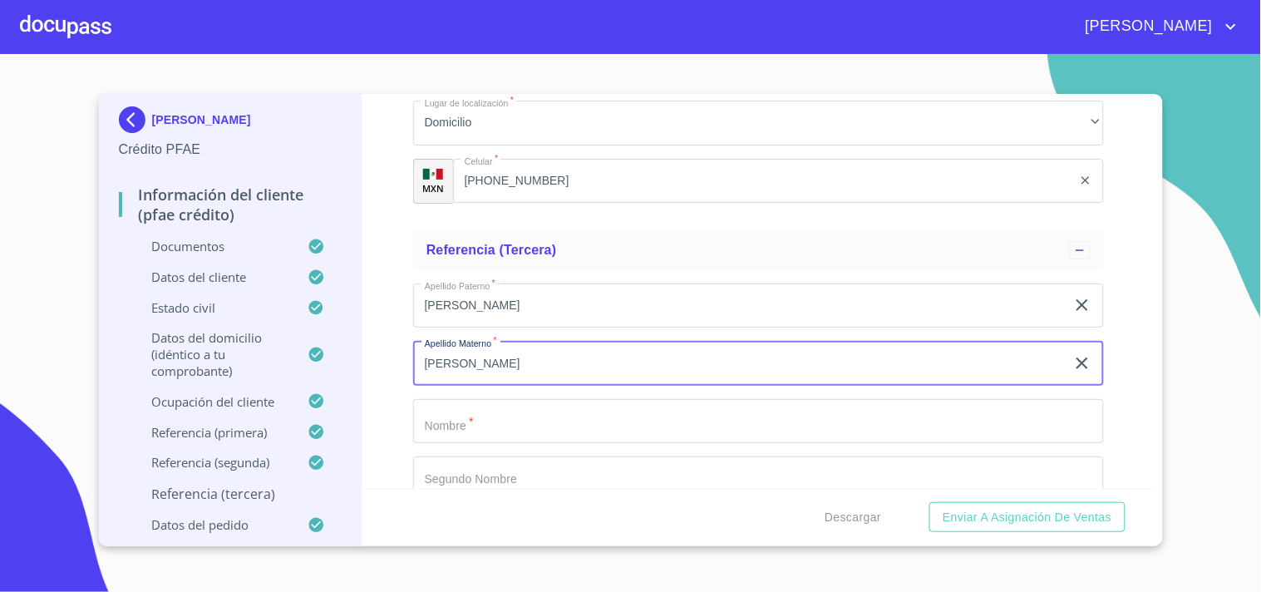
type input "[PERSON_NAME]"
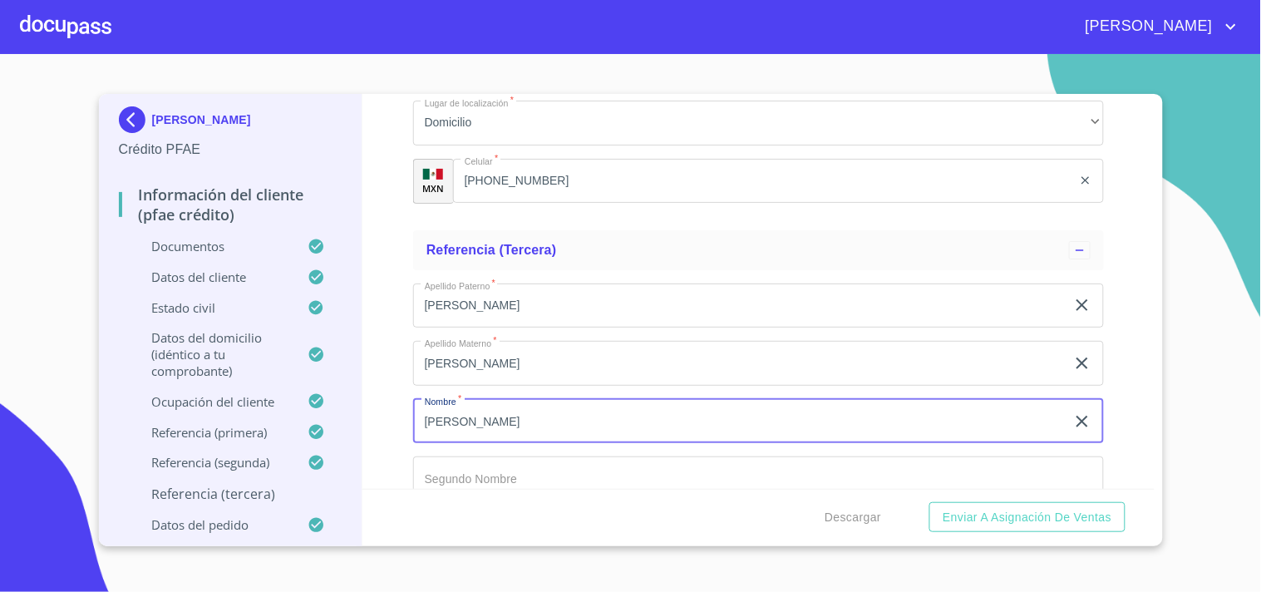
type input "[PERSON_NAME]"
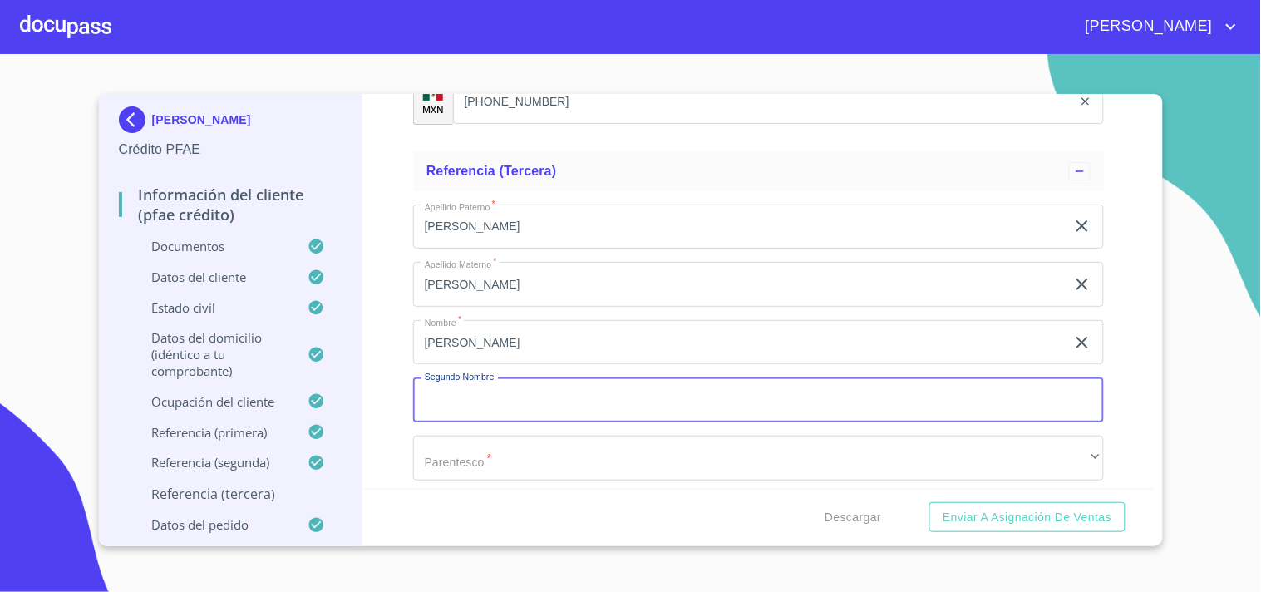
scroll to position [9698, 0]
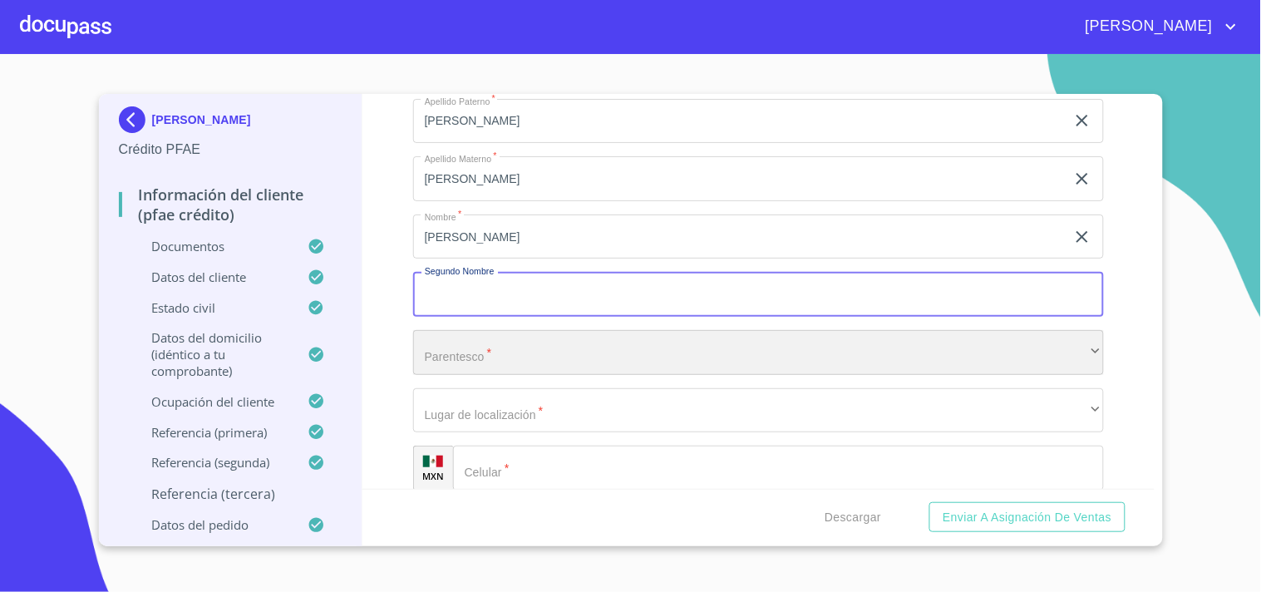
click at [469, 353] on div "​" at bounding box center [758, 352] width 691 height 45
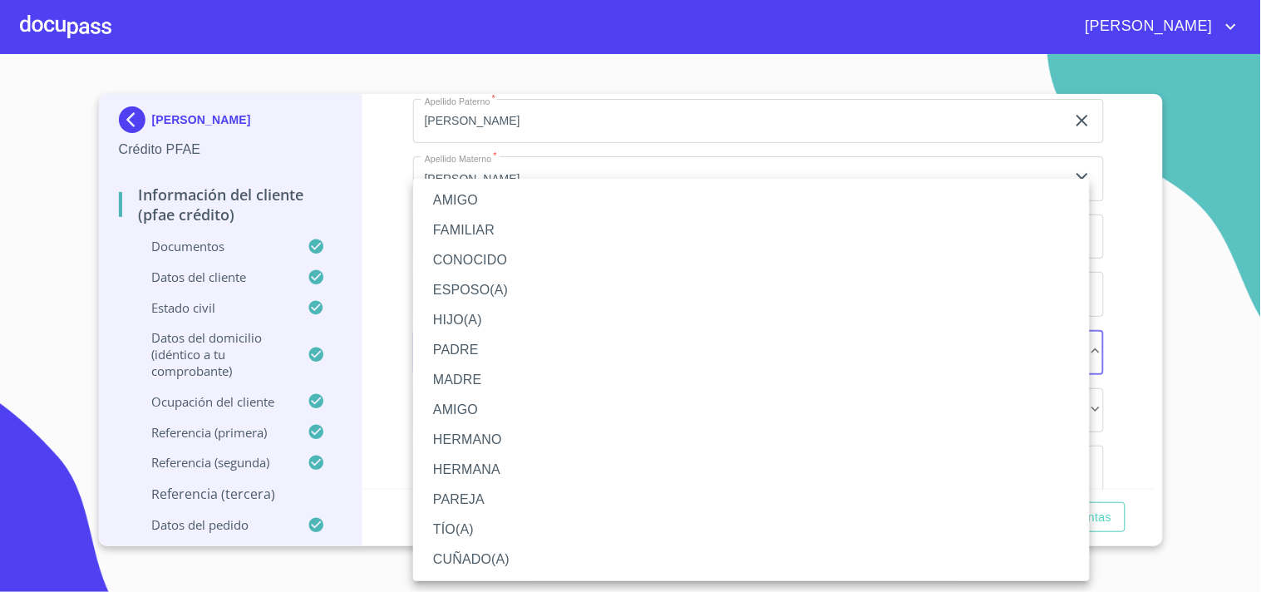
click at [489, 347] on li "PADRE" at bounding box center [751, 350] width 677 height 30
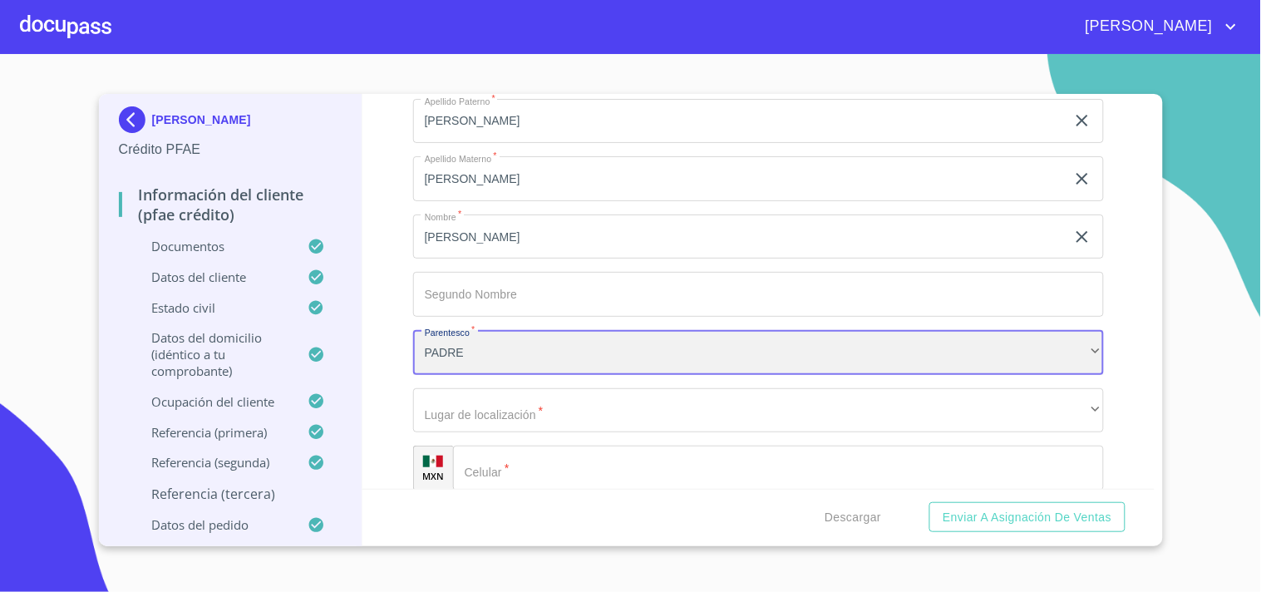
click at [489, 347] on div "PADRE" at bounding box center [758, 352] width 691 height 45
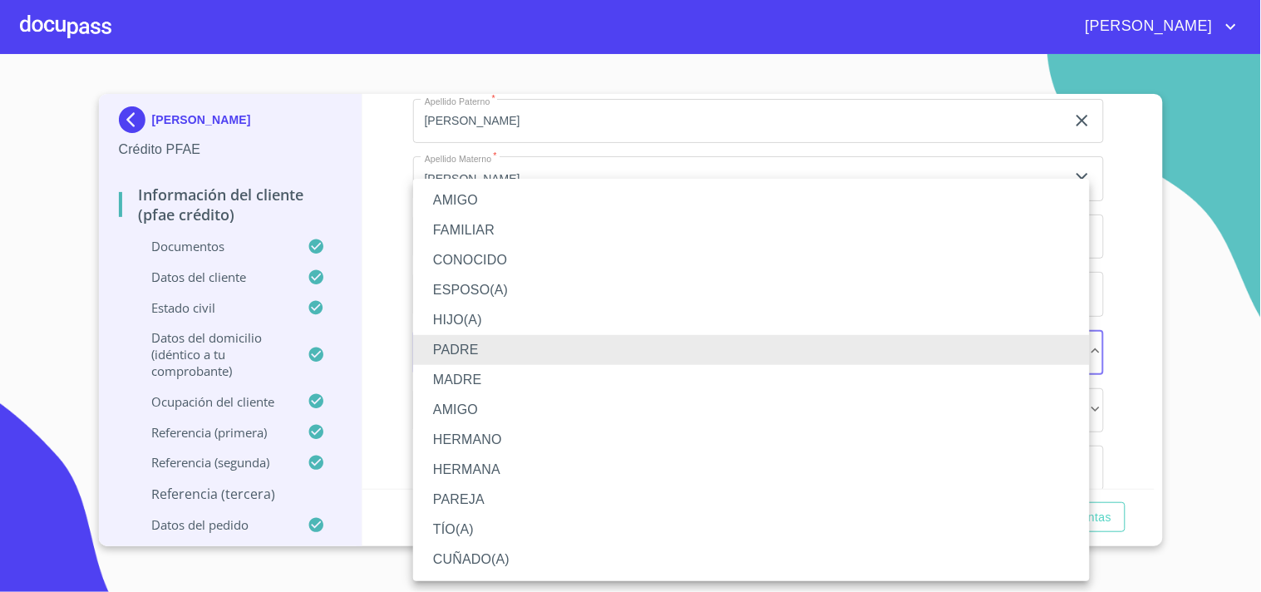
click at [475, 436] on li "HERMANO" at bounding box center [751, 440] width 677 height 30
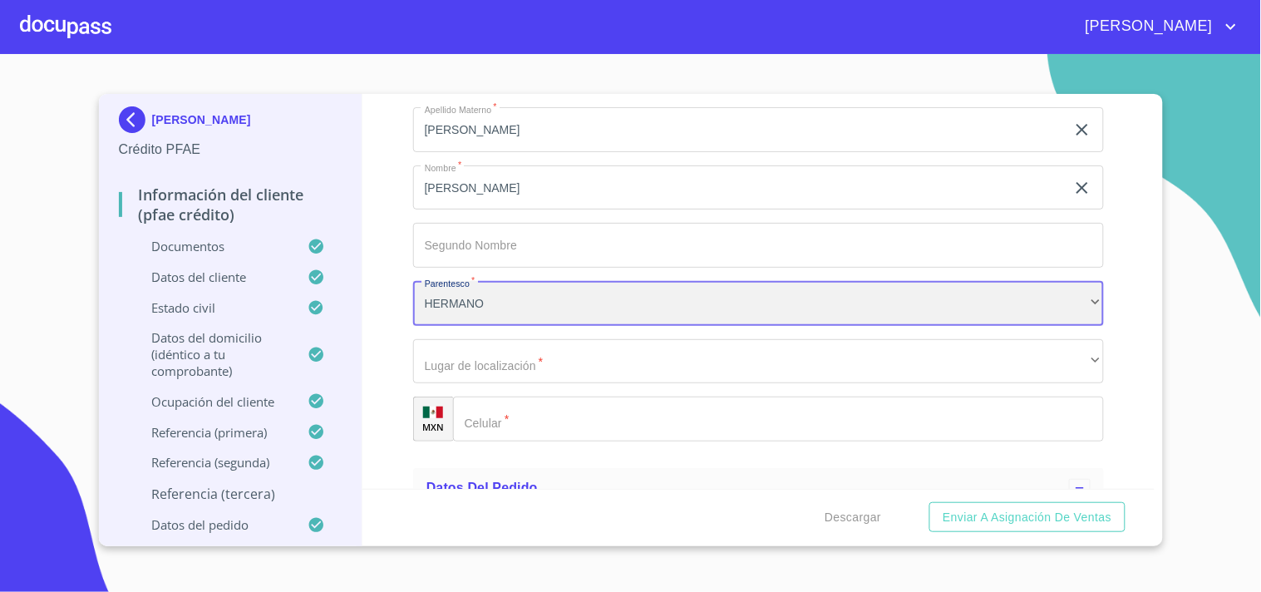
scroll to position [9790, 0]
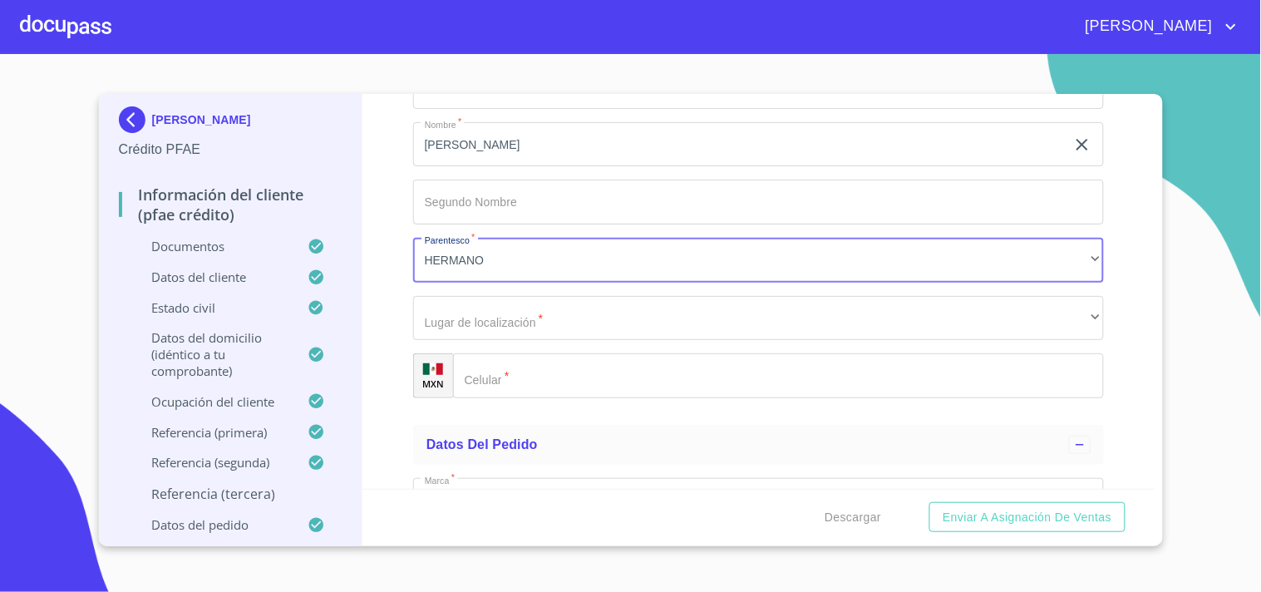
click at [484, 327] on div "Apellido Paterno   * [PERSON_NAME] ​ Apellido Materno   * [PERSON_NAME] ​ Nombr…" at bounding box center [758, 202] width 691 height 419
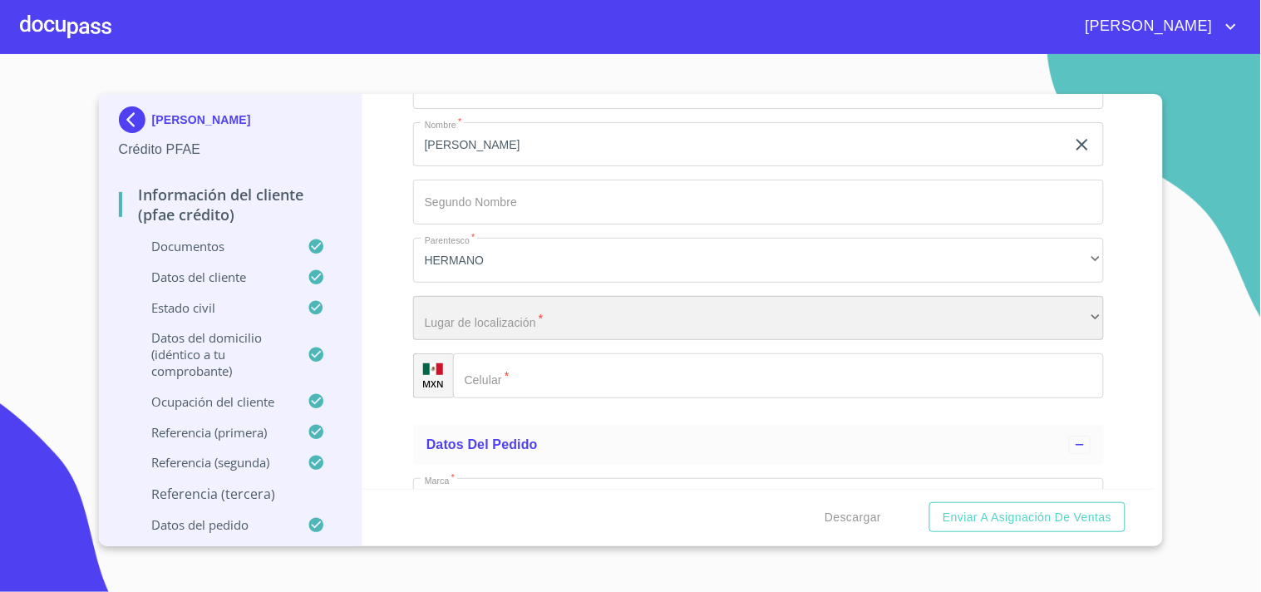
click at [470, 317] on div "​" at bounding box center [758, 318] width 691 height 45
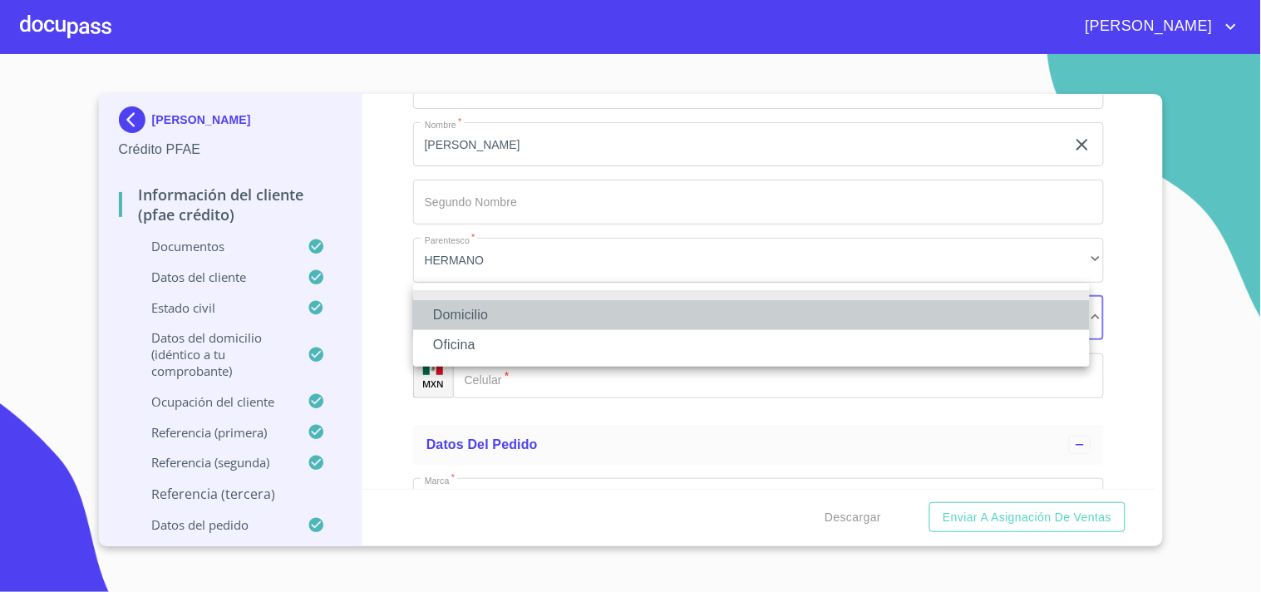
click at [477, 319] on li "Domicilio" at bounding box center [751, 315] width 677 height 30
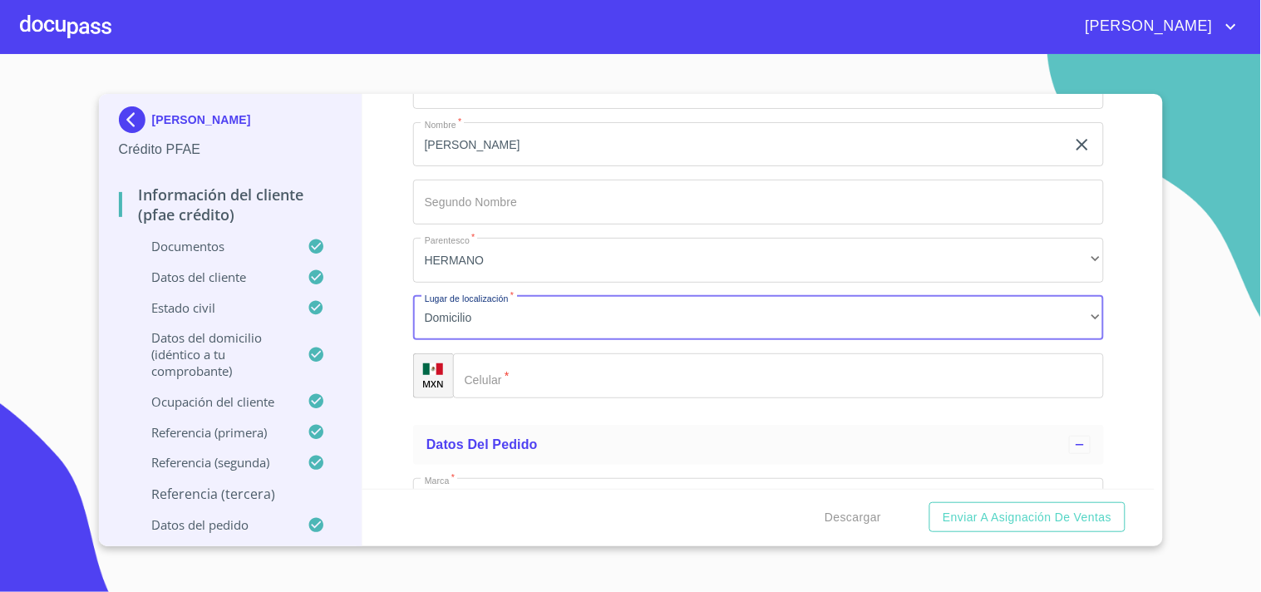
click at [514, 360] on input "Documento de identificación.   *" at bounding box center [778, 375] width 651 height 45
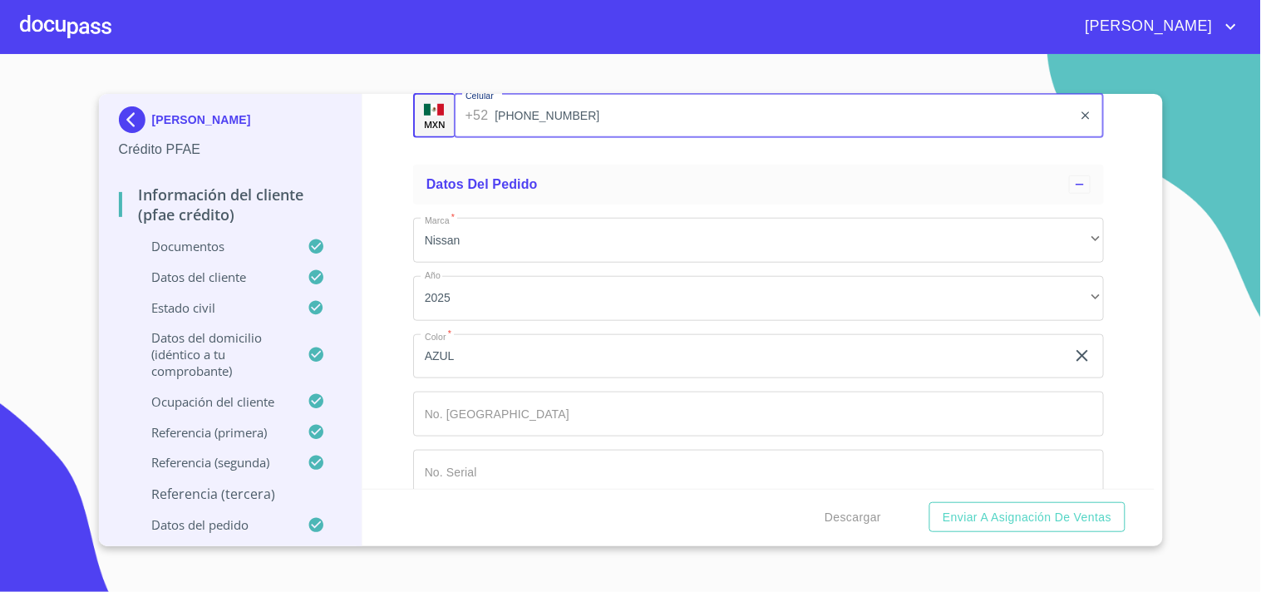
scroll to position [10061, 0]
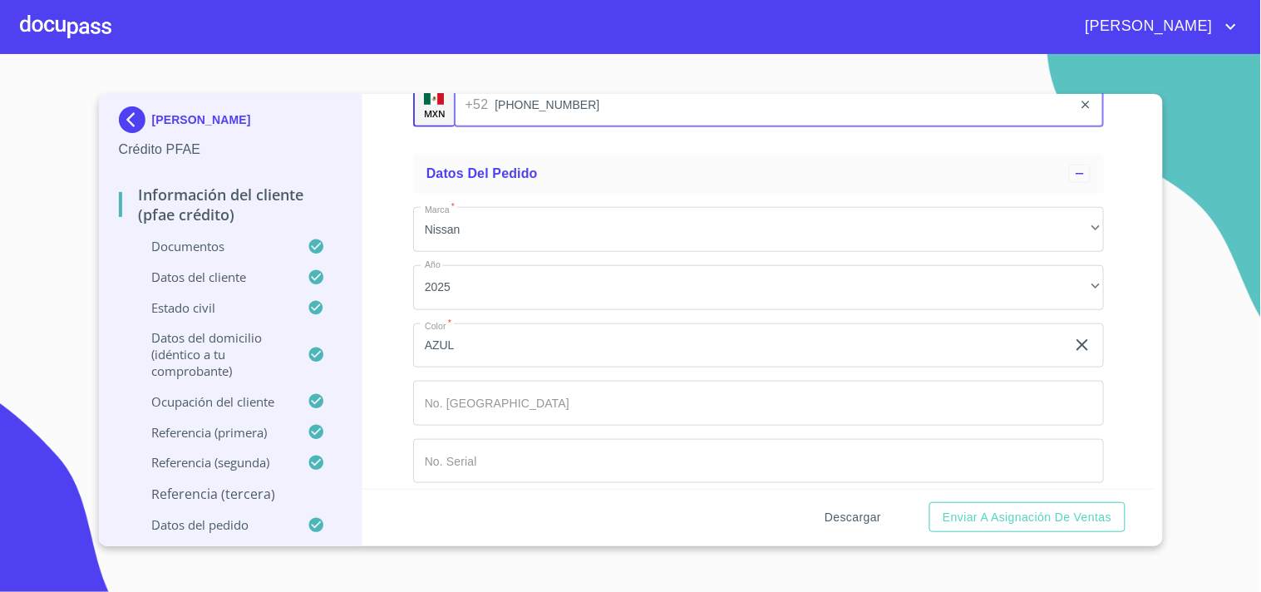
type input "[PHONE_NUMBER]"
click at [850, 519] on span "Descargar" at bounding box center [853, 517] width 57 height 21
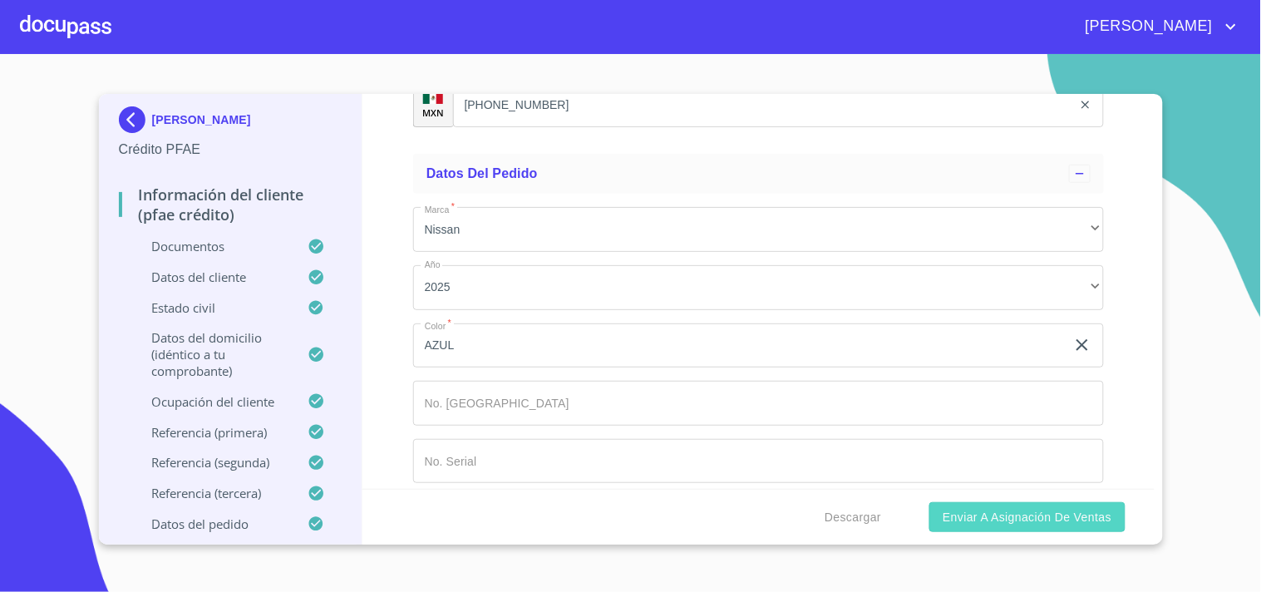
click at [998, 517] on span "Enviar a Asignación de Ventas" at bounding box center [1027, 517] width 169 height 21
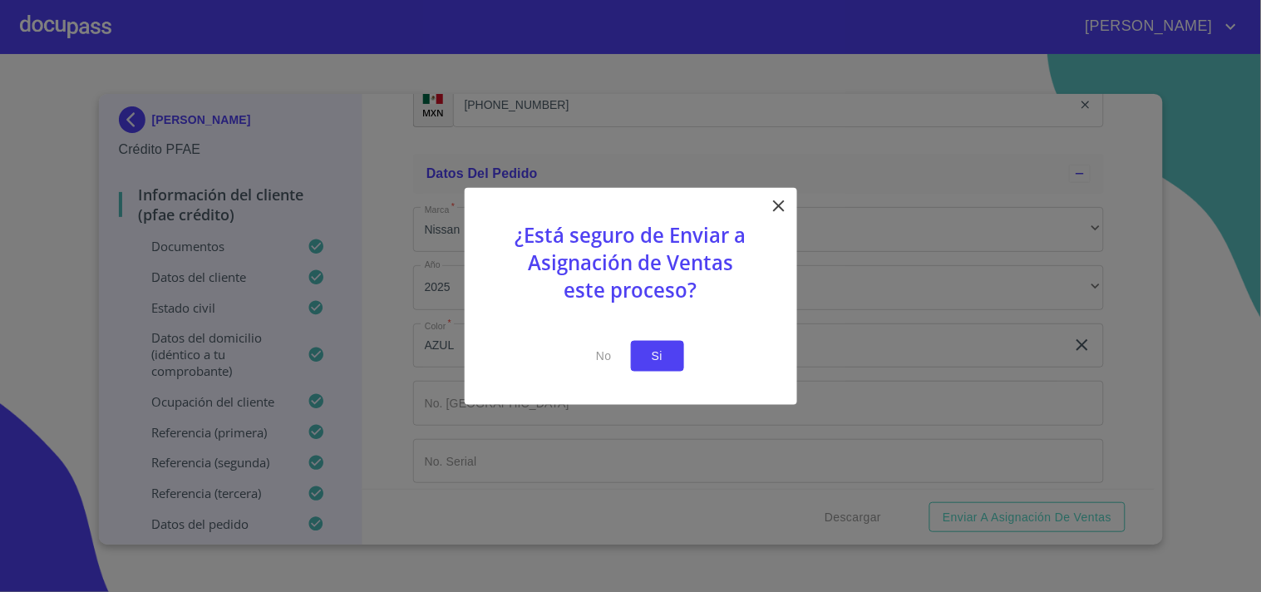
click at [653, 349] on span "Si" at bounding box center [657, 356] width 27 height 21
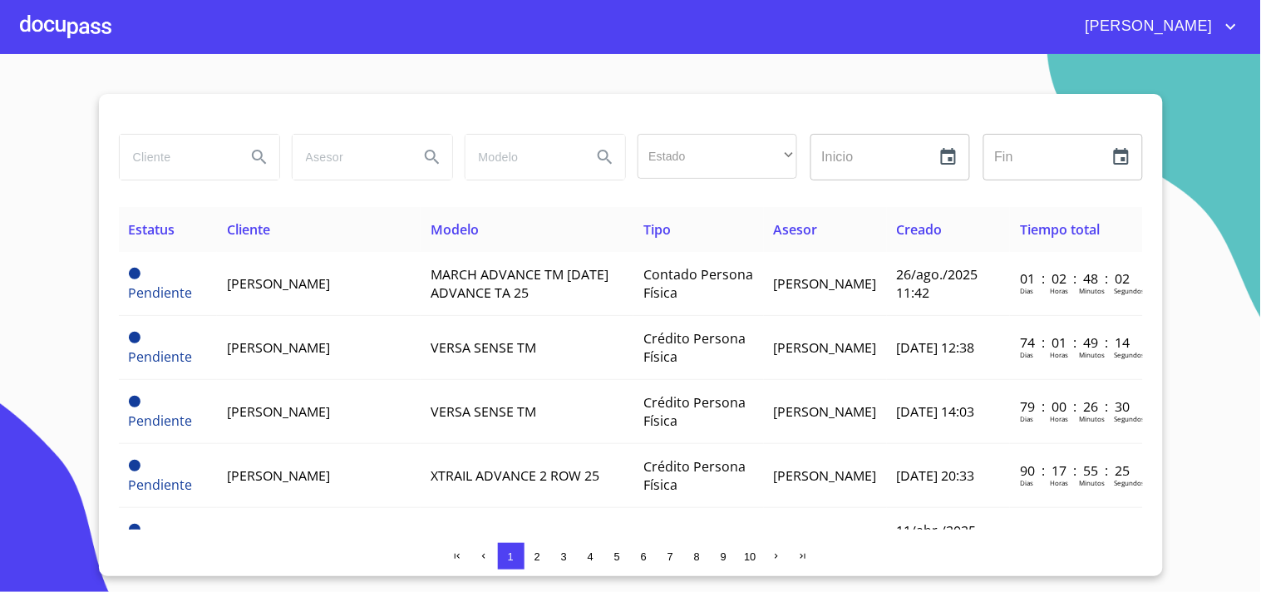
click at [50, 168] on section "Estado ​ ​ Inicio ​ Fin ​ Estatus Cliente Modelo Tipo Asesor Creado Tiempo tota…" at bounding box center [630, 323] width 1261 height 538
click at [1204, 392] on section "Estado ​ ​ Inicio ​ Fin ​ Estatus Cliente Modelo Tipo Asesor Creado Tiempo tota…" at bounding box center [630, 323] width 1261 height 538
